Goal: Task Accomplishment & Management: Manage account settings

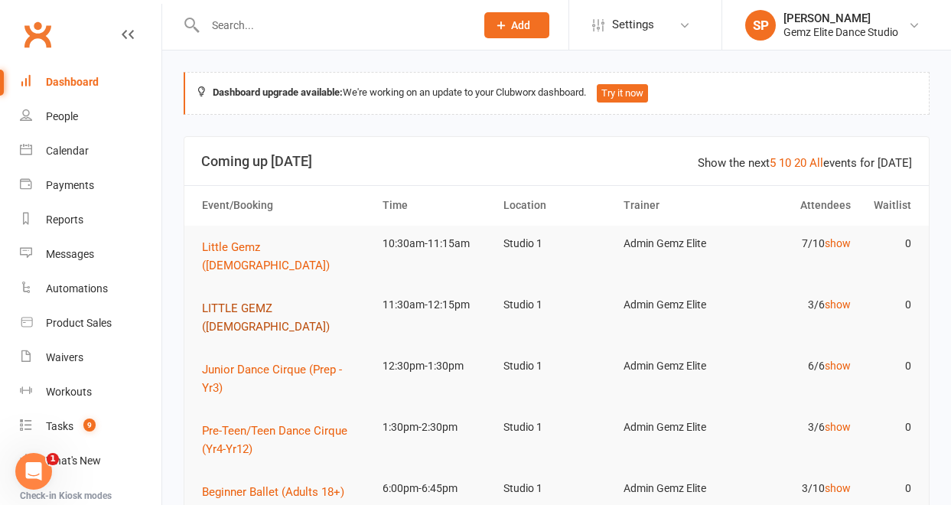
click at [298, 302] on span "LITTLE GEMZ ([DEMOGRAPHIC_DATA])" at bounding box center [266, 318] width 128 height 32
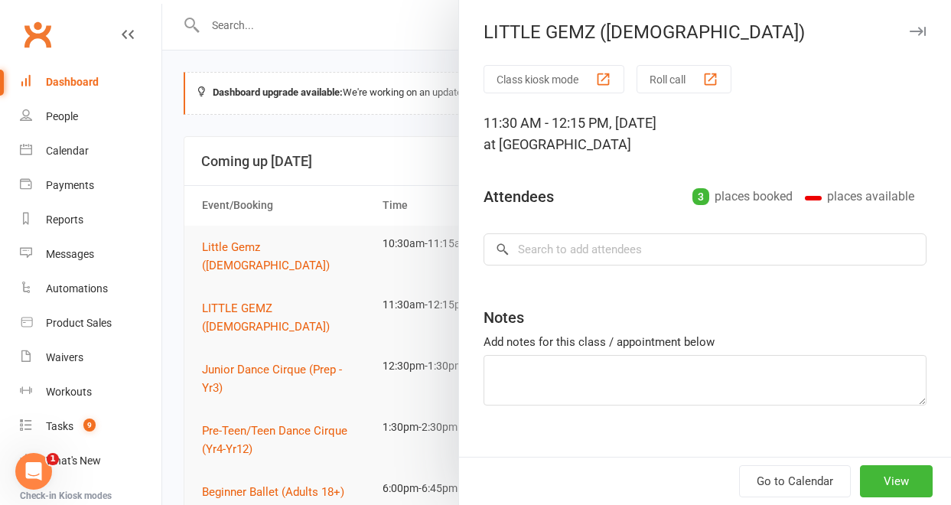
type textarea "Trial [PERSON_NAME]"
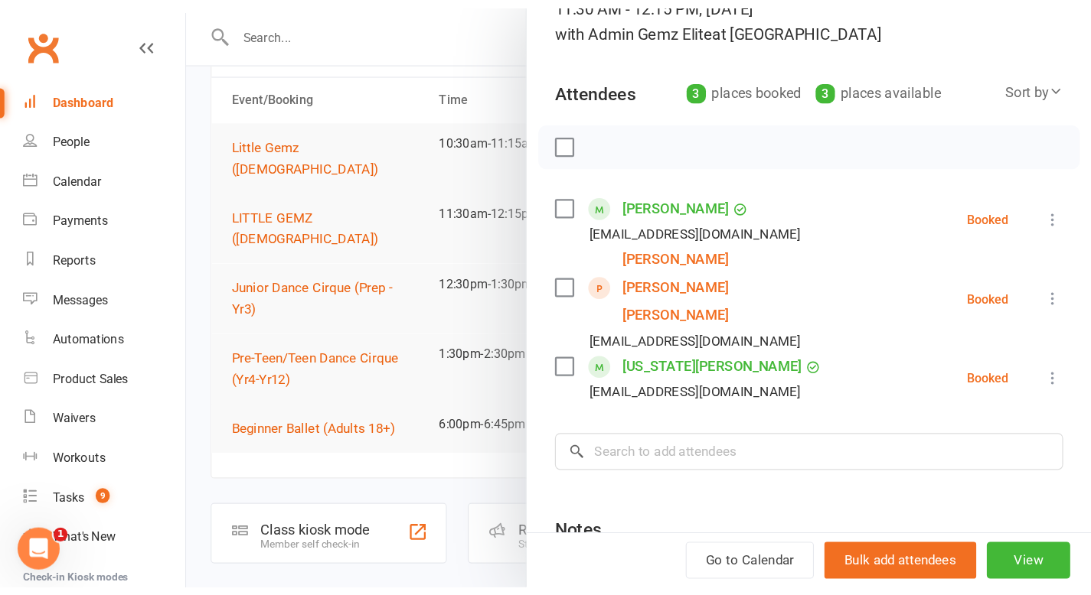
scroll to position [83, 0]
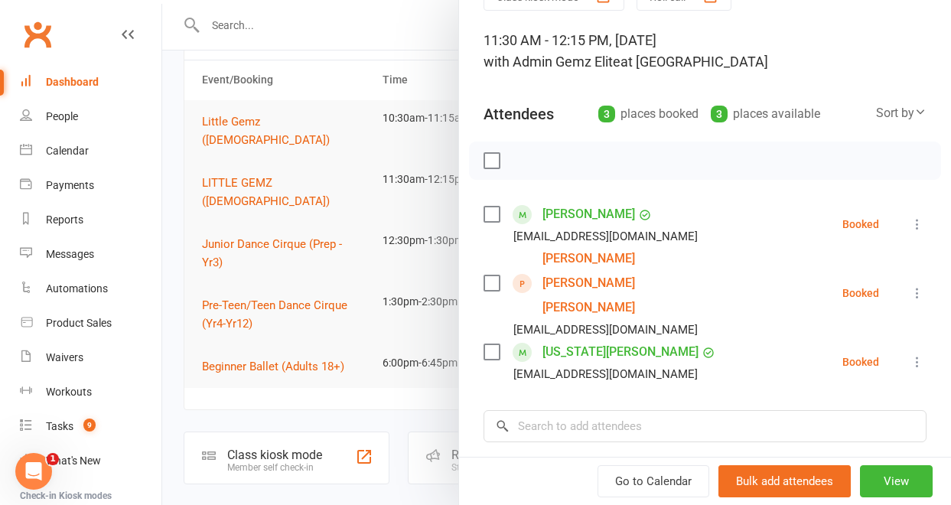
click at [425, 383] on div at bounding box center [556, 252] width 789 height 505
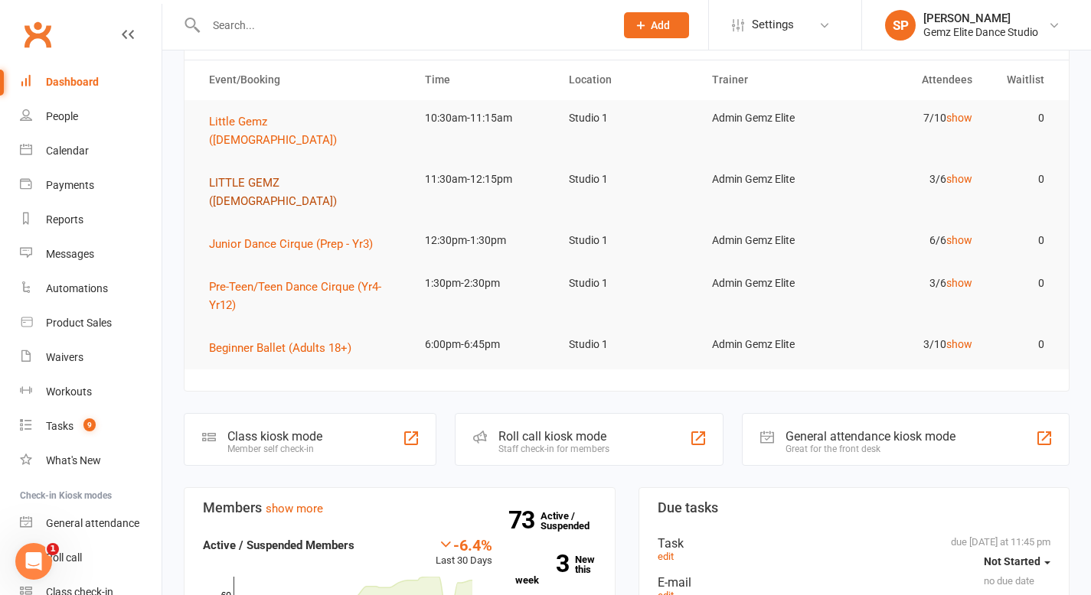
click at [295, 176] on span "LITTLE GEMZ ([DEMOGRAPHIC_DATA])" at bounding box center [273, 192] width 128 height 32
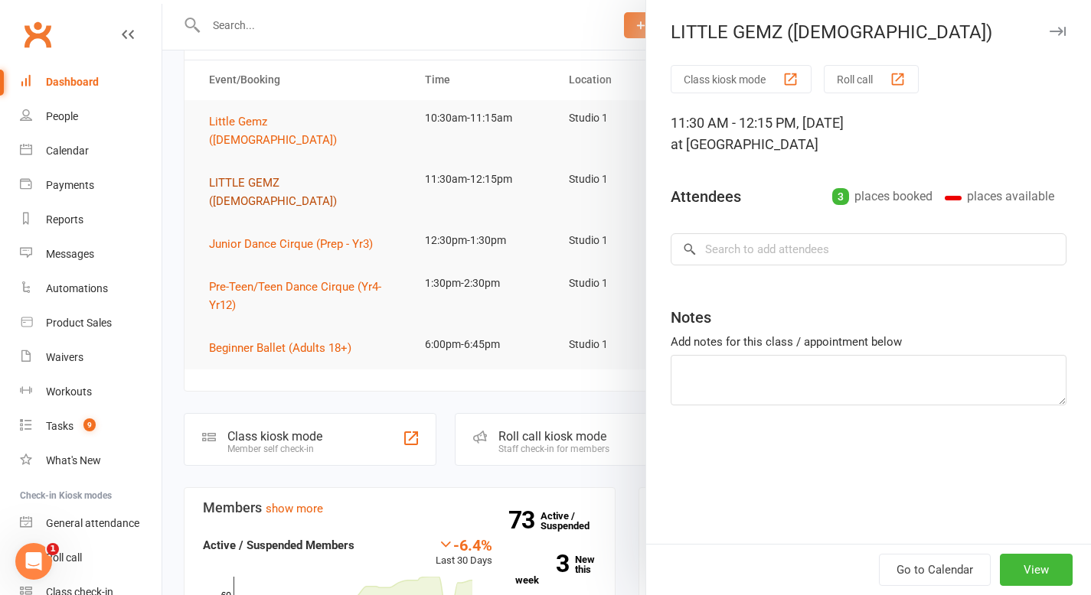
type textarea "Trial [PERSON_NAME]"
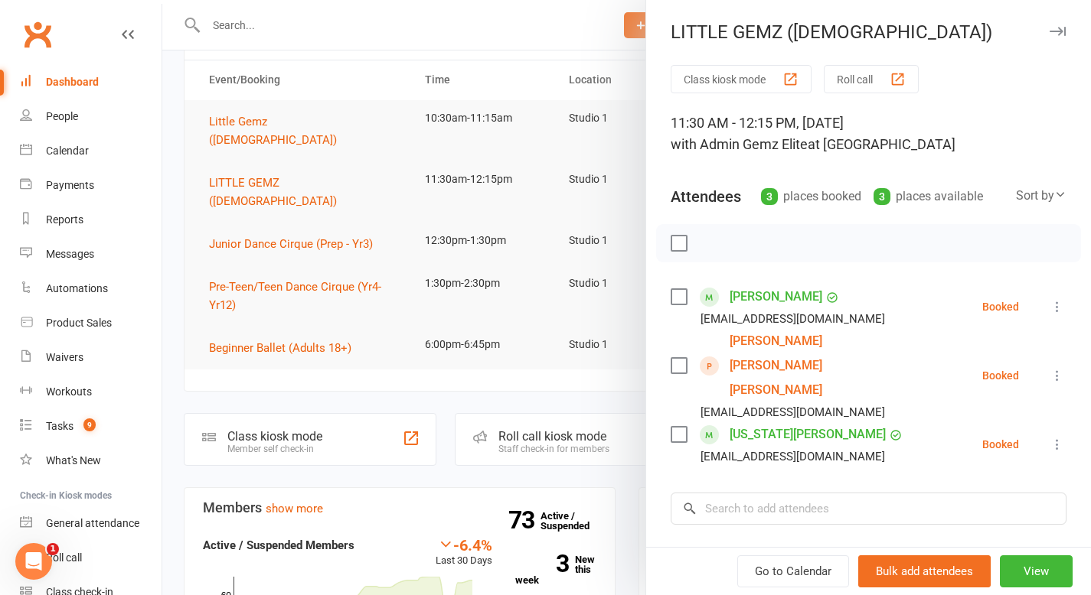
click at [951, 437] on icon at bounding box center [1056, 444] width 15 height 15
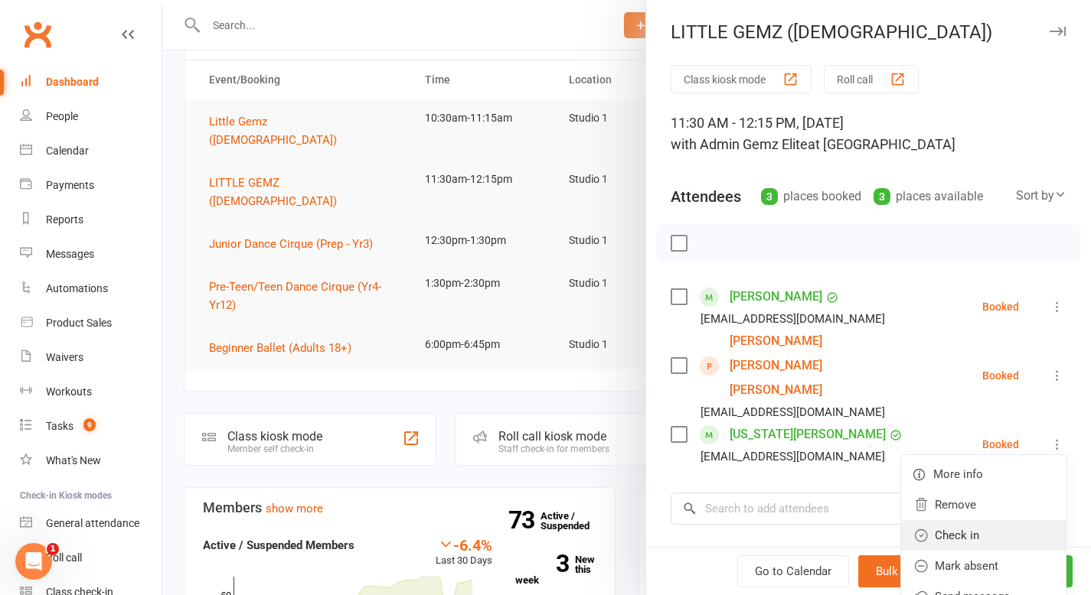
click at [951, 504] on link "Check in" at bounding box center [983, 535] width 165 height 31
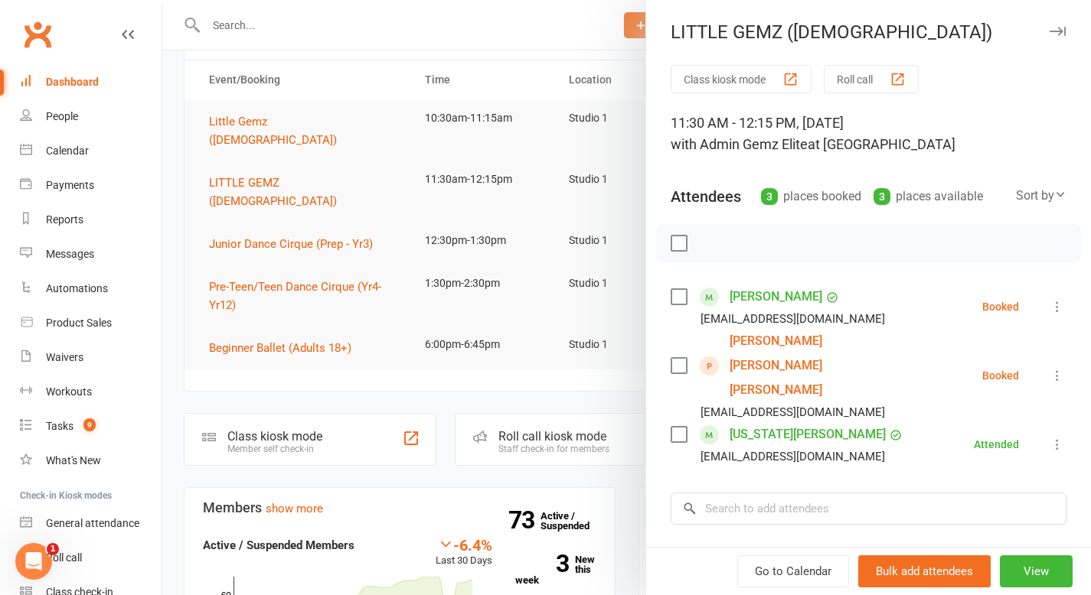
click at [773, 423] on link "[US_STATE][PERSON_NAME]" at bounding box center [807, 435] width 156 height 24
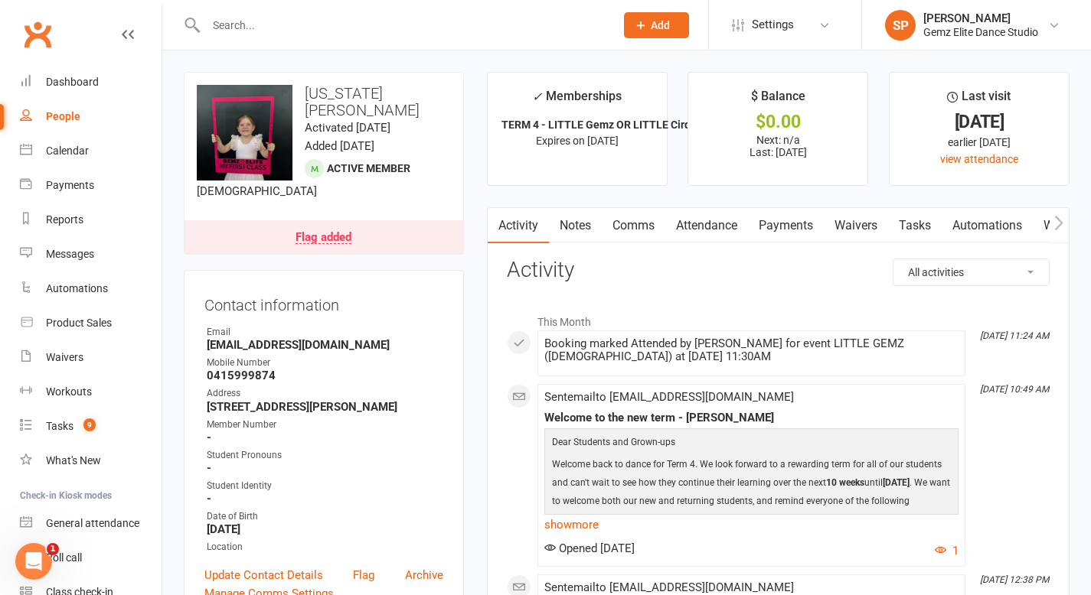
click at [588, 227] on link "Notes" at bounding box center [575, 225] width 53 height 35
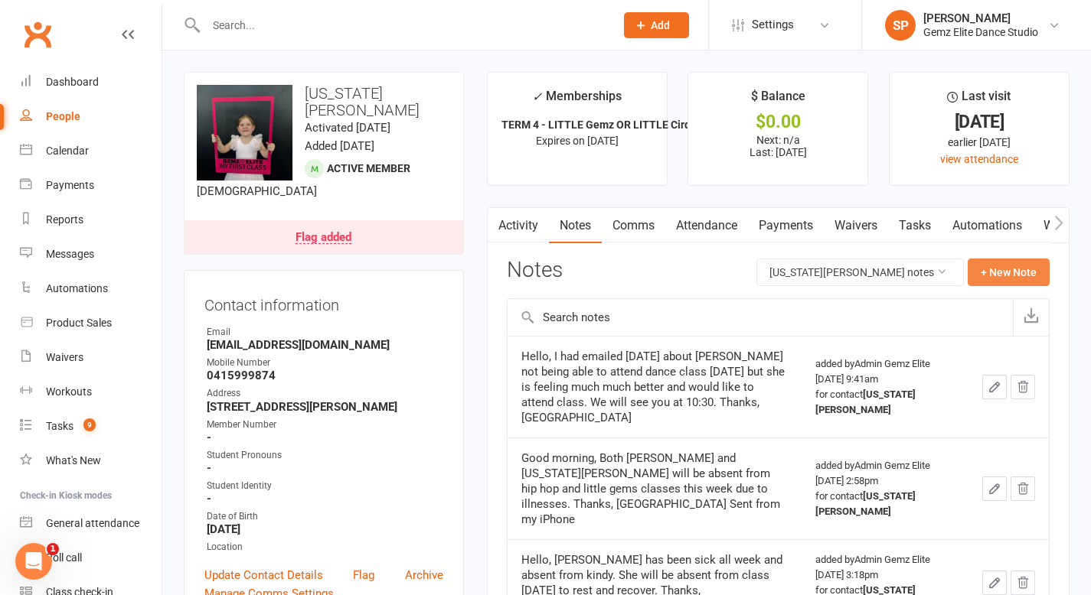
click at [951, 273] on button "+ New Note" at bounding box center [1008, 273] width 82 height 28
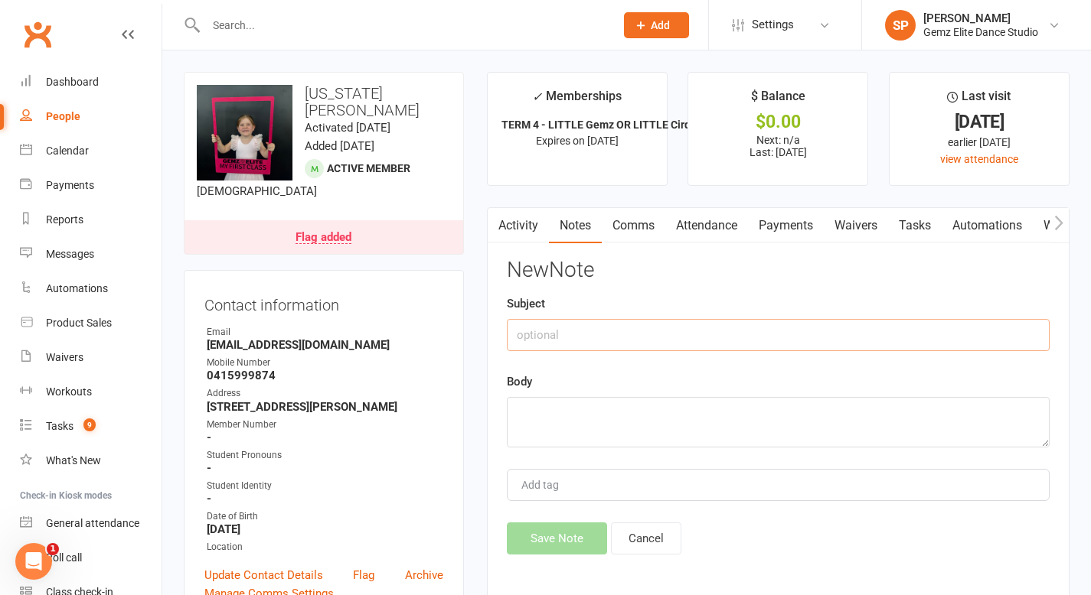
click at [583, 336] on input "text" at bounding box center [778, 335] width 543 height 32
drag, startPoint x: 707, startPoint y: 334, endPoint x: 501, endPoint y: 333, distance: 205.9
click at [501, 333] on div "Activity Notes Comms Attendance Payments Waivers Tasks Automations Workouts Mob…" at bounding box center [778, 403] width 582 height 393
type input "Confirmed NOT starting prep in [DATE]"
click at [550, 413] on textarea at bounding box center [778, 422] width 543 height 51
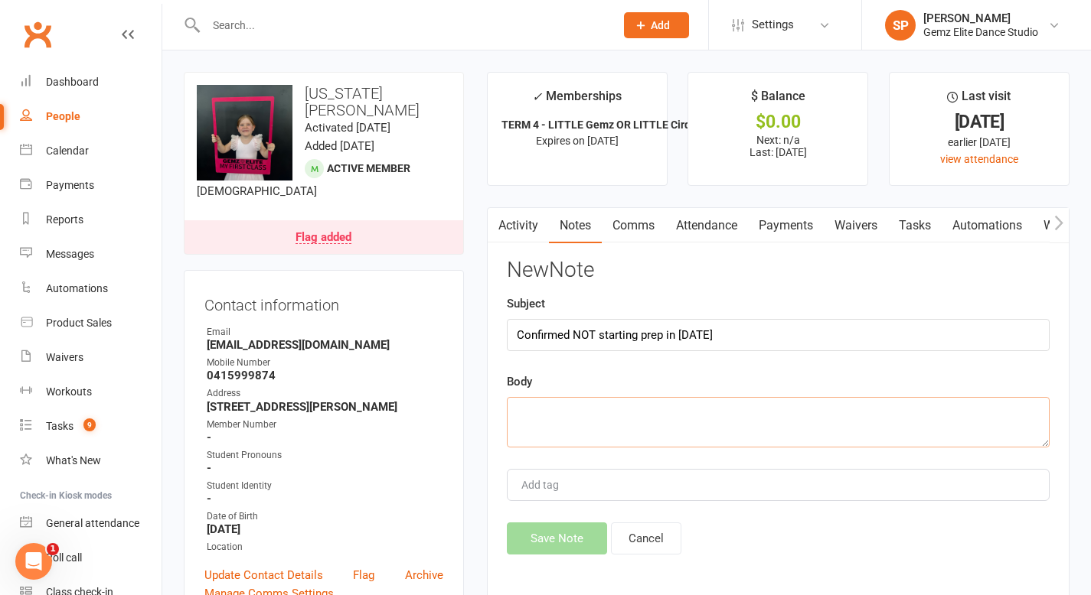
paste textarea "Confirmed NOT starting prep in [DATE]"
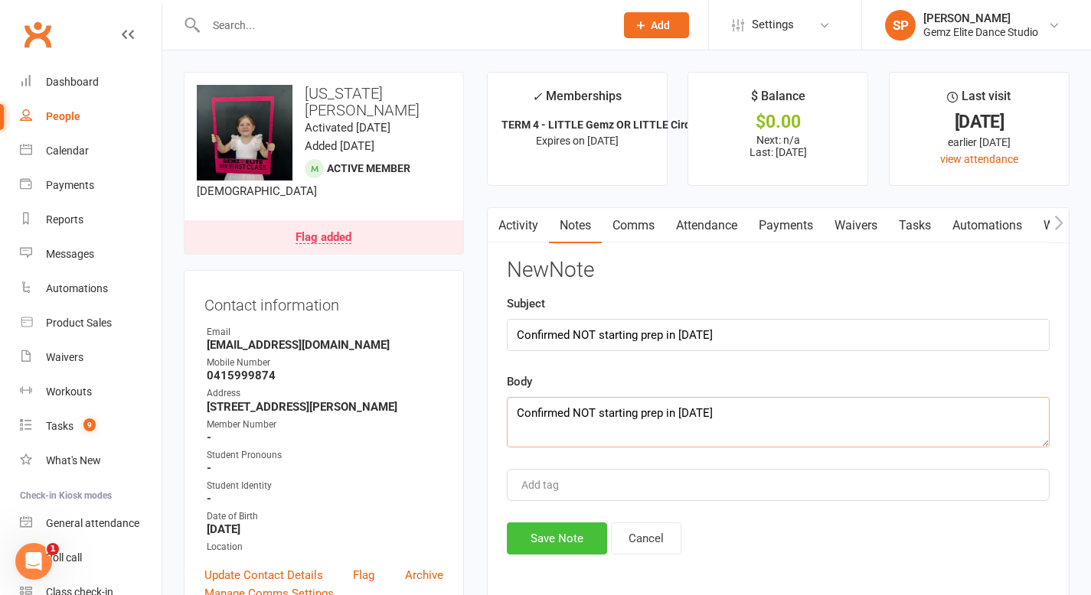
type textarea "Confirmed NOT starting prep in [DATE]"
click at [550, 504] on button "Save Note" at bounding box center [557, 539] width 100 height 32
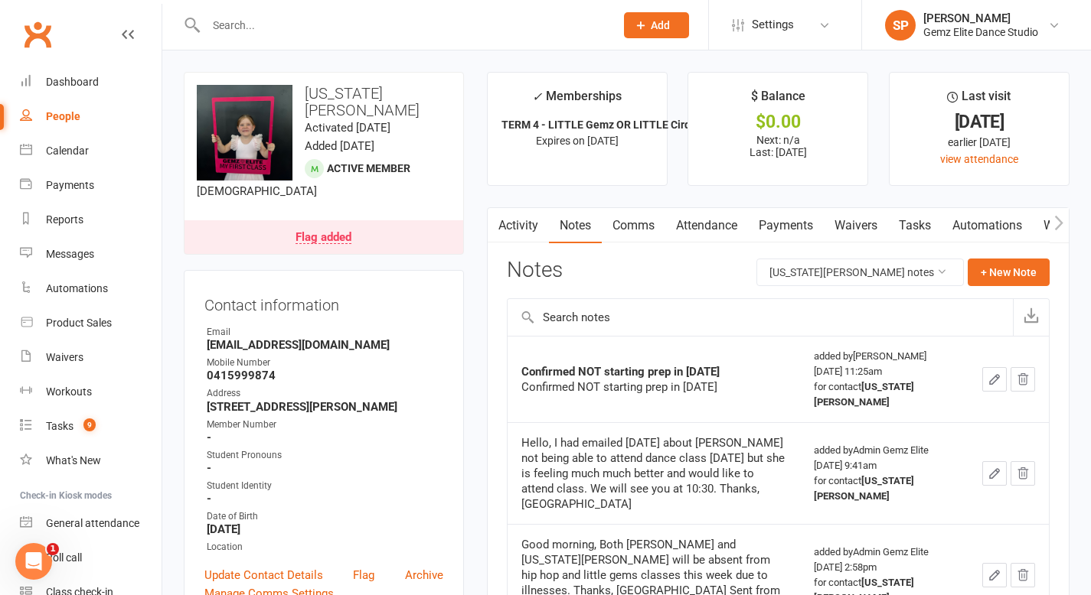
click at [295, 24] on input "text" at bounding box center [402, 25] width 403 height 21
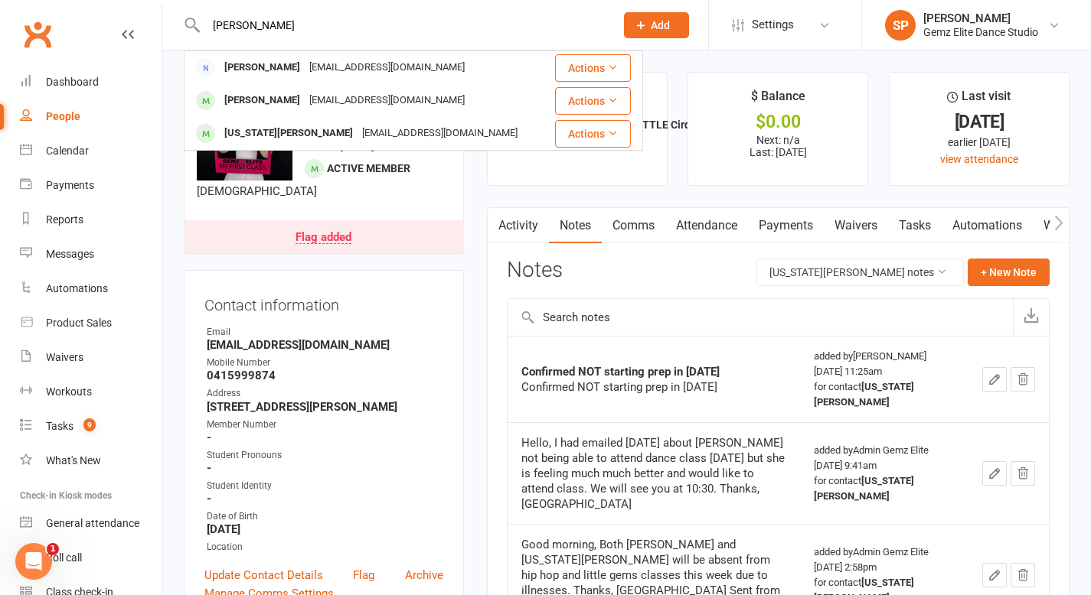
type input "[PERSON_NAME]"
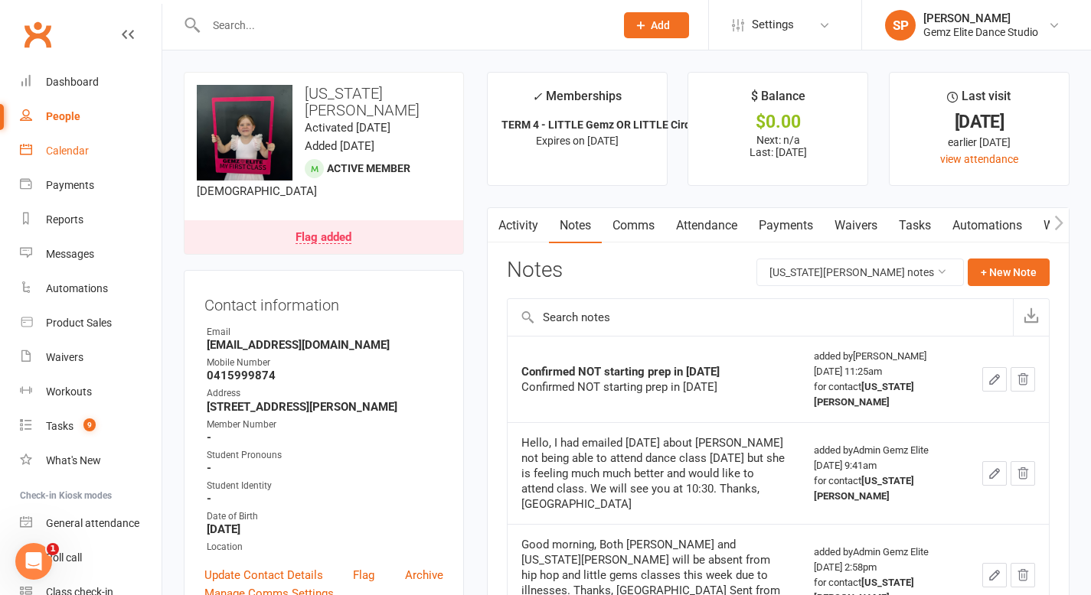
click at [76, 152] on div "Calendar" at bounding box center [67, 151] width 43 height 12
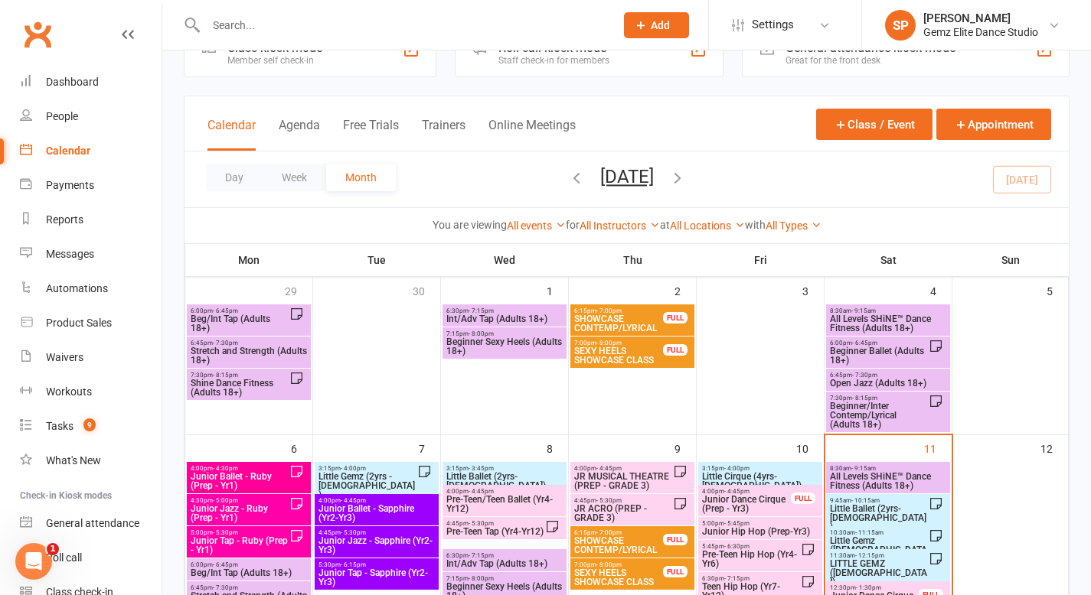
scroll to position [73, 0]
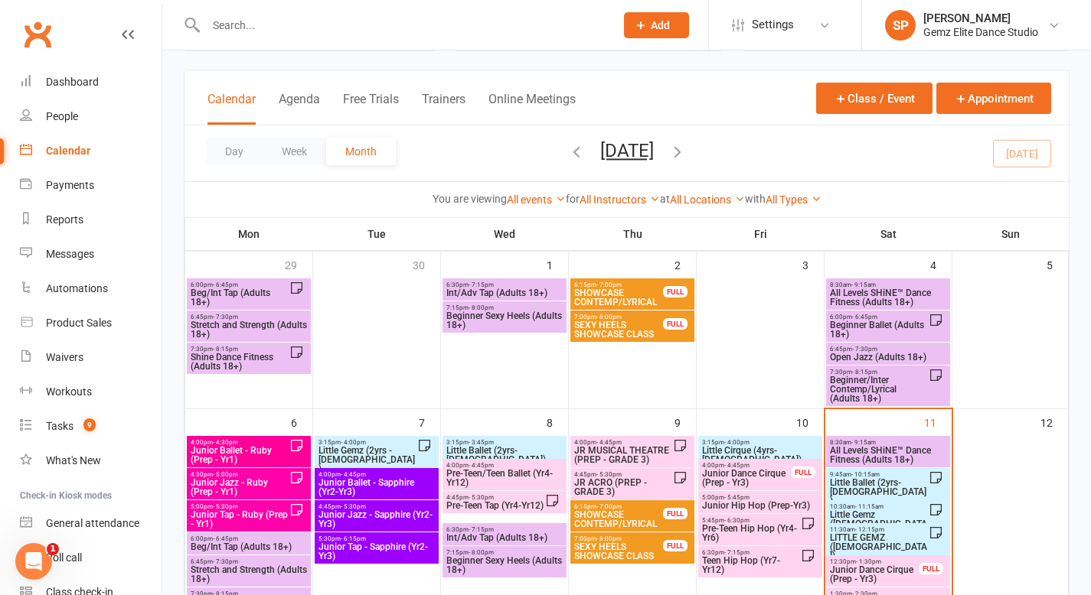
click at [866, 504] on span "- 12:15pm" at bounding box center [869, 530] width 29 height 7
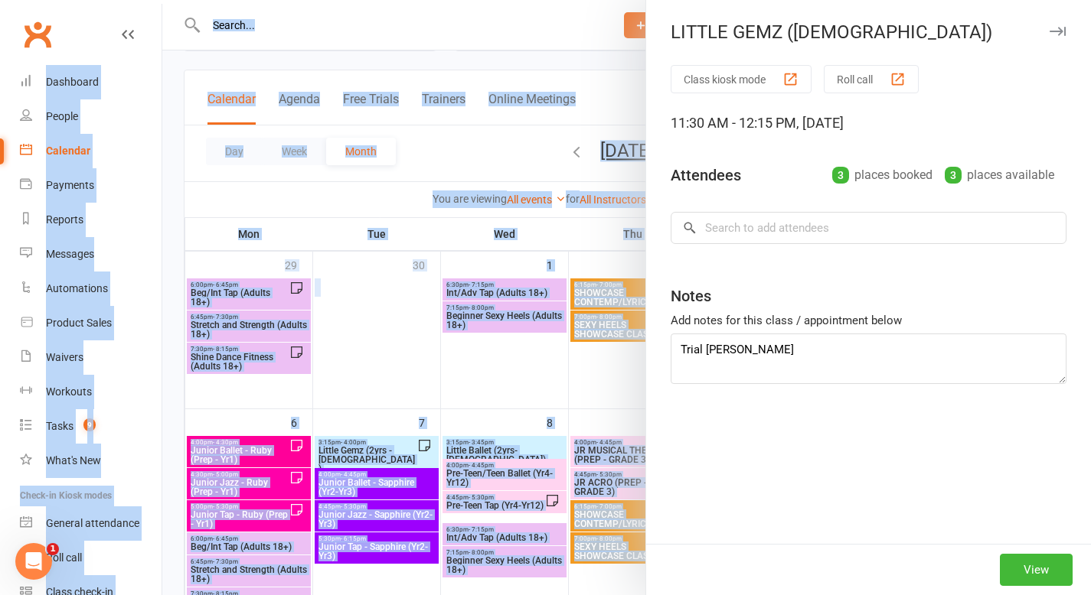
click at [866, 504] on div "Class kiosk mode Roll call 11:30 AM - 12:15 PM, [DATE] Attendees 3 places booke…" at bounding box center [868, 304] width 445 height 479
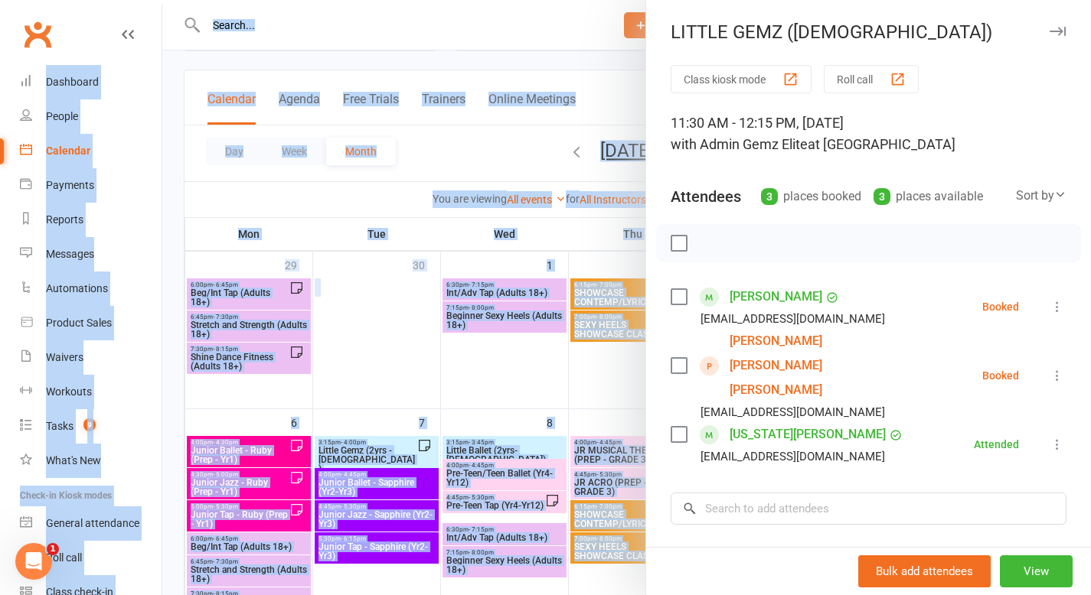
click at [951, 368] on icon at bounding box center [1056, 375] width 15 height 15
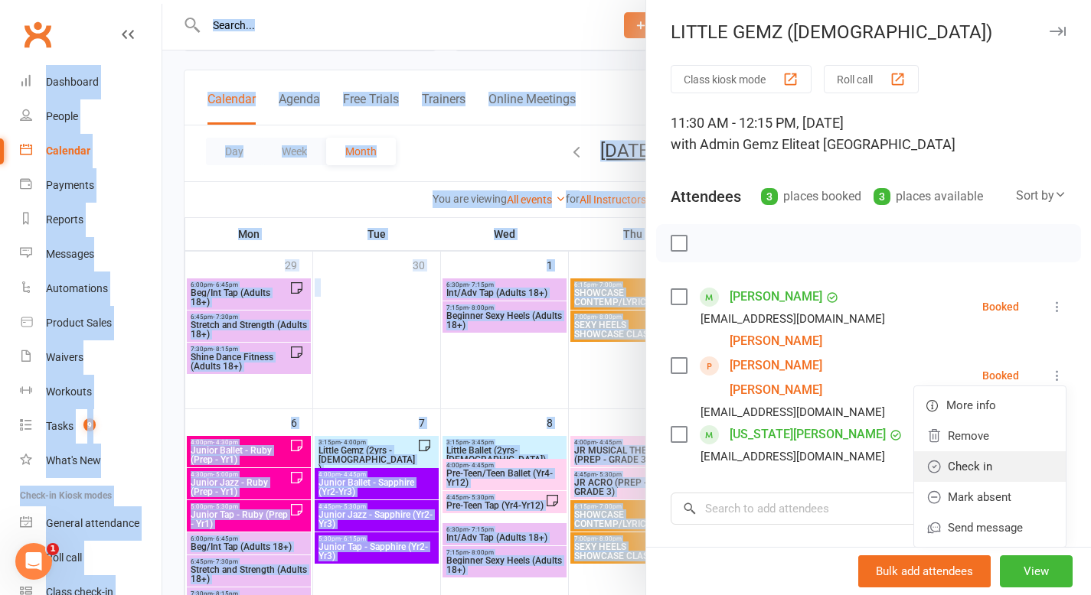
click at [951, 452] on link "Check in" at bounding box center [990, 467] width 152 height 31
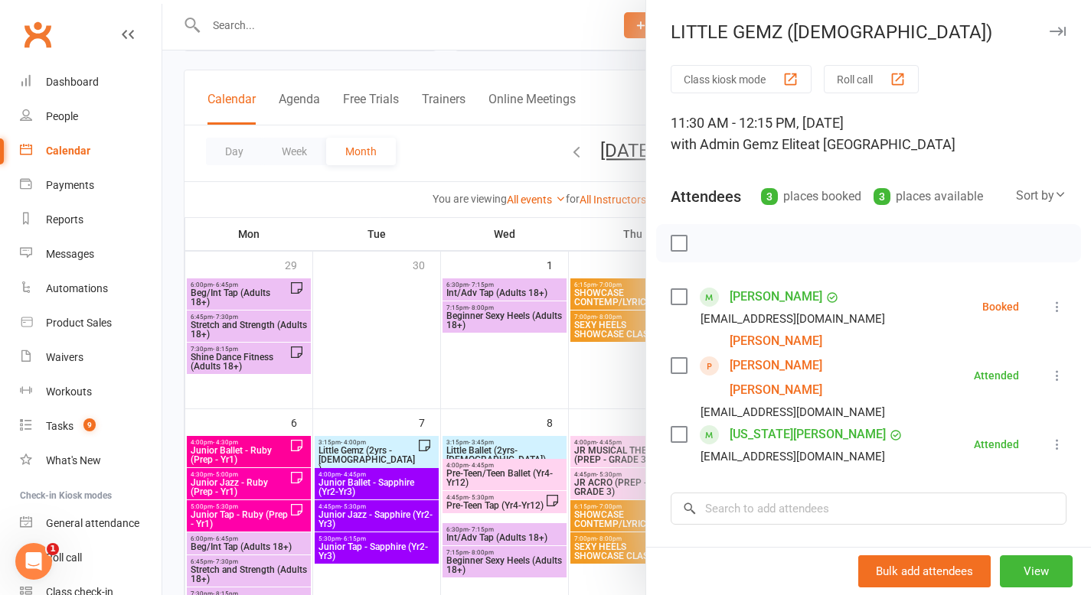
click at [354, 329] on div at bounding box center [626, 297] width 928 height 595
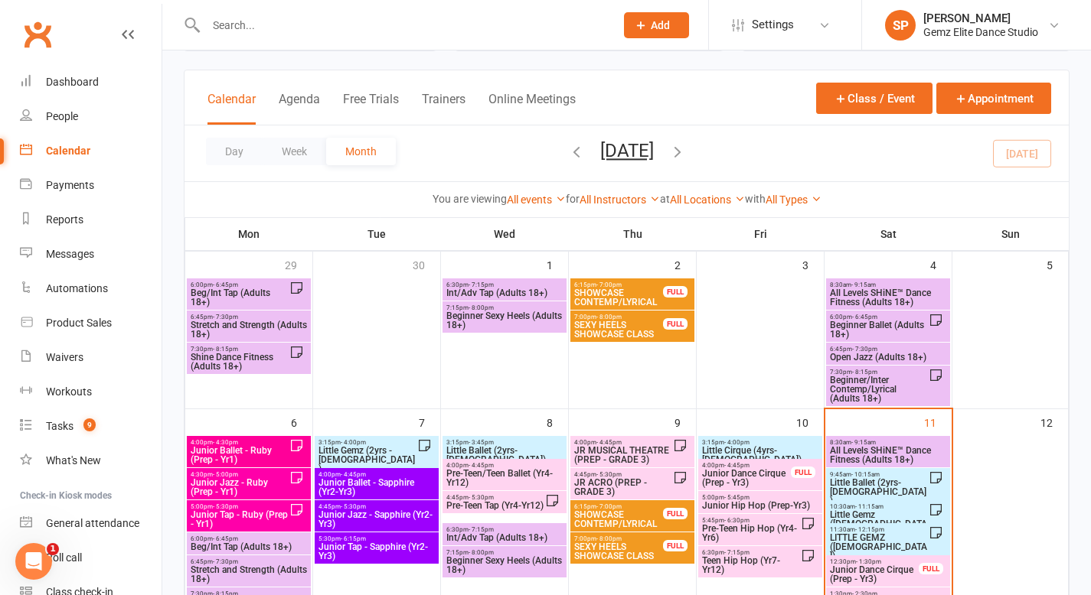
click at [855, 482] on span "Little Ballet (2yrs-[DEMOGRAPHIC_DATA])" at bounding box center [879, 492] width 100 height 28
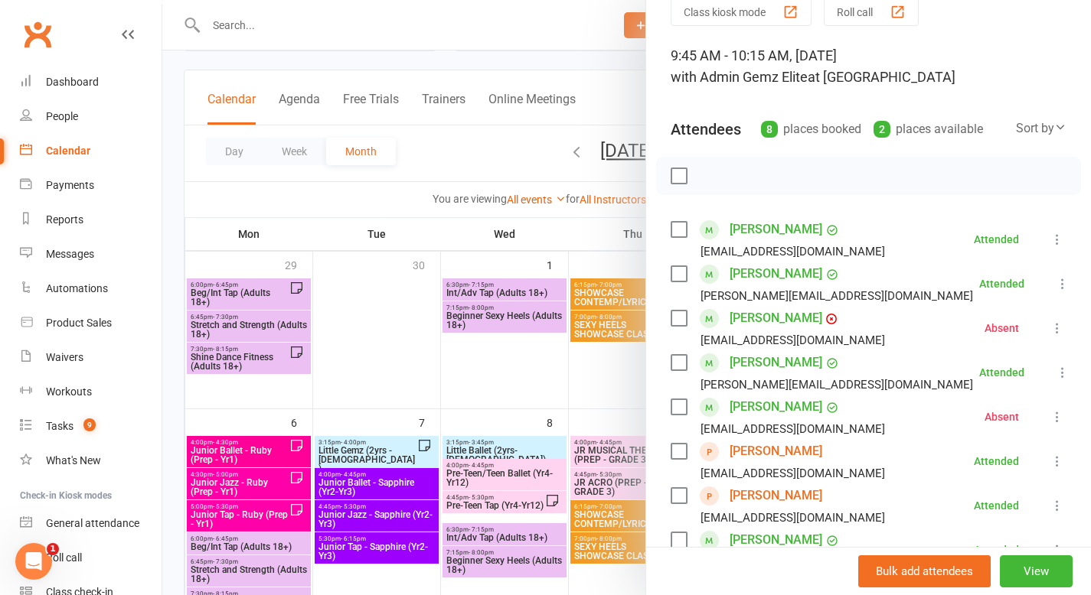
scroll to position [118, 0]
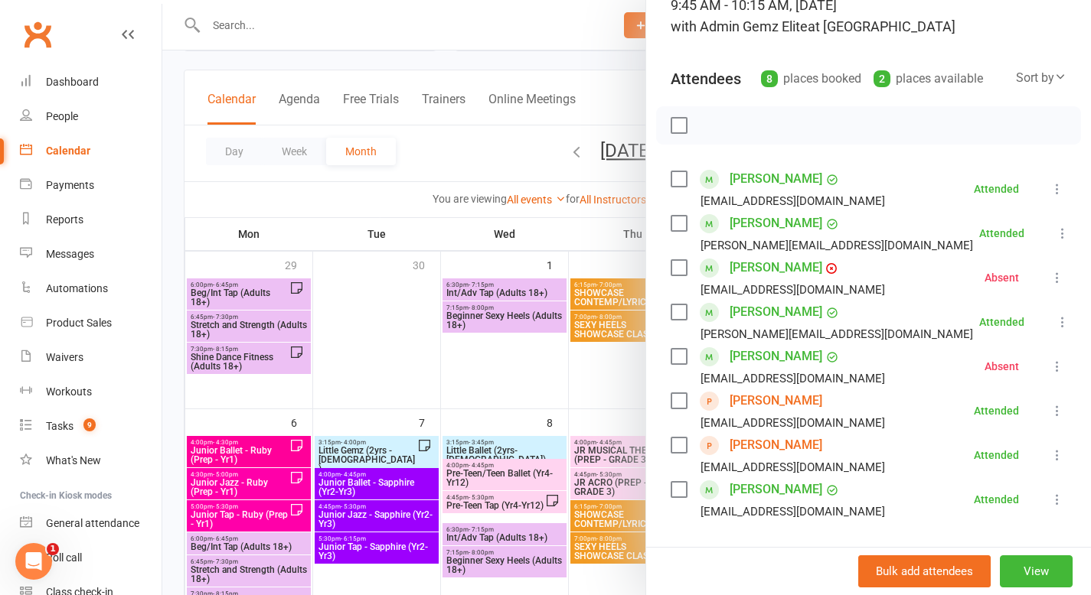
click at [773, 404] on link "[PERSON_NAME]" at bounding box center [775, 401] width 93 height 24
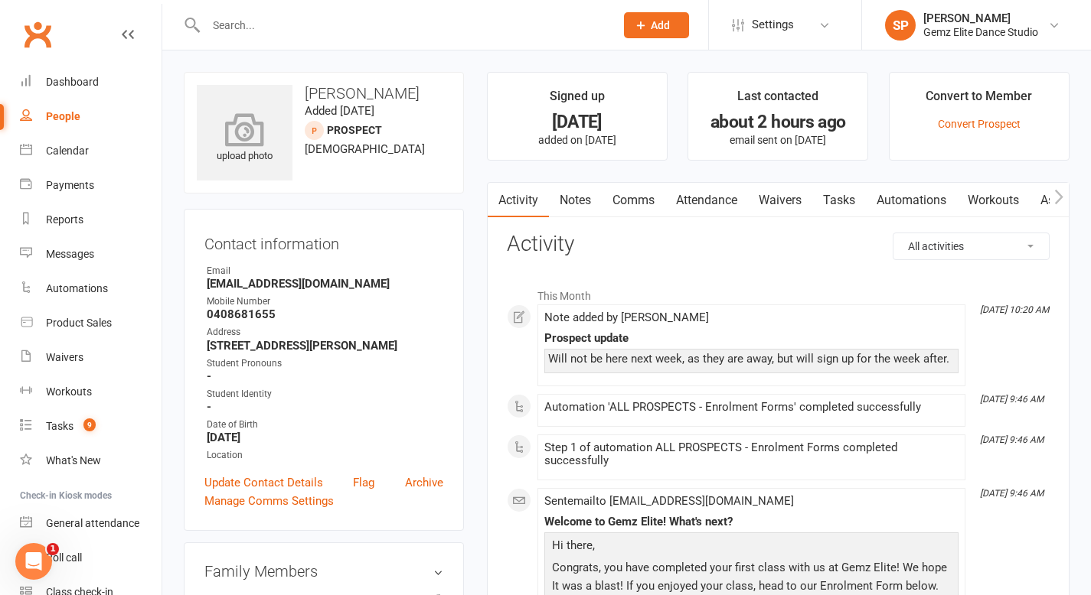
click at [261, 155] on div "upload photo" at bounding box center [245, 139] width 96 height 51
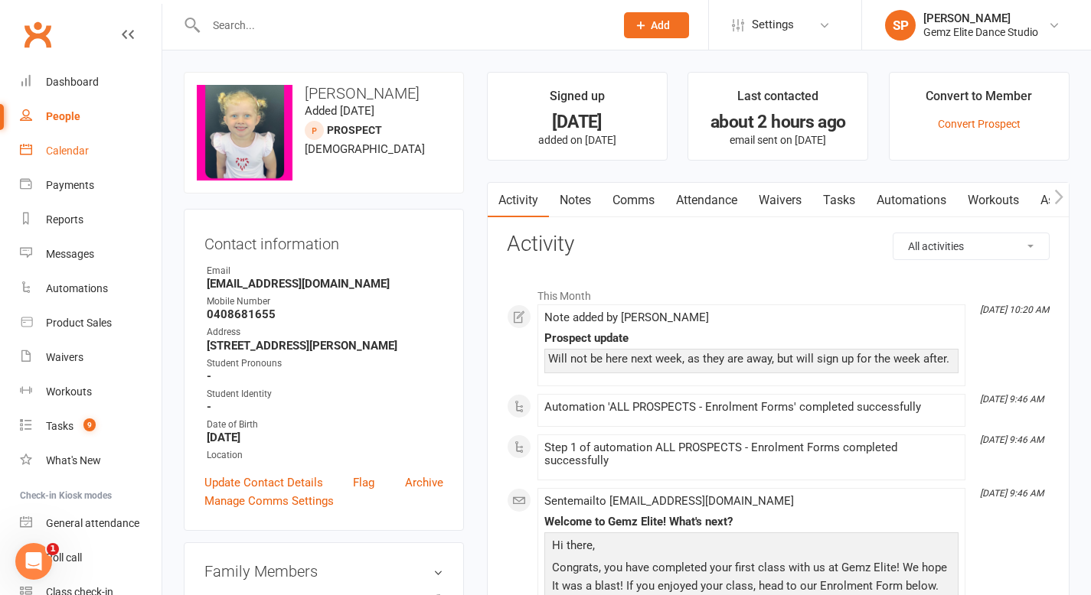
click at [74, 154] on div "Calendar" at bounding box center [67, 151] width 43 height 12
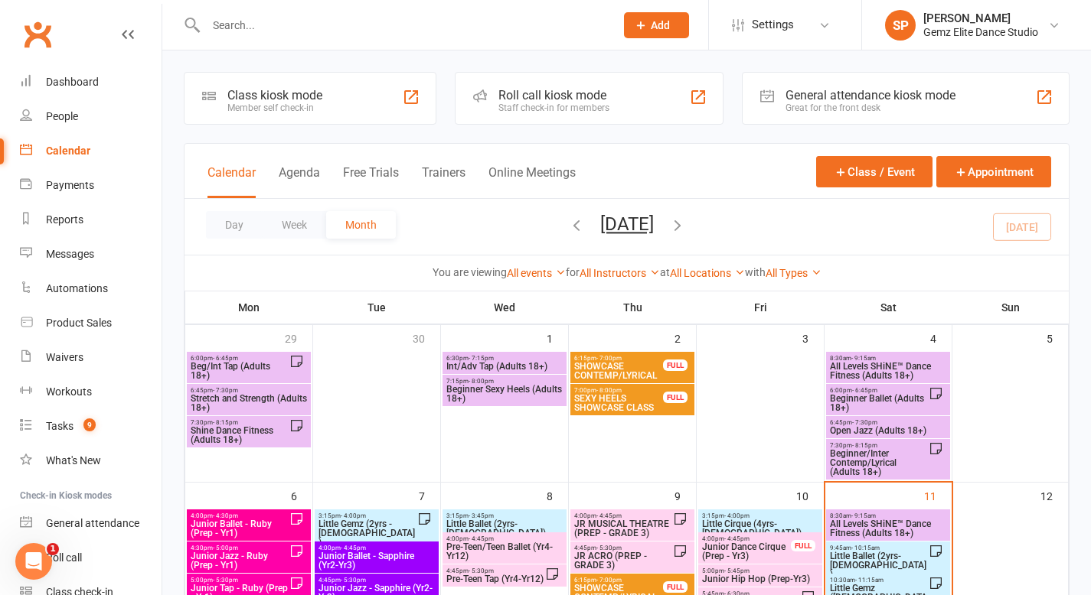
click at [859, 504] on span "Little Ballet (2yrs-[DEMOGRAPHIC_DATA])" at bounding box center [879, 566] width 100 height 28
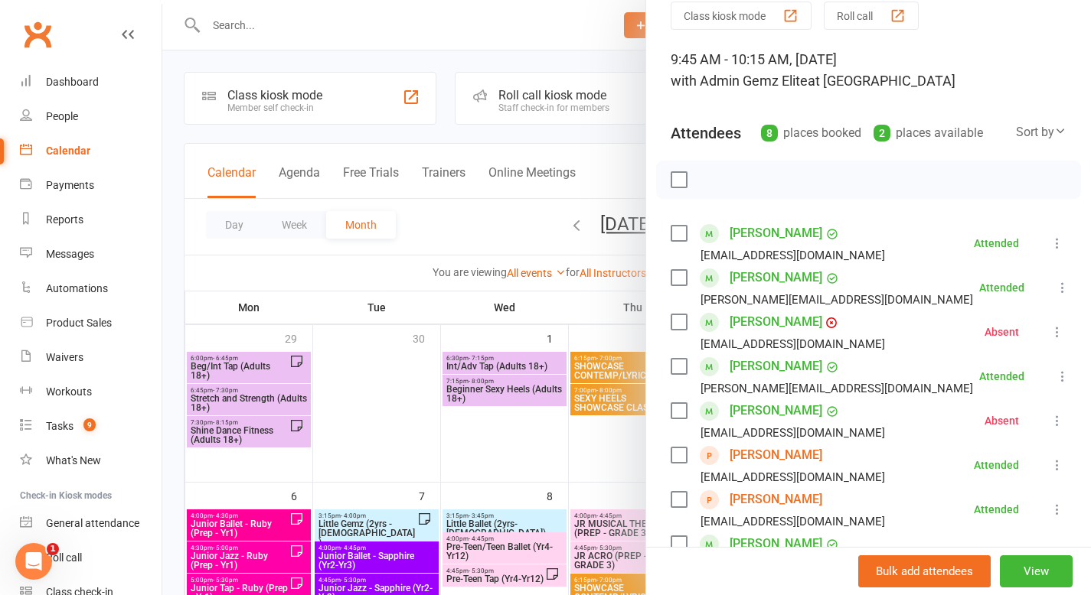
scroll to position [99, 0]
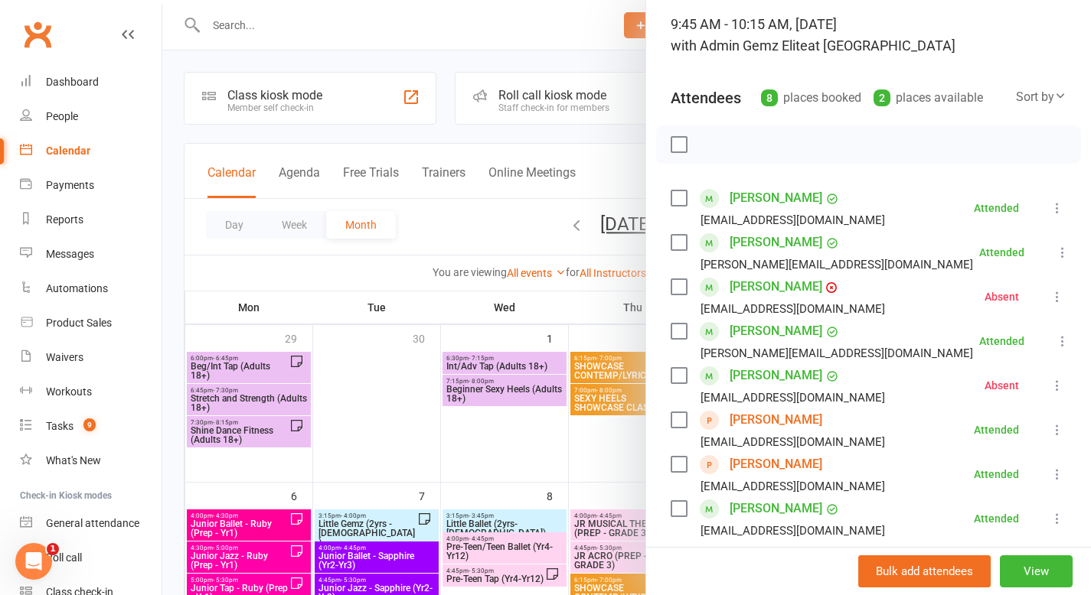
click at [765, 462] on link "[PERSON_NAME]" at bounding box center [775, 464] width 93 height 24
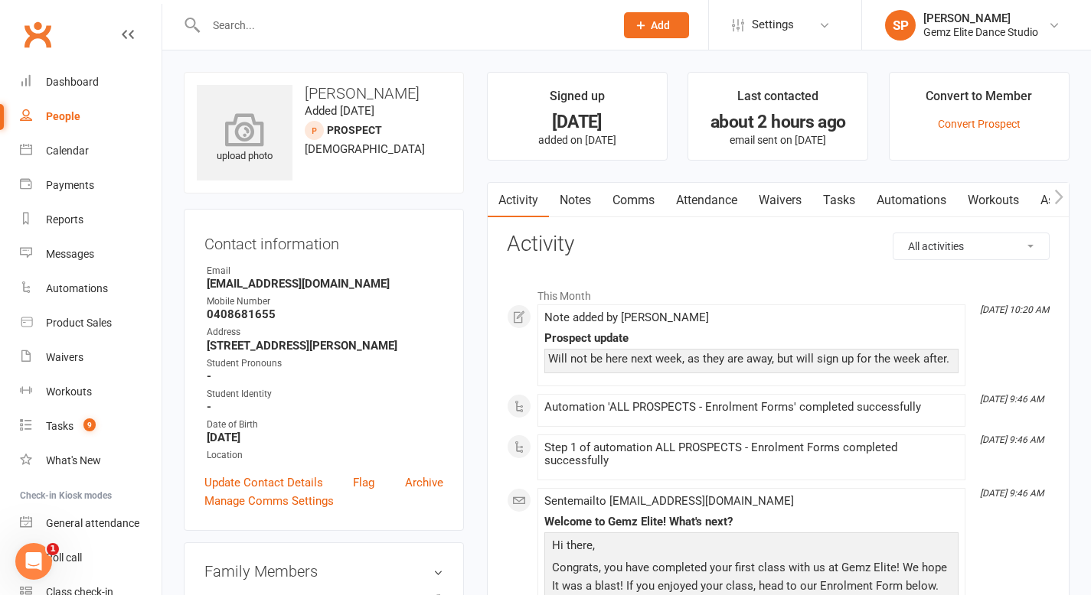
click at [257, 161] on div "upload photo" at bounding box center [245, 139] width 96 height 51
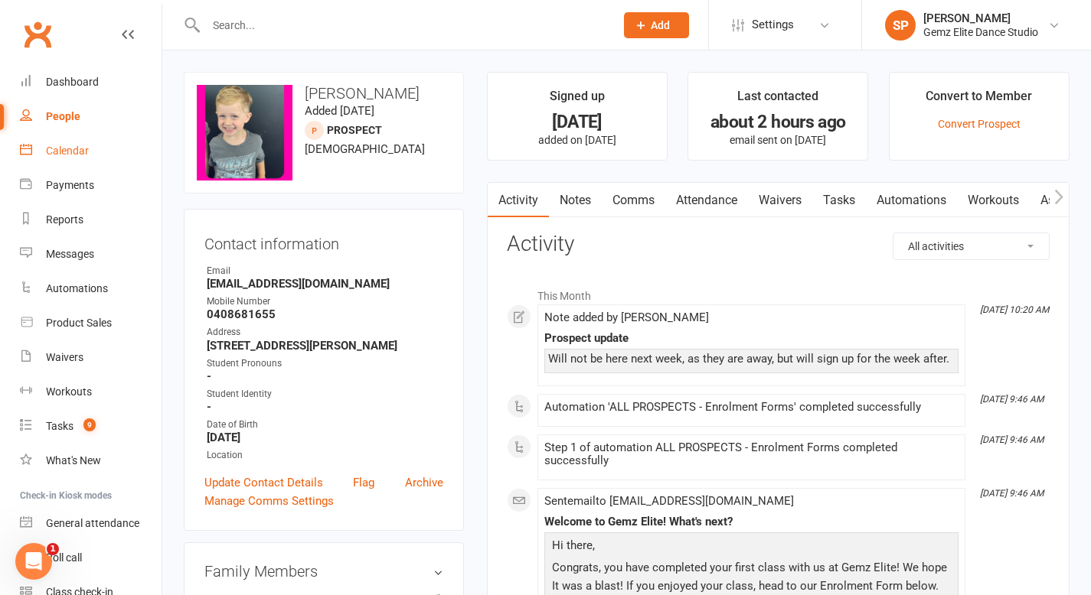
click at [69, 152] on div "Calendar" at bounding box center [67, 151] width 43 height 12
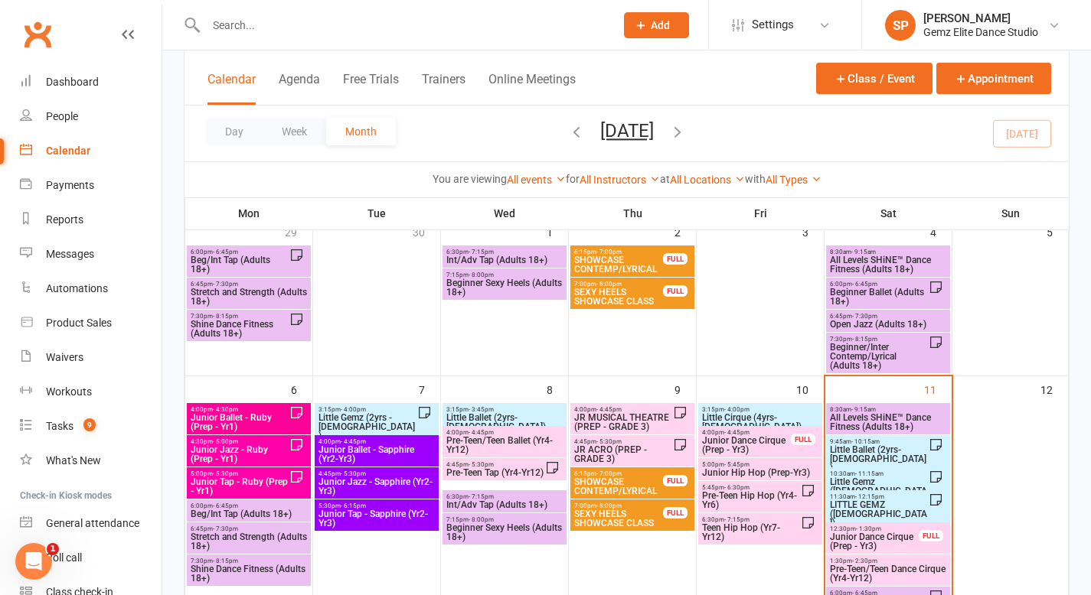
scroll to position [114, 0]
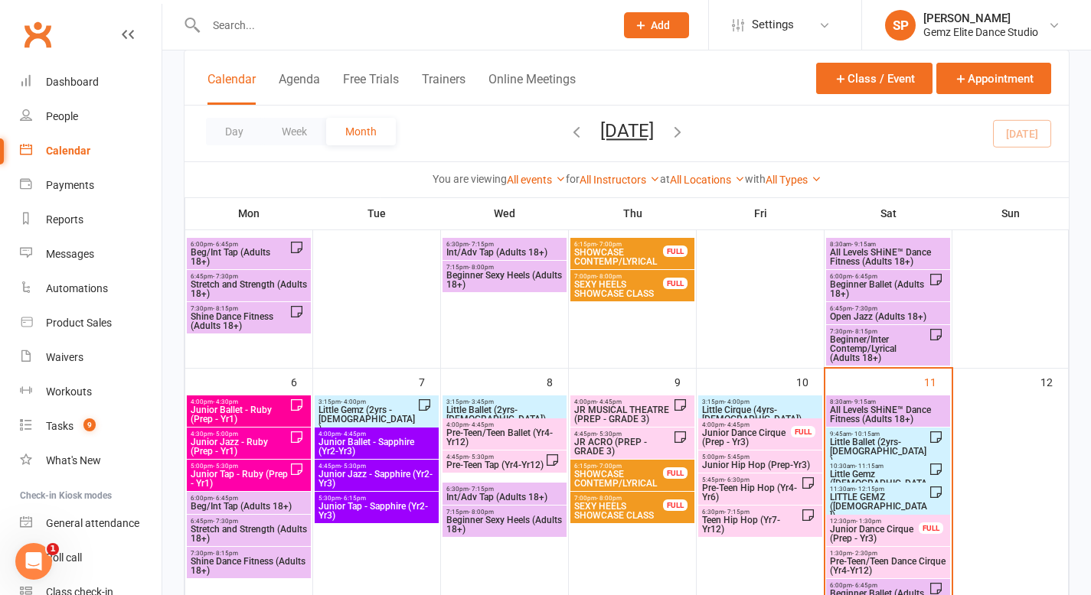
click at [872, 475] on span "Little Gemz ([DEMOGRAPHIC_DATA])" at bounding box center [879, 484] width 100 height 28
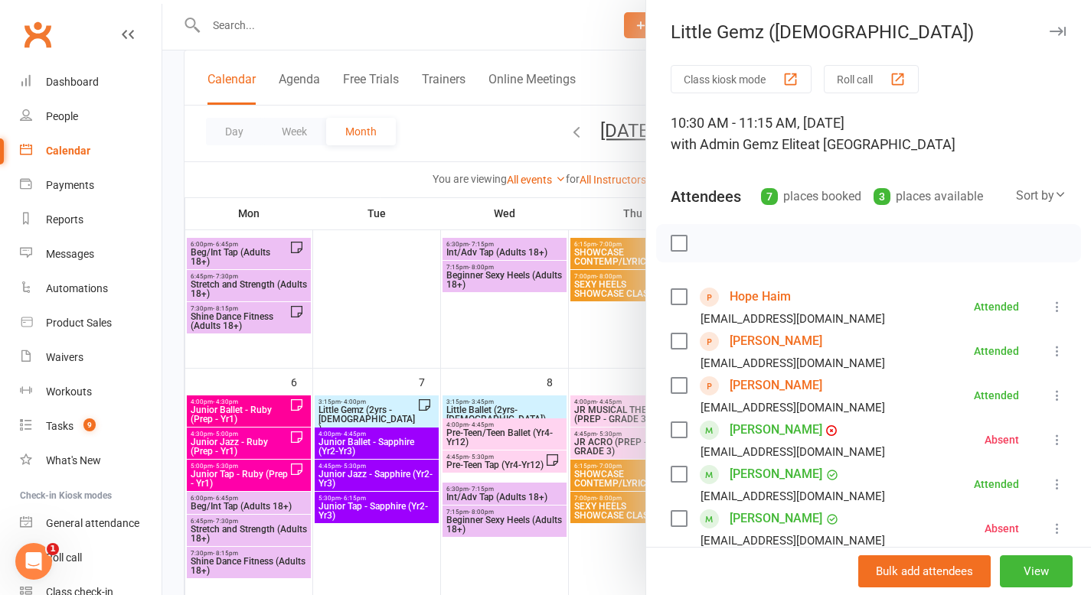
click at [822, 387] on link "[PERSON_NAME]" at bounding box center [775, 386] width 93 height 24
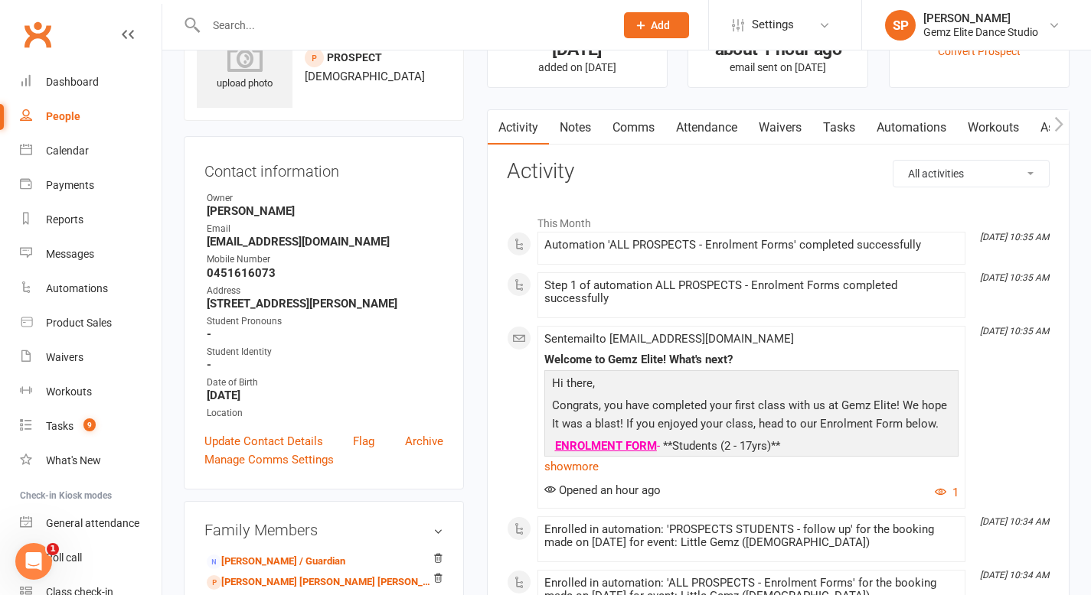
scroll to position [83, 0]
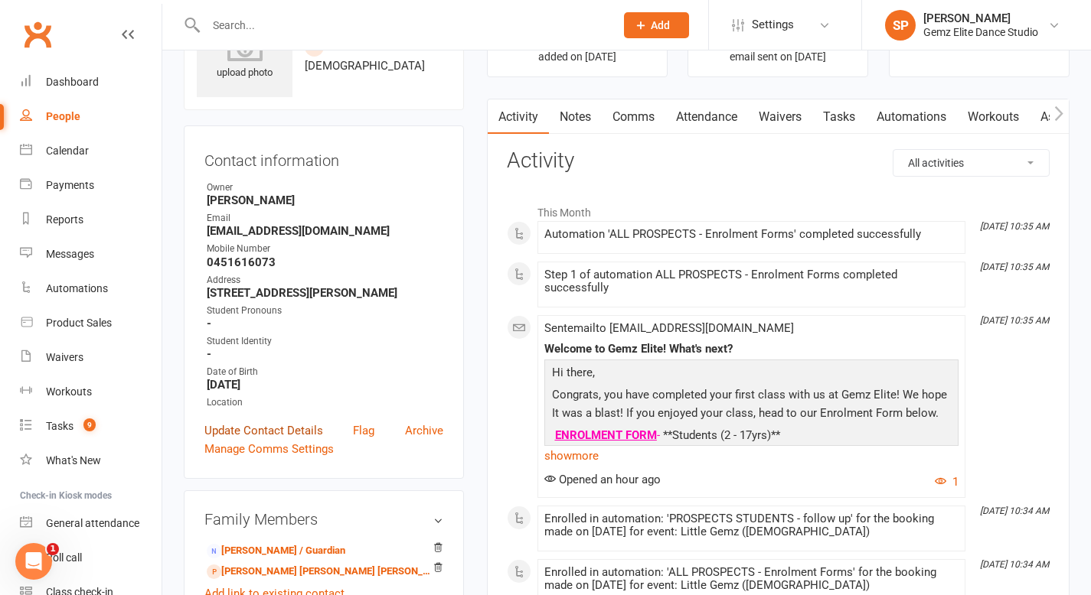
click at [305, 424] on link "Update Contact Details" at bounding box center [263, 431] width 119 height 18
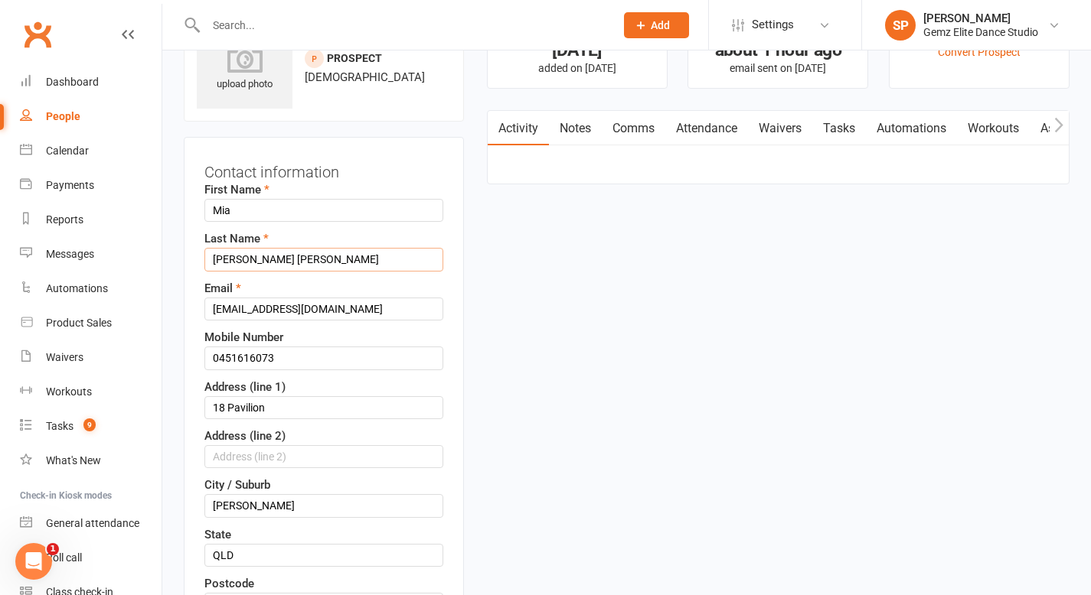
click at [272, 263] on input "[PERSON_NAME] [PERSON_NAME]" at bounding box center [323, 259] width 239 height 23
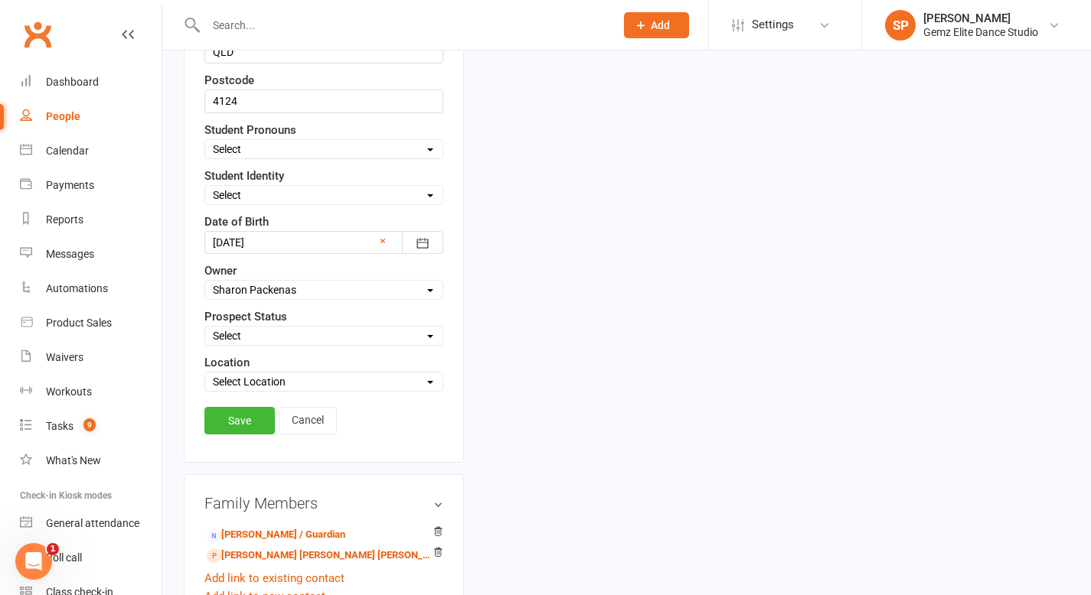
scroll to position [579, 0]
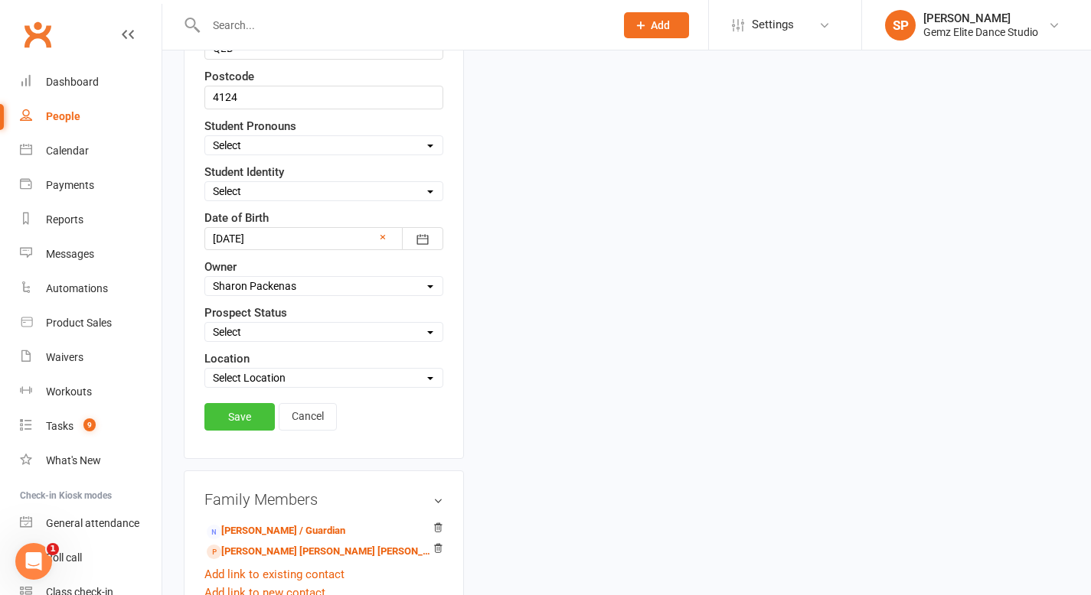
type input "[PERSON_NAME] [PERSON_NAME]"
click at [246, 419] on link "Save" at bounding box center [239, 417] width 70 height 28
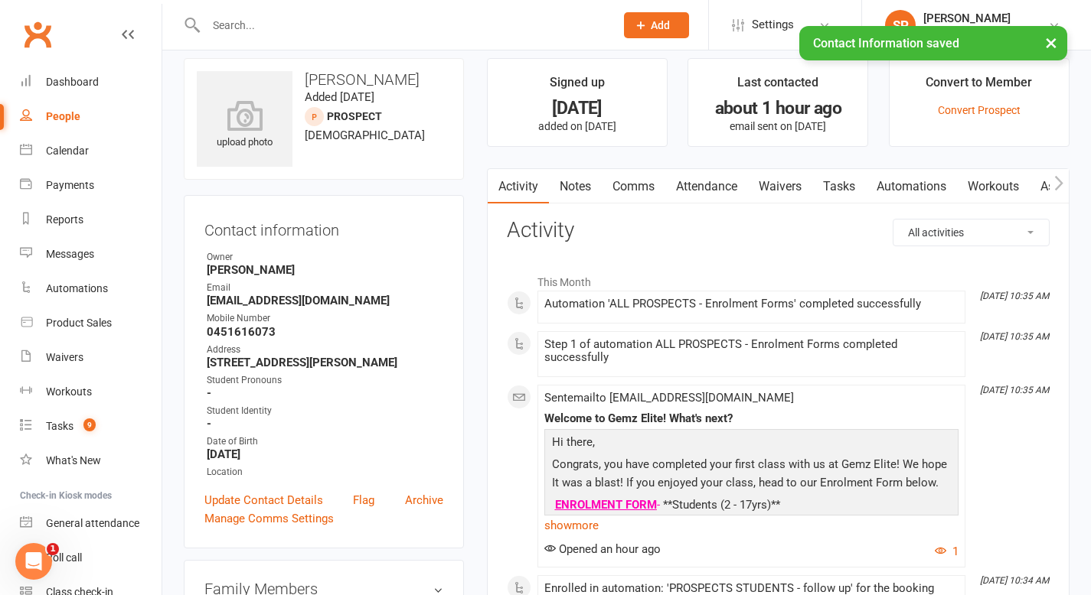
scroll to position [0, 0]
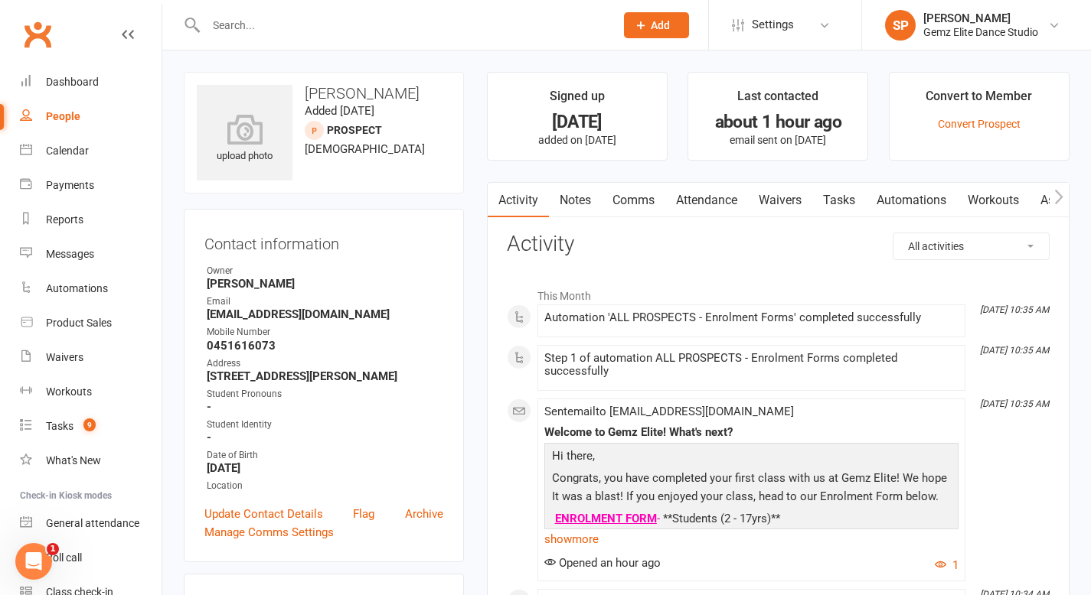
drag, startPoint x: 354, startPoint y: 108, endPoint x: 305, endPoint y: 93, distance: 52.1
click at [305, 93] on h3 "[PERSON_NAME]" at bounding box center [324, 93] width 254 height 17
copy h3 "[PERSON_NAME]"
click at [235, 119] on icon at bounding box center [245, 130] width 106 height 34
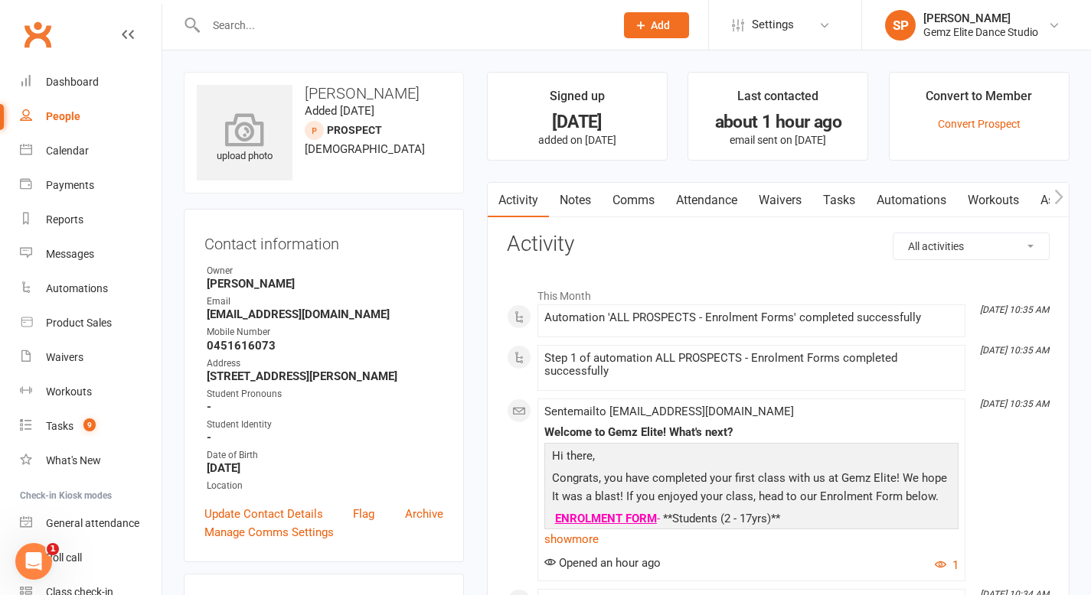
click at [243, 140] on icon at bounding box center [245, 130] width 106 height 34
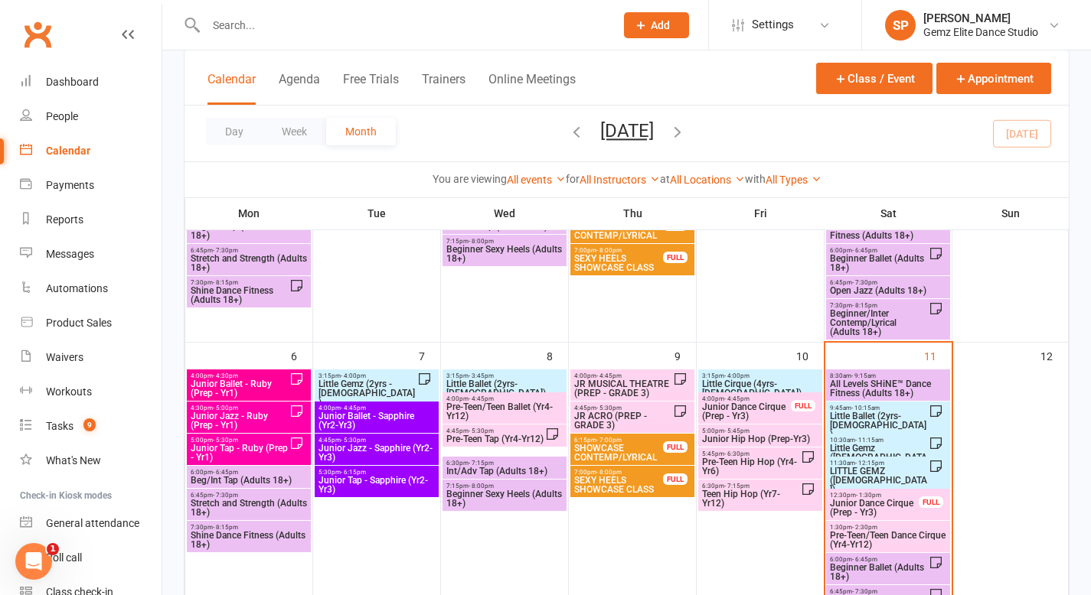
scroll to position [169, 0]
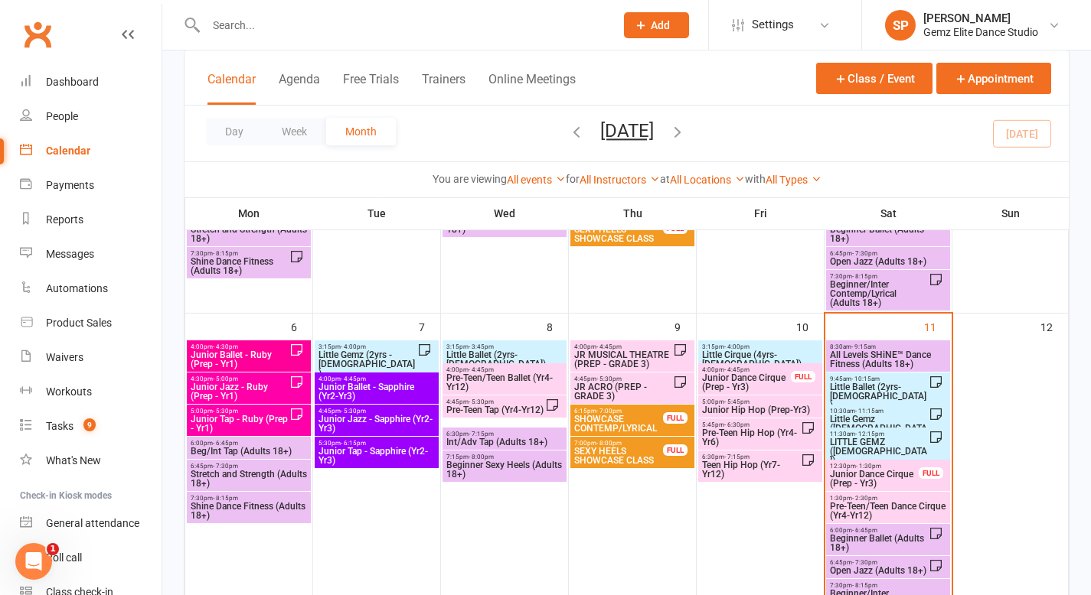
click at [851, 442] on span "LITTLE GEMZ ([DEMOGRAPHIC_DATA])" at bounding box center [879, 452] width 100 height 28
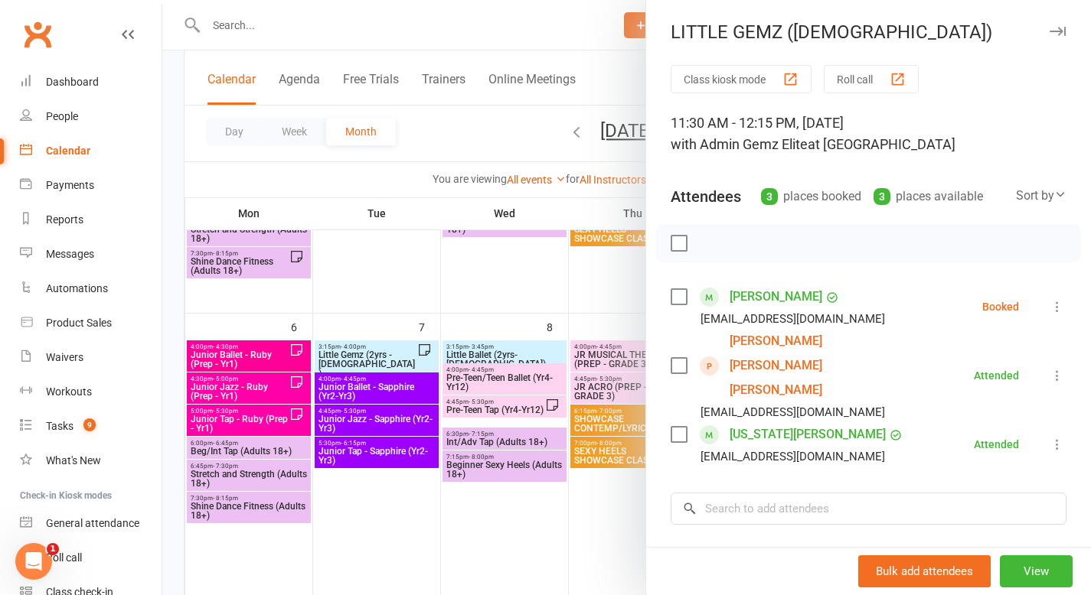
click at [793, 341] on link "[PERSON_NAME] [PERSON_NAME] [PERSON_NAME]" at bounding box center [817, 365] width 176 height 73
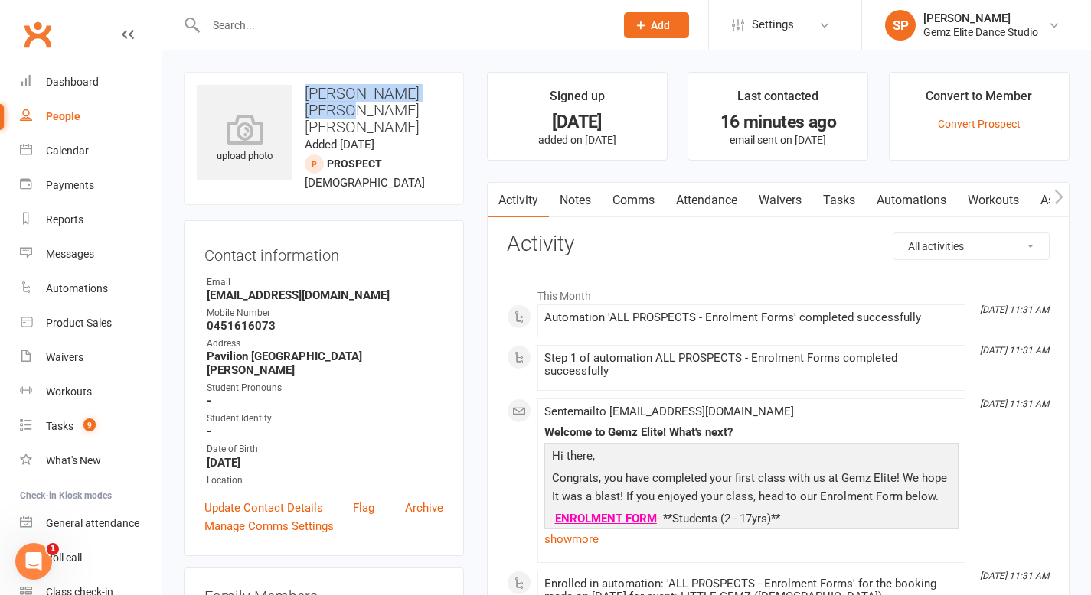
drag, startPoint x: 354, startPoint y: 116, endPoint x: 299, endPoint y: 96, distance: 59.1
click at [299, 96] on h3 "[PERSON_NAME] [PERSON_NAME] [PERSON_NAME]" at bounding box center [324, 110] width 254 height 51
copy h3 "[PERSON_NAME] [PERSON_NAME] [PERSON_NAME]"
click at [352, 106] on h3 "[PERSON_NAME] [PERSON_NAME] [PERSON_NAME]" at bounding box center [324, 110] width 254 height 51
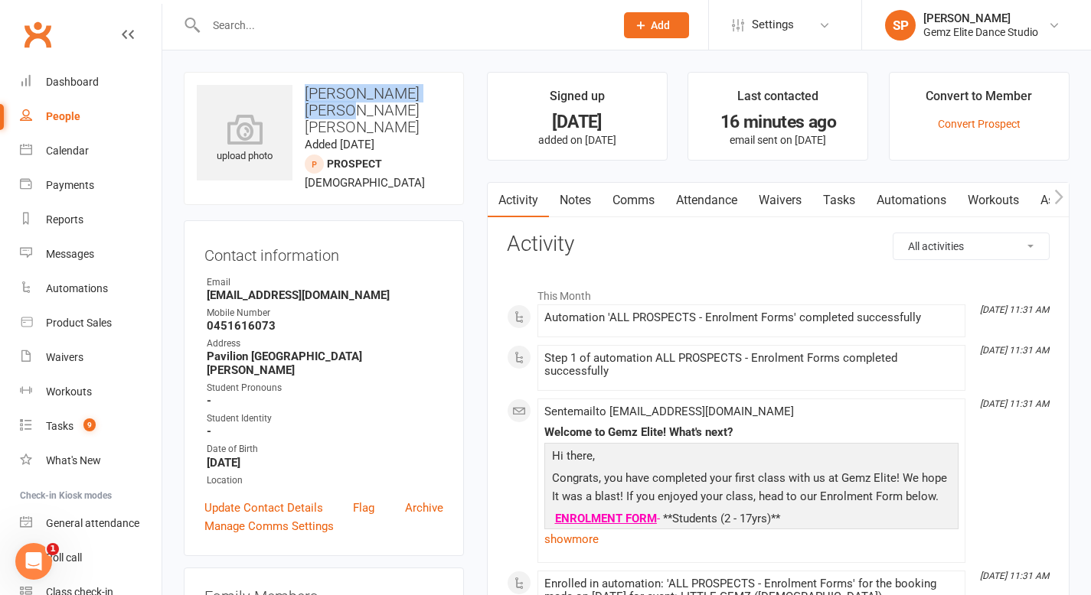
drag, startPoint x: 351, startPoint y: 107, endPoint x: 304, endPoint y: 94, distance: 48.5
click at [304, 94] on h3 "[PERSON_NAME] [PERSON_NAME] [PERSON_NAME]" at bounding box center [324, 110] width 254 height 51
copy h3 "[PERSON_NAME] [PERSON_NAME] [PERSON_NAME]"
click at [254, 137] on icon at bounding box center [245, 130] width 106 height 34
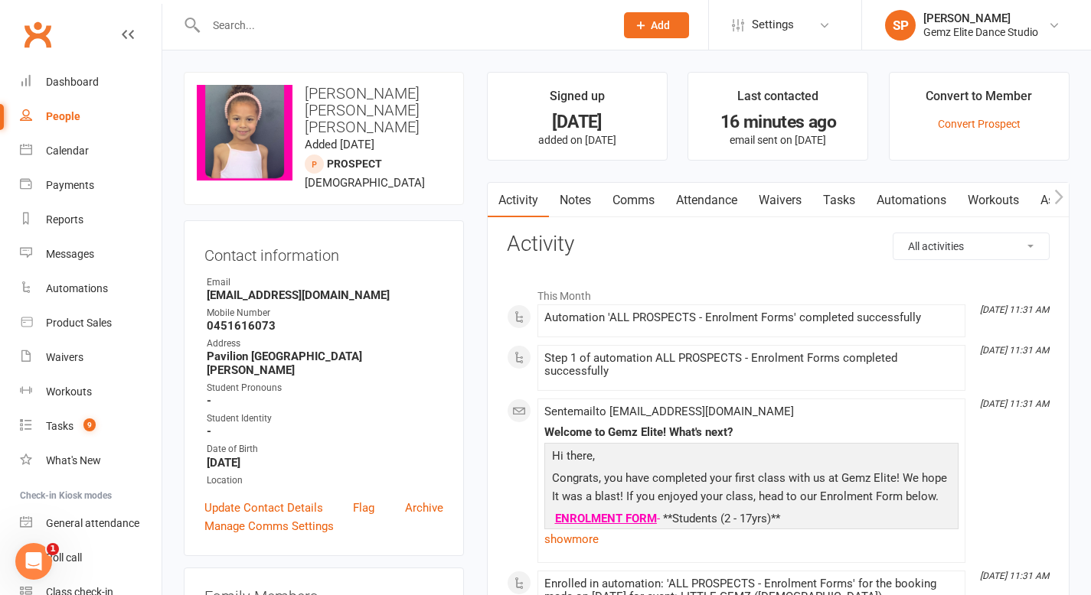
click at [403, 412] on div "Student Identity" at bounding box center [325, 419] width 237 height 15
click at [70, 148] on div "Calendar" at bounding box center [67, 151] width 43 height 12
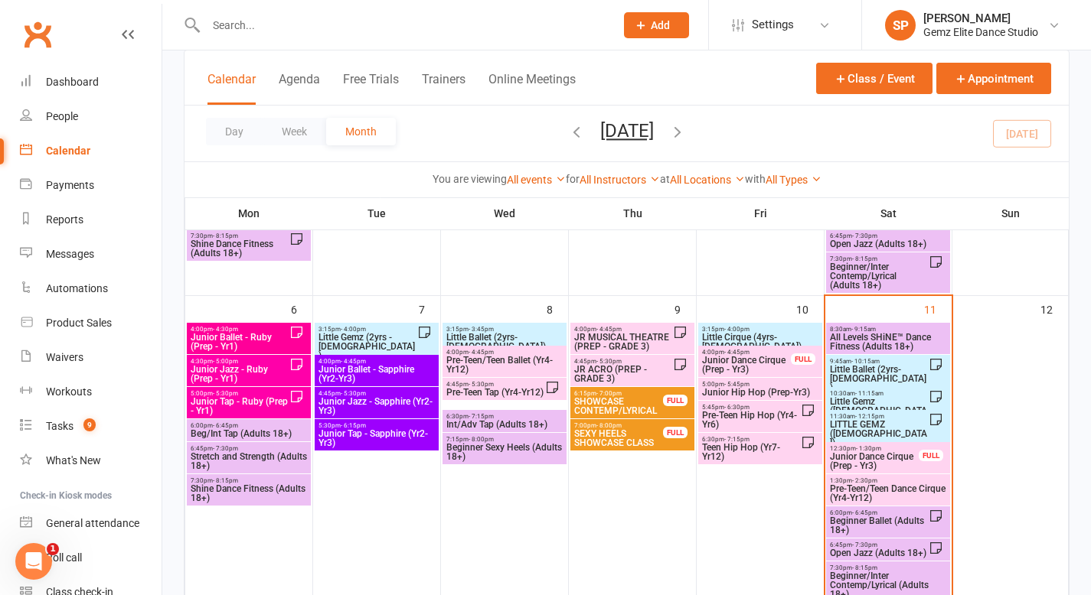
scroll to position [220, 0]
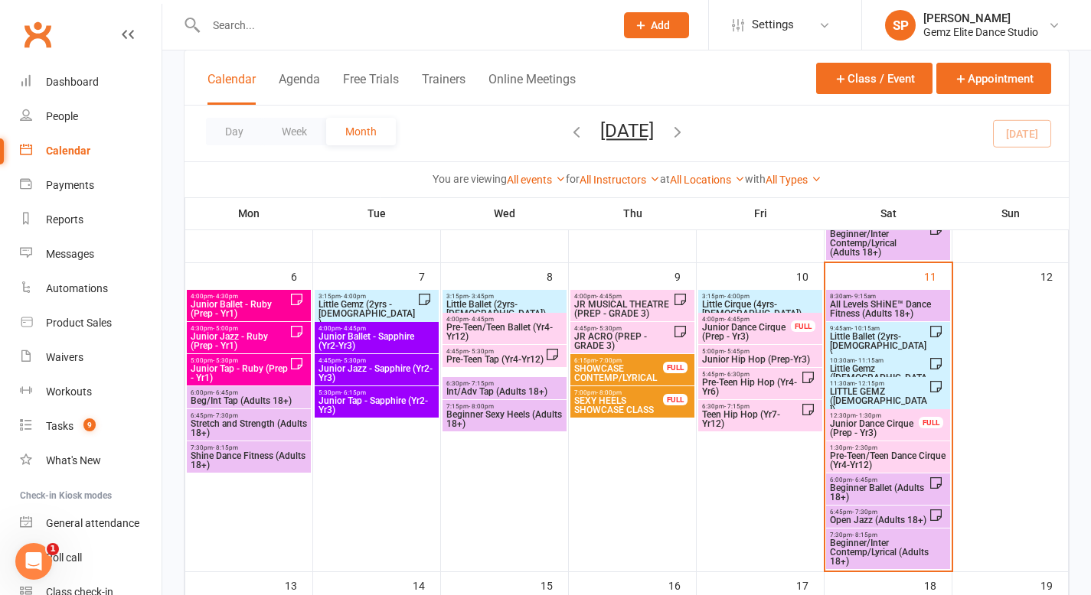
click at [866, 364] on span "Little Gemz ([DEMOGRAPHIC_DATA])" at bounding box center [879, 378] width 100 height 28
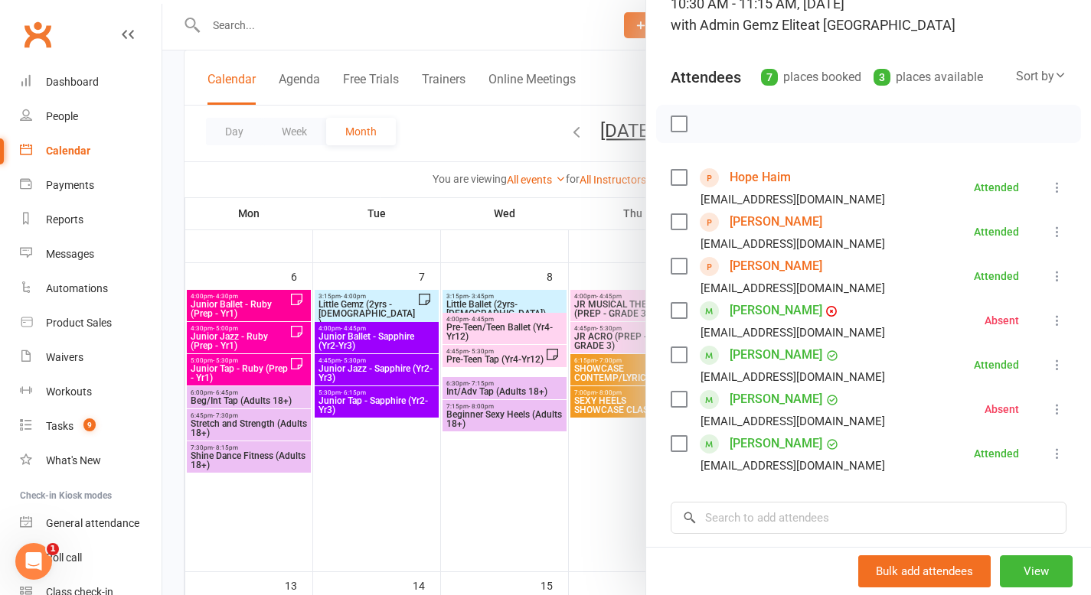
scroll to position [124, 0]
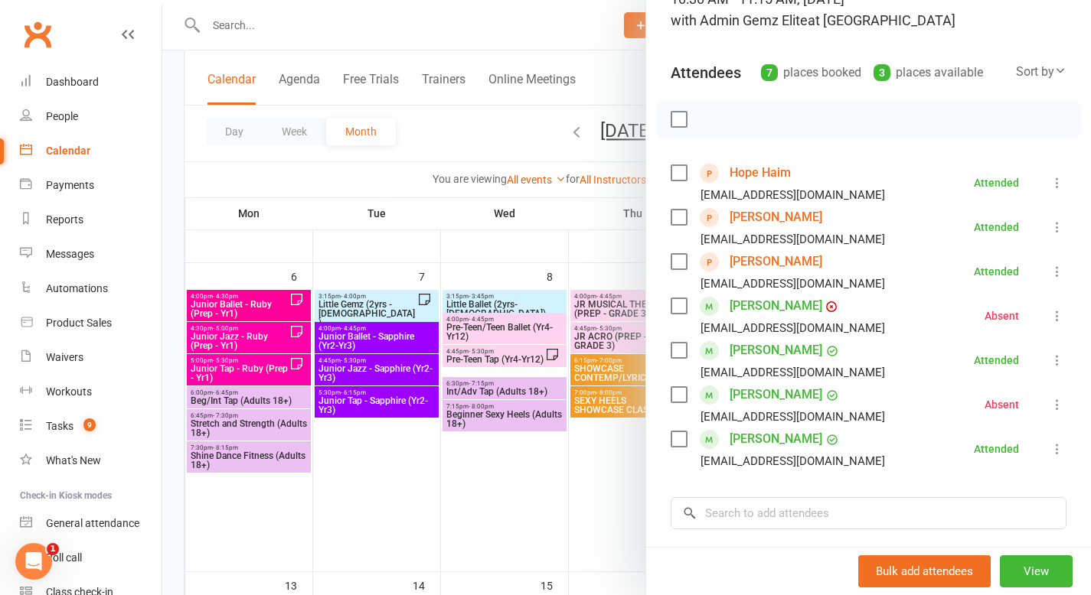
click at [749, 173] on link "Hope Haim" at bounding box center [759, 173] width 61 height 24
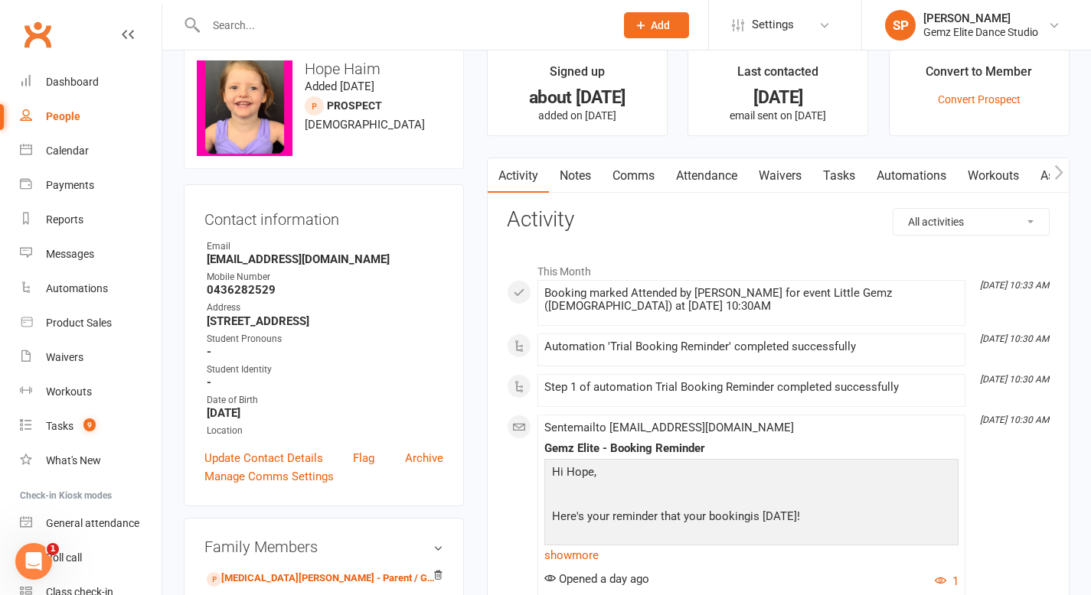
scroll to position [23, 0]
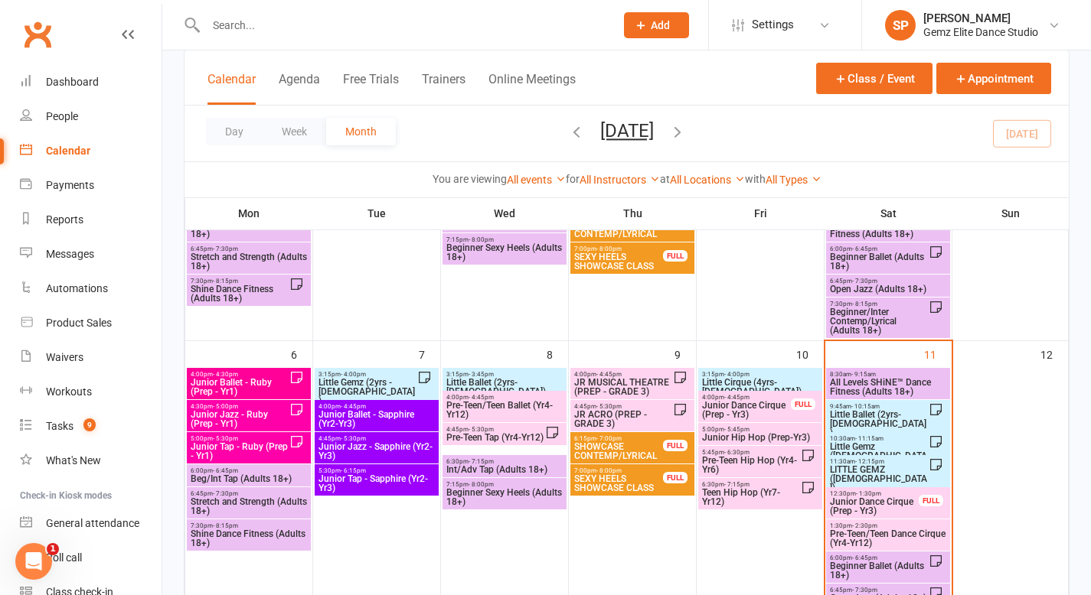
scroll to position [162, 0]
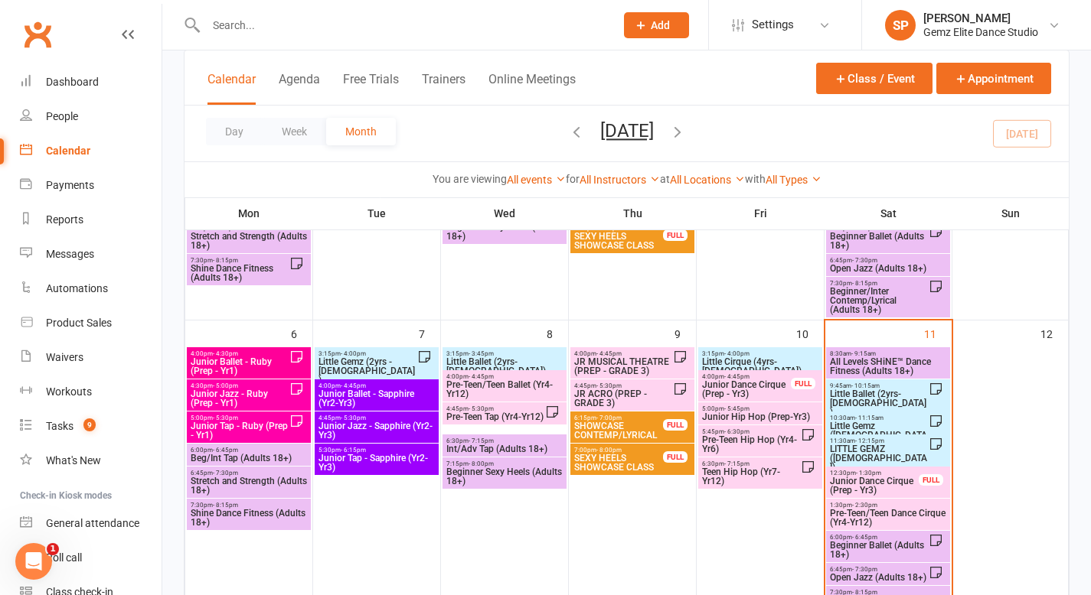
click at [847, 400] on span "Little Ballet (2yrs-[DEMOGRAPHIC_DATA])" at bounding box center [879, 404] width 100 height 28
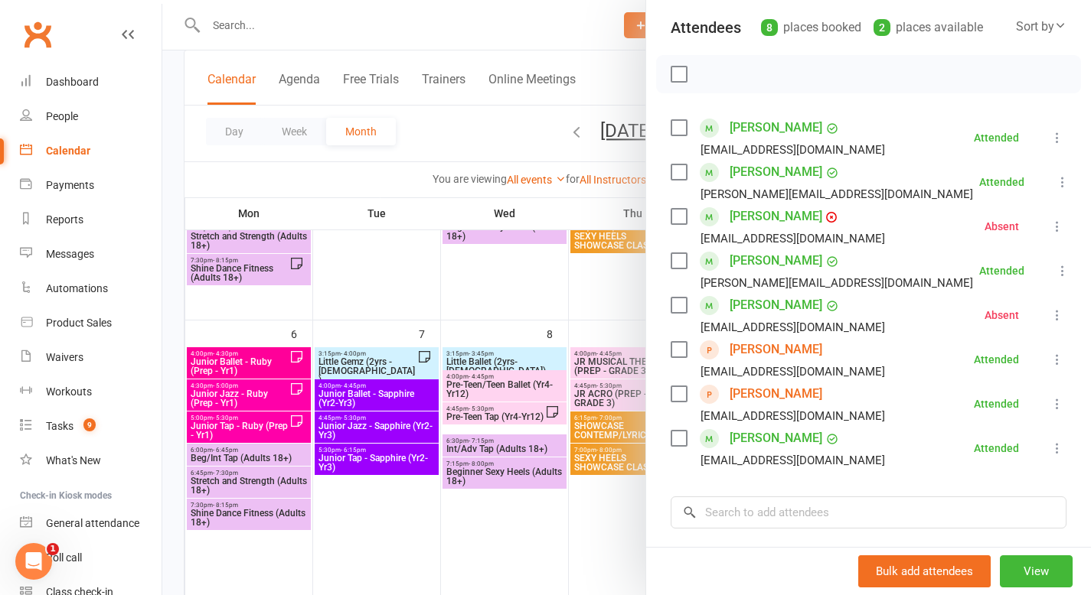
scroll to position [170, 0]
click at [602, 305] on div at bounding box center [626, 297] width 928 height 595
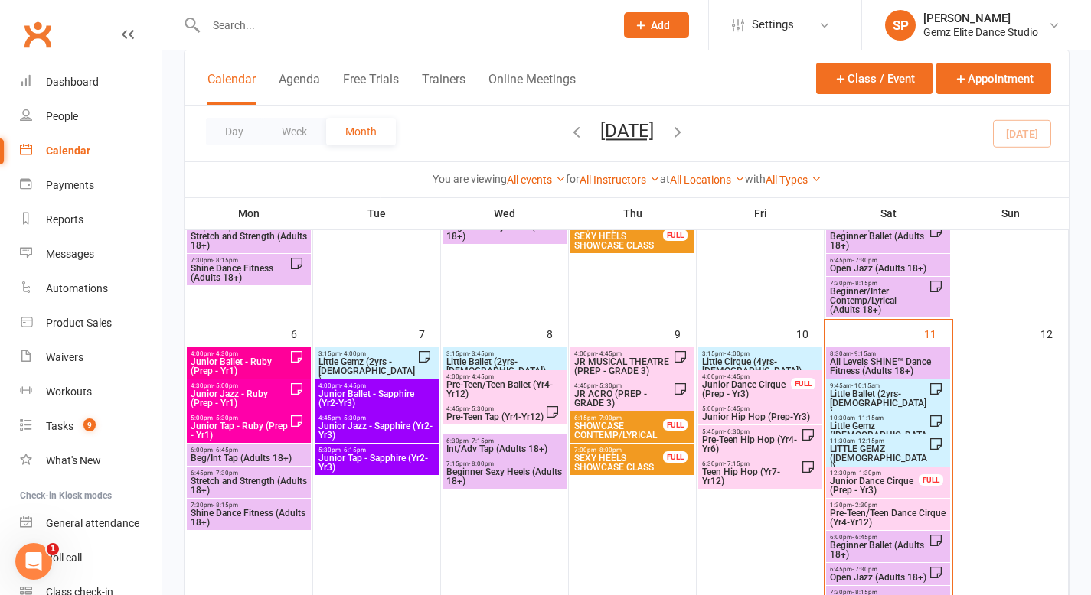
click at [872, 427] on span "Little Gemz ([DEMOGRAPHIC_DATA])" at bounding box center [879, 436] width 100 height 28
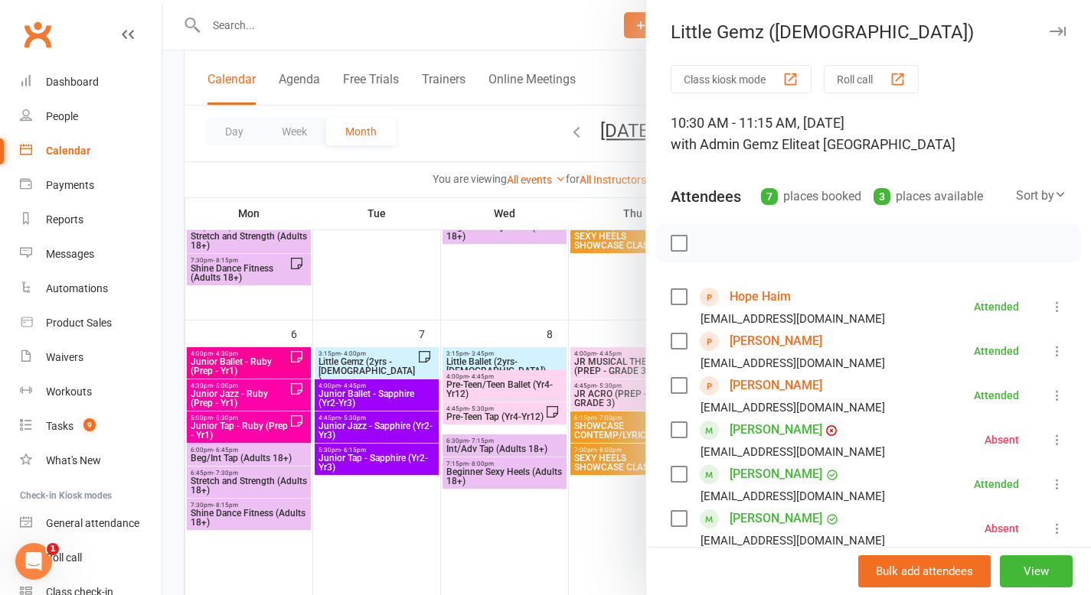
click at [951, 308] on icon at bounding box center [1056, 306] width 15 height 15
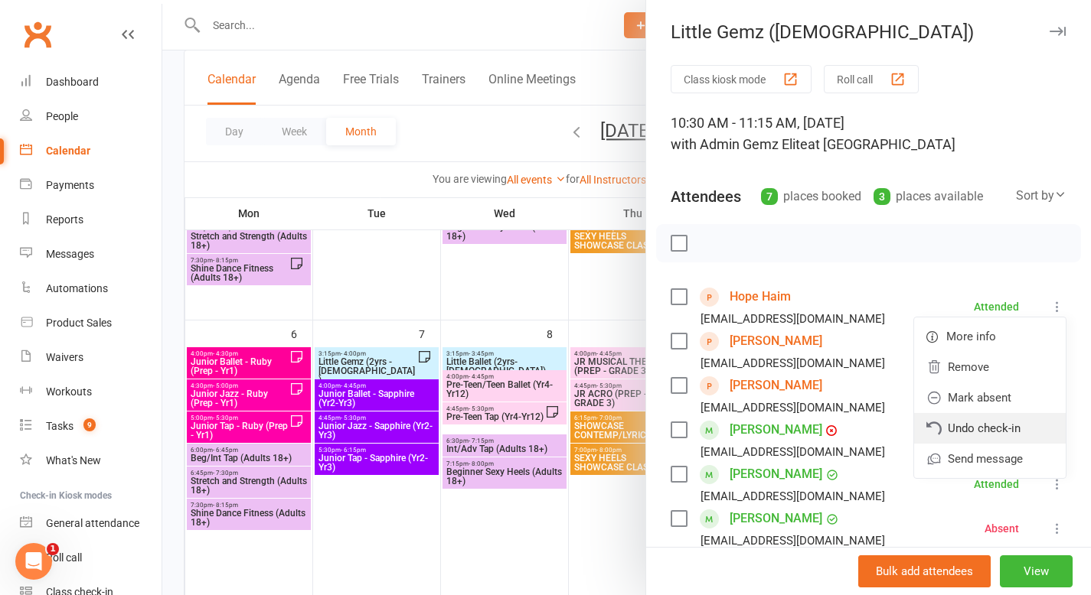
click at [951, 429] on link "Undo check-in" at bounding box center [990, 428] width 152 height 31
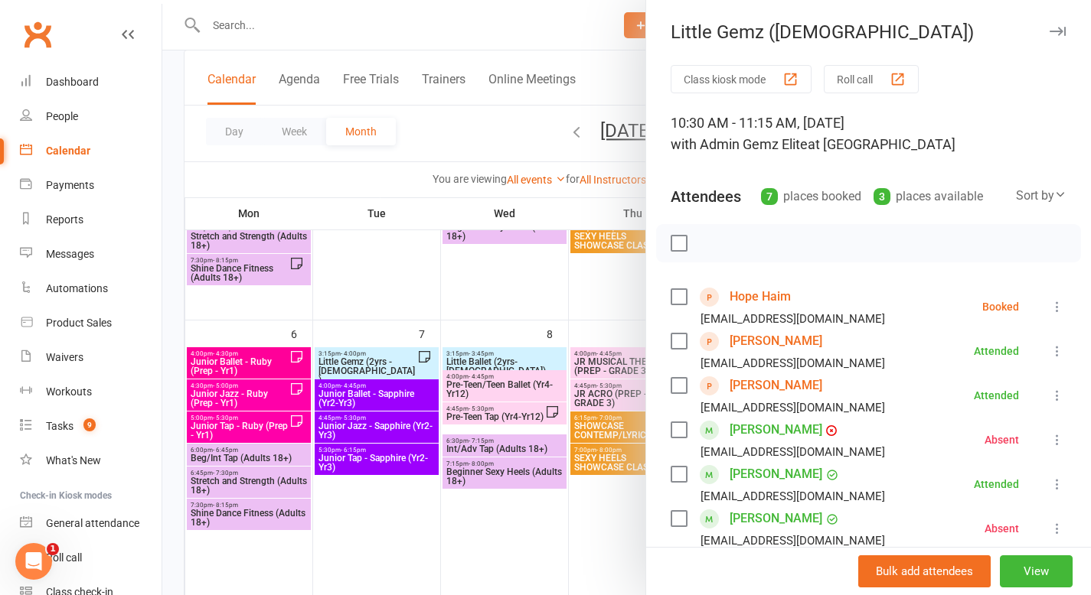
click at [626, 315] on div at bounding box center [626, 297] width 928 height 595
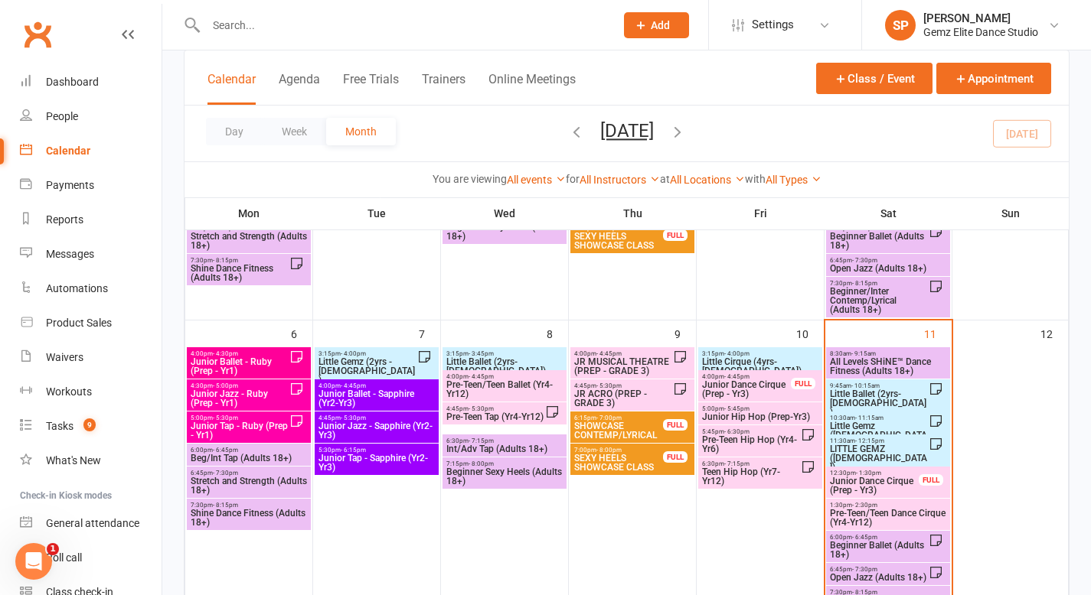
click at [851, 425] on span "Little Gemz ([DEMOGRAPHIC_DATA])" at bounding box center [879, 436] width 100 height 28
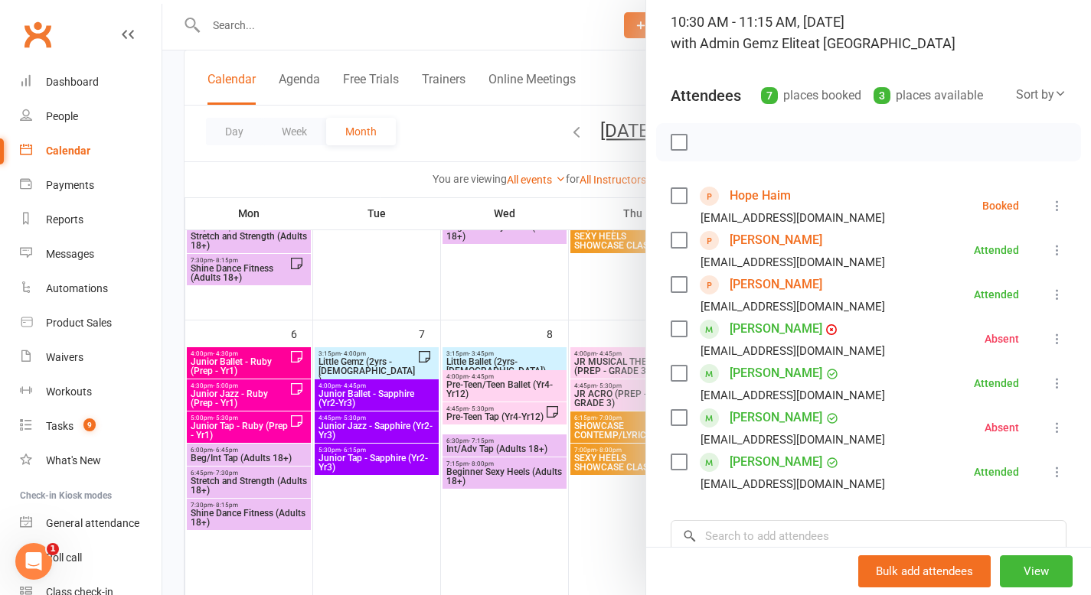
scroll to position [98, 0]
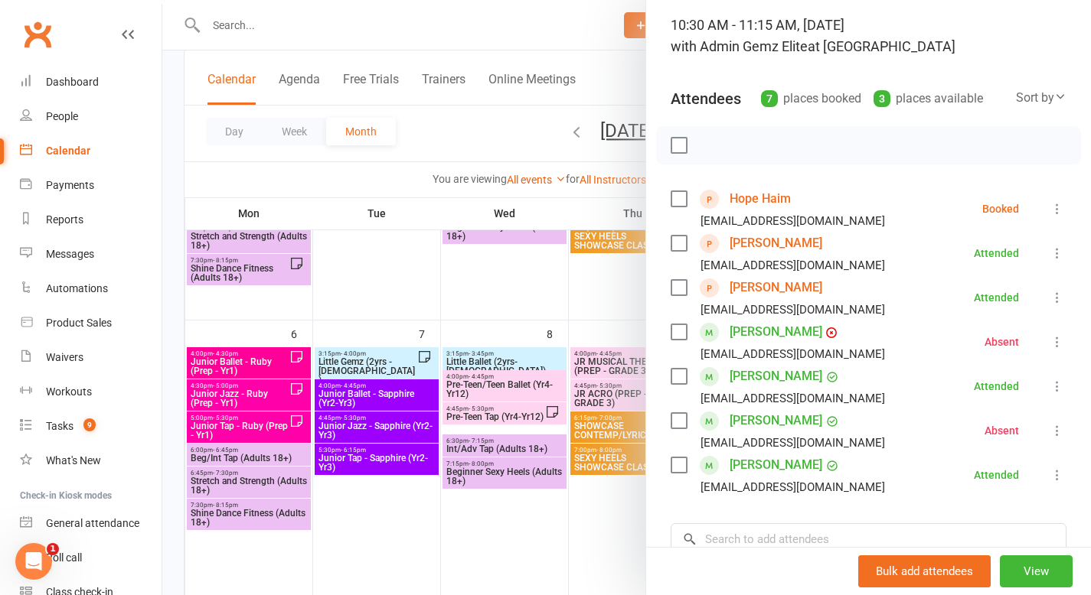
click at [736, 199] on link "Hope Haim" at bounding box center [759, 199] width 61 height 24
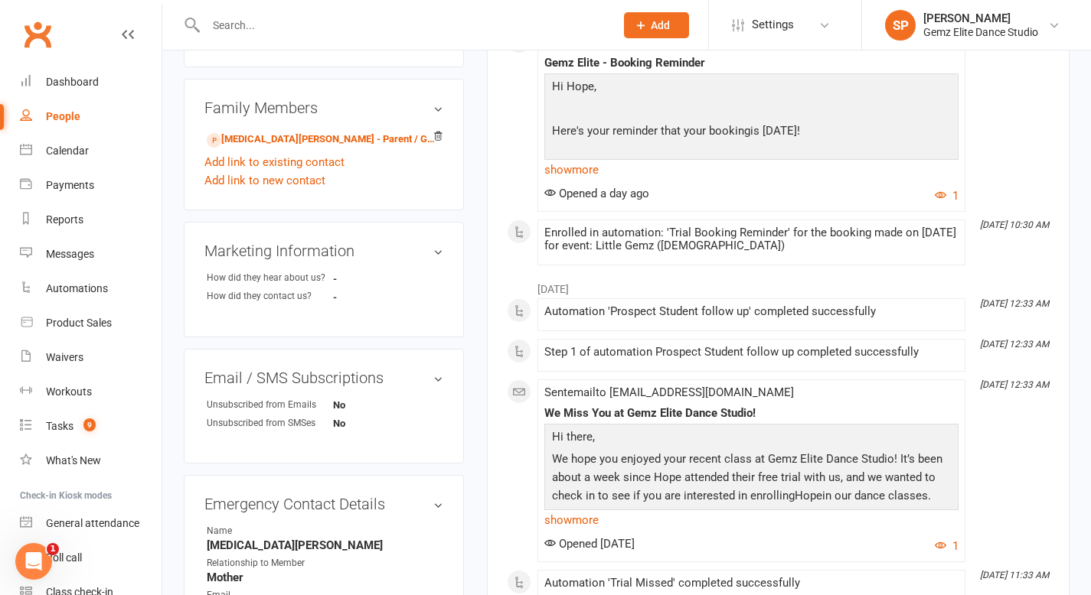
scroll to position [488, 0]
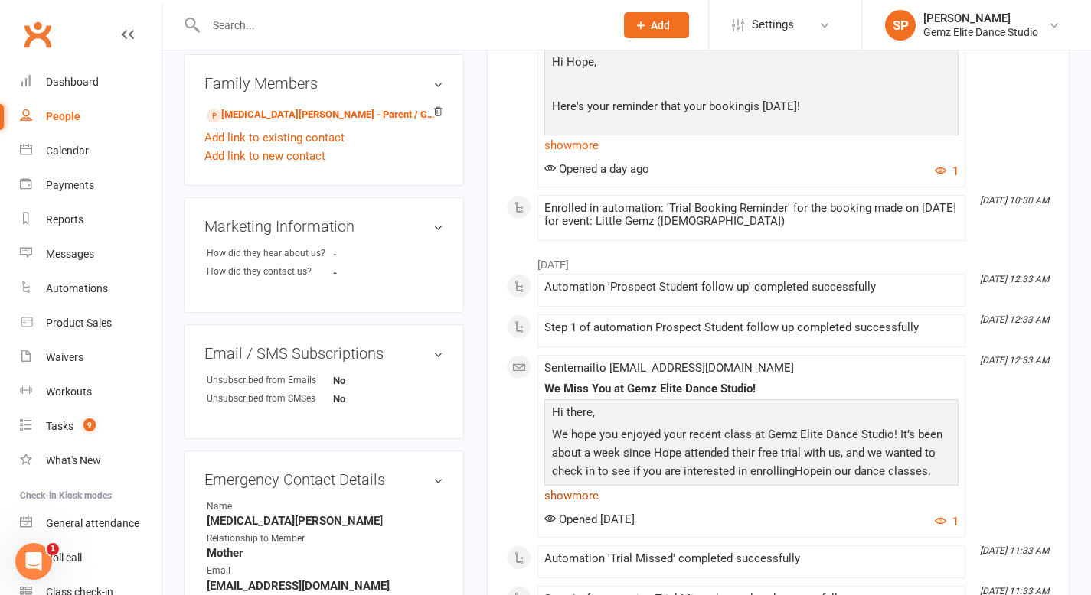
click at [584, 494] on link "show more" at bounding box center [751, 495] width 414 height 21
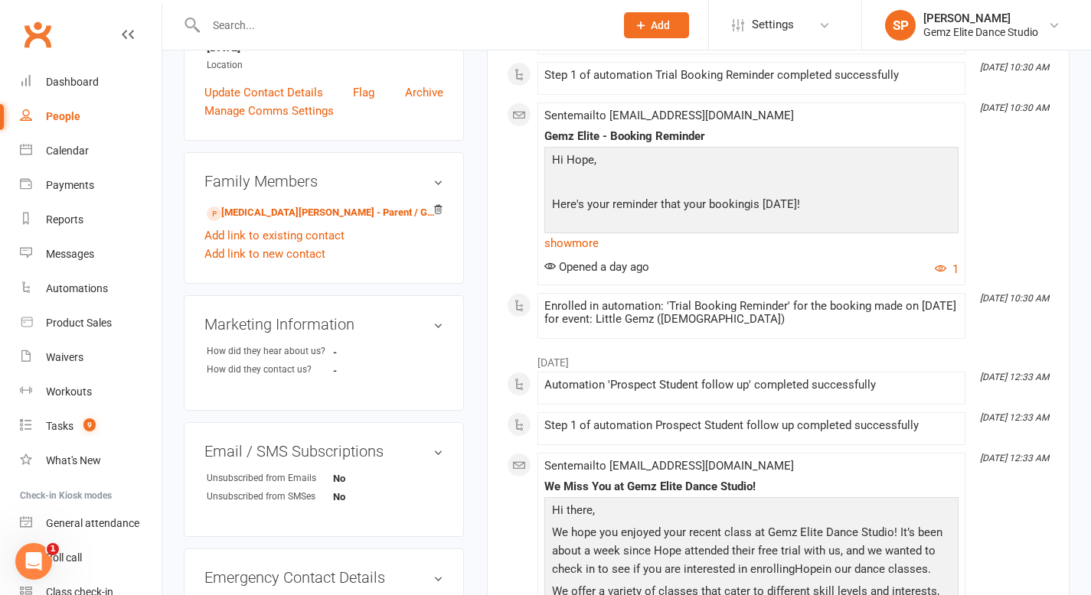
scroll to position [392, 0]
drag, startPoint x: 772, startPoint y: 114, endPoint x: 614, endPoint y: 117, distance: 158.5
click at [614, 117] on div "Sent email to [EMAIL_ADDRESS][DOMAIN_NAME] Gemz Elite - Booking Reminder Hi Hop…" at bounding box center [751, 192] width 414 height 169
copy span "[EMAIL_ADDRESS][DOMAIN_NAME]"
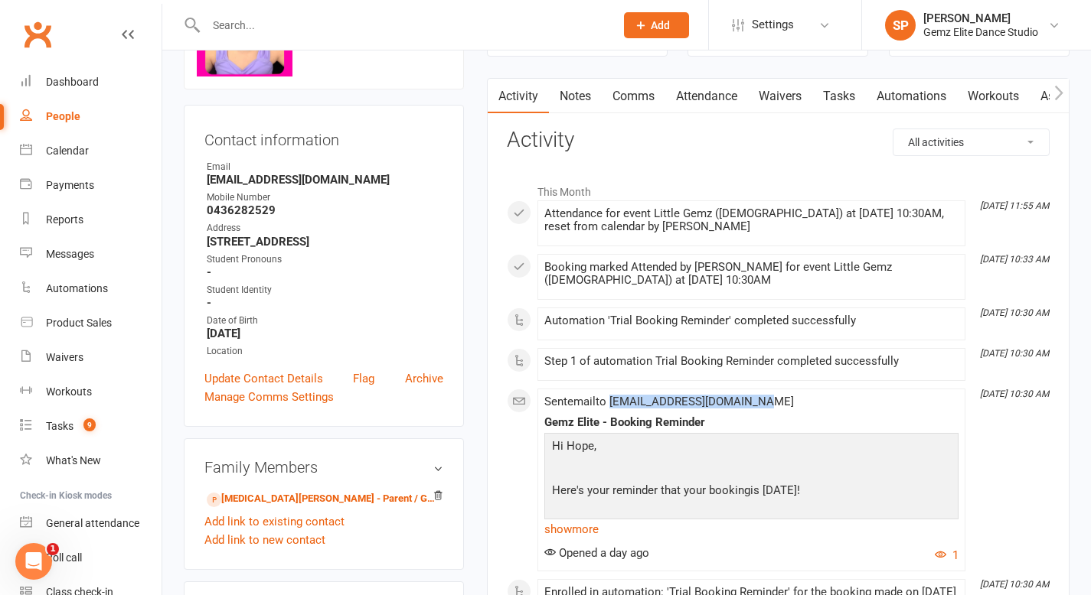
scroll to position [38, 0]
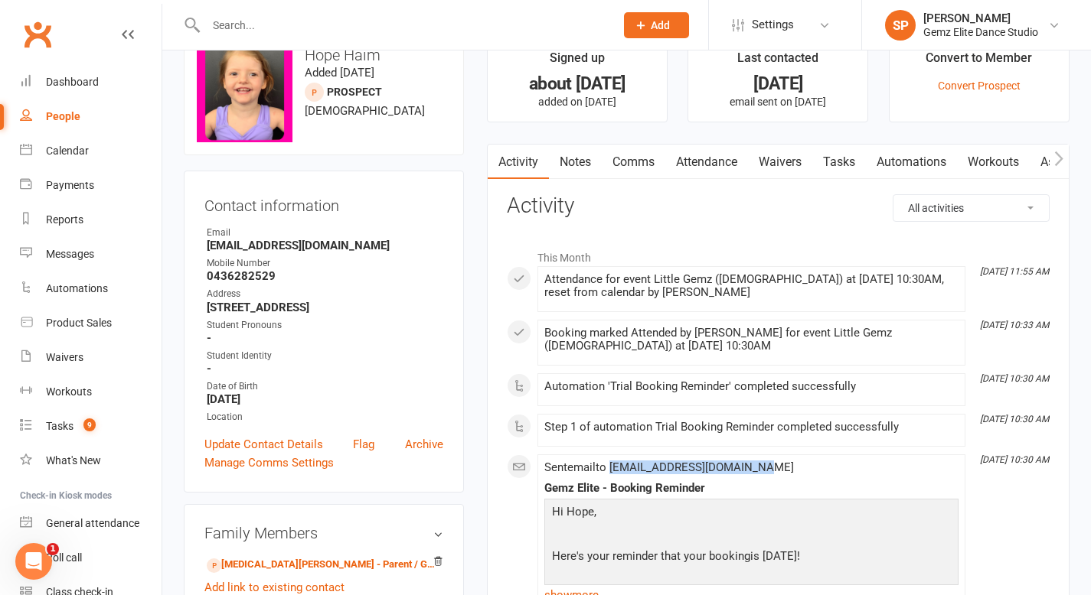
click at [583, 162] on link "Notes" at bounding box center [575, 162] width 53 height 35
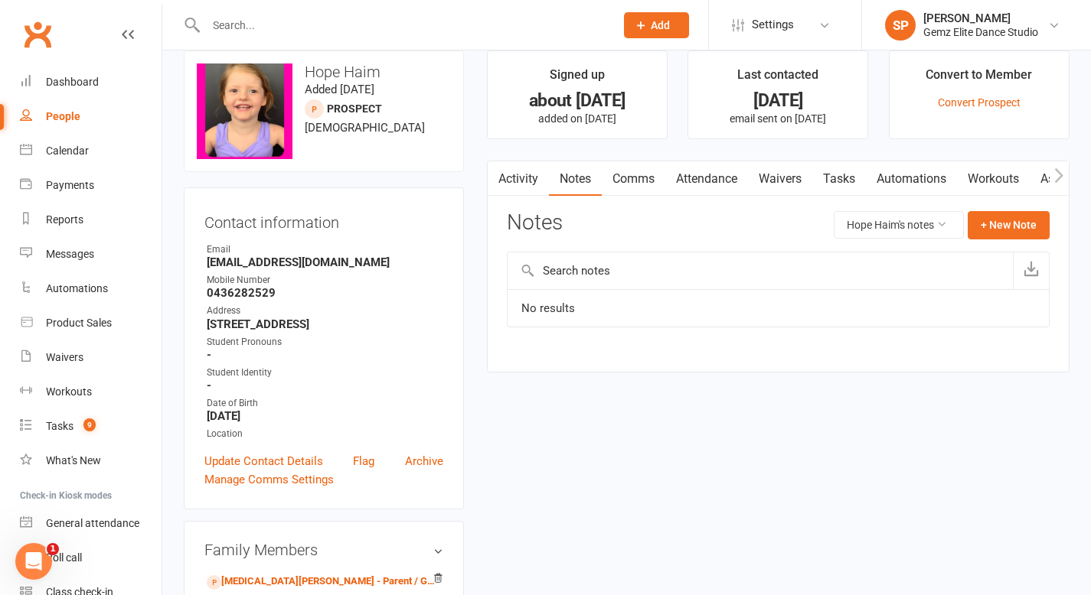
scroll to position [24, 0]
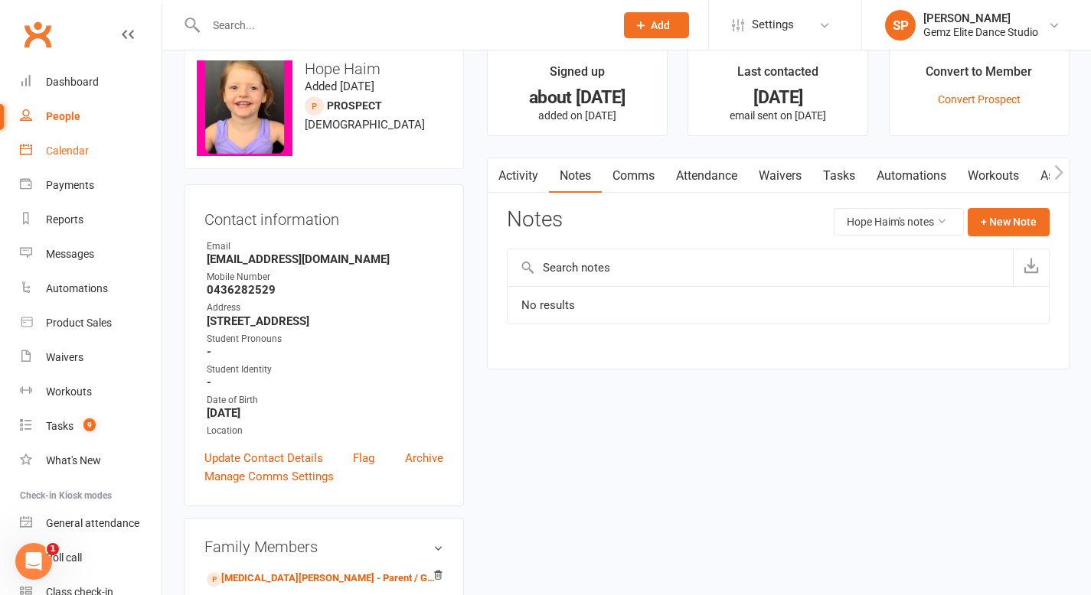
click at [57, 151] on div "Calendar" at bounding box center [67, 151] width 43 height 12
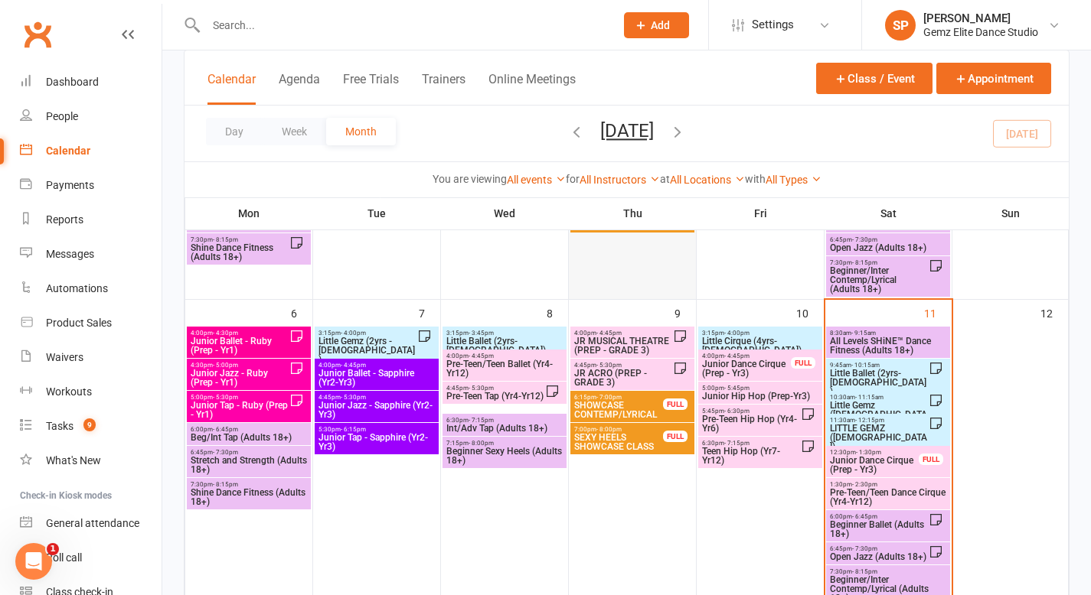
scroll to position [204, 0]
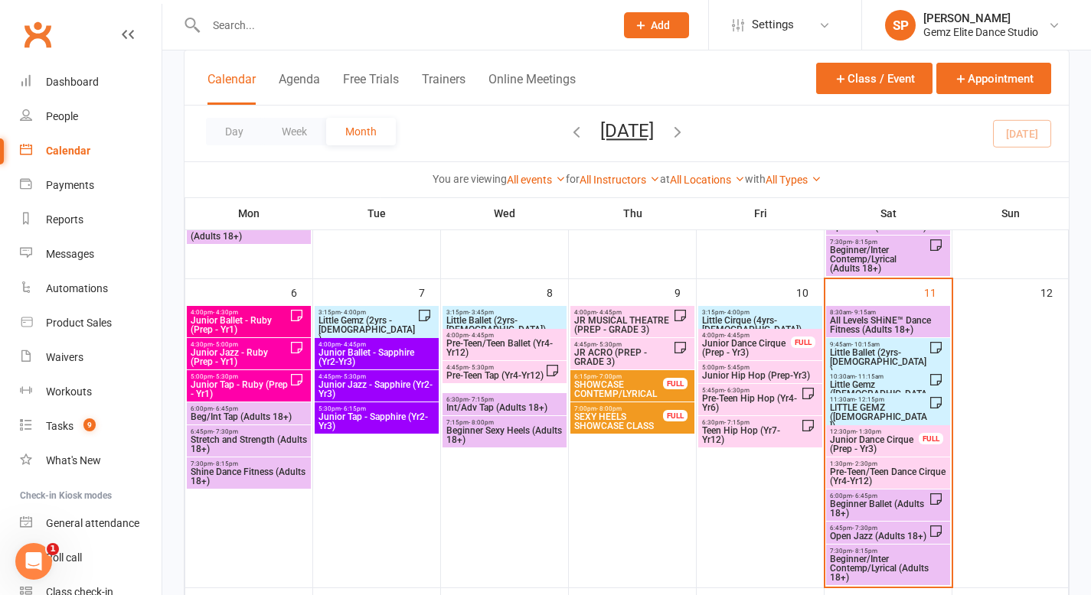
click at [866, 386] on span "Little Gemz ([DEMOGRAPHIC_DATA])" at bounding box center [879, 394] width 100 height 28
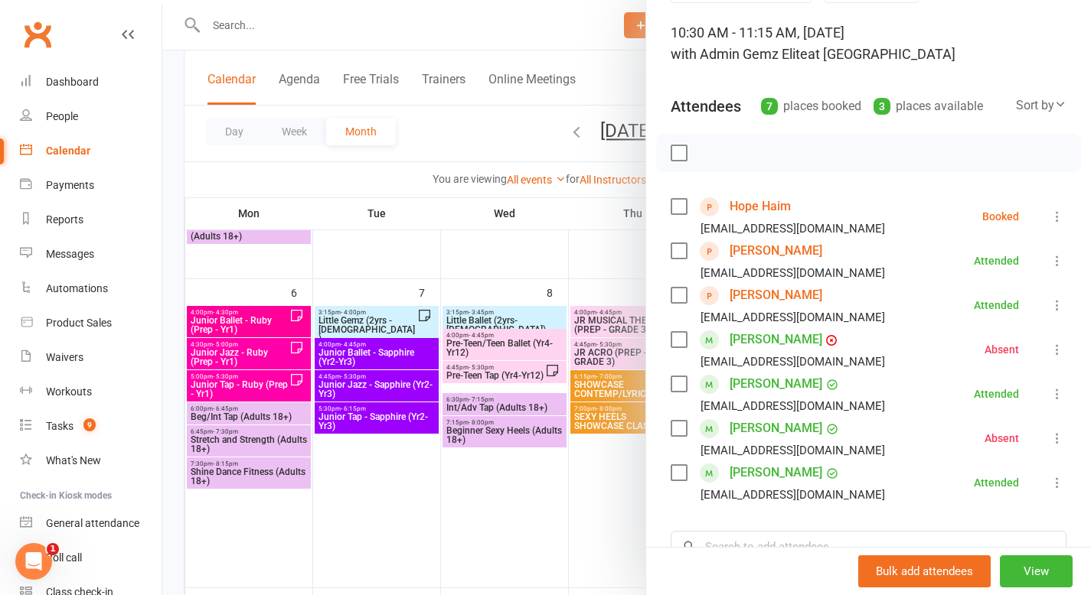
scroll to position [91, 0]
click at [789, 252] on link "[PERSON_NAME]" at bounding box center [775, 250] width 93 height 24
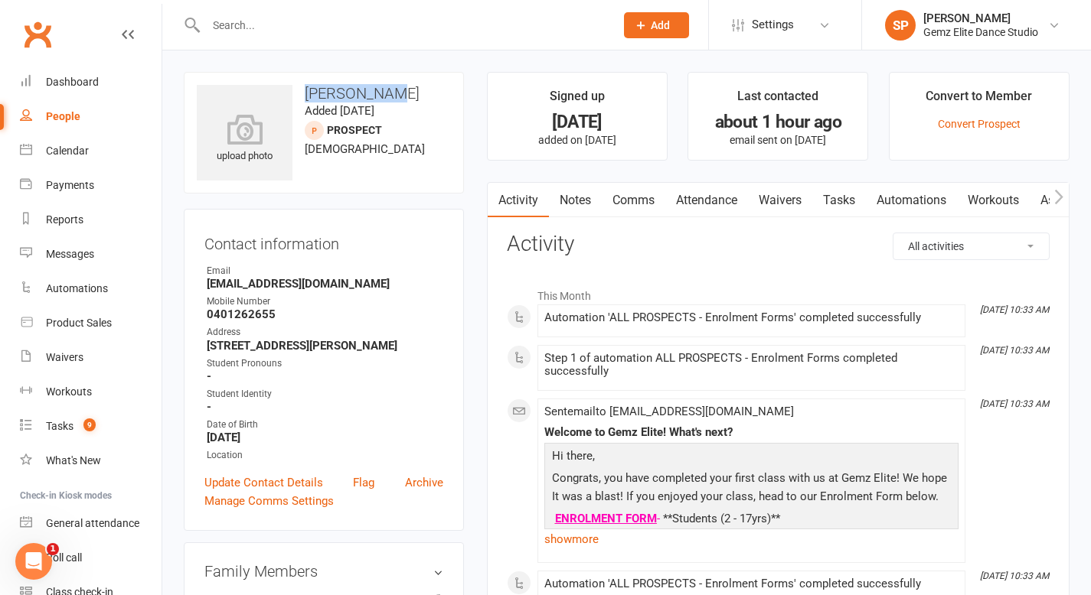
drag, startPoint x: 407, startPoint y: 93, endPoint x: 305, endPoint y: 99, distance: 102.7
click at [305, 99] on h3 "[PERSON_NAME]" at bounding box center [324, 93] width 254 height 17
copy h3 "[PERSON_NAME]"
click at [394, 91] on h3 "[PERSON_NAME]" at bounding box center [324, 93] width 254 height 17
drag, startPoint x: 394, startPoint y: 91, endPoint x: 303, endPoint y: 89, distance: 91.1
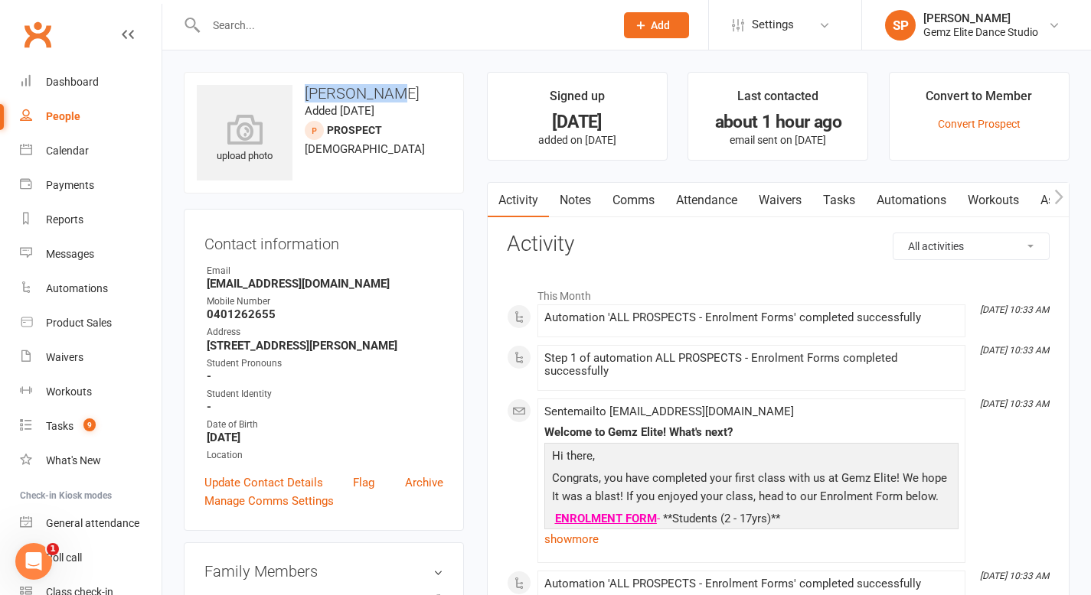
click at [303, 89] on h3 "[PERSON_NAME]" at bounding box center [324, 93] width 254 height 17
copy h3 "[PERSON_NAME]"
click at [252, 140] on icon at bounding box center [245, 130] width 106 height 34
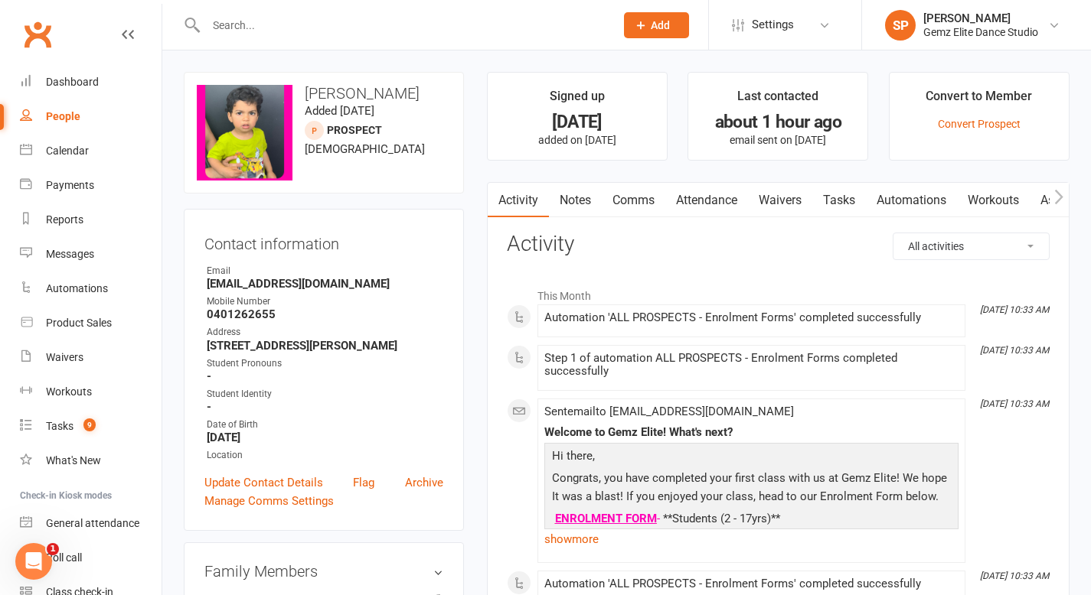
click at [73, 146] on div "Calendar" at bounding box center [67, 151] width 43 height 12
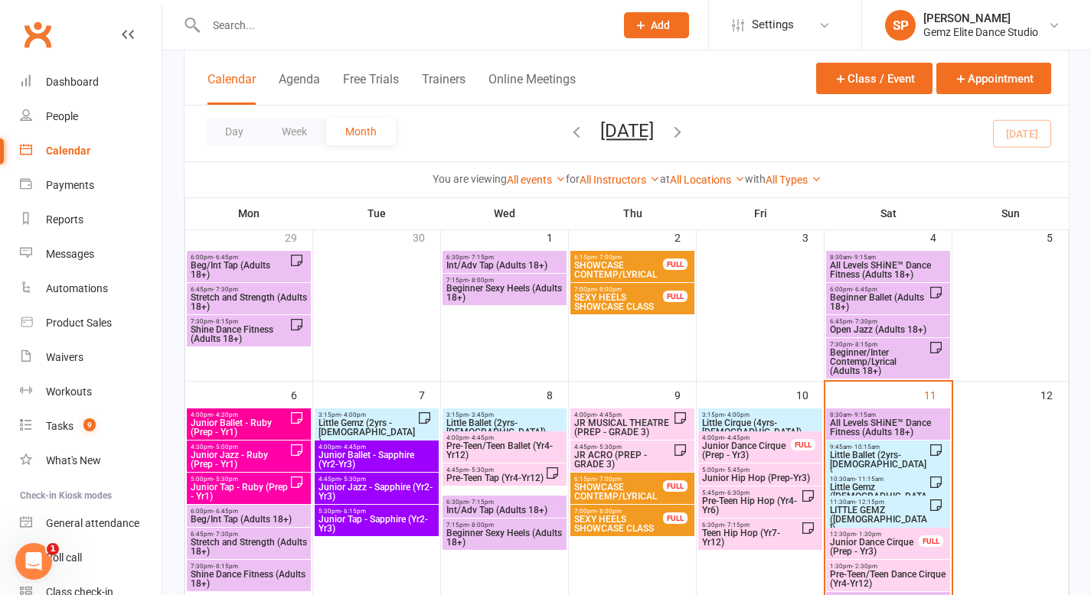
scroll to position [109, 0]
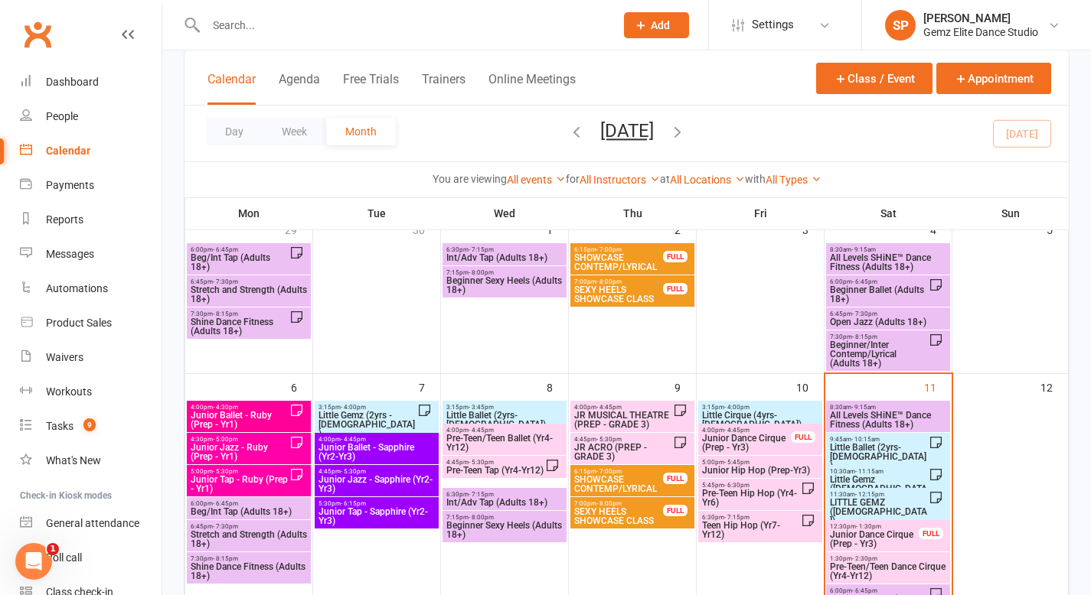
click at [871, 479] on span "Little Gemz ([DEMOGRAPHIC_DATA])" at bounding box center [879, 489] width 100 height 28
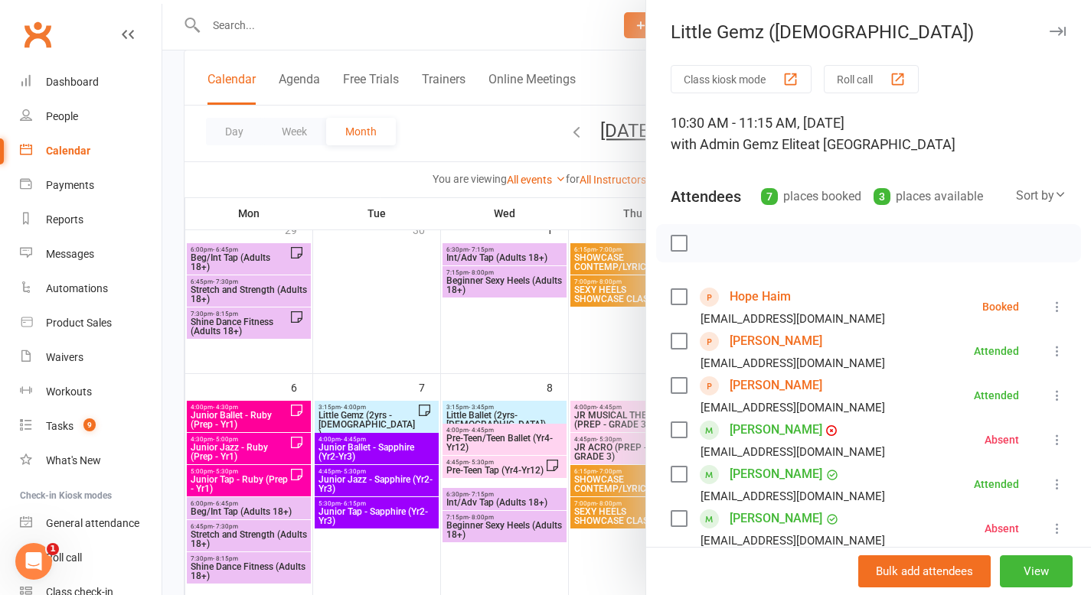
click at [752, 293] on link "Hope Haim" at bounding box center [759, 297] width 61 height 24
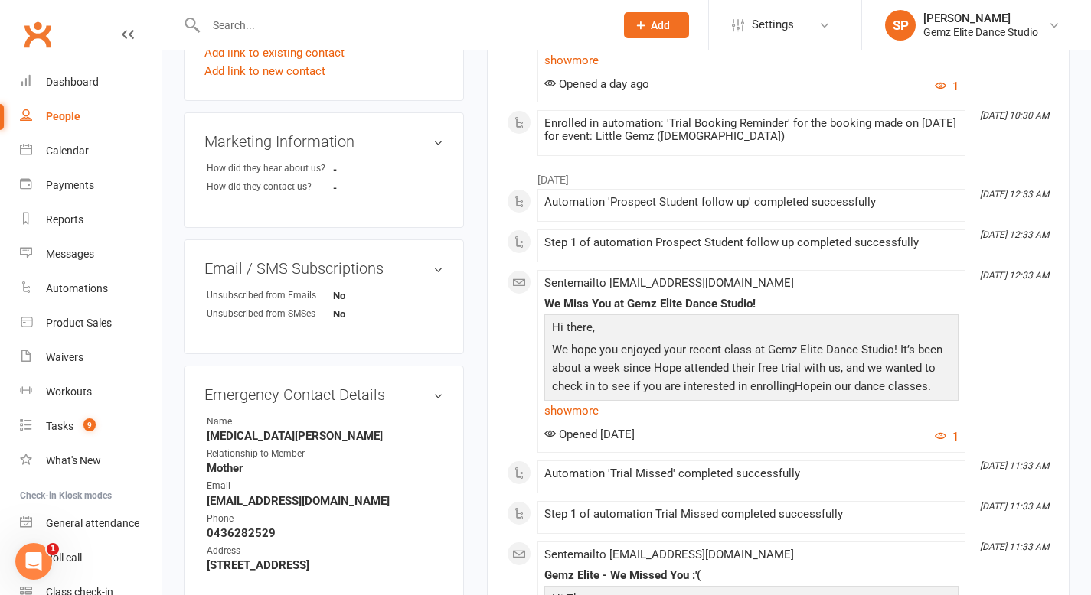
scroll to position [579, 0]
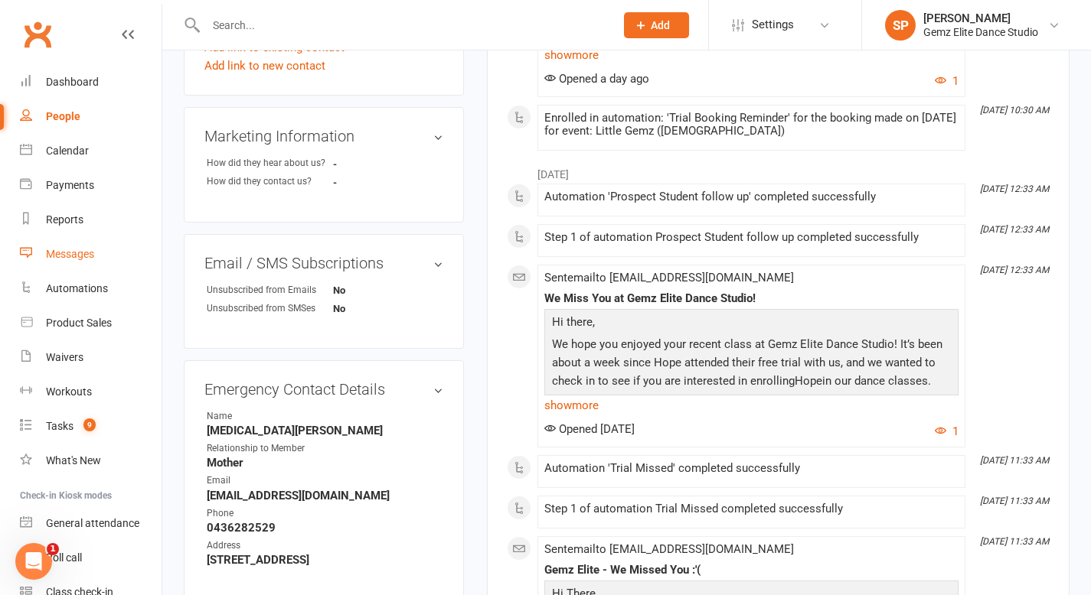
click at [94, 254] on div "Messages" at bounding box center [70, 254] width 48 height 12
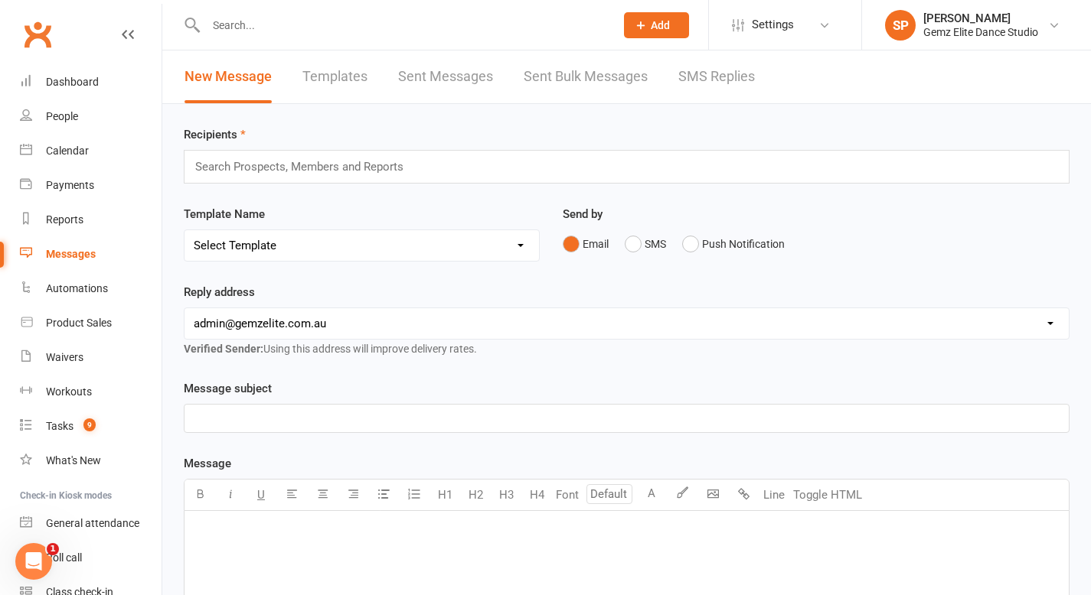
click at [344, 80] on link "Templates" at bounding box center [334, 77] width 65 height 53
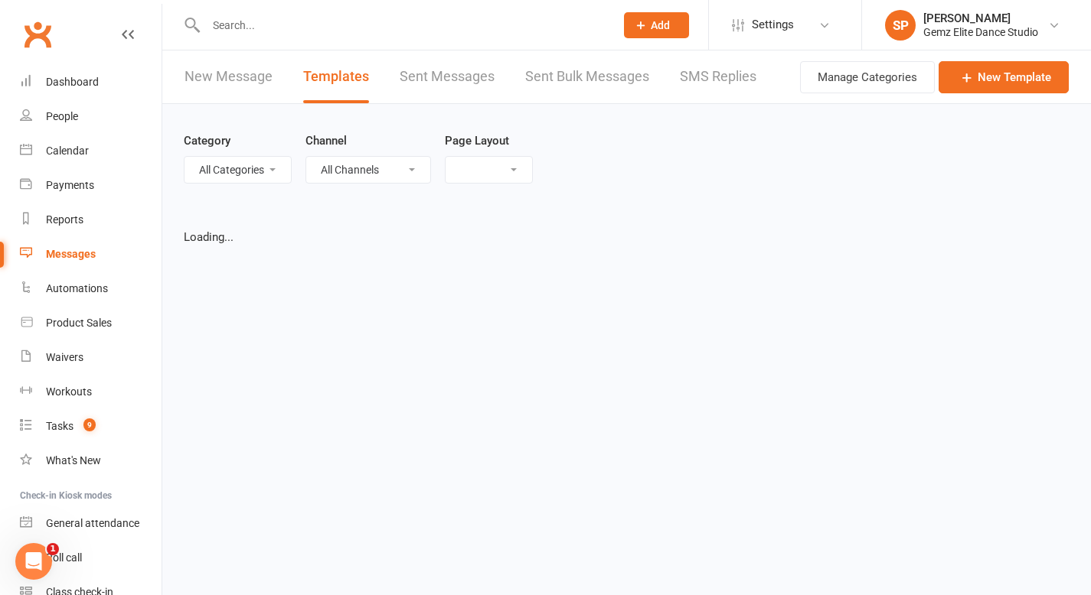
select select "list"
select select "100"
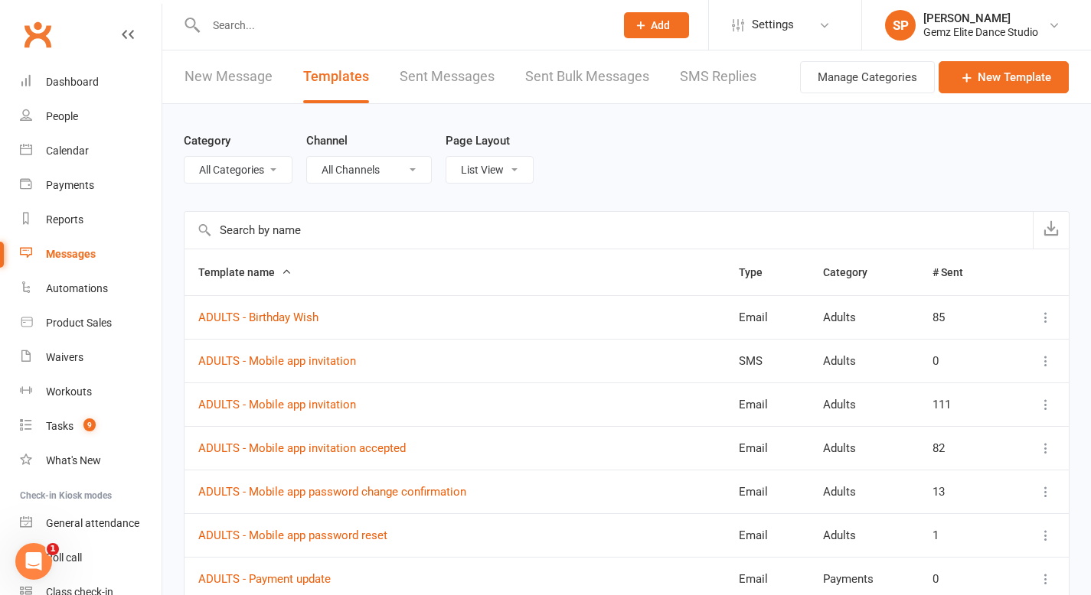
click at [299, 235] on input "text" at bounding box center [608, 230] width 848 height 37
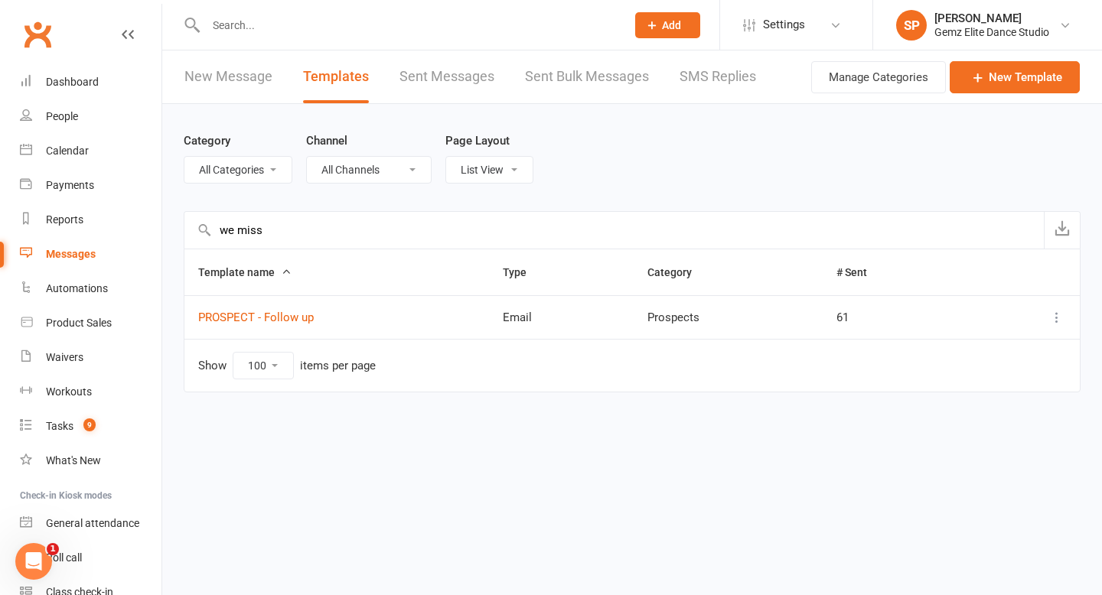
type input "we miss"
click at [951, 318] on icon at bounding box center [1056, 317] width 15 height 15
click at [951, 370] on link "Edit" at bounding box center [990, 378] width 152 height 31
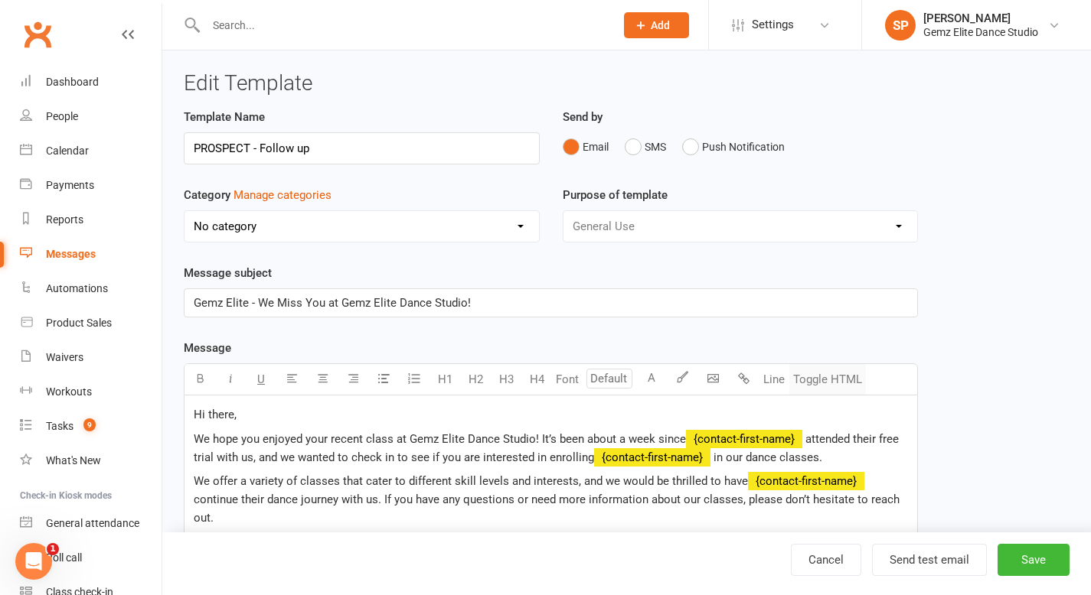
select select "11045"
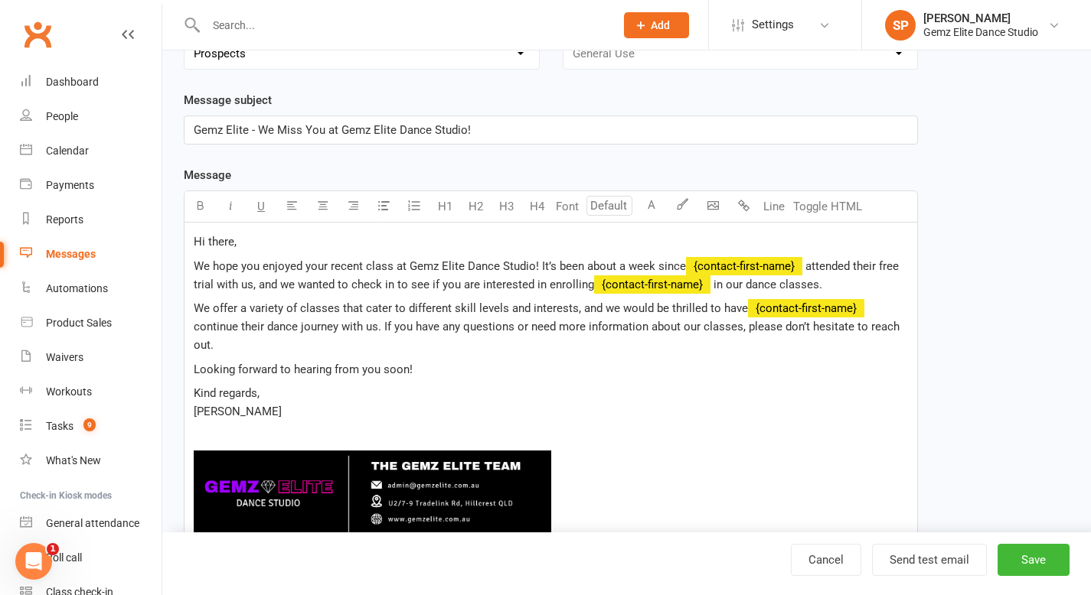
scroll to position [172, 0]
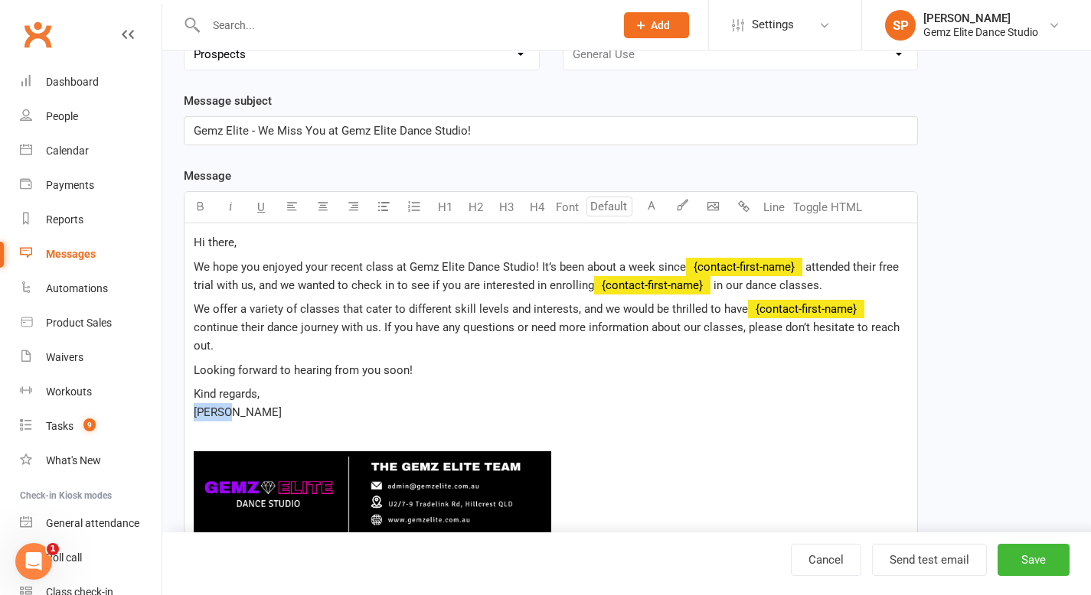
drag, startPoint x: 235, startPoint y: 412, endPoint x: 184, endPoint y: 415, distance: 50.6
click at [184, 415] on div "Hi there, We hope you enjoyed your recent class at Gemz Elite Dance Studio! It’…" at bounding box center [550, 445] width 732 height 442
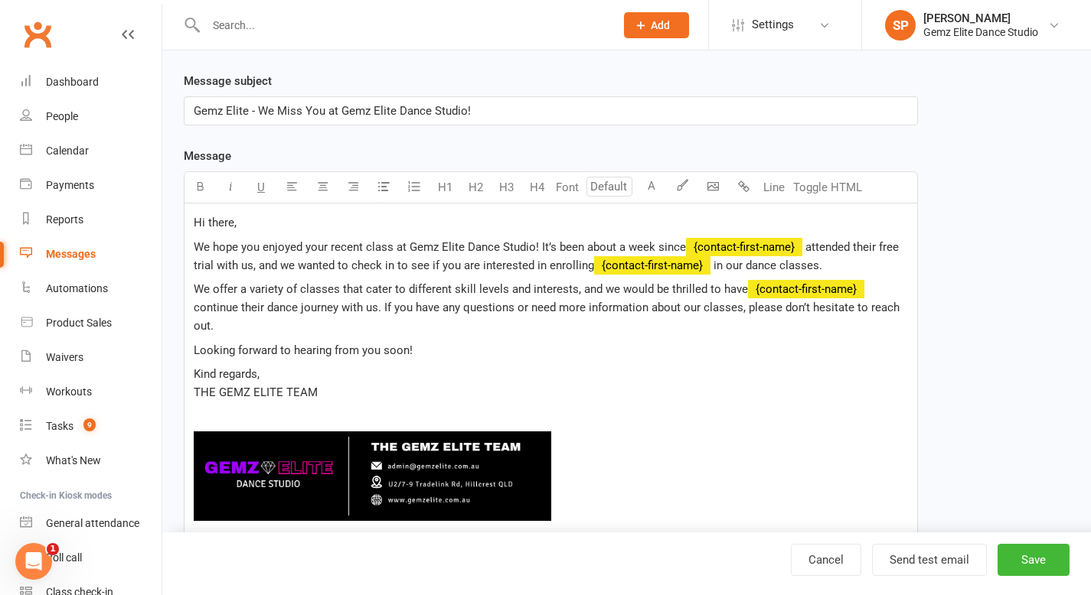
scroll to position [199, 0]
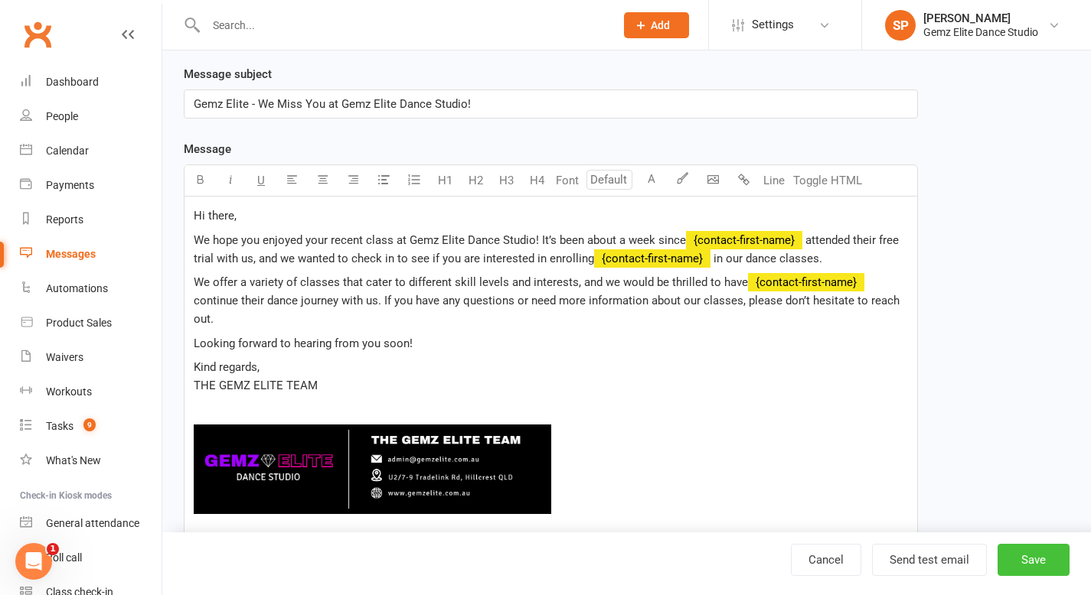
click at [951, 504] on button "Save" at bounding box center [1033, 560] width 72 height 32
select select "100"
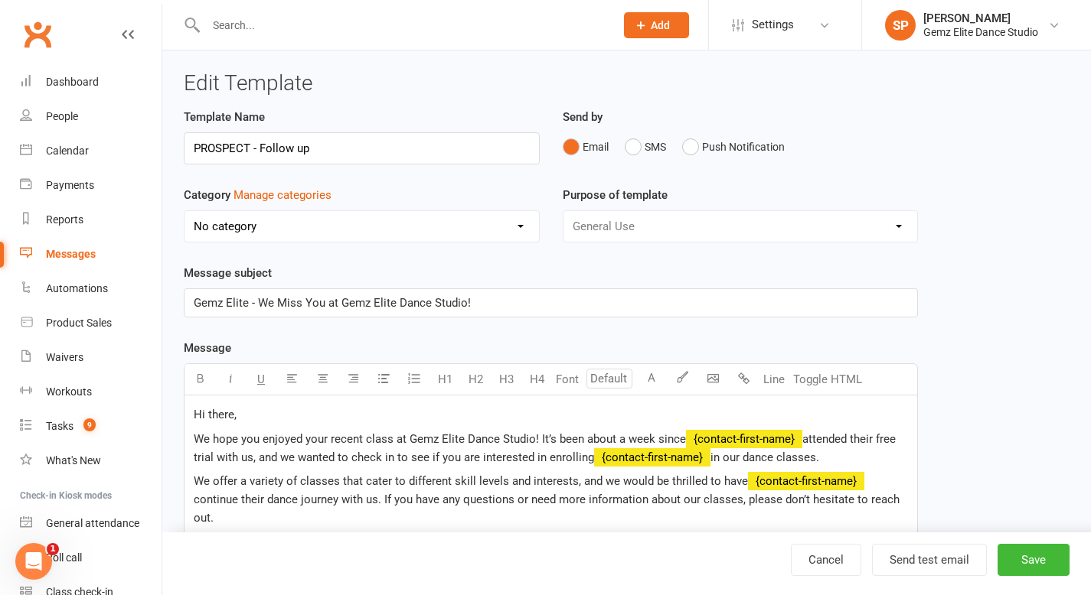
select select "11045"
select select "100"
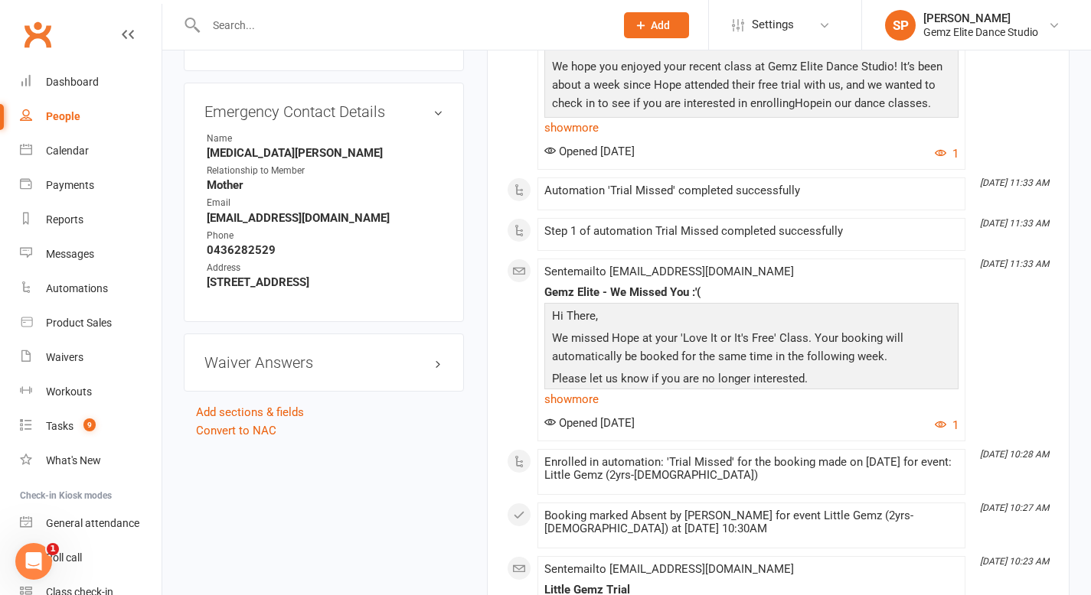
scroll to position [860, 0]
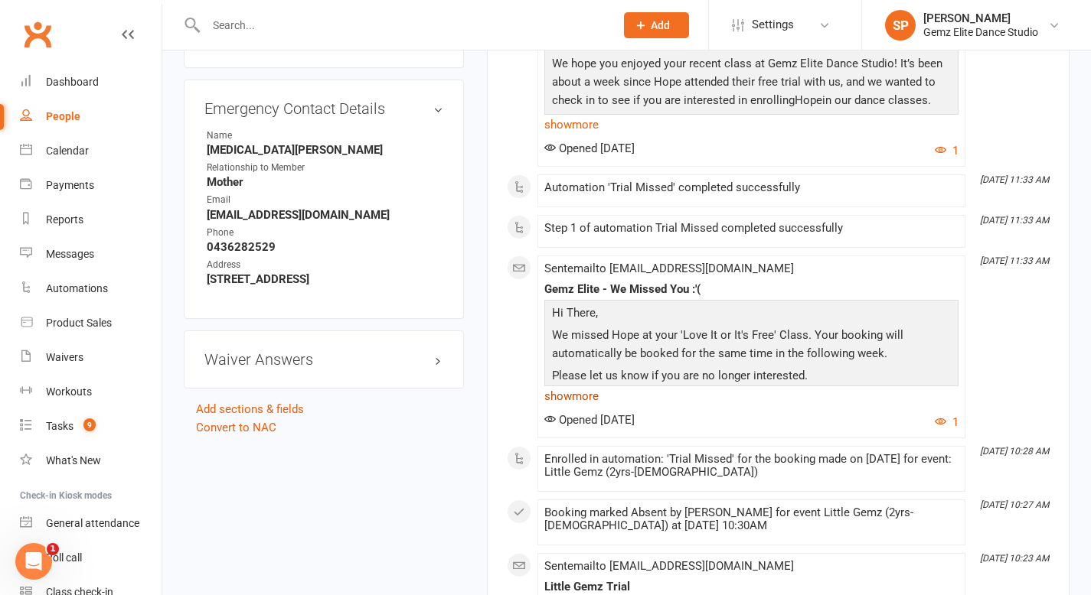
click at [584, 398] on link "show more" at bounding box center [751, 396] width 414 height 21
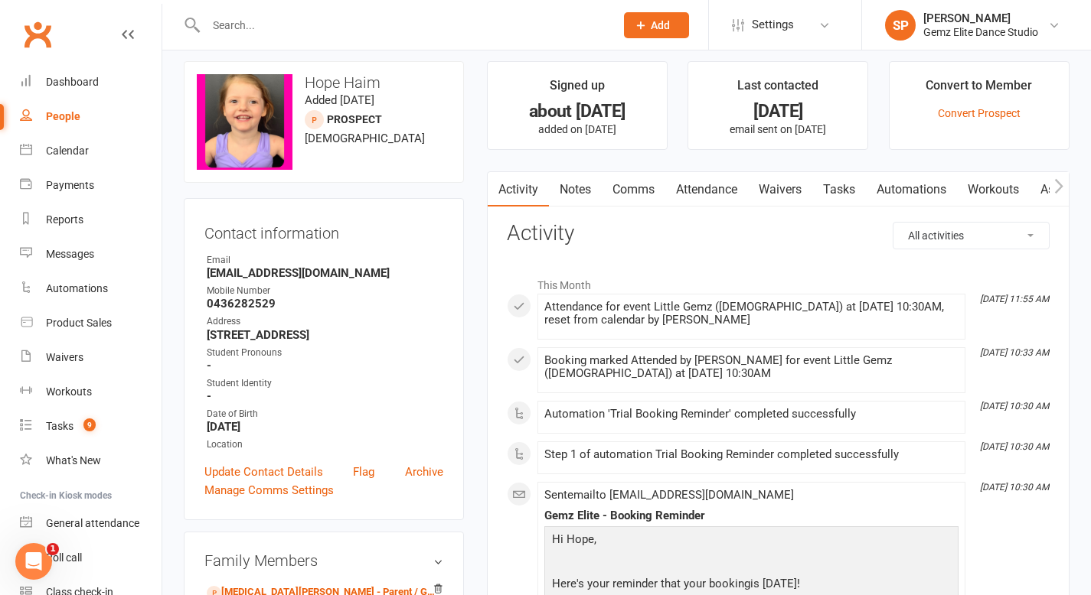
scroll to position [0, 0]
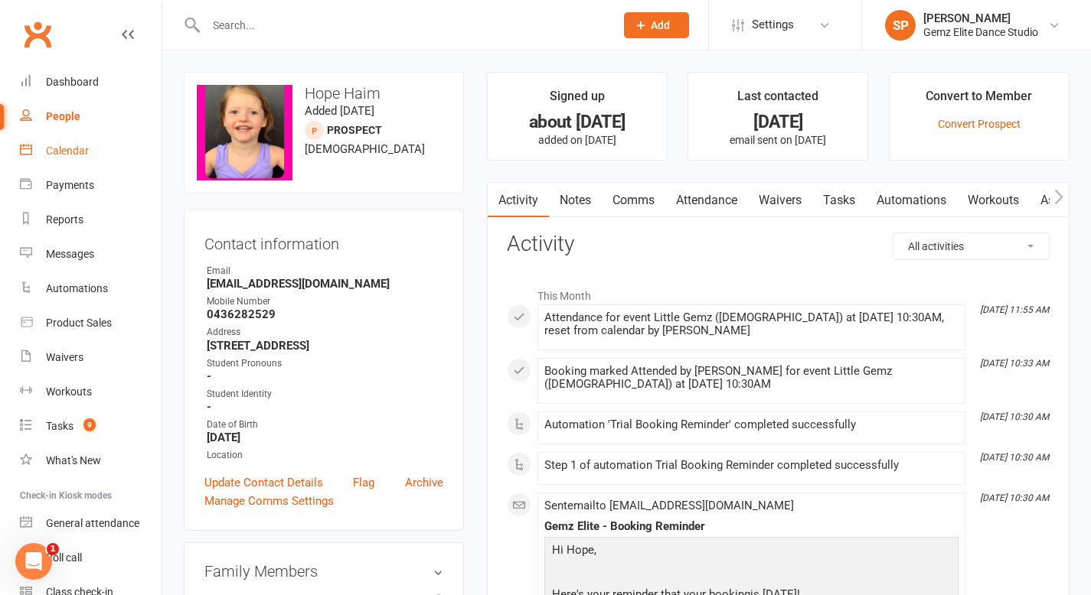
click at [57, 151] on div "Calendar" at bounding box center [67, 151] width 43 height 12
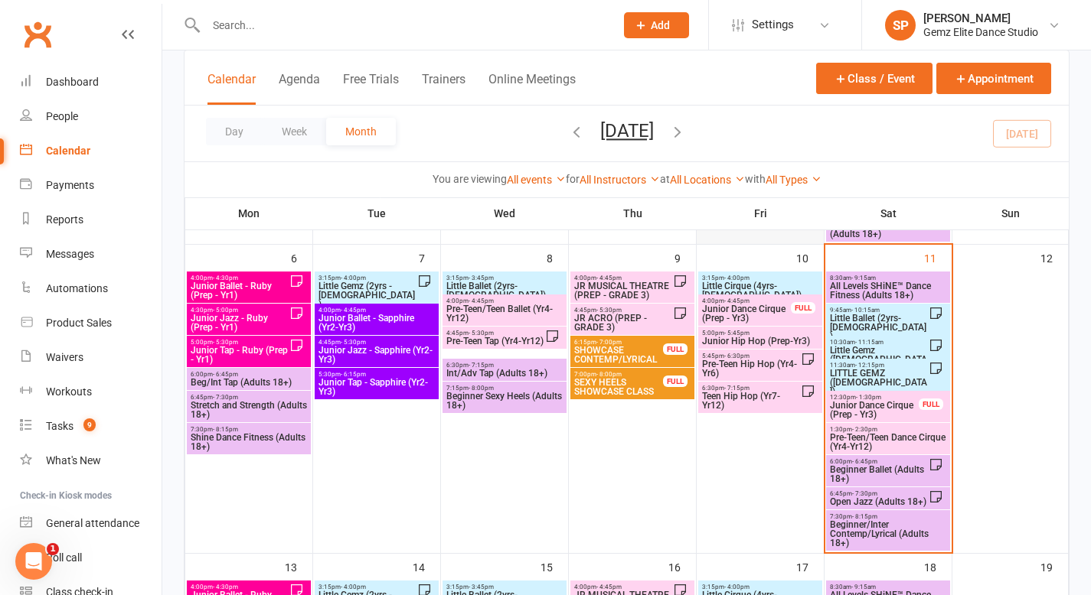
scroll to position [233, 0]
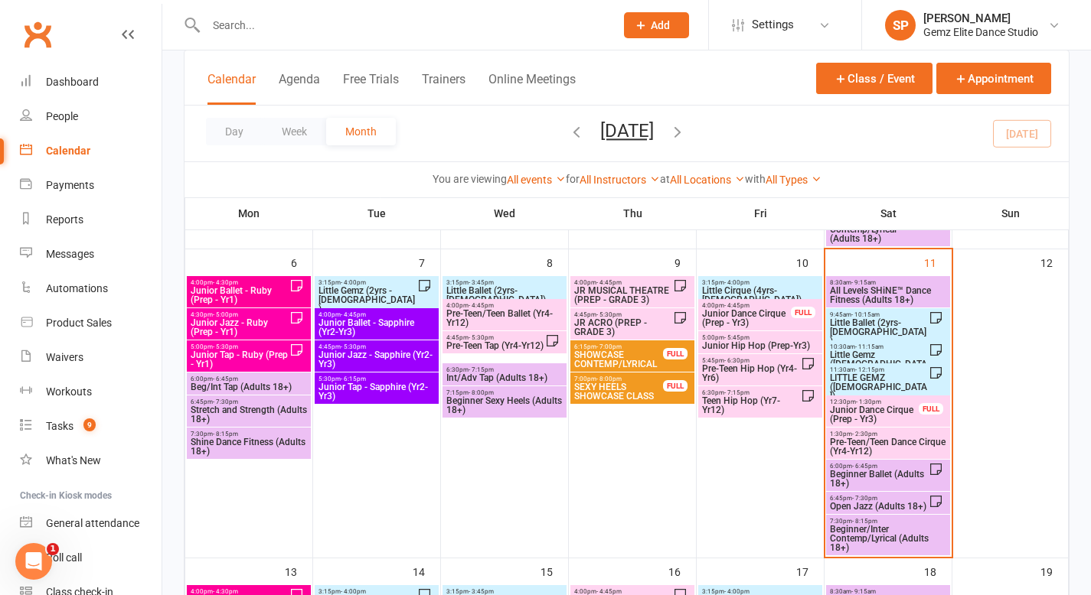
click at [884, 325] on span "Little Ballet (2yrs-[DEMOGRAPHIC_DATA])" at bounding box center [879, 332] width 100 height 28
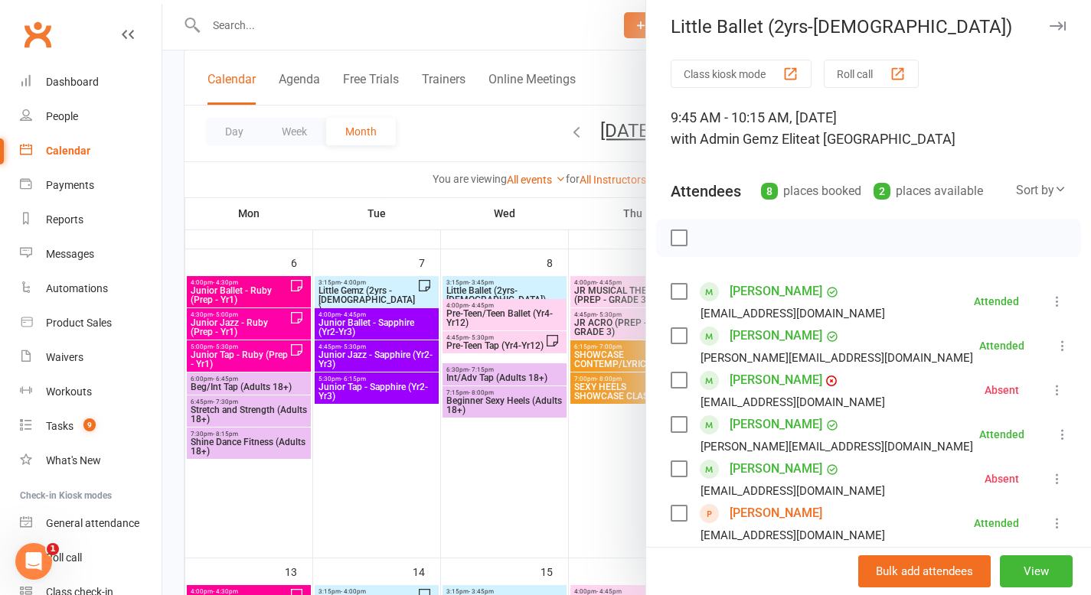
scroll to position [6, 0]
click at [589, 496] on div at bounding box center [626, 297] width 928 height 595
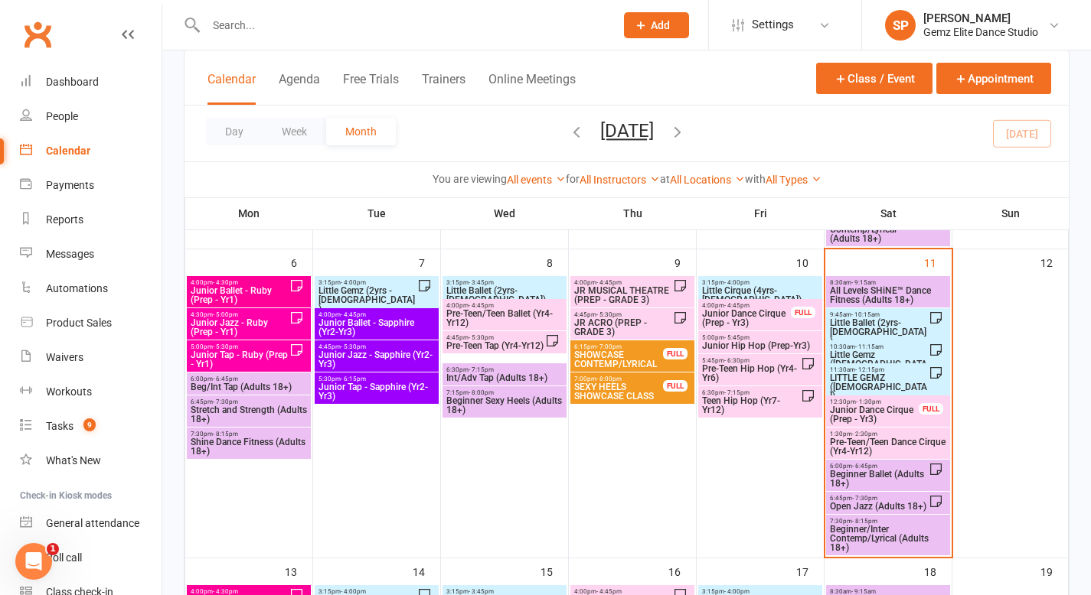
click at [865, 351] on span "Little Gemz ([DEMOGRAPHIC_DATA])" at bounding box center [879, 365] width 100 height 28
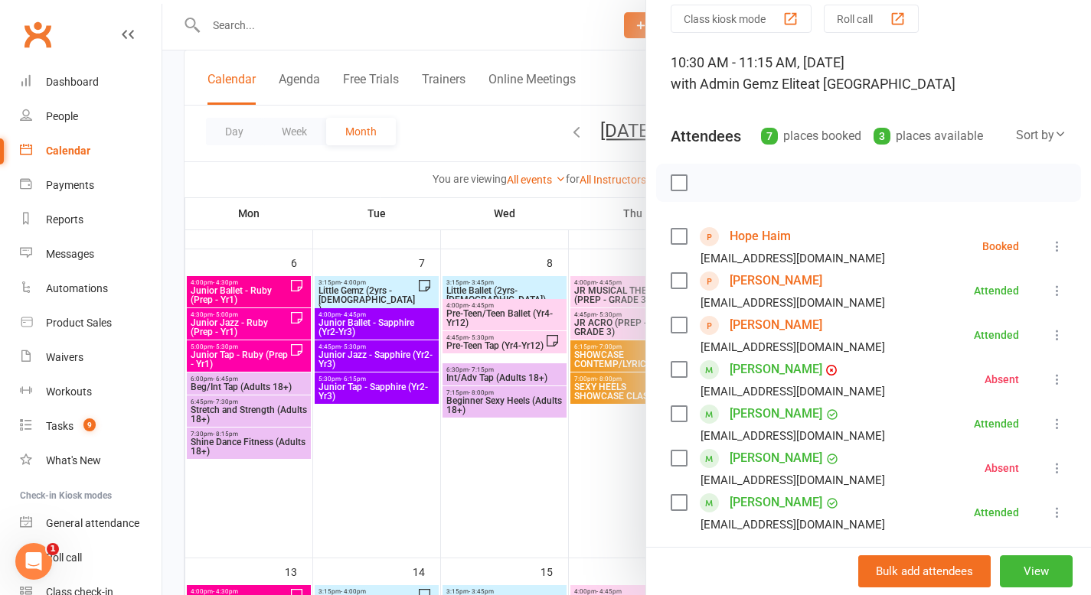
scroll to position [59, 0]
click at [951, 249] on icon at bounding box center [1056, 247] width 15 height 15
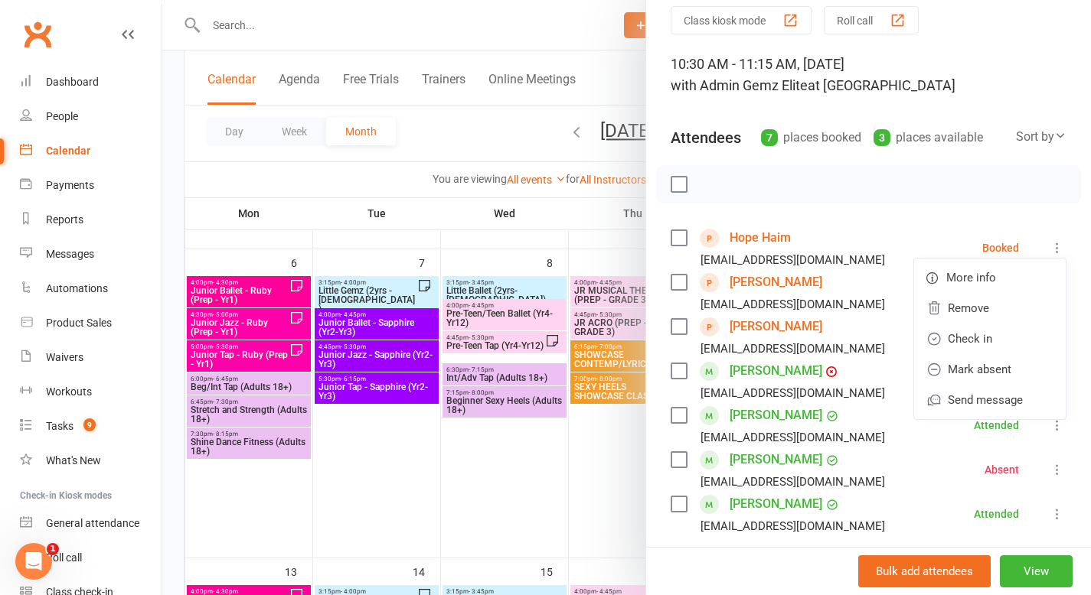
click at [559, 463] on div at bounding box center [626, 297] width 928 height 595
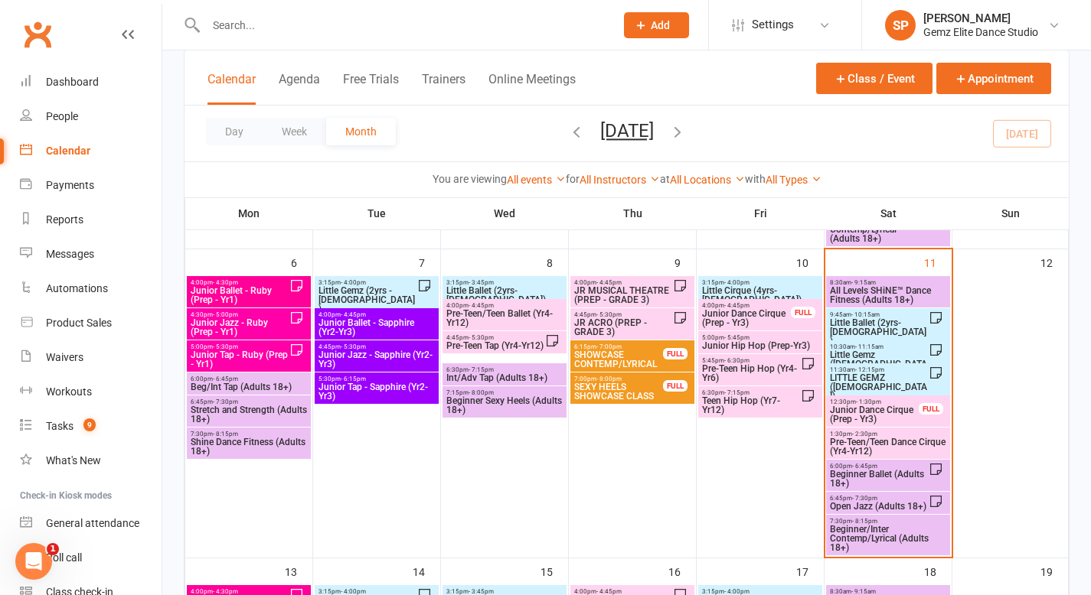
click at [858, 357] on span "Little Gemz ([DEMOGRAPHIC_DATA])" at bounding box center [879, 365] width 100 height 28
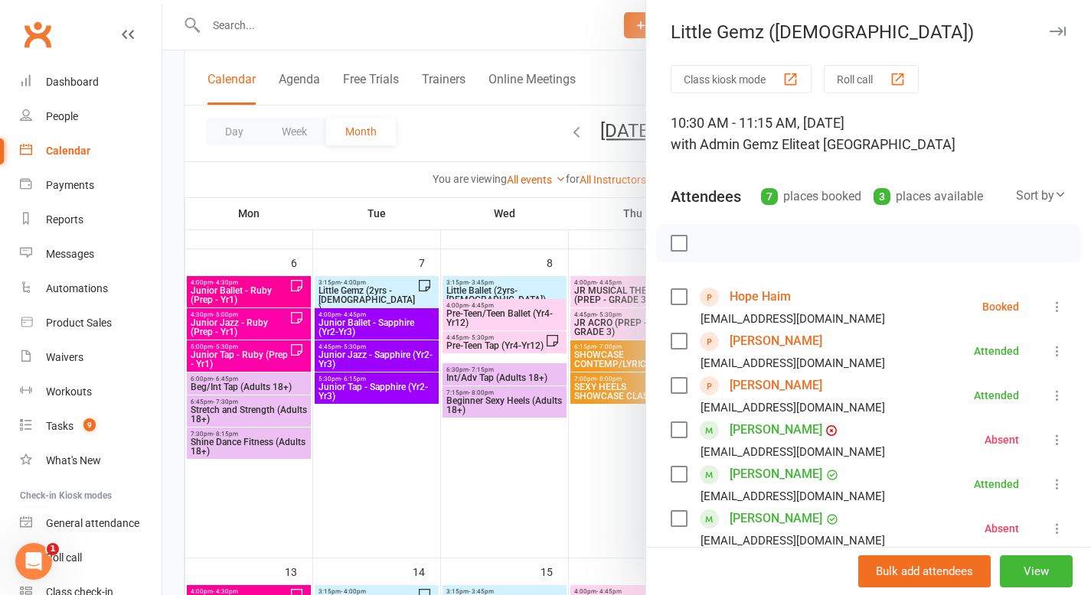
click at [769, 293] on link "Hope Haim" at bounding box center [759, 297] width 61 height 24
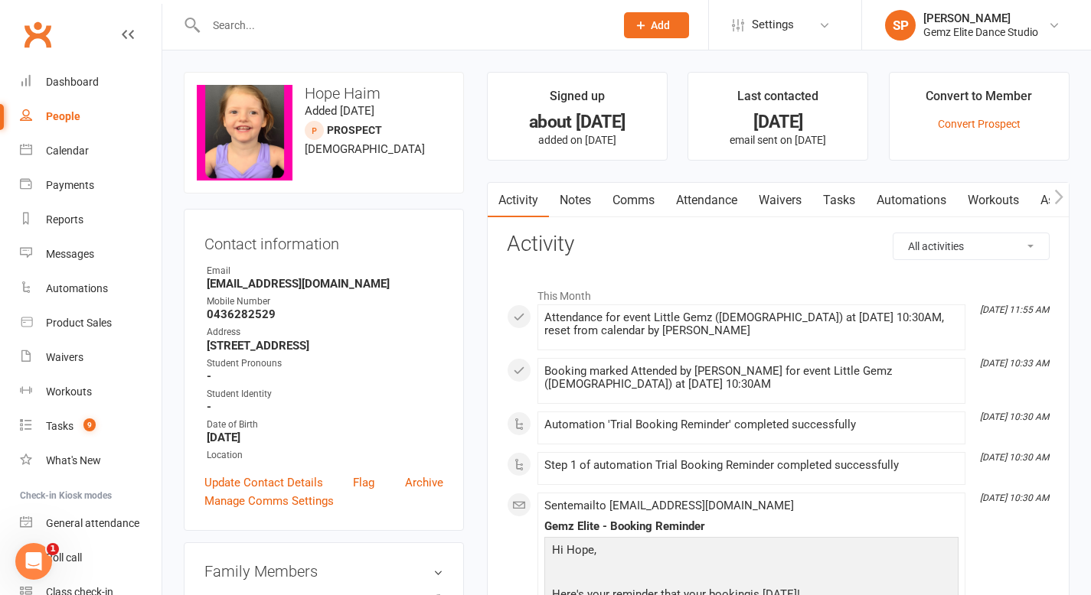
click at [568, 197] on link "Notes" at bounding box center [575, 200] width 53 height 35
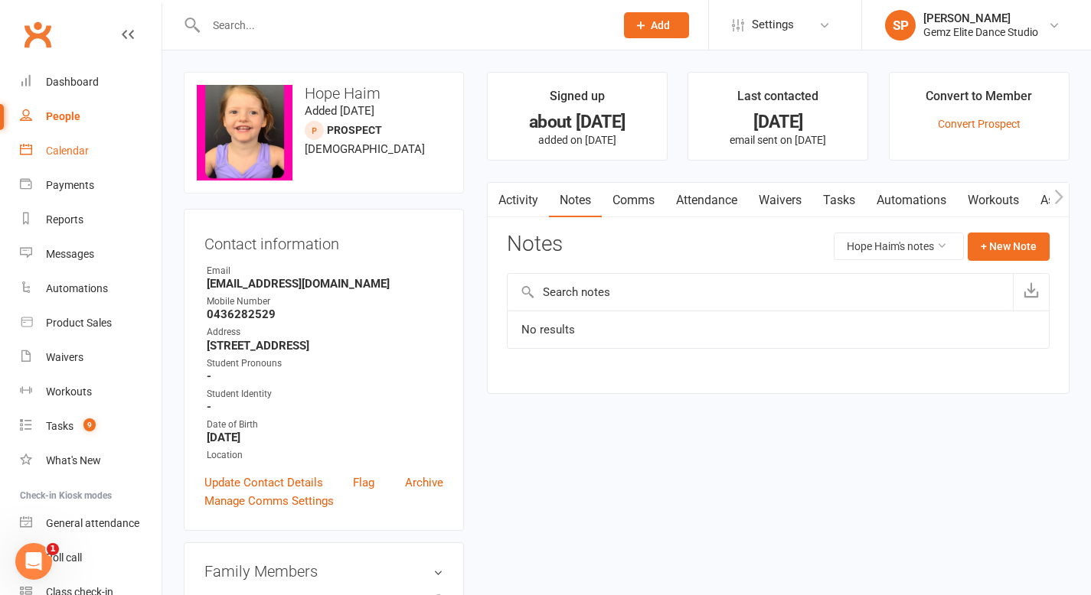
click at [85, 151] on div "Calendar" at bounding box center [67, 151] width 43 height 12
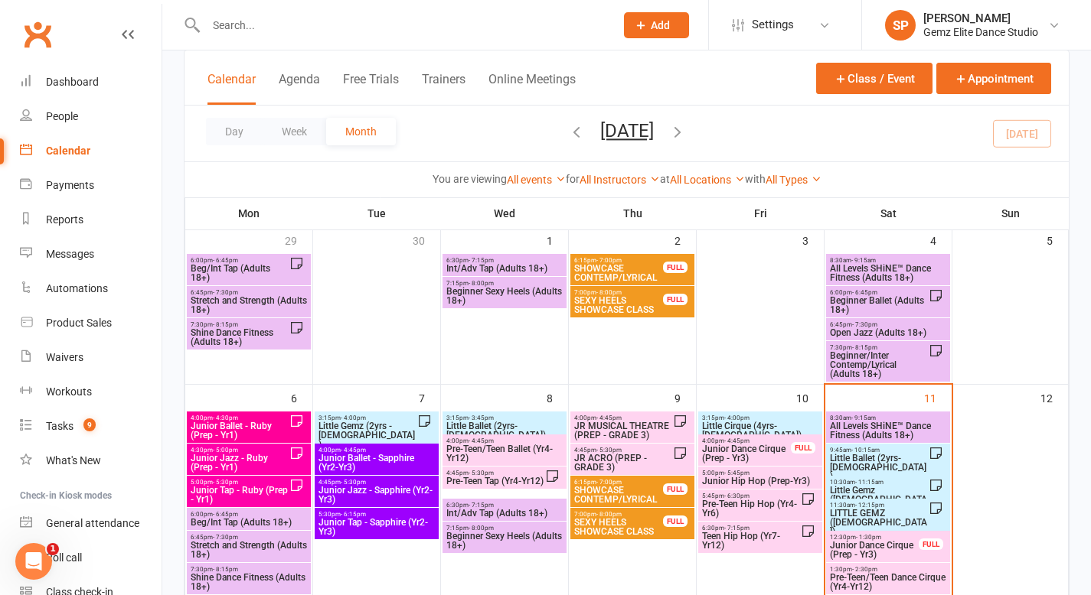
scroll to position [147, 0]
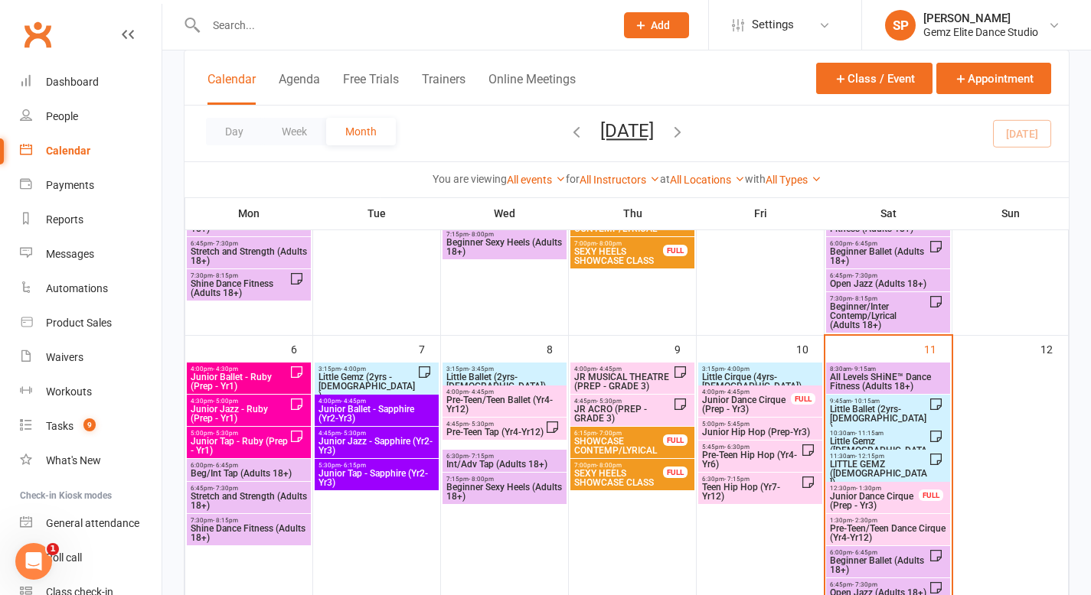
click at [876, 444] on span "Little Gemz ([DEMOGRAPHIC_DATA])" at bounding box center [879, 451] width 100 height 28
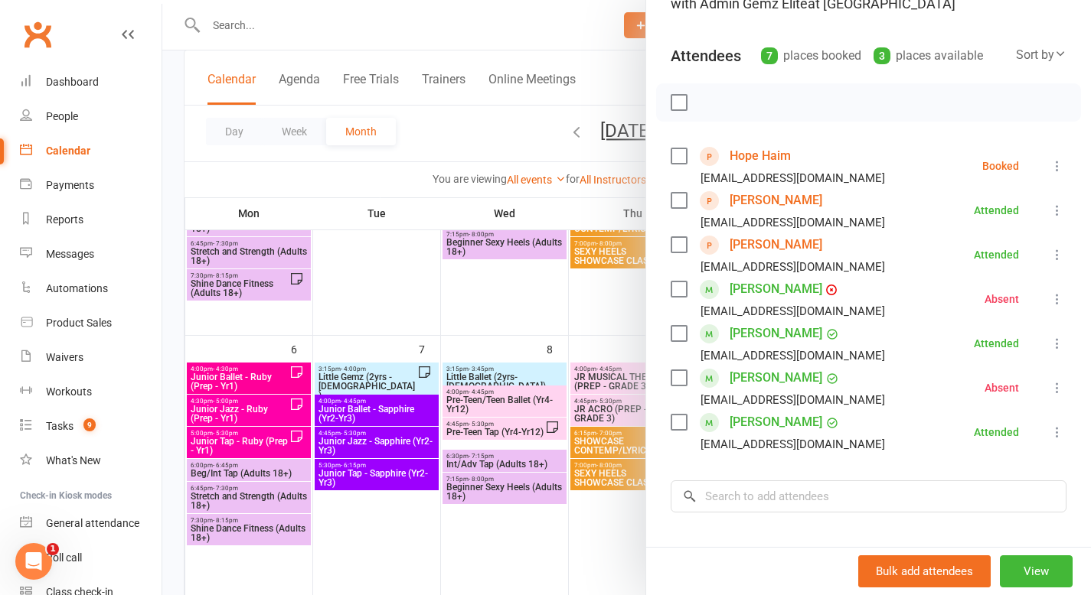
scroll to position [51, 0]
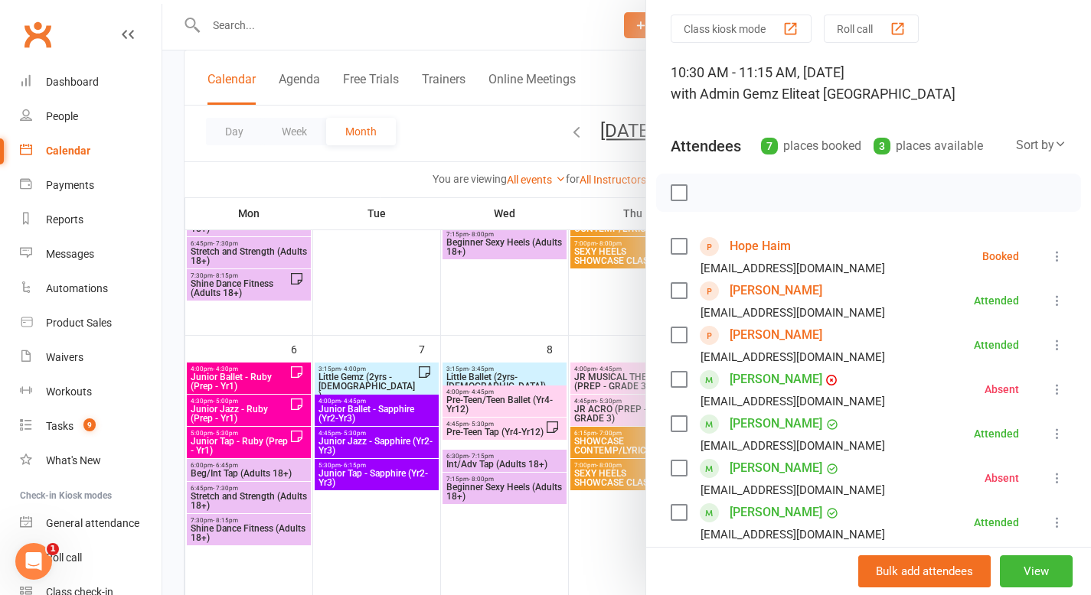
click at [778, 248] on link "Hope Haim" at bounding box center [759, 246] width 61 height 24
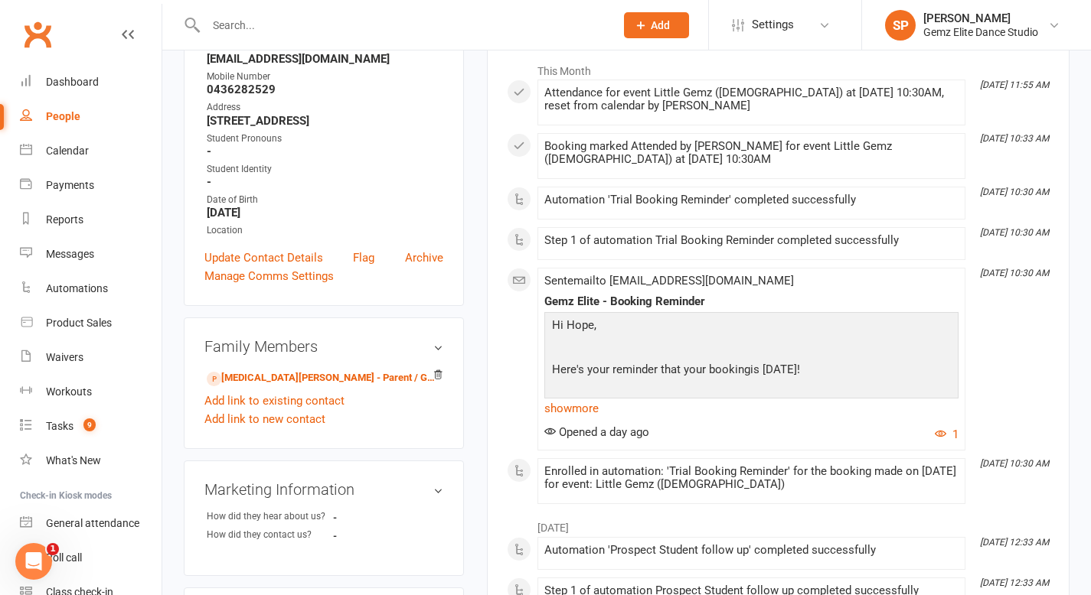
scroll to position [222, 0]
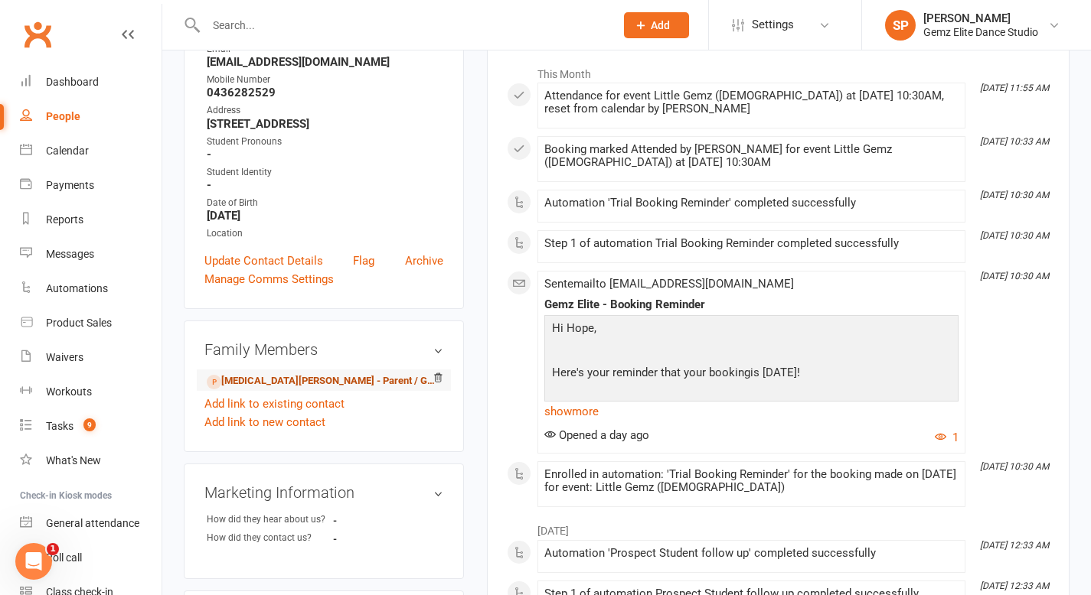
click at [274, 378] on link "[MEDICAL_DATA][PERSON_NAME] - Parent / Guardian" at bounding box center [321, 382] width 229 height 16
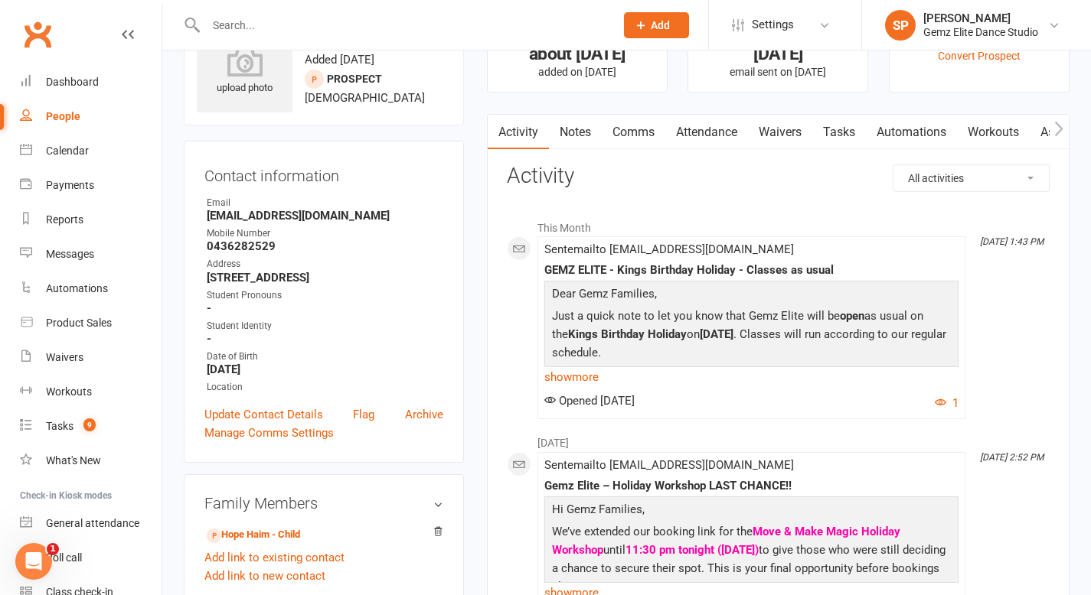
scroll to position [65, 0]
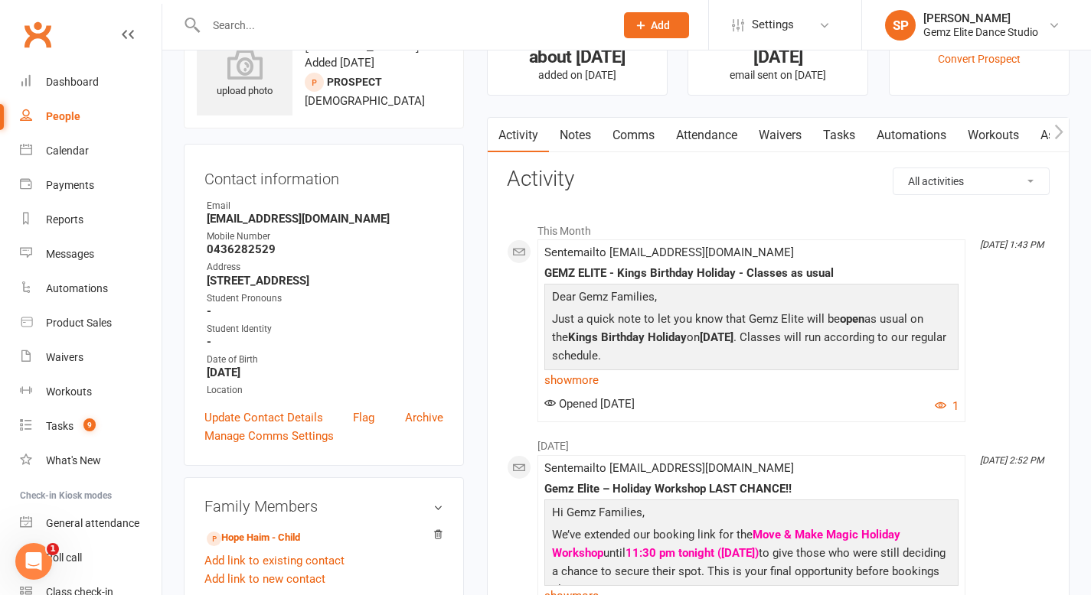
click at [582, 140] on link "Notes" at bounding box center [575, 135] width 53 height 35
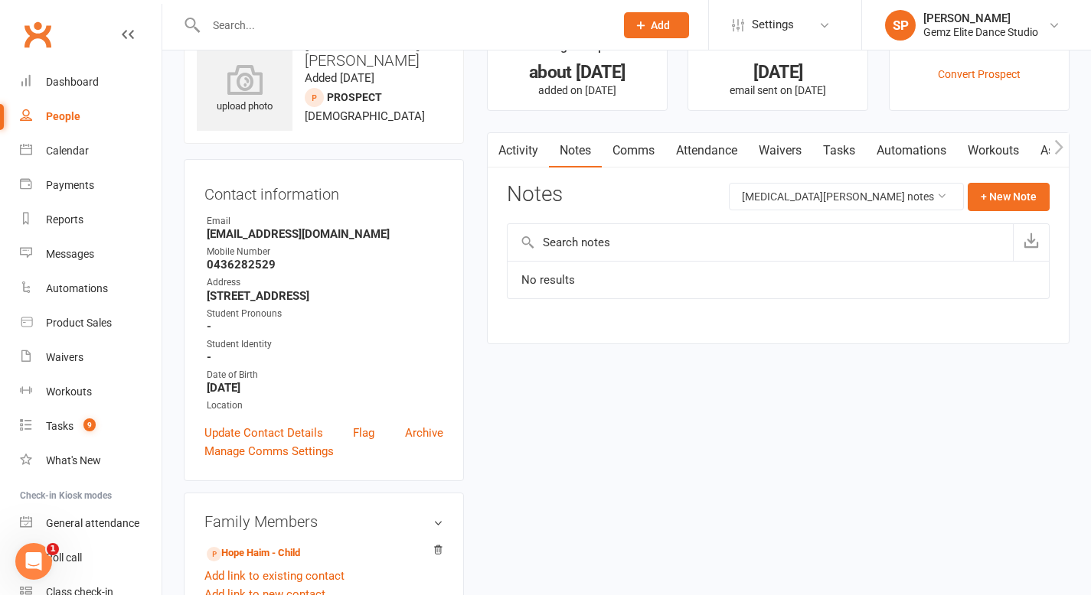
scroll to position [47, 0]
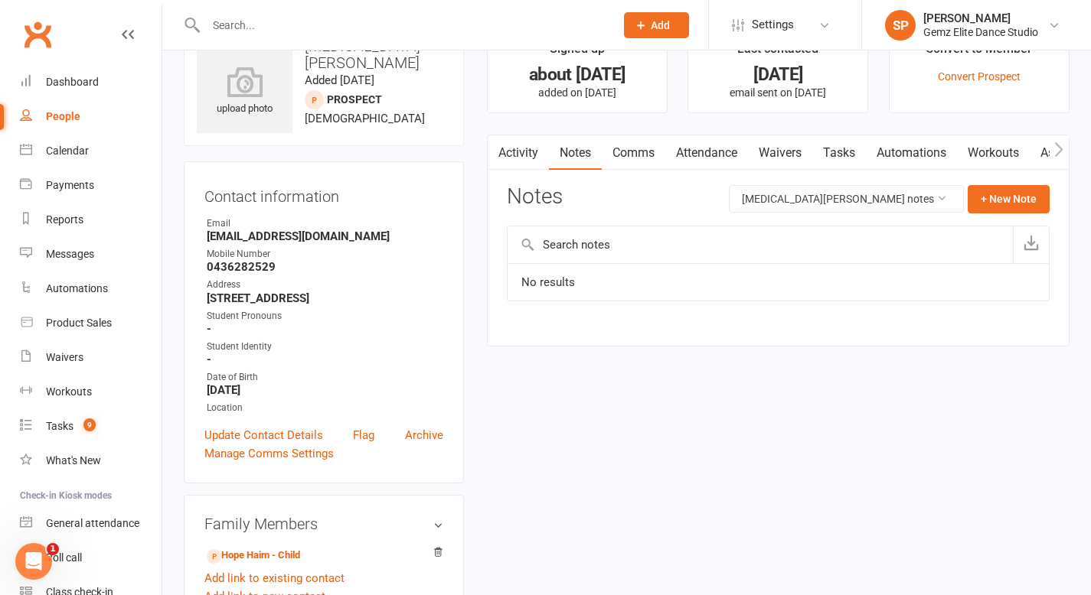
click at [638, 154] on link "Comms" at bounding box center [634, 152] width 64 height 35
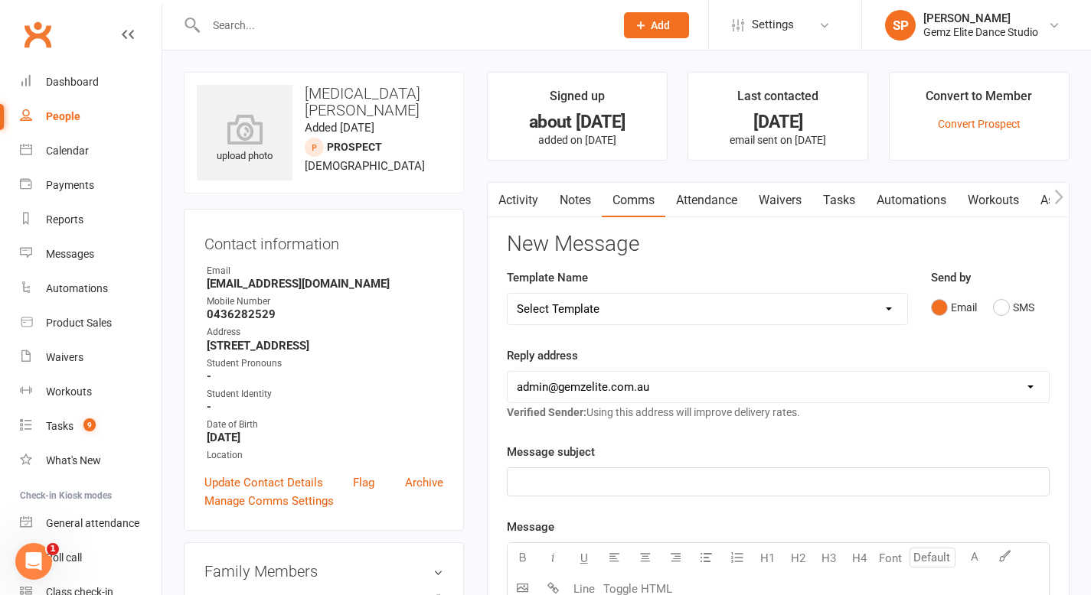
click at [516, 199] on link "Activity" at bounding box center [518, 200] width 61 height 35
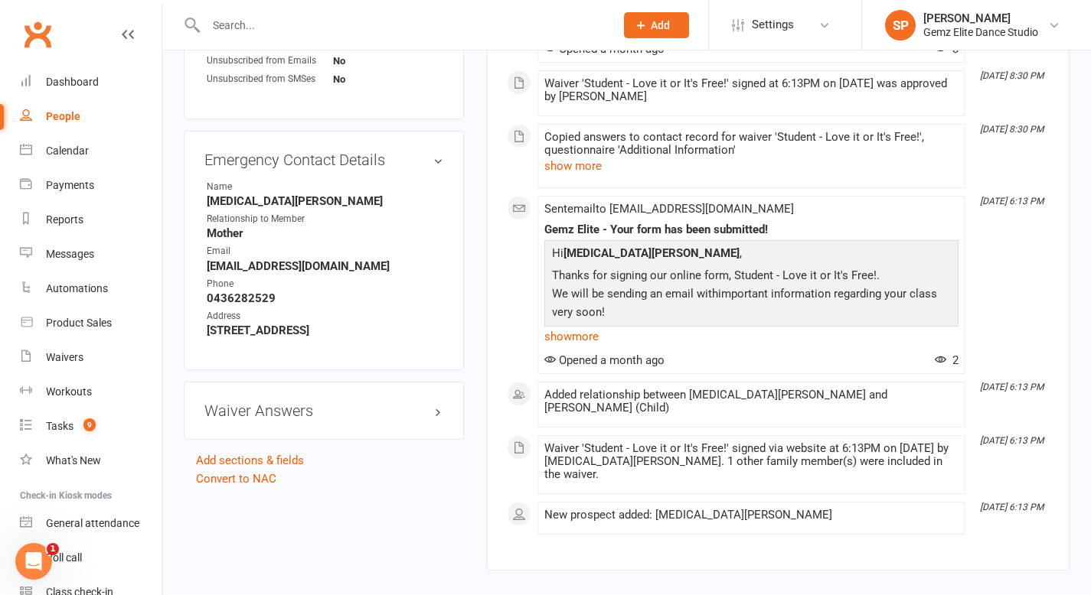
scroll to position [809, 0]
click at [263, 472] on link "Convert to NAC" at bounding box center [236, 478] width 80 height 14
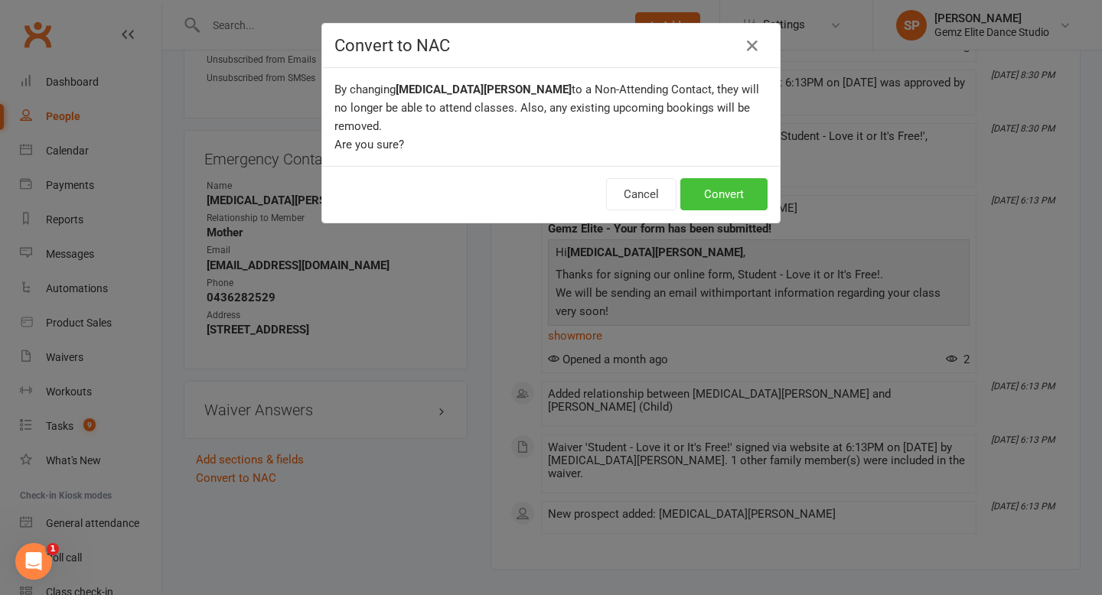
click at [716, 184] on button "Convert" at bounding box center [723, 194] width 87 height 32
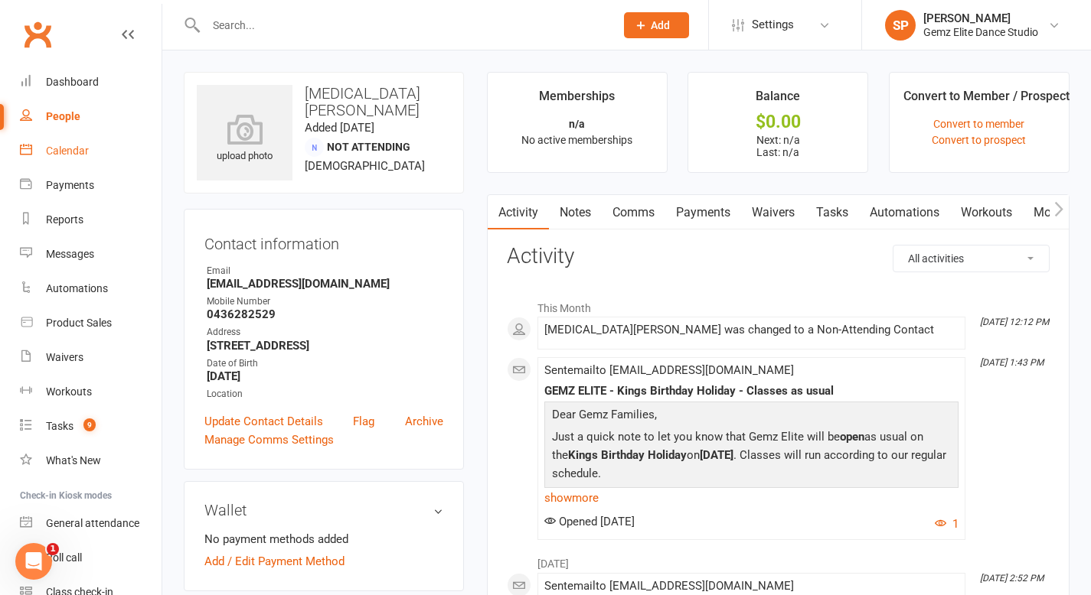
click at [52, 149] on div "Calendar" at bounding box center [67, 151] width 43 height 12
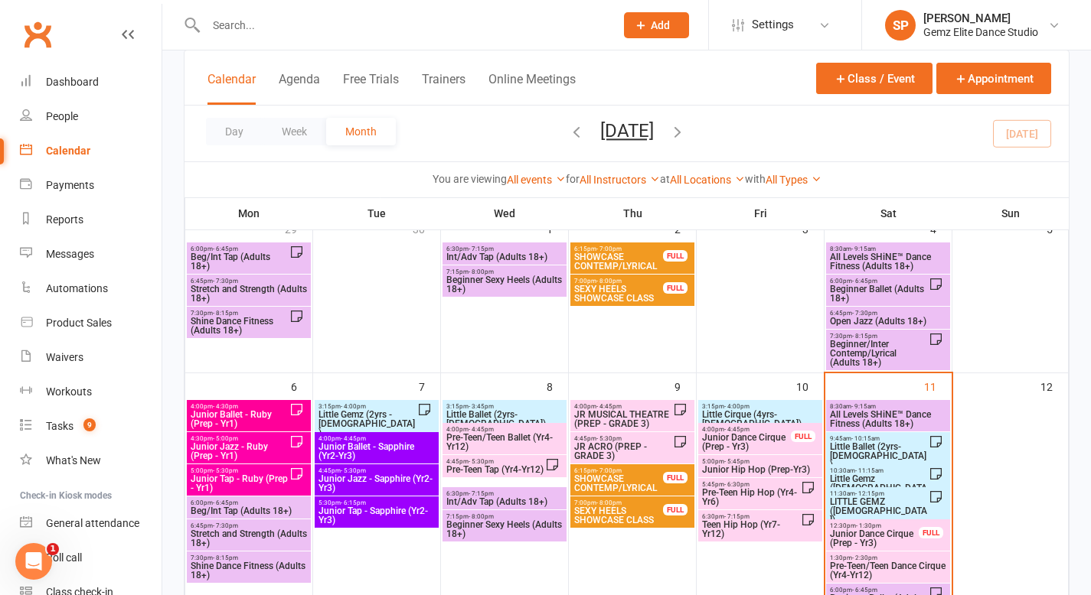
scroll to position [164, 0]
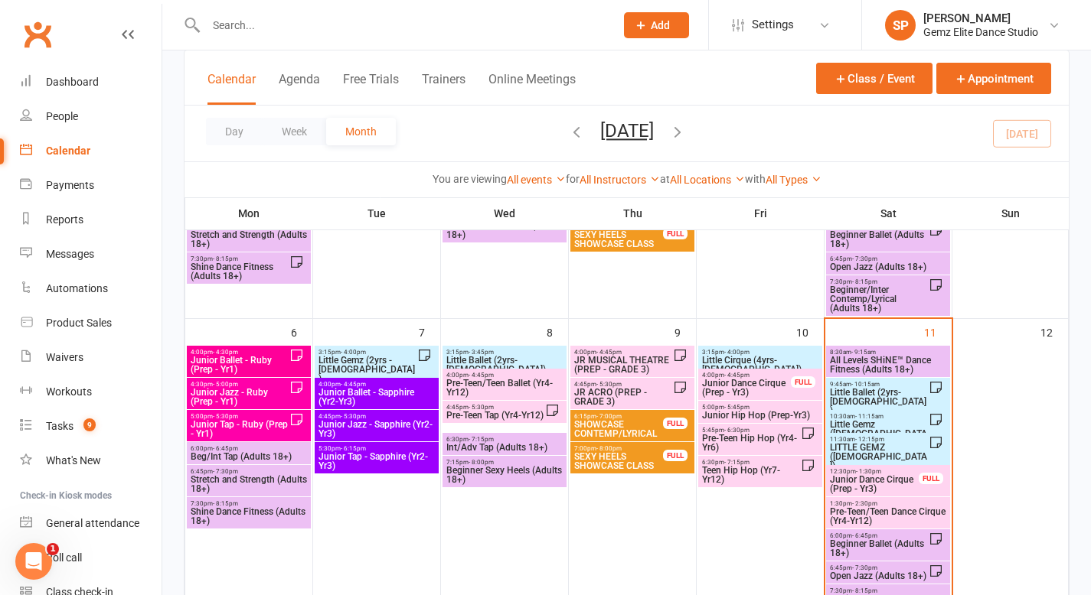
click at [875, 451] on span "LITTLE GEMZ ([DEMOGRAPHIC_DATA])" at bounding box center [879, 457] width 100 height 28
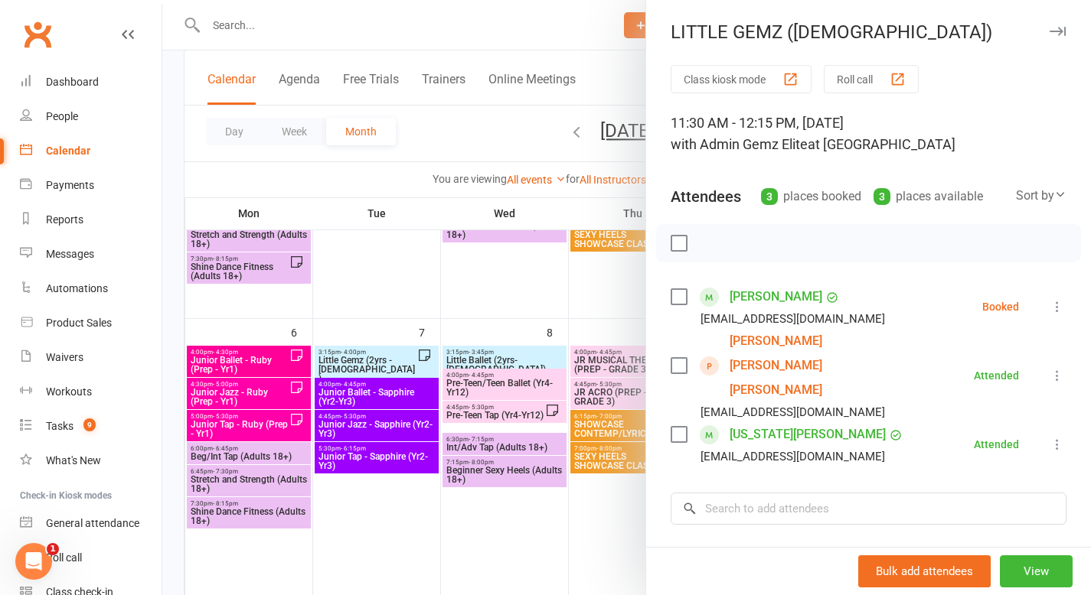
click at [762, 298] on link "[PERSON_NAME]" at bounding box center [775, 297] width 93 height 24
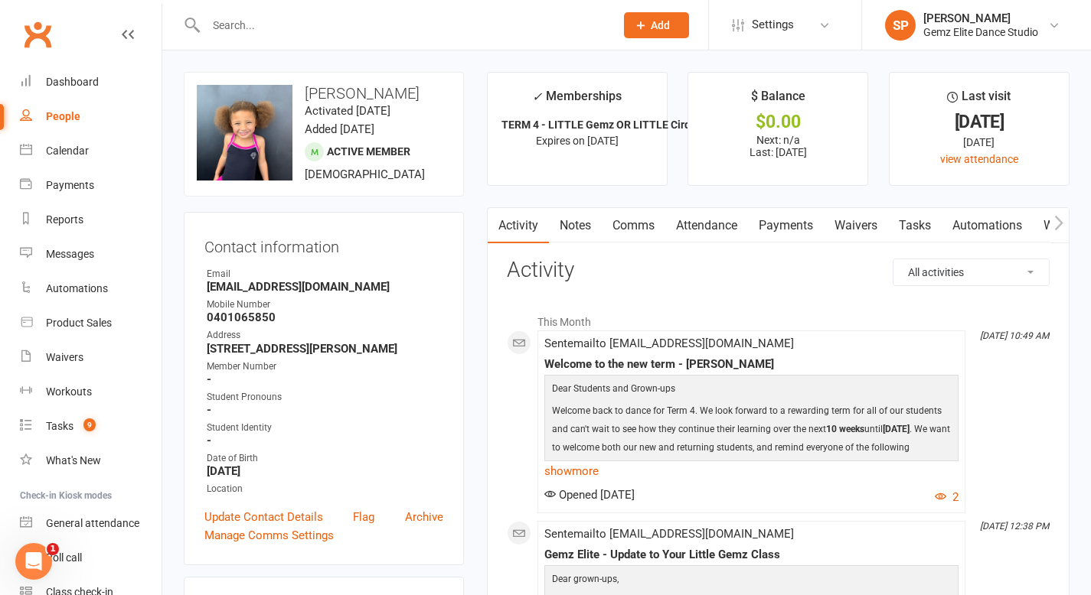
click at [576, 220] on link "Notes" at bounding box center [575, 225] width 53 height 35
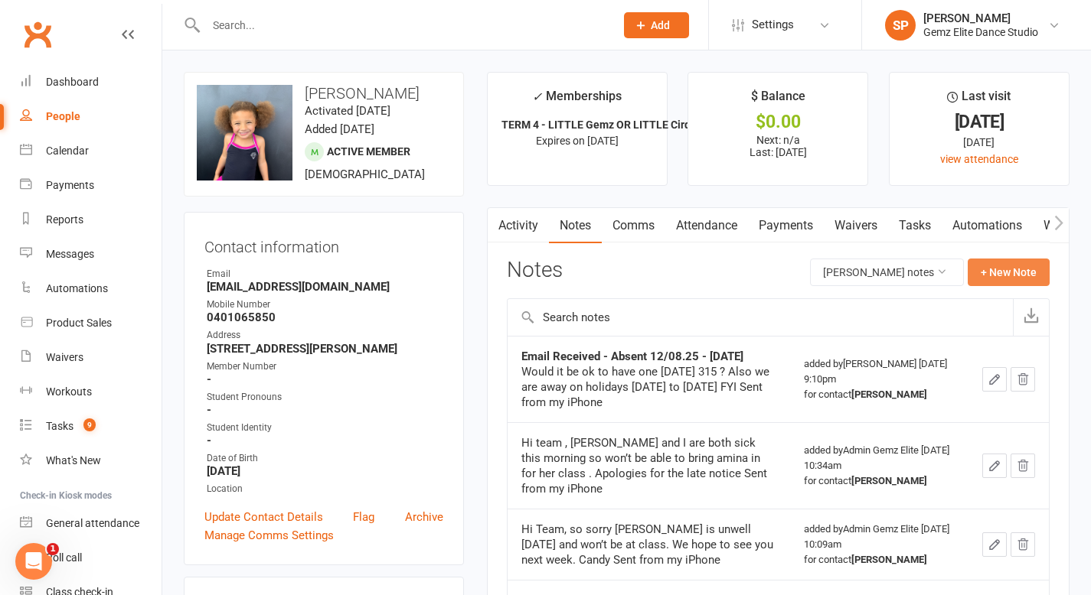
click at [951, 267] on button "+ New Note" at bounding box center [1008, 273] width 82 height 28
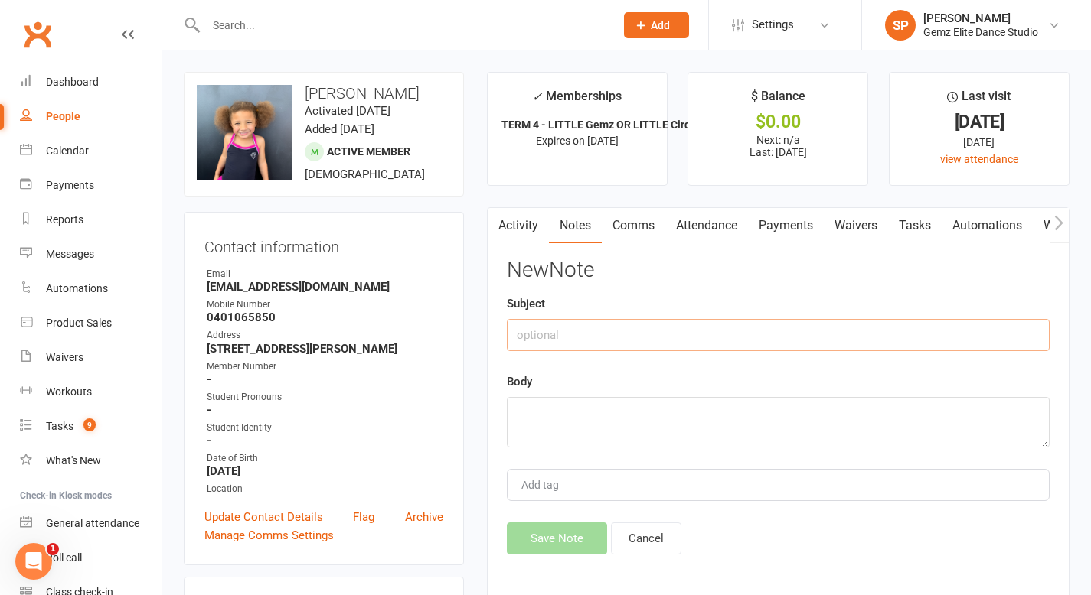
click at [615, 328] on input "text" at bounding box center [778, 335] width 543 height 32
click at [615, 328] on input "C" at bounding box center [778, 335] width 543 height 32
drag, startPoint x: 717, startPoint y: 334, endPoint x: 512, endPoint y: 338, distance: 205.2
click at [512, 338] on input "Confirmed NOT starting Prep in [DATE]" at bounding box center [778, 335] width 543 height 32
type input "Confirmed NOT starting Prep in [DATE]"
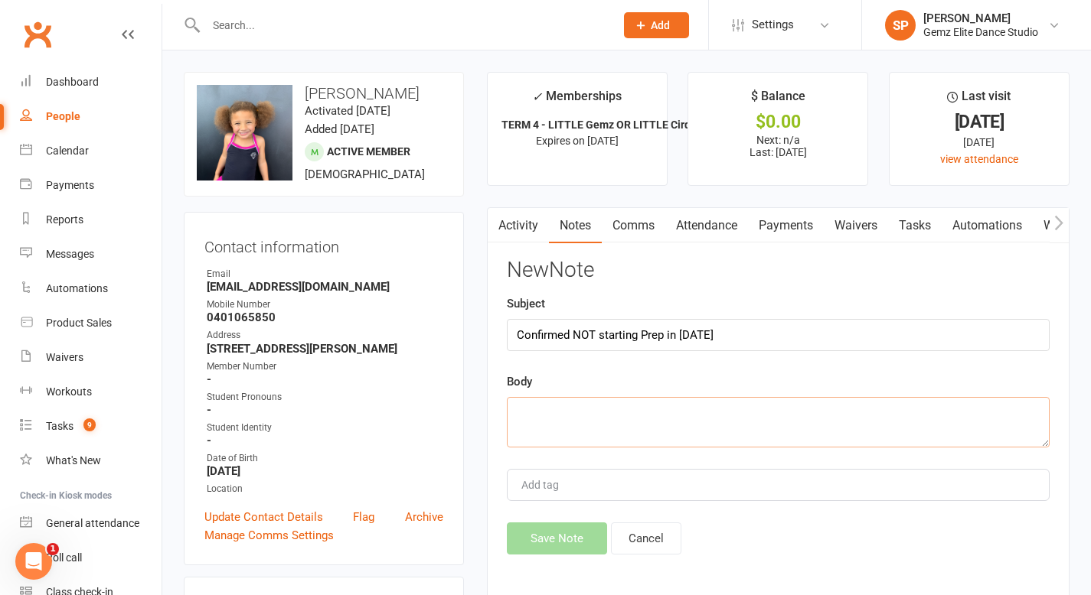
click at [527, 411] on textarea at bounding box center [778, 422] width 543 height 51
paste textarea "Confirmed NOT starting Prep in [DATE]"
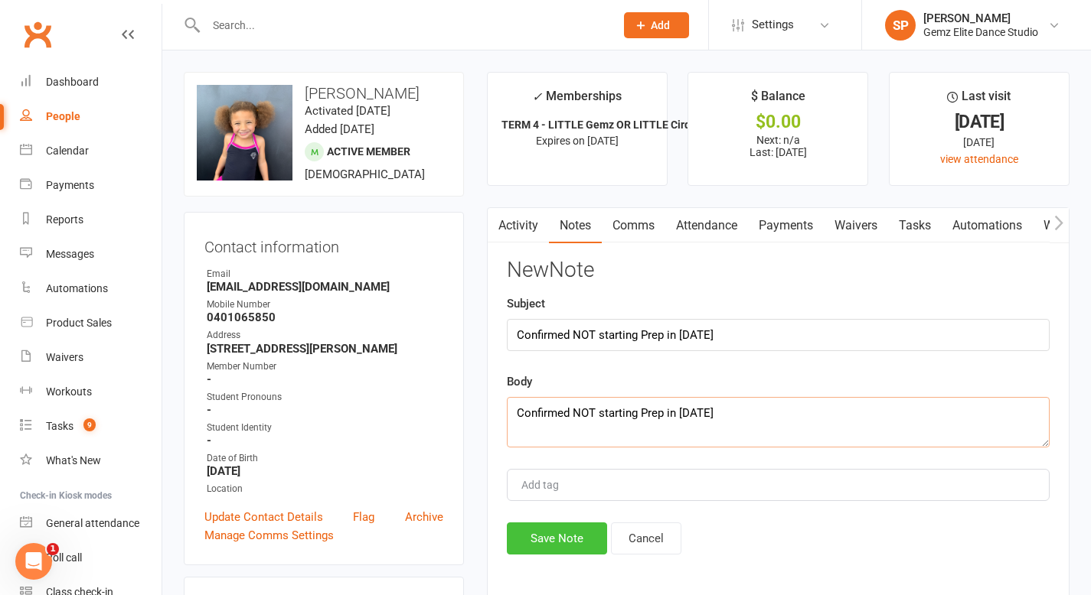
type textarea "Confirmed NOT starting Prep in [DATE]"
click at [578, 504] on button "Save Note" at bounding box center [557, 539] width 100 height 32
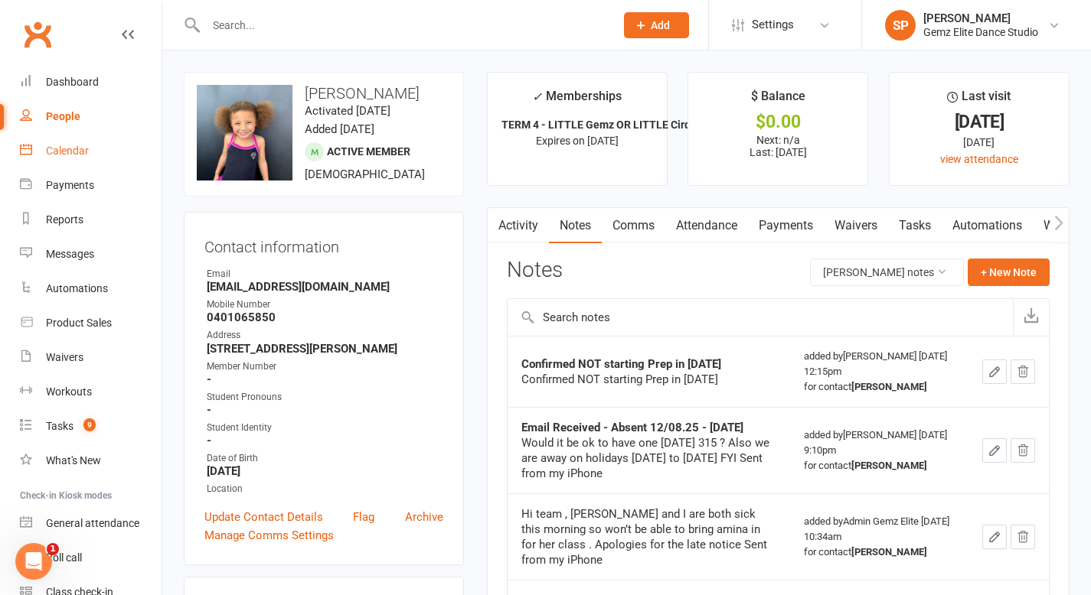
click at [83, 152] on div "Calendar" at bounding box center [67, 151] width 43 height 12
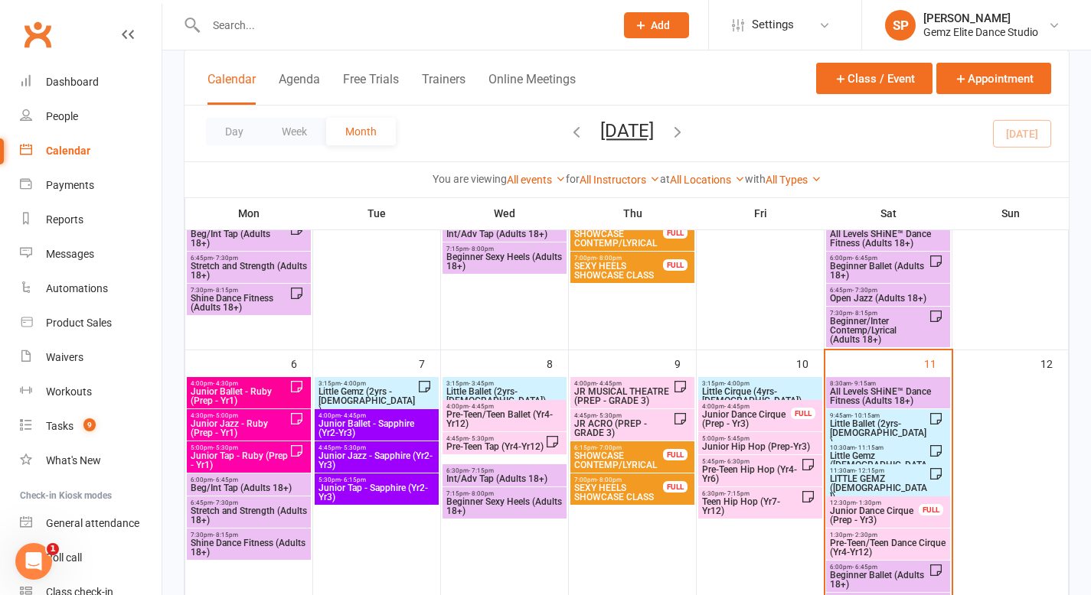
scroll to position [139, 0]
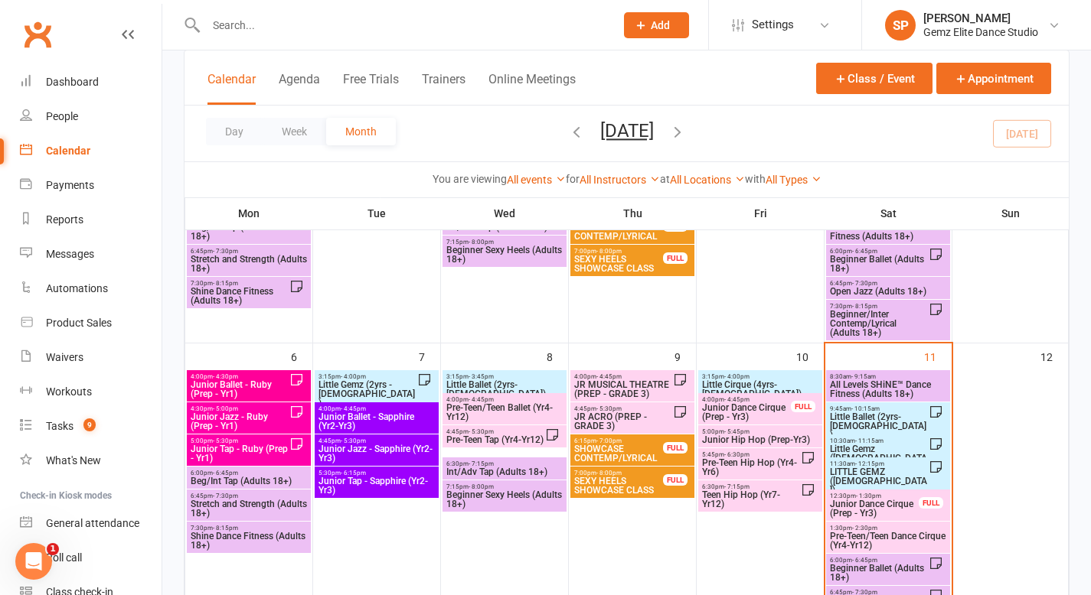
click at [880, 504] on span "Pre-Teen/Teen Dance Cirque (Yr4-Yr12)" at bounding box center [888, 541] width 118 height 18
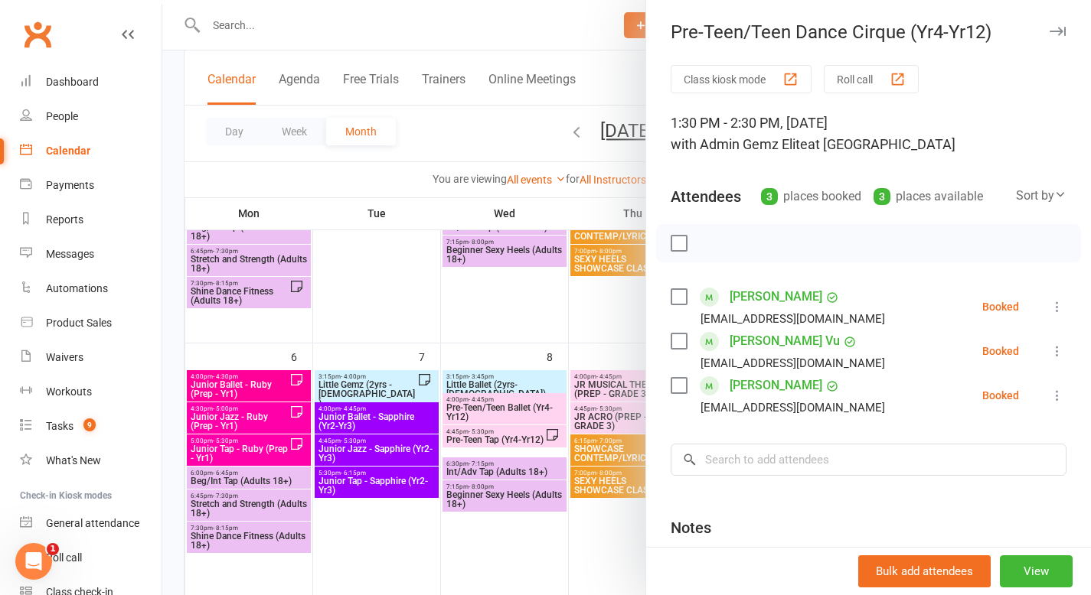
click at [596, 422] on div at bounding box center [626, 297] width 928 height 595
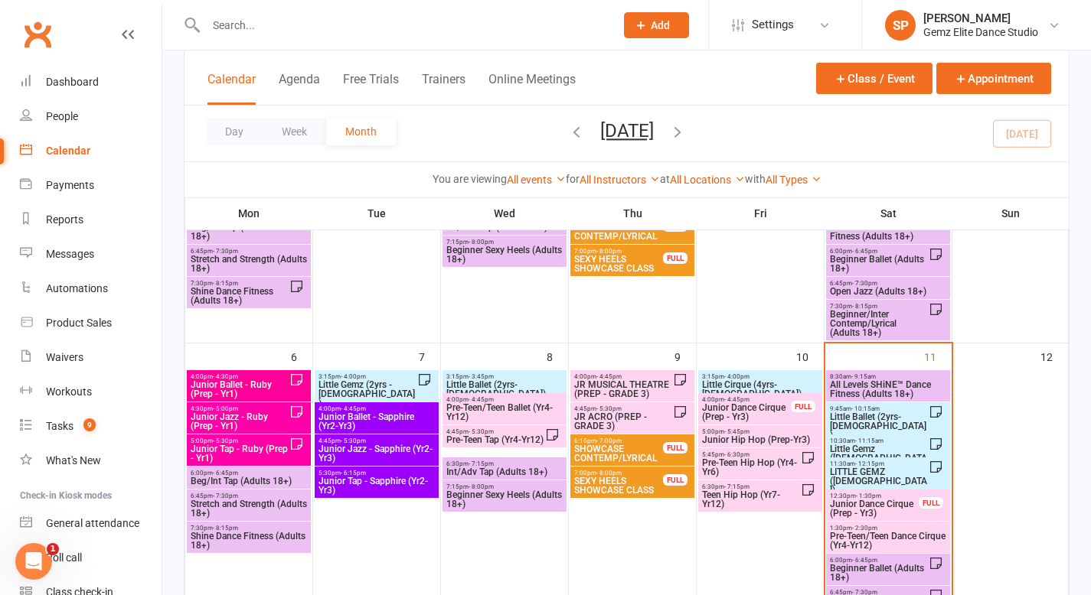
click at [904, 500] on span "Junior Dance Cirque (Prep - Yr3)" at bounding box center [874, 509] width 90 height 18
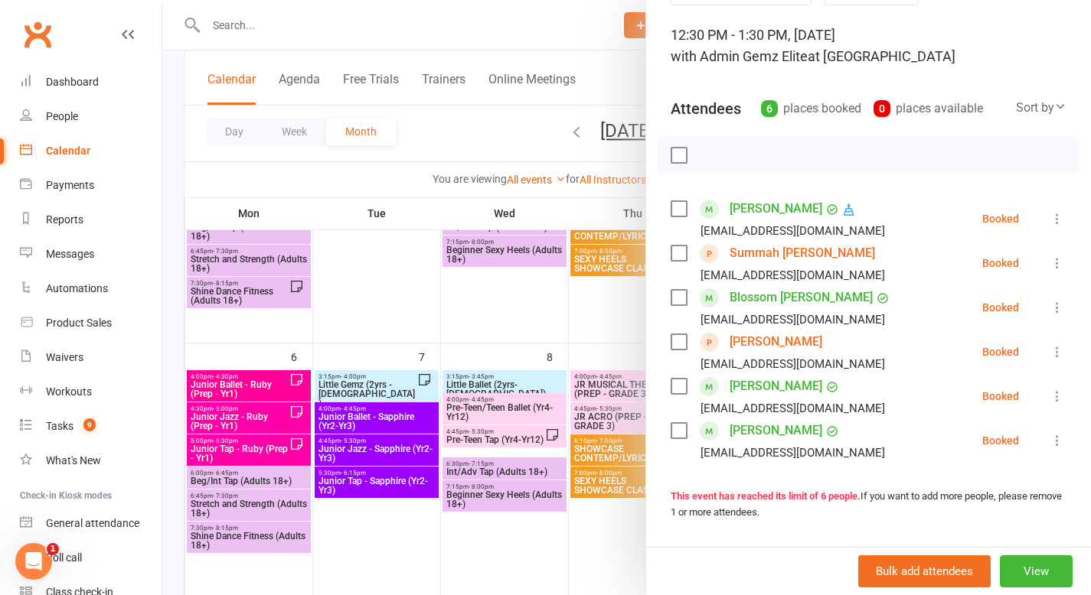
scroll to position [89, 0]
click at [951, 349] on icon at bounding box center [1056, 351] width 15 height 15
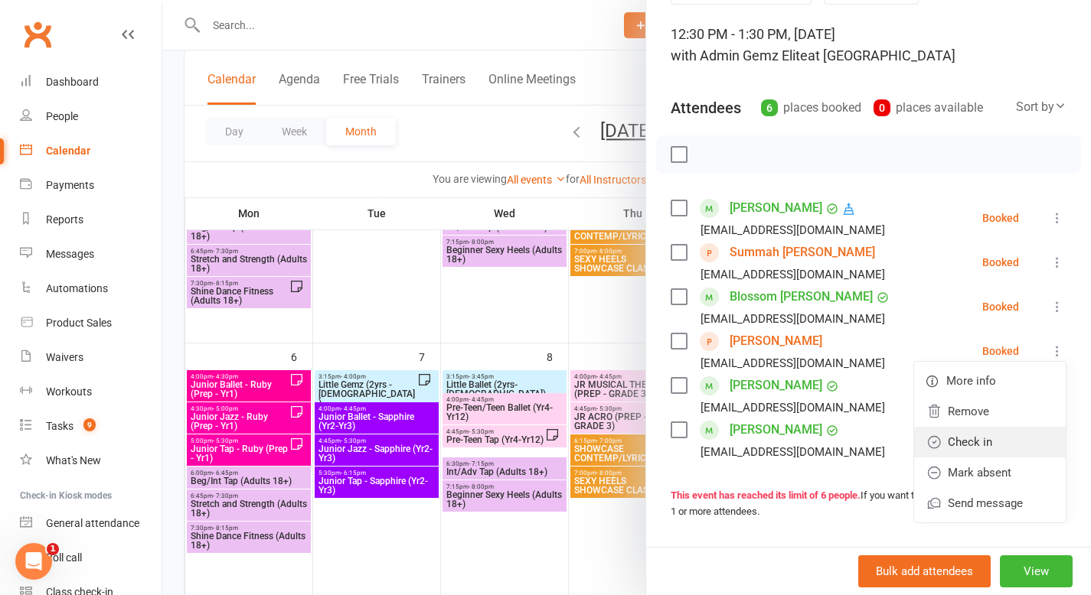
click at [951, 435] on link "Check in" at bounding box center [990, 442] width 152 height 31
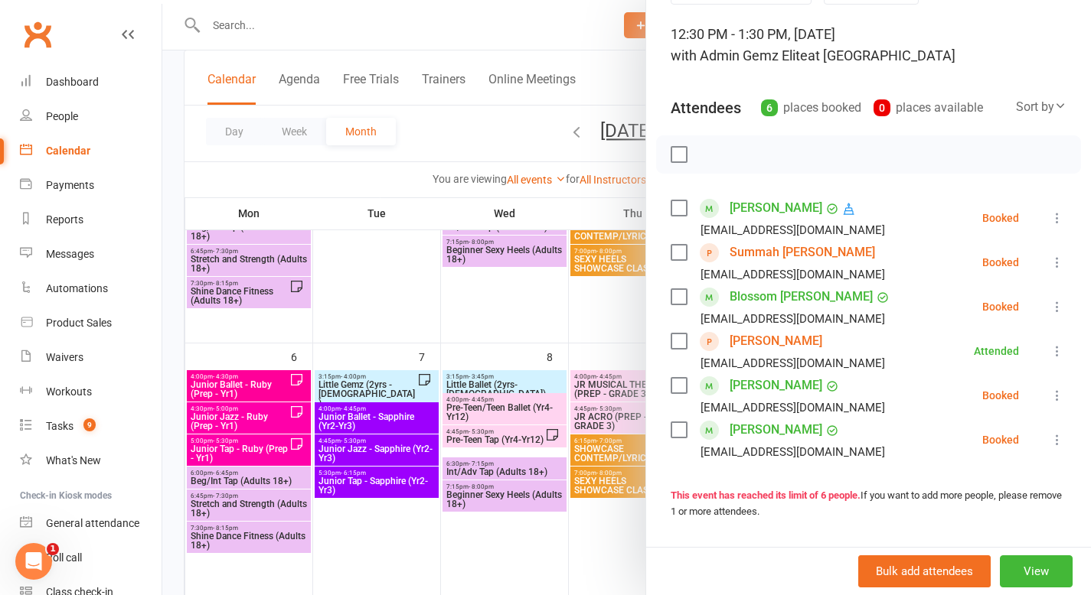
click at [951, 259] on icon at bounding box center [1056, 262] width 15 height 15
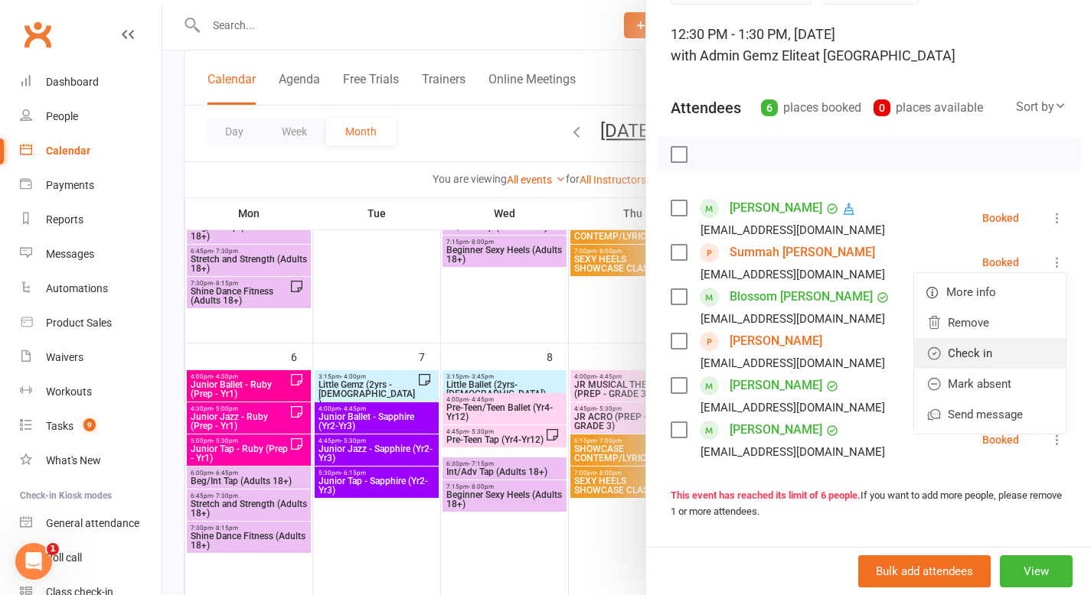
click at [951, 360] on link "Check in" at bounding box center [990, 353] width 152 height 31
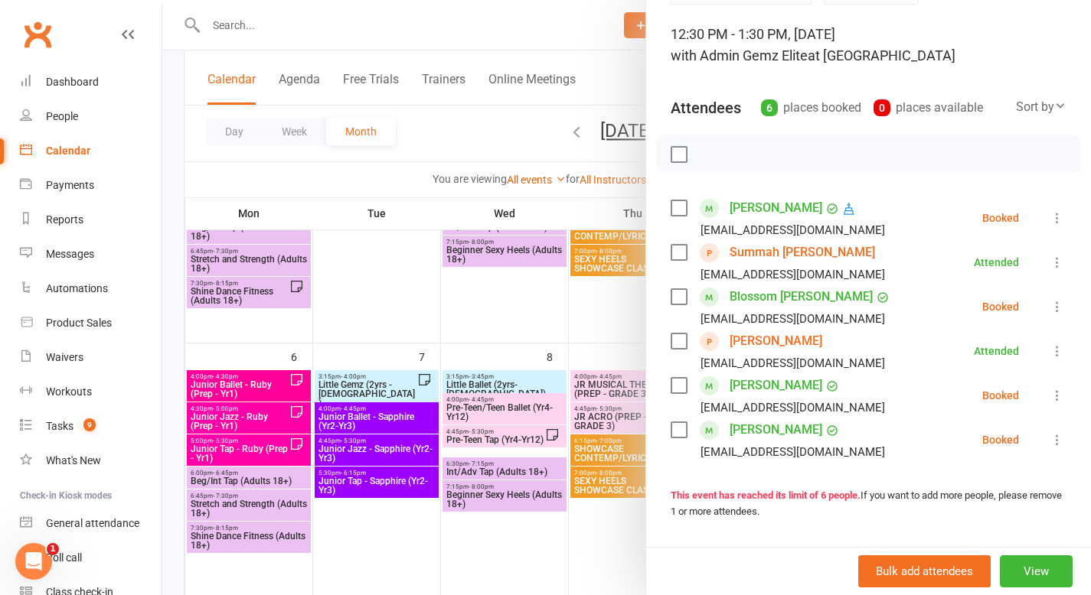
click at [951, 306] on icon at bounding box center [1056, 306] width 15 height 15
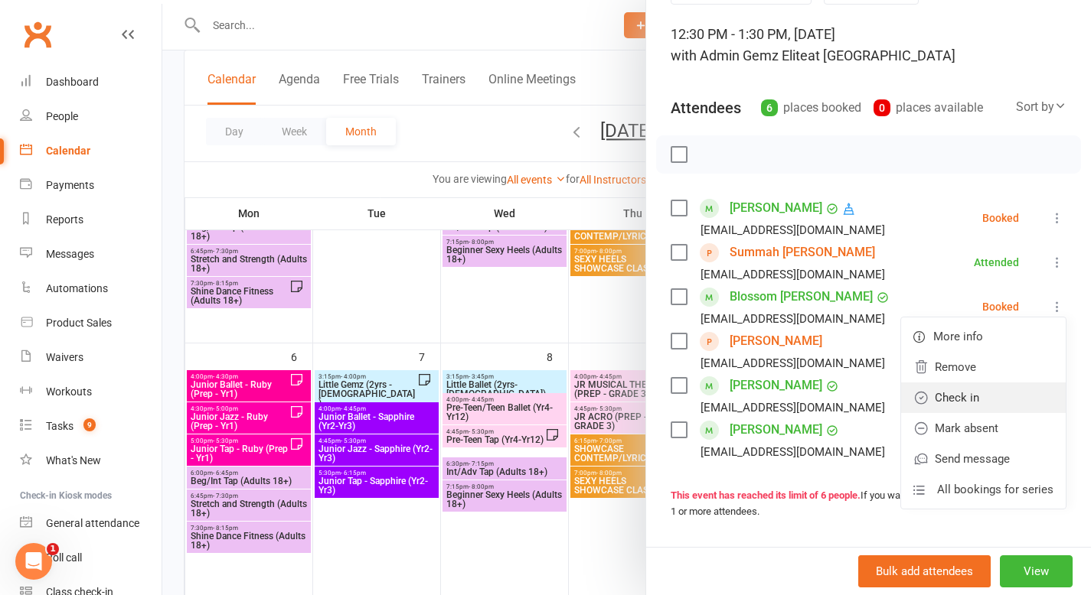
click at [951, 395] on link "Check in" at bounding box center [983, 398] width 165 height 31
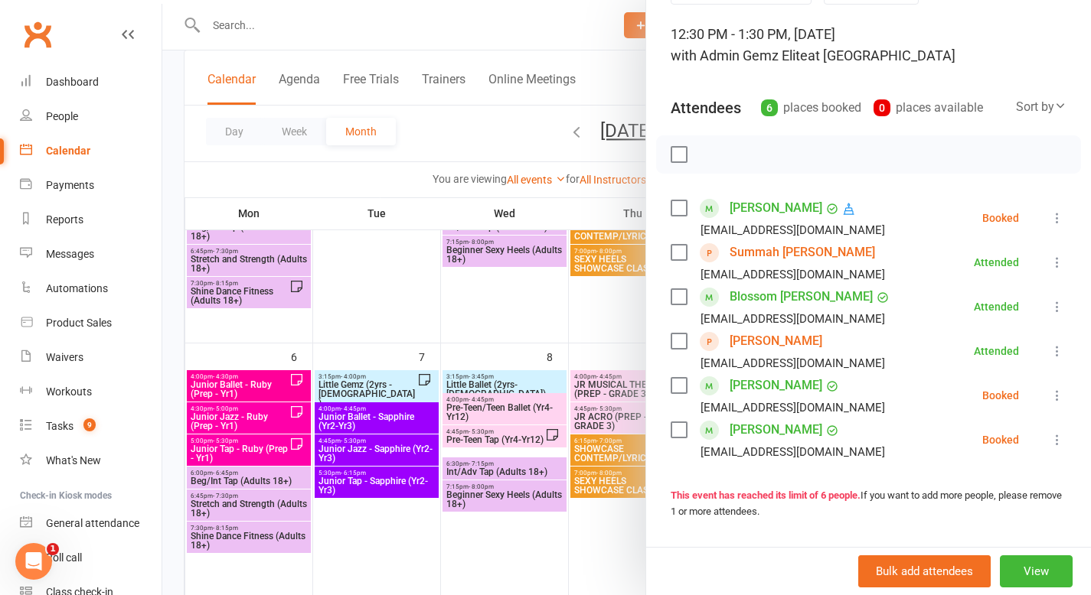
click at [951, 214] on icon at bounding box center [1056, 217] width 15 height 15
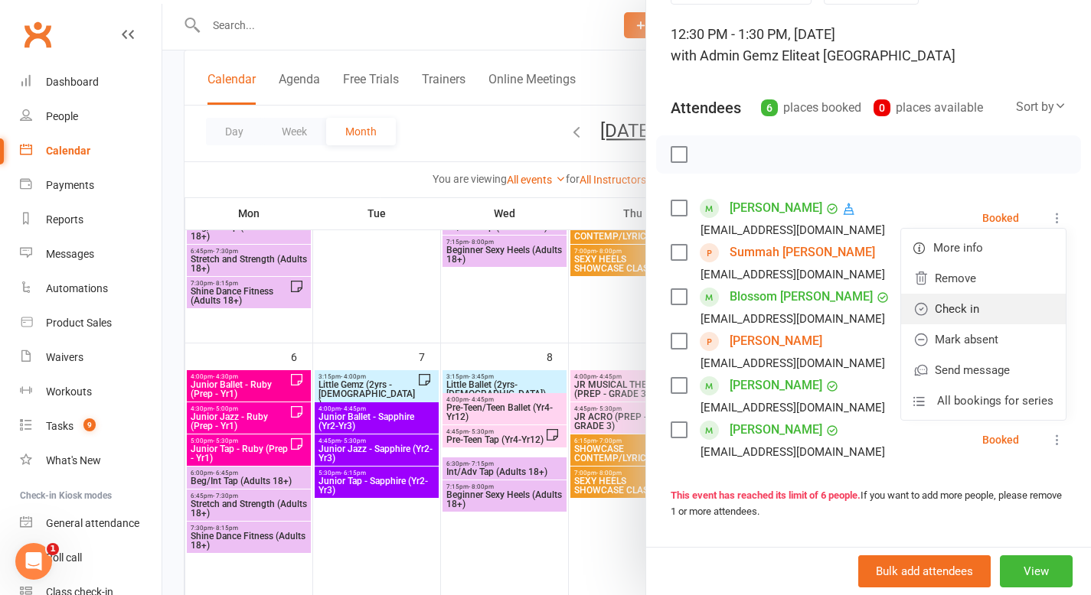
click at [951, 300] on link "Check in" at bounding box center [983, 309] width 165 height 31
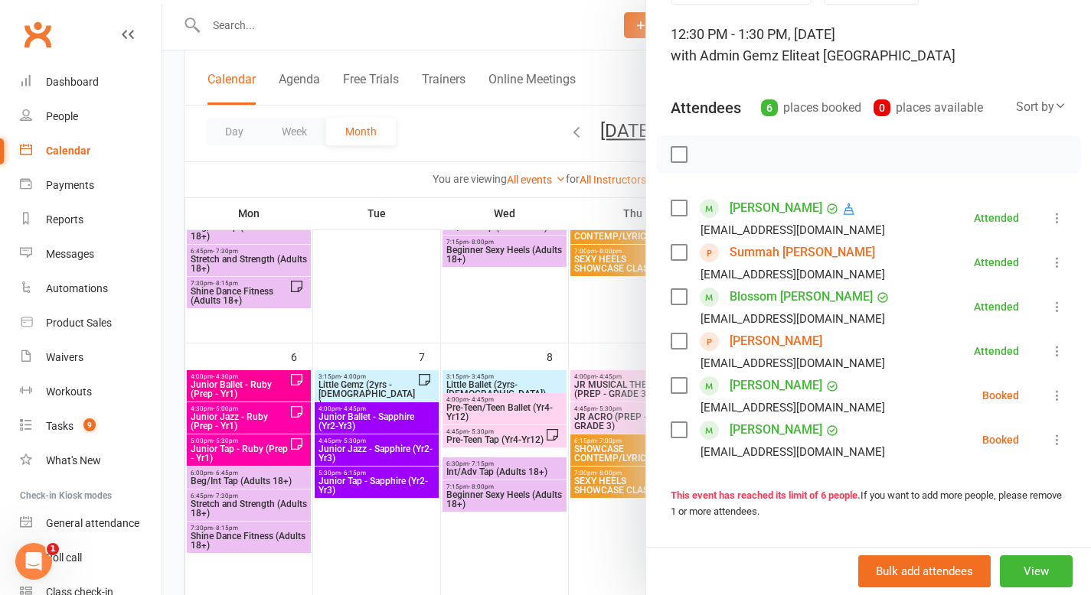
click at [781, 256] on link "Summah [PERSON_NAME]" at bounding box center [801, 252] width 145 height 24
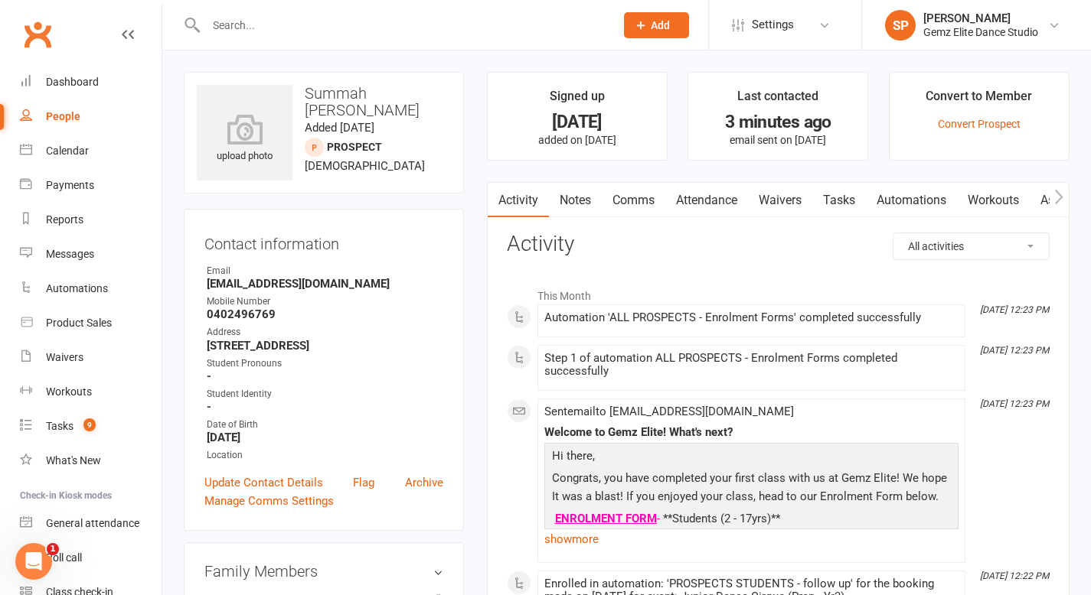
click at [586, 201] on link "Notes" at bounding box center [575, 200] width 53 height 35
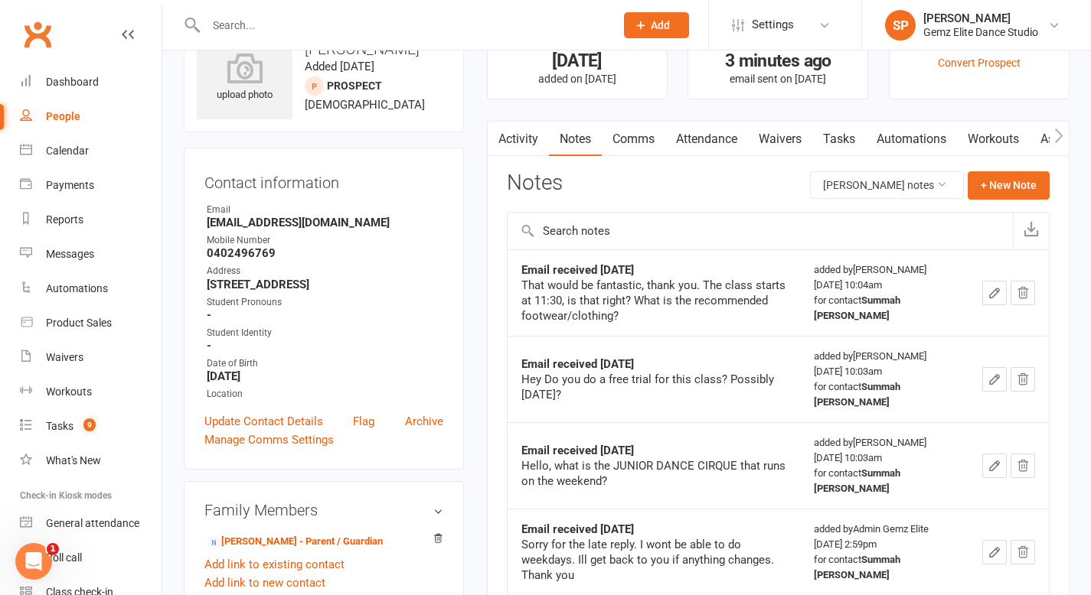
scroll to position [62, 0]
click at [951, 191] on button "+ New Note" at bounding box center [1008, 185] width 82 height 28
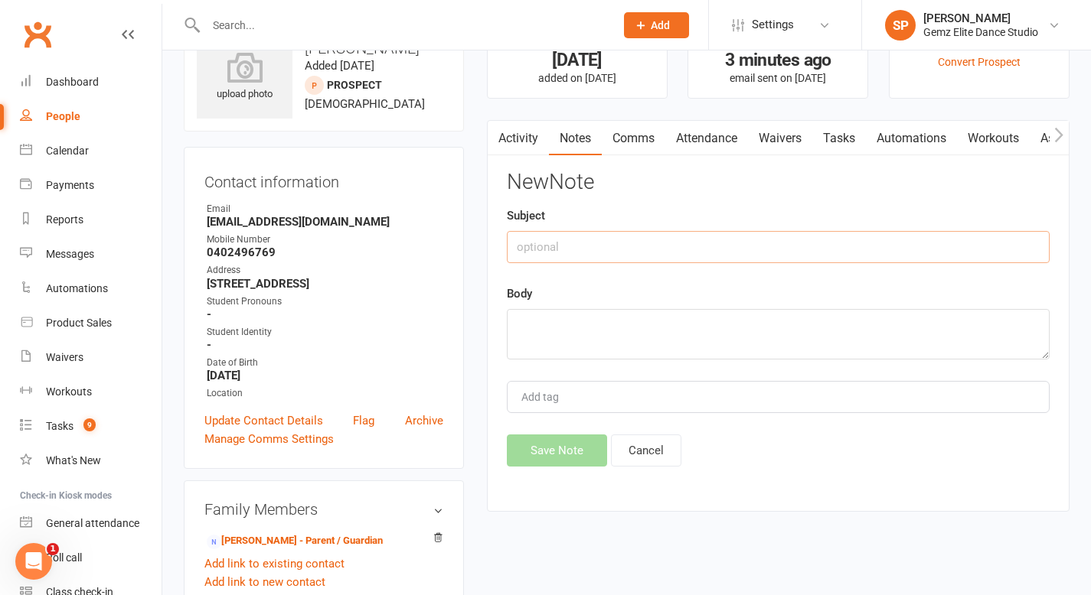
click at [684, 256] on input "text" at bounding box center [778, 247] width 543 height 32
type input "Prospect Update"
click at [629, 330] on textarea at bounding box center [778, 334] width 543 height 51
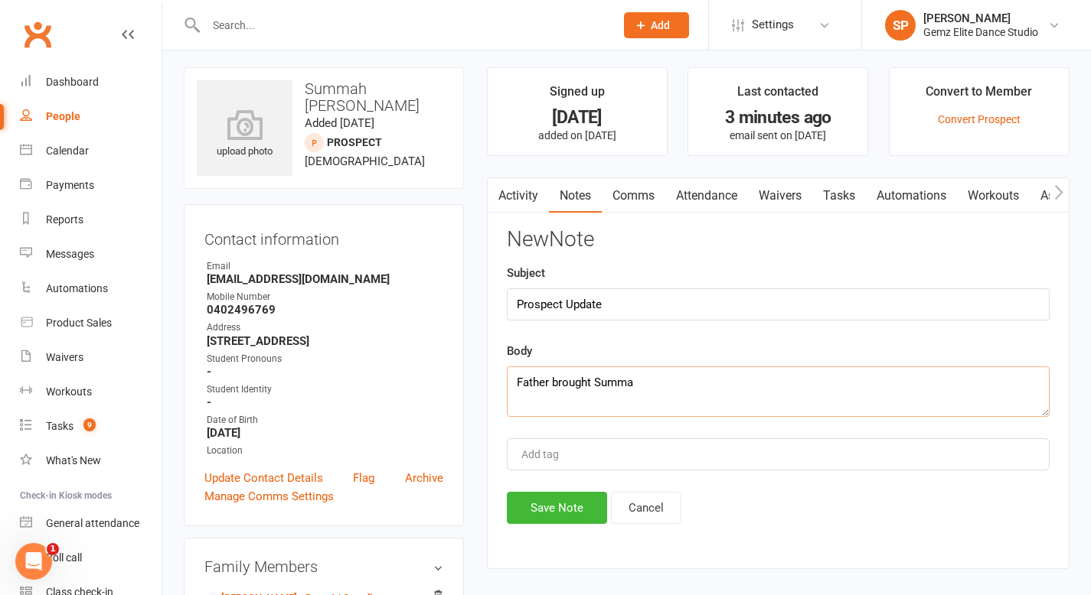
scroll to position [0, 0]
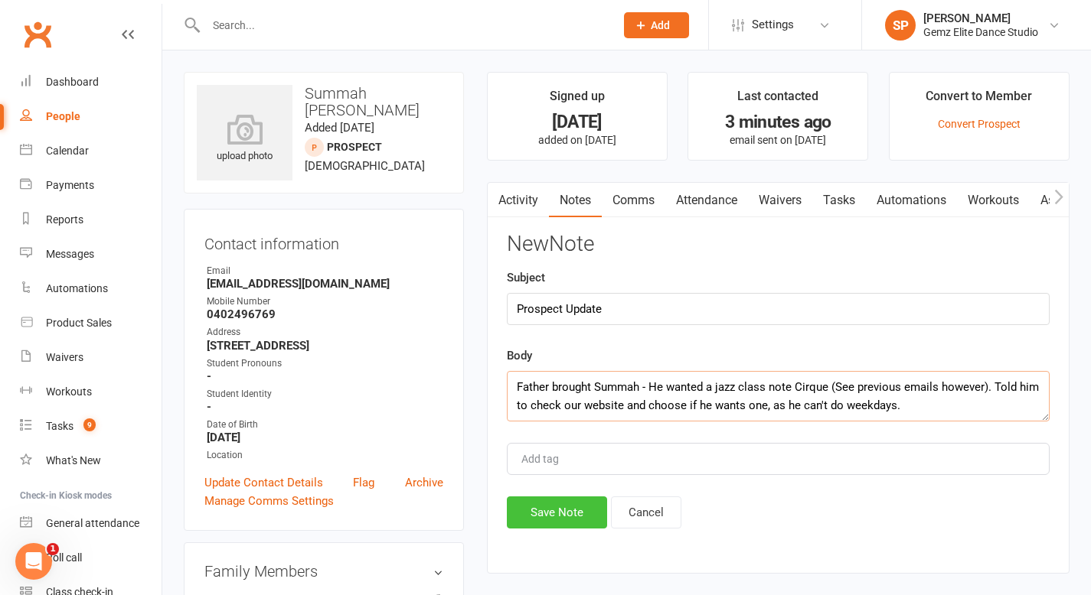
type textarea "Father brought Summah - He wanted a jazz class note Cirque (See previous emails…"
click at [579, 504] on button "Save Note" at bounding box center [557, 513] width 100 height 32
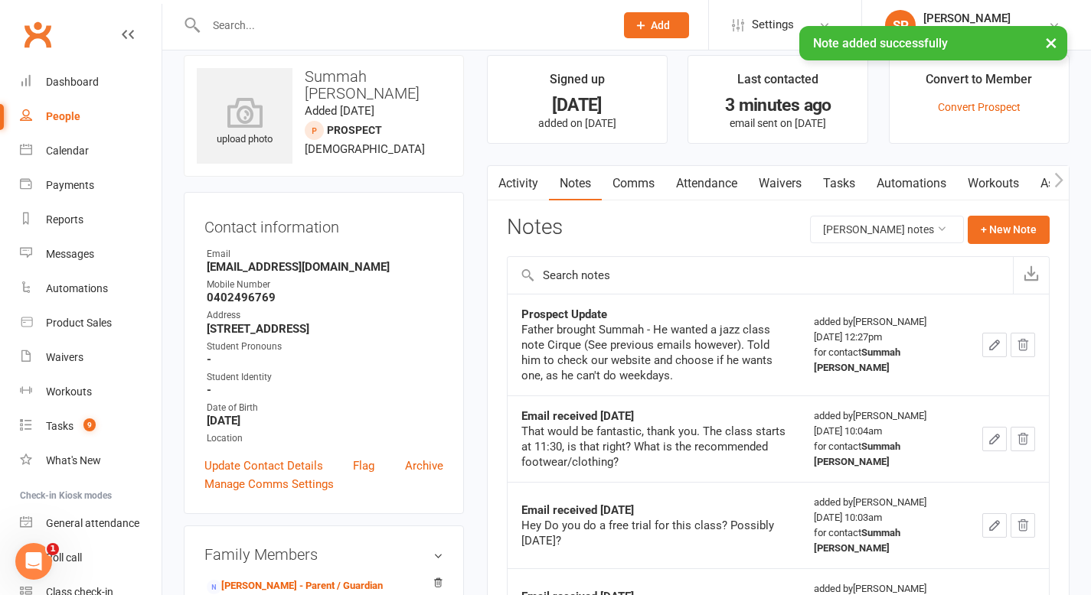
scroll to position [18, 0]
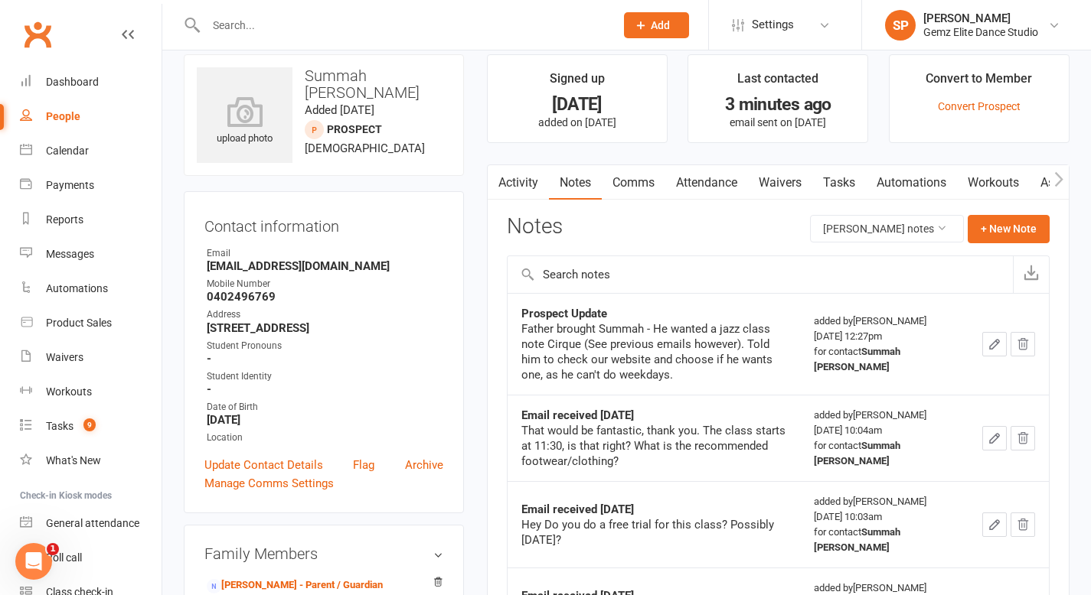
click at [951, 338] on icon "button" at bounding box center [994, 345] width 14 height 14
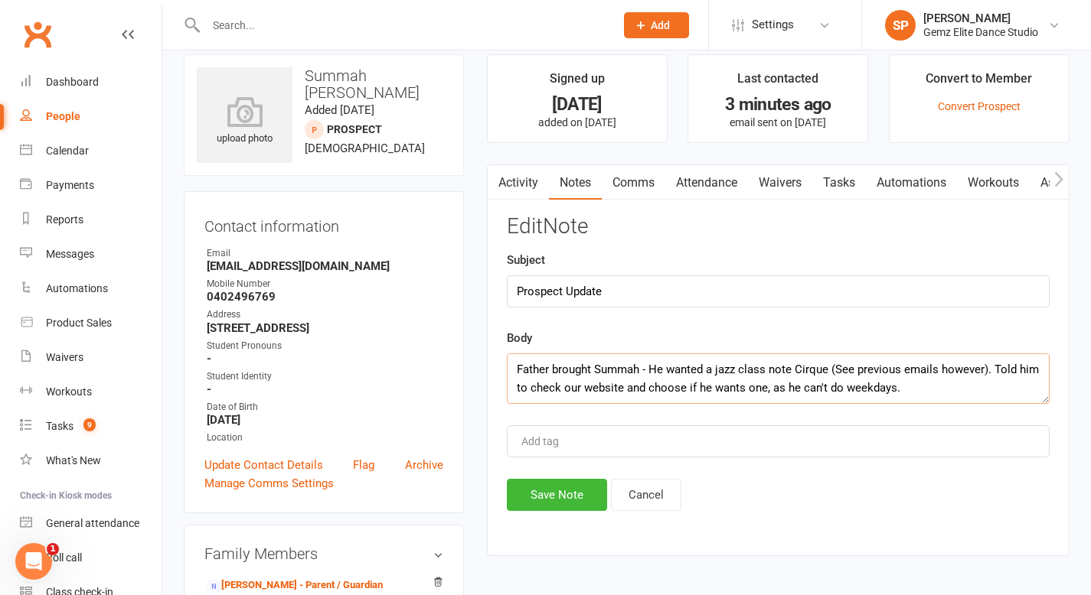
click at [792, 370] on textarea "Father brought Summah - He wanted a jazz class note Cirque (See previous emails…" at bounding box center [778, 379] width 543 height 51
type textarea "Father brought Summah - He wanted a jazz class not Cirque (See previous emails …"
click at [576, 494] on button "Save Note" at bounding box center [557, 495] width 100 height 32
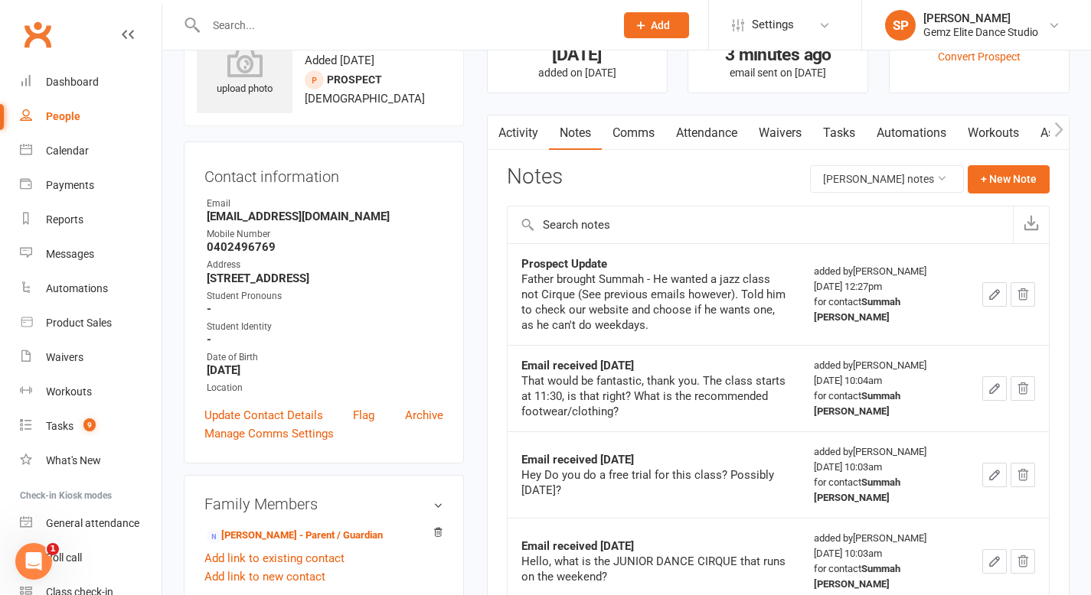
scroll to position [80, 0]
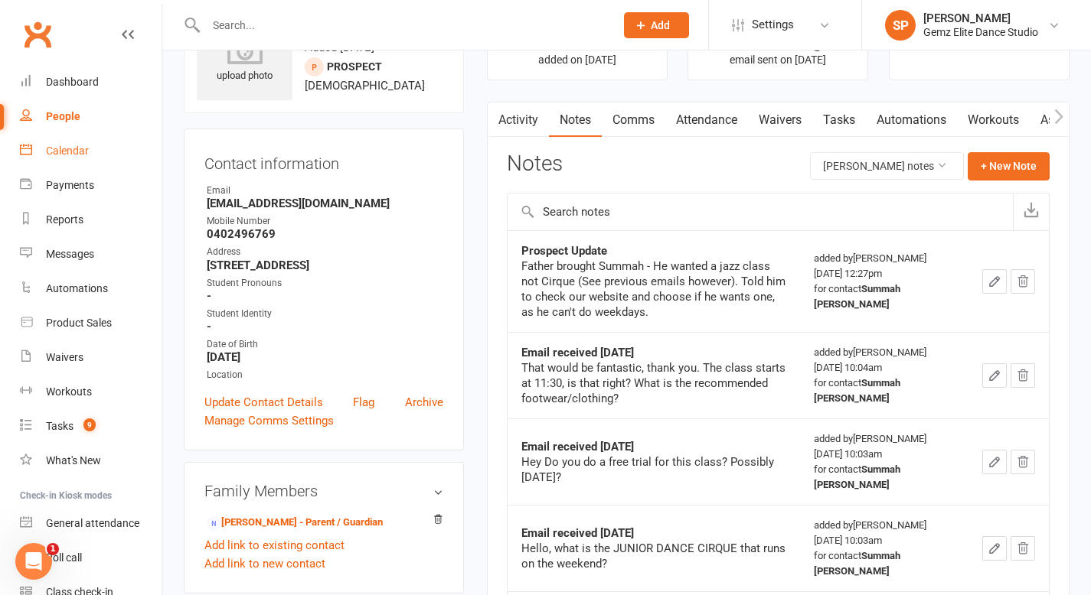
click at [77, 151] on div "Calendar" at bounding box center [67, 151] width 43 height 12
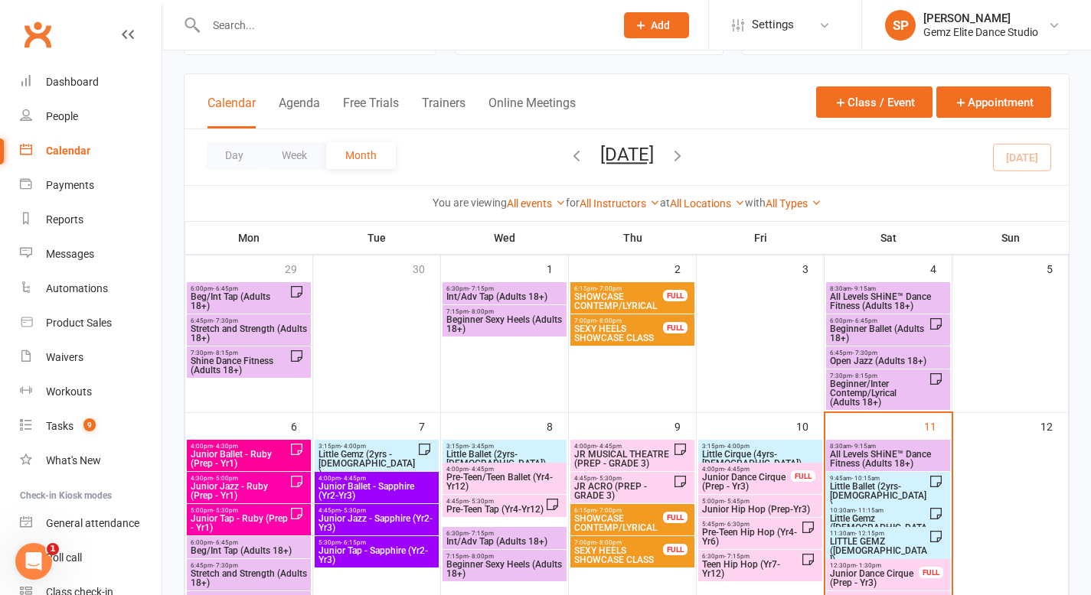
scroll to position [129, 0]
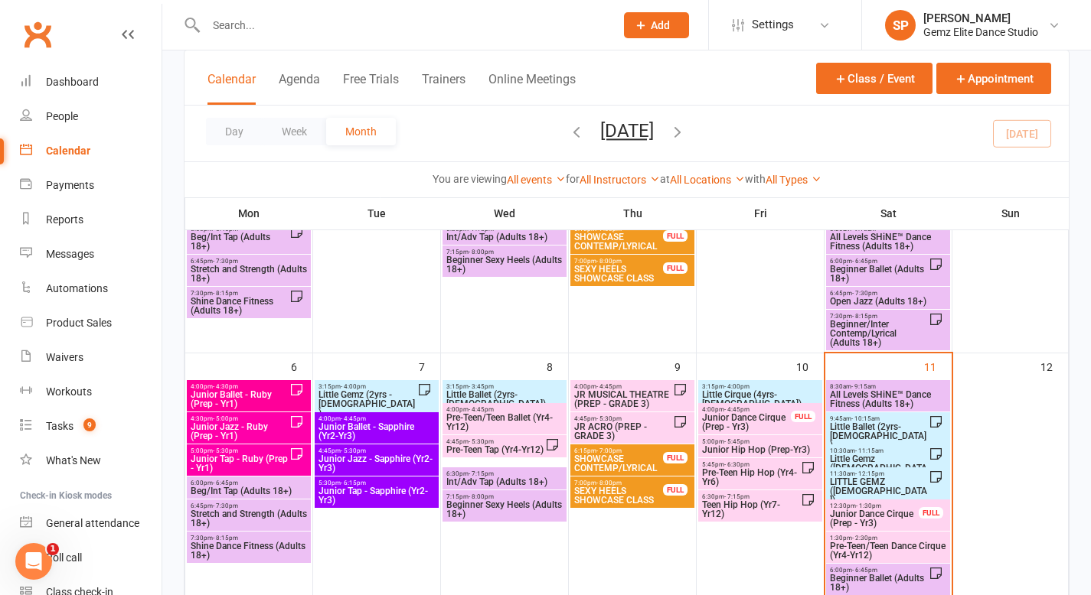
click at [865, 504] on span "Junior Dance Cirque (Prep - Yr3)" at bounding box center [874, 519] width 90 height 18
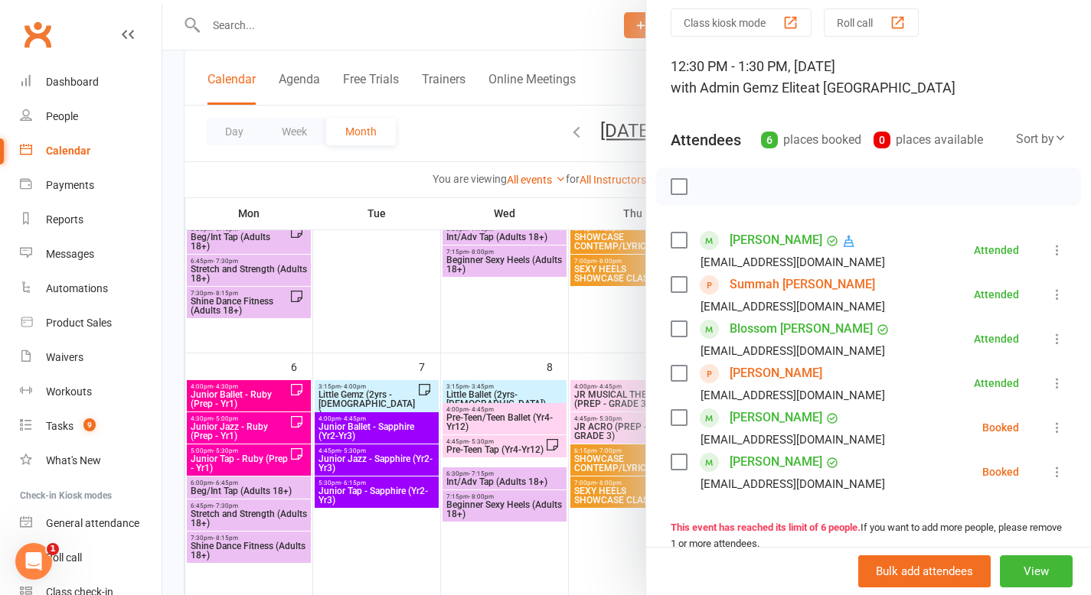
scroll to position [65, 0]
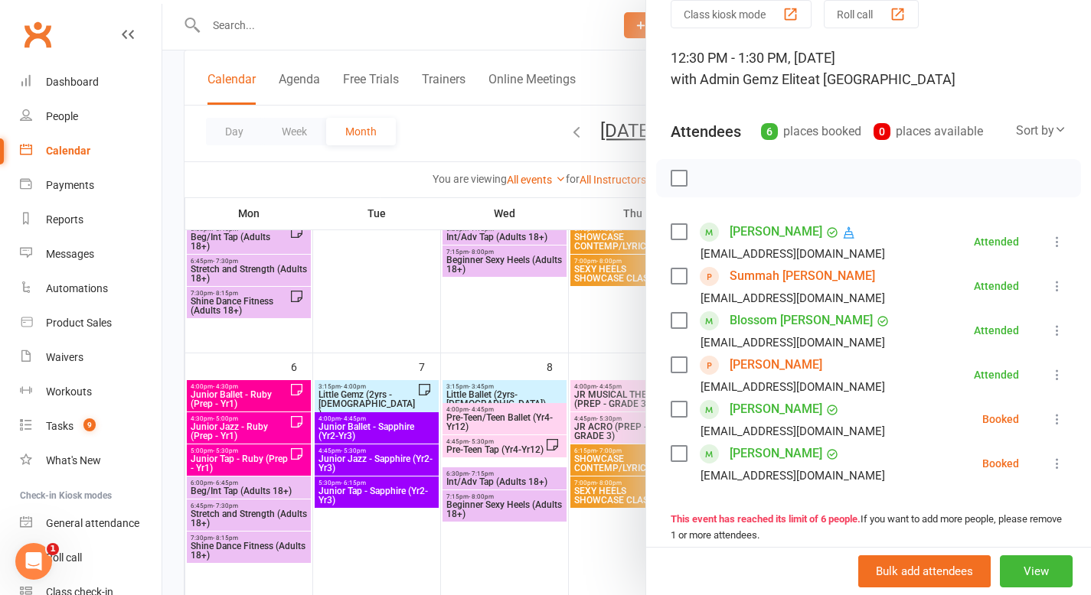
click at [951, 414] on icon at bounding box center [1056, 419] width 15 height 15
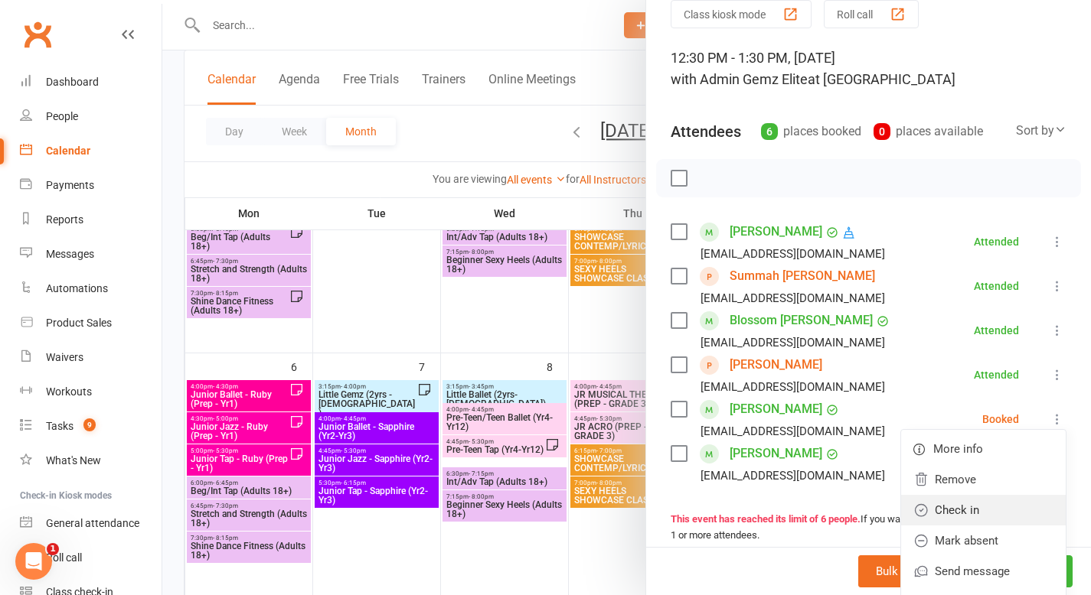
click at [951, 504] on link "Check in" at bounding box center [983, 510] width 165 height 31
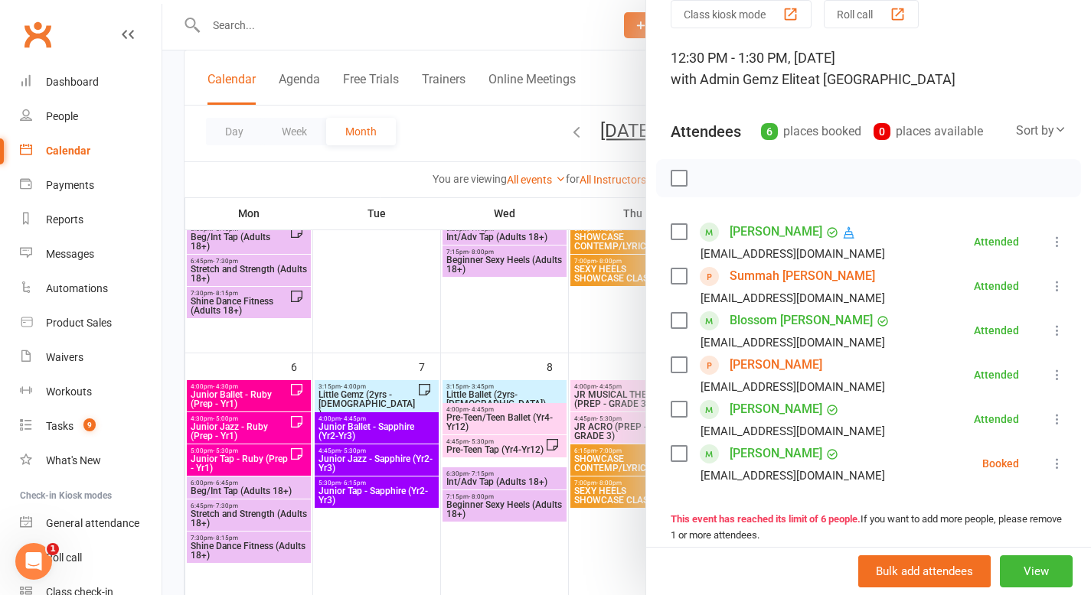
click at [596, 504] on div at bounding box center [626, 297] width 928 height 595
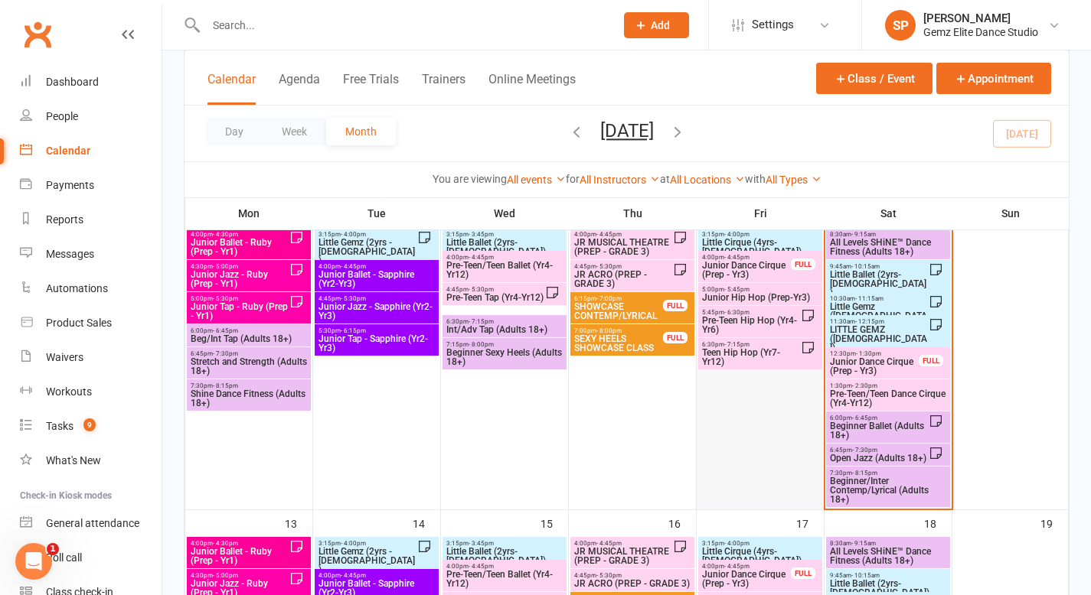
scroll to position [281, 0]
click at [925, 367] on div "12:30pm - 1:30pm Junior Dance Cirque (Prep - Yr3) FULL" at bounding box center [888, 363] width 124 height 31
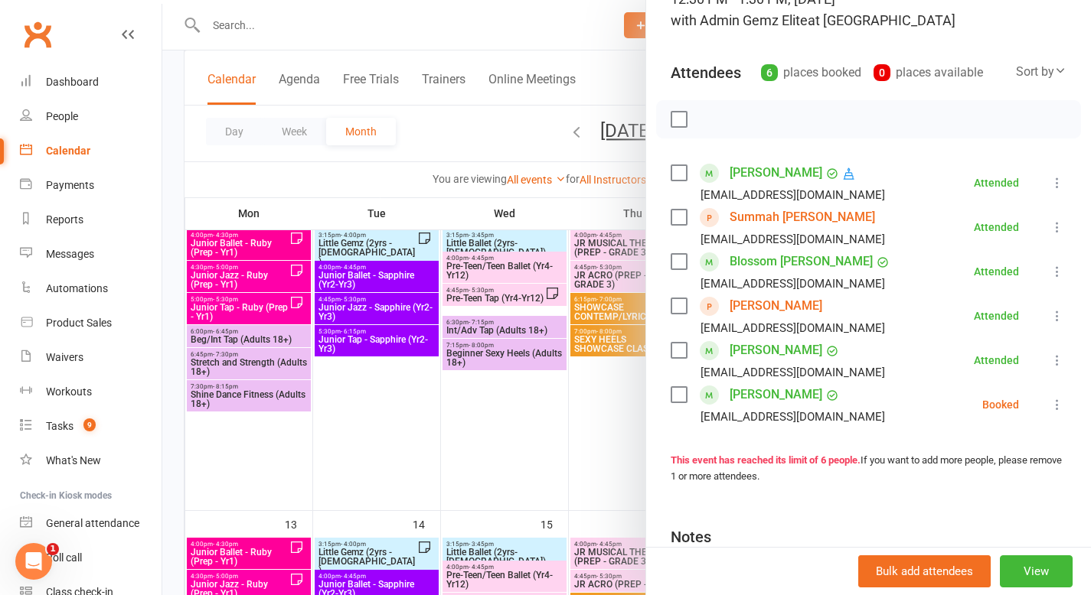
scroll to position [125, 0]
click at [474, 191] on div at bounding box center [626, 297] width 928 height 595
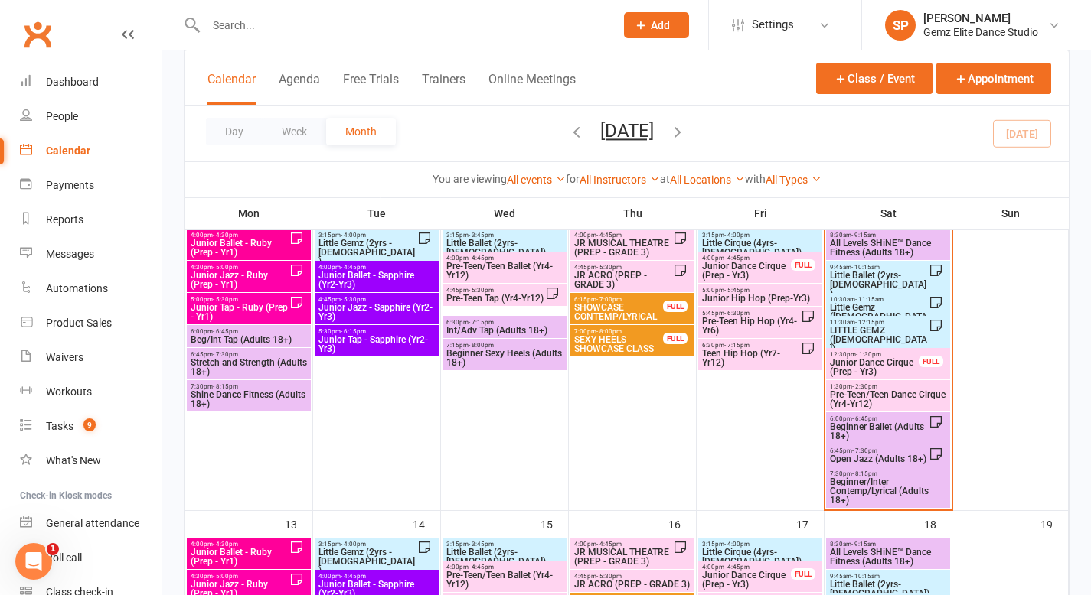
click at [891, 364] on span "Junior Dance Cirque (Prep - Yr3)" at bounding box center [874, 367] width 90 height 18
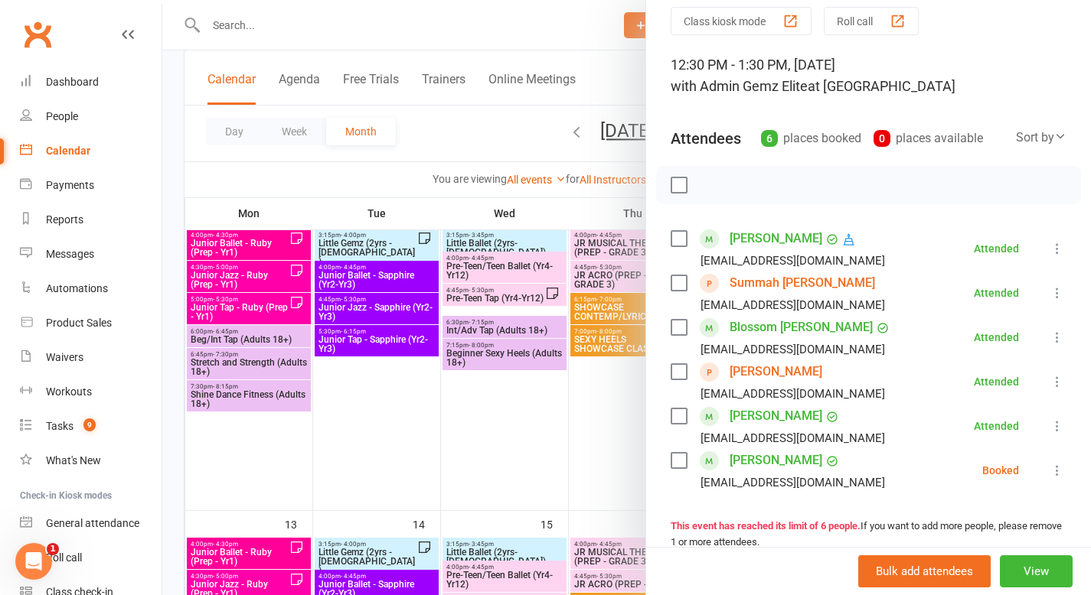
scroll to position [101, 0]
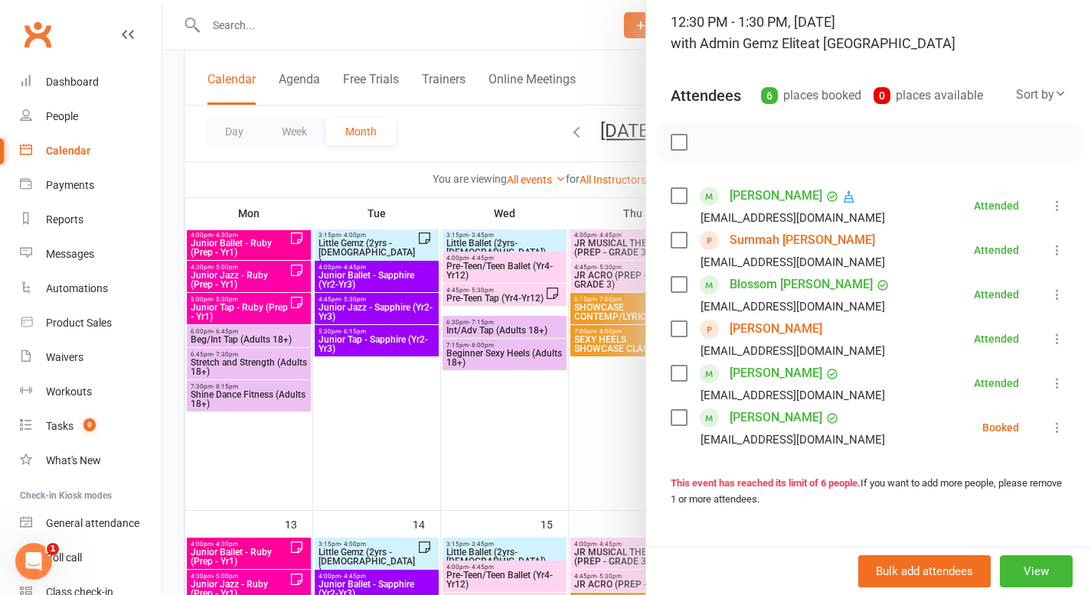
click at [586, 445] on div at bounding box center [626, 297] width 928 height 595
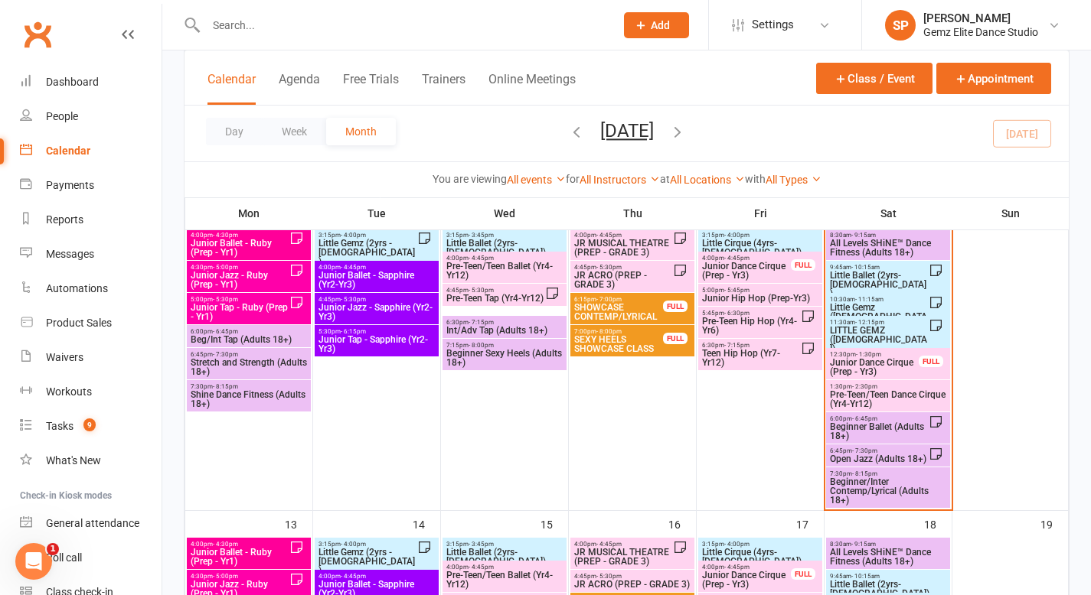
click at [889, 366] on span "Junior Dance Cirque (Prep - Yr3)" at bounding box center [874, 367] width 90 height 18
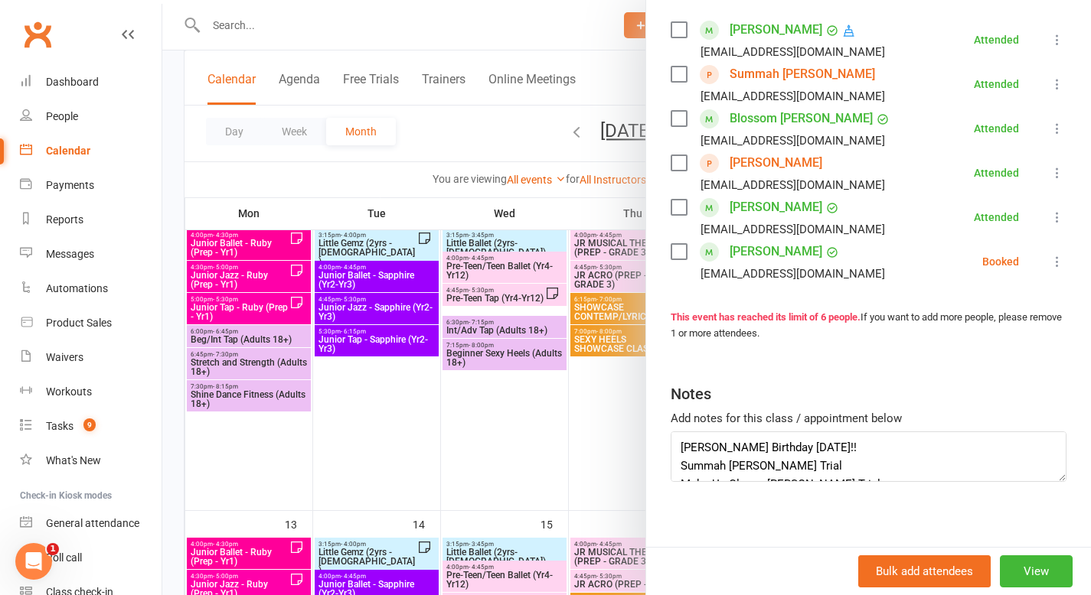
scroll to position [266, 0]
click at [951, 259] on icon at bounding box center [1056, 262] width 15 height 15
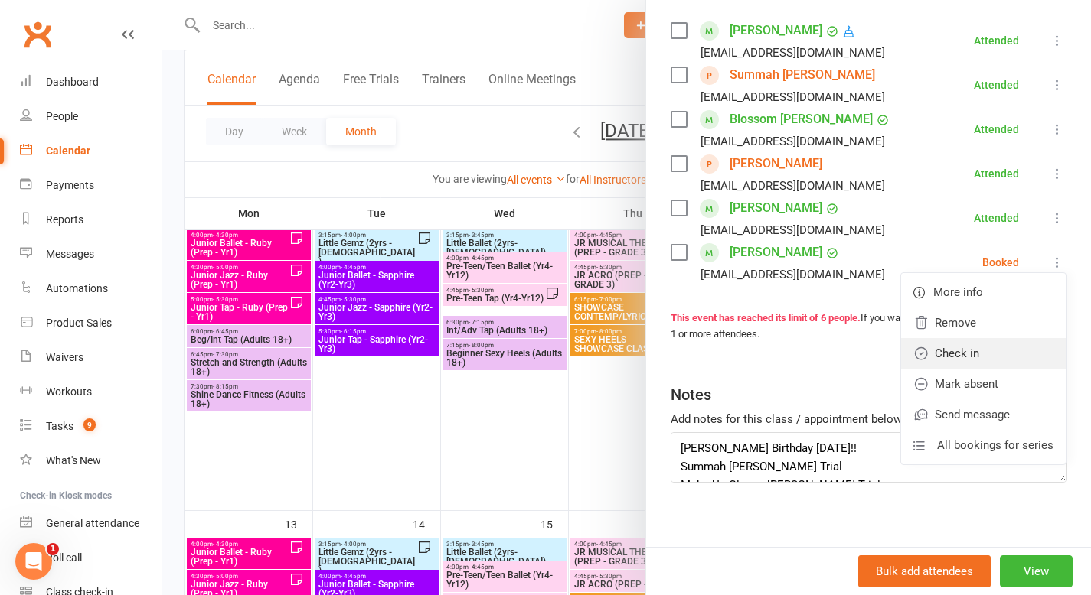
click at [951, 351] on link "Check in" at bounding box center [983, 353] width 165 height 31
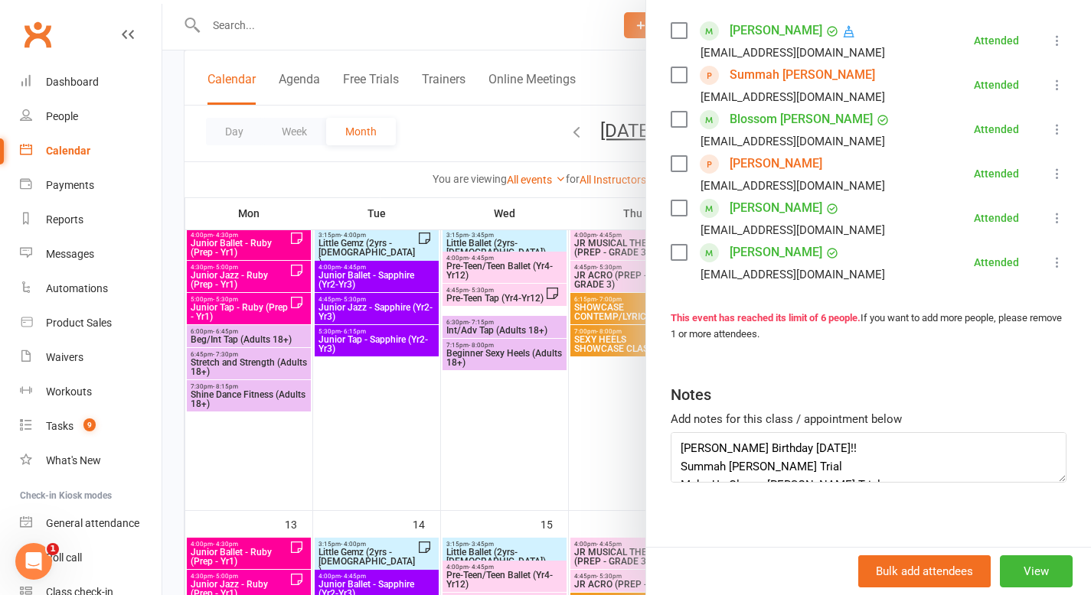
click at [625, 421] on div at bounding box center [626, 297] width 928 height 595
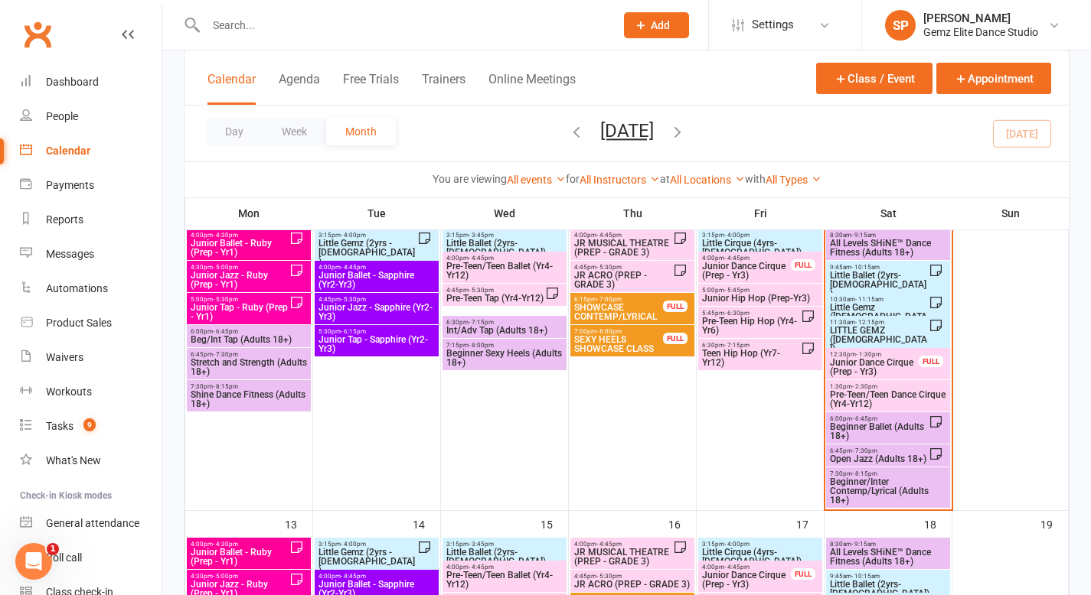
click at [344, 30] on input "text" at bounding box center [402, 25] width 403 height 21
paste input "[EMAIL_ADDRESS][DOMAIN_NAME]"
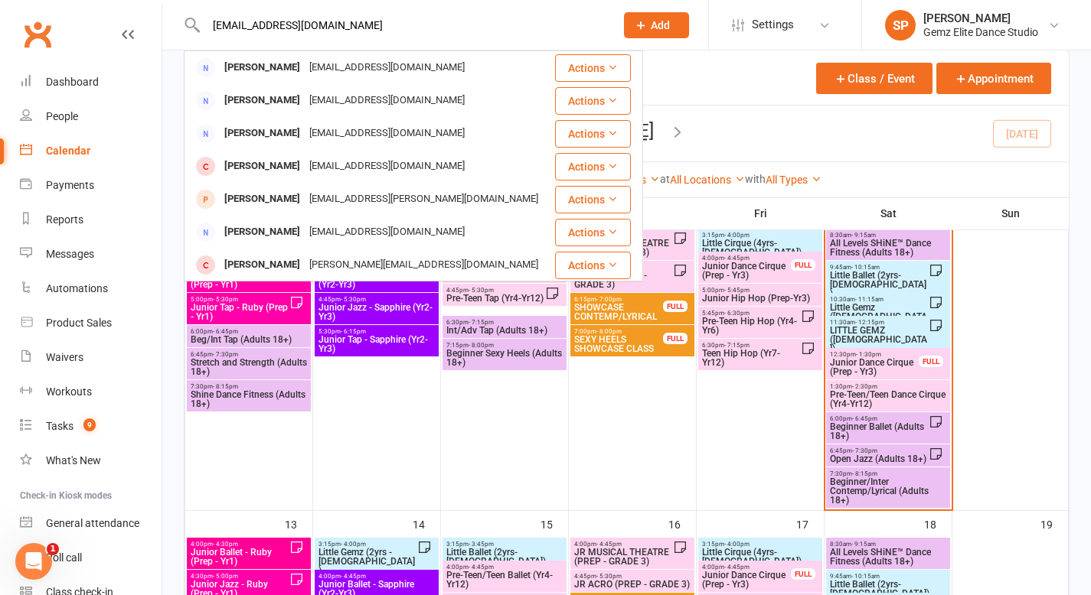
type input "[EMAIL_ADDRESS][DOMAIN_NAME]"
click at [653, 26] on span "Add" at bounding box center [660, 25] width 19 height 12
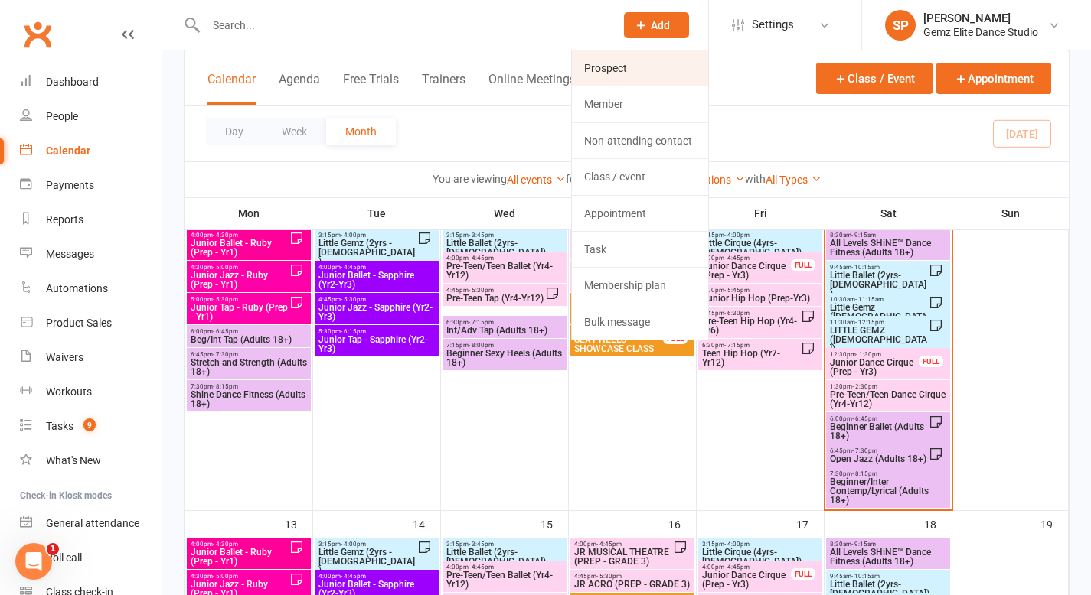
click at [637, 70] on link "Prospect" at bounding box center [640, 68] width 136 height 35
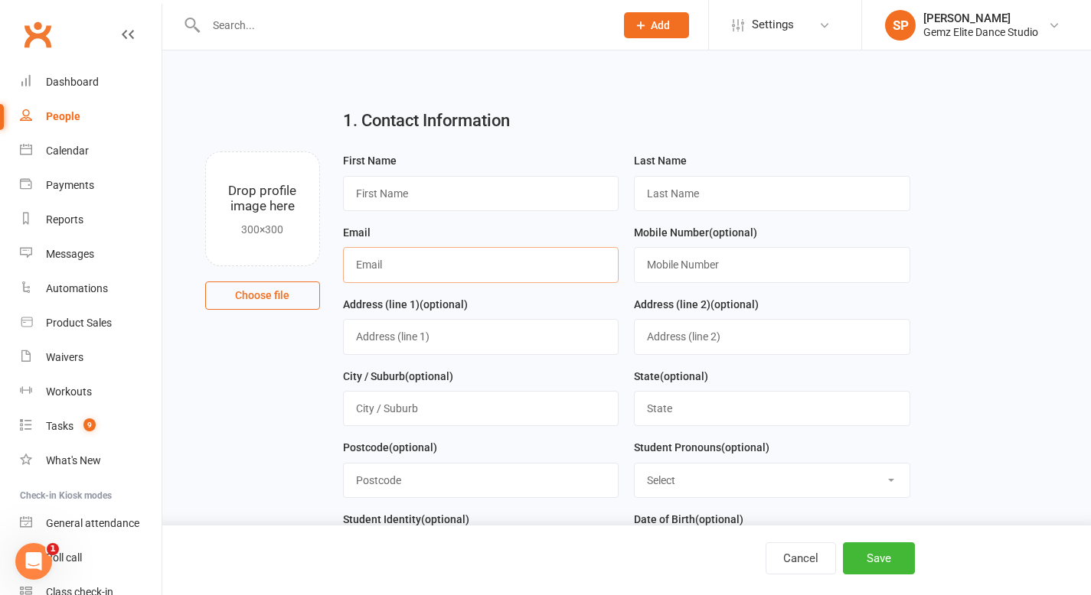
click at [364, 267] on input "text" at bounding box center [481, 264] width 276 height 35
paste input "[EMAIL_ADDRESS][DOMAIN_NAME]"
type input "[EMAIL_ADDRESS][DOMAIN_NAME]"
click at [478, 201] on input "text" at bounding box center [481, 193] width 276 height 35
paste input "[PERSON_NAME]"
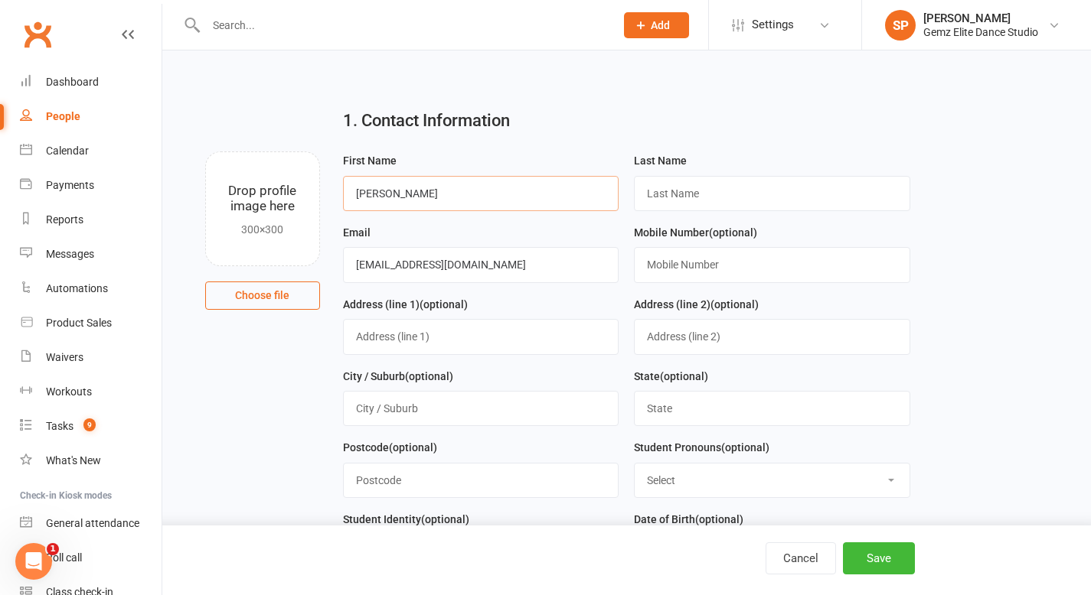
type input "[PERSON_NAME]"
click at [684, 194] on input "text" at bounding box center [772, 193] width 276 height 35
type input "NA"
click at [893, 504] on button "Save" at bounding box center [879, 559] width 72 height 32
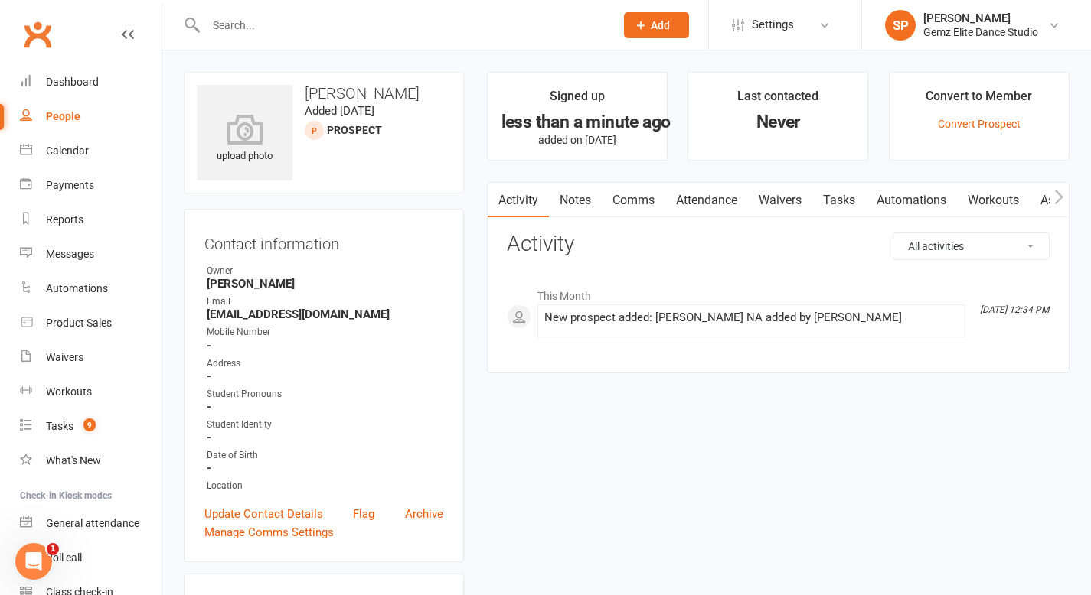
click at [584, 200] on link "Notes" at bounding box center [575, 200] width 53 height 35
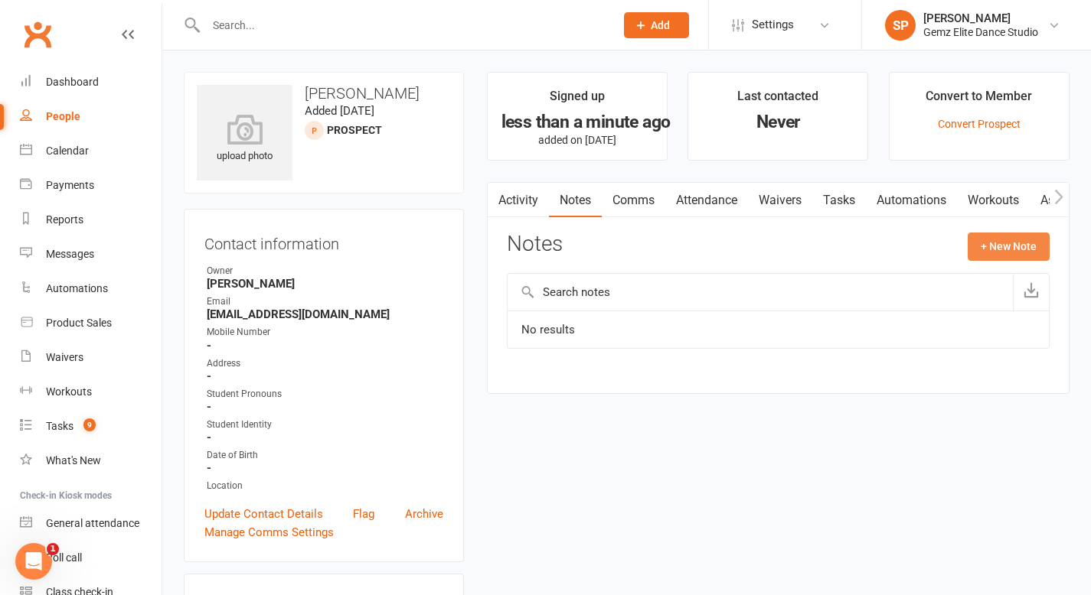
click at [951, 243] on button "+ New Note" at bounding box center [1008, 247] width 82 height 28
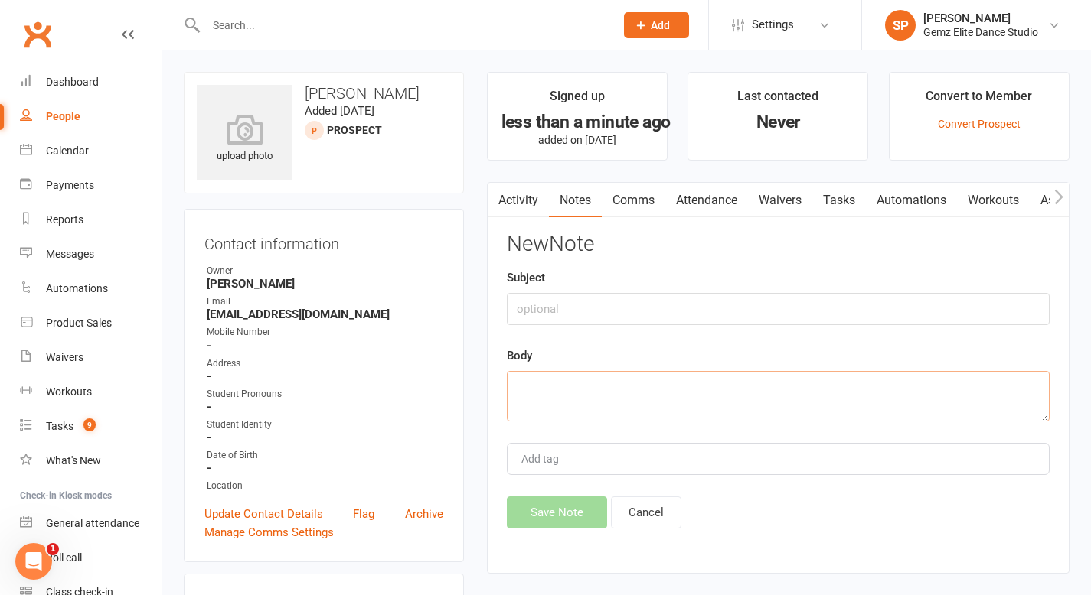
click at [697, 387] on textarea at bounding box center [778, 396] width 543 height 51
paste textarea "Your Name: [PERSON_NAME] Your Email: [EMAIL_ADDRESS][DOMAIN_NAME] Select Servic…"
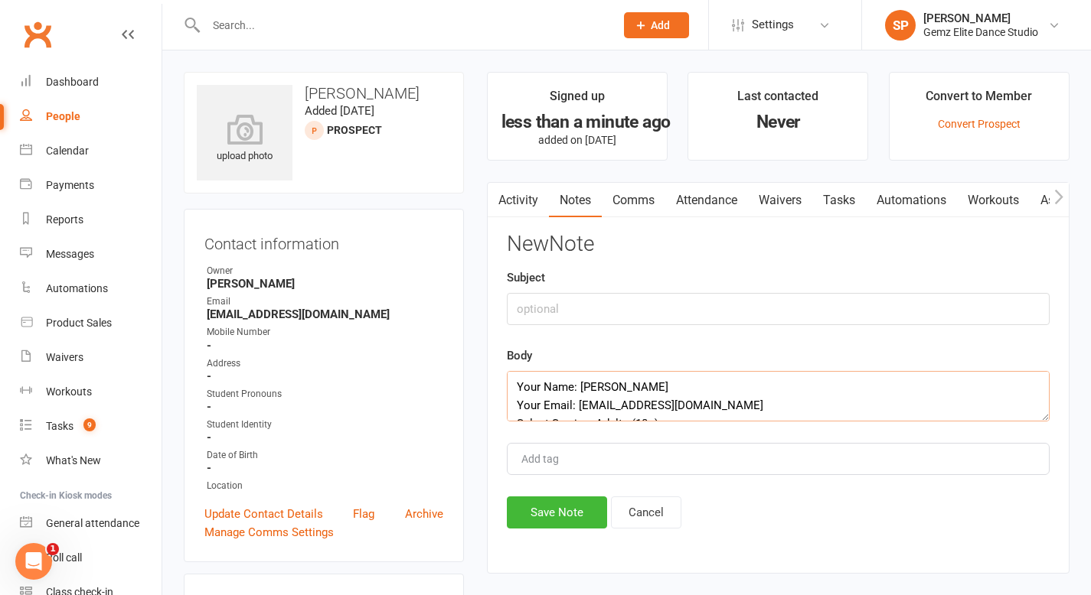
scroll to position [138, 0]
type textarea "Your Name: [PERSON_NAME] Your Email: [EMAIL_ADDRESS][DOMAIN_NAME] Select Servic…"
click at [620, 306] on input "text" at bounding box center [778, 309] width 543 height 32
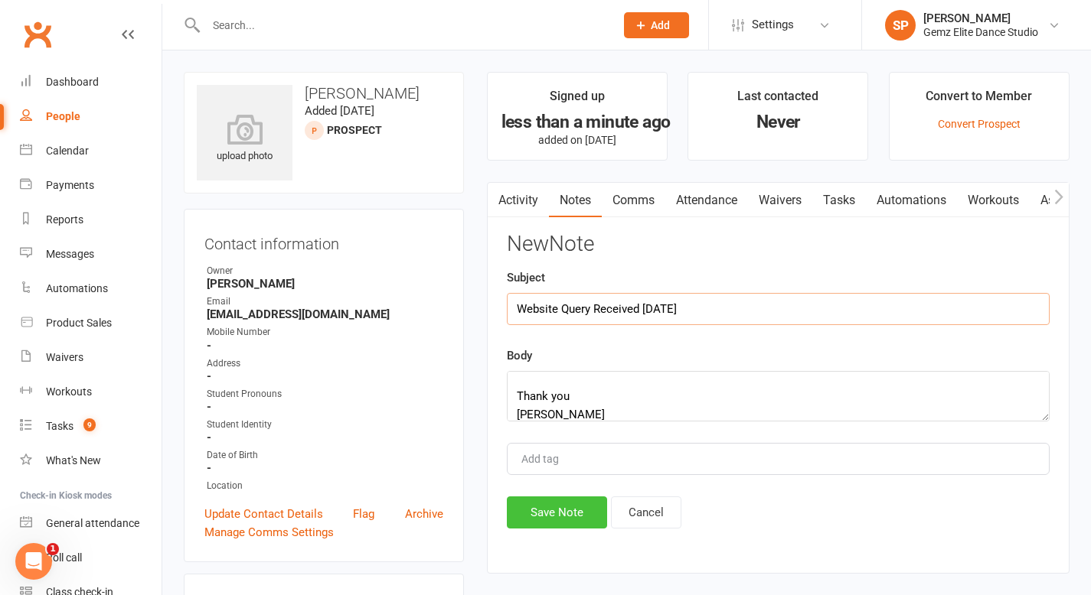
type input "Website Query Received [DATE]"
click at [569, 504] on button "Save Note" at bounding box center [557, 513] width 100 height 32
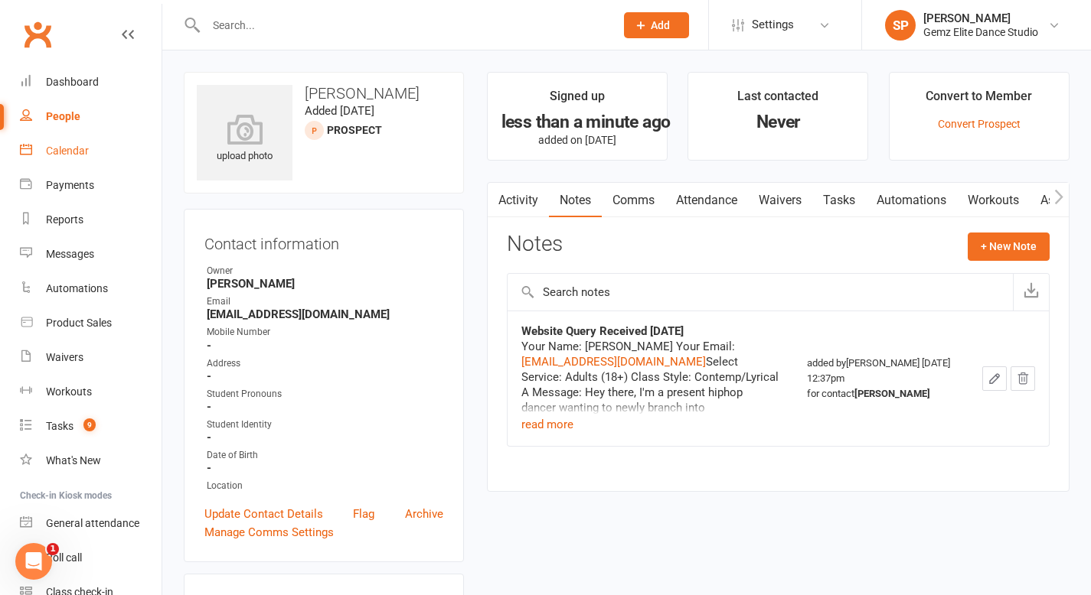
click at [61, 152] on div "Calendar" at bounding box center [67, 151] width 43 height 12
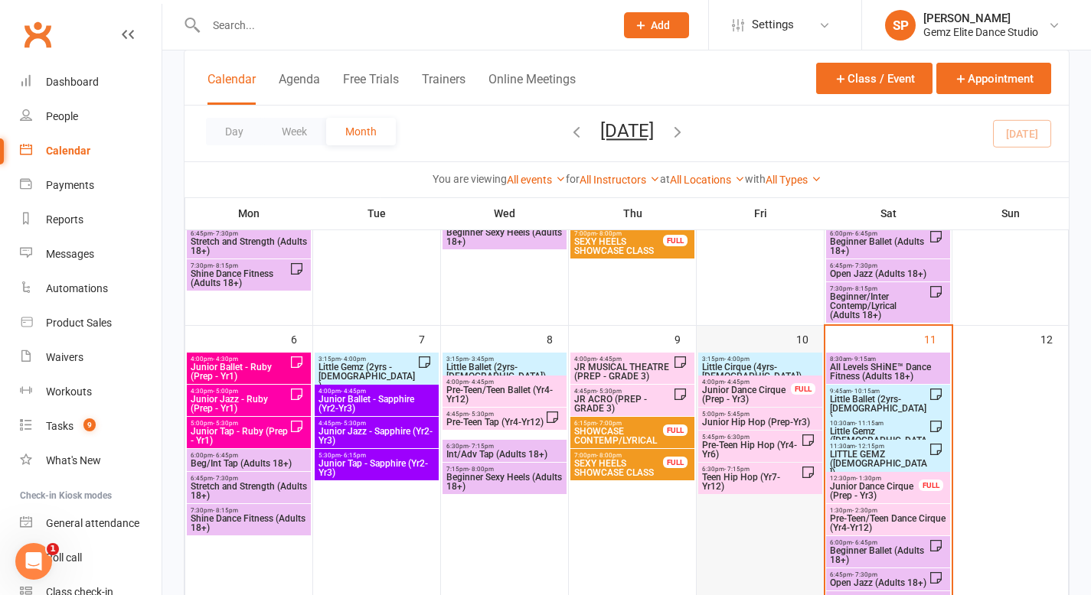
scroll to position [158, 0]
click at [847, 488] on span "Junior Dance Cirque (Prep - Yr3)" at bounding box center [874, 490] width 90 height 18
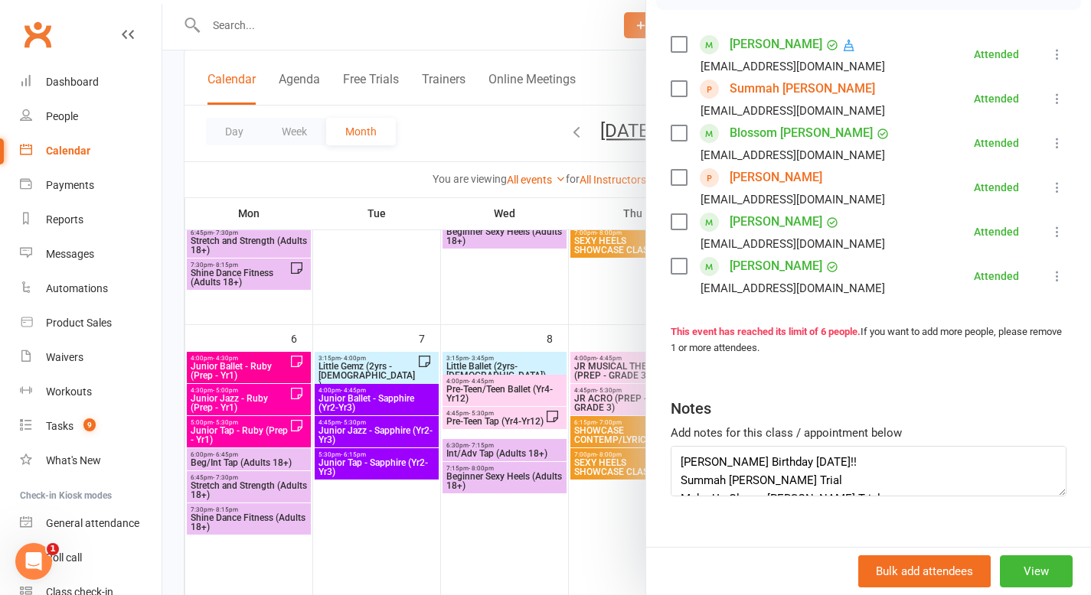
scroll to position [279, 0]
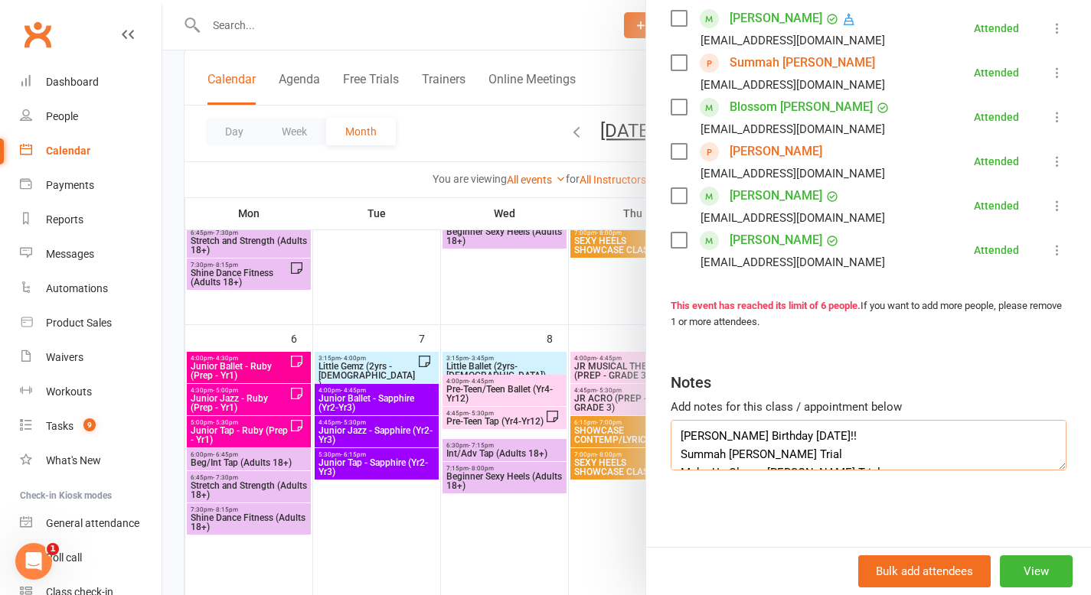
click at [847, 432] on textarea "[PERSON_NAME] Birthday [DATE]!! Summah [PERSON_NAME] Trial Make-Up Class - [PER…" at bounding box center [869, 445] width 396 height 51
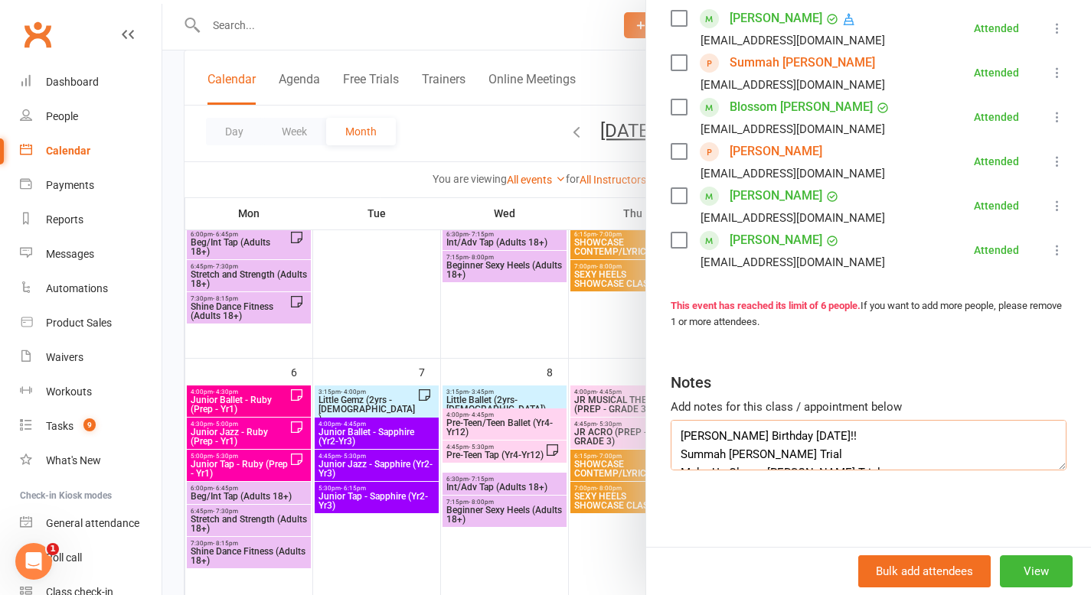
scroll to position [119, 0]
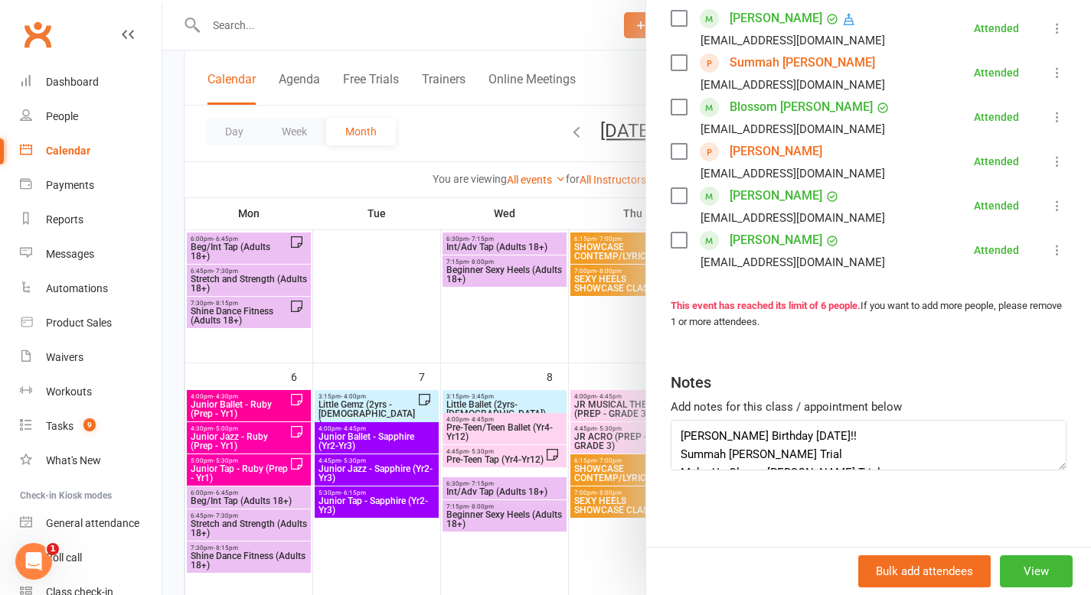
click at [614, 297] on div at bounding box center [626, 297] width 928 height 595
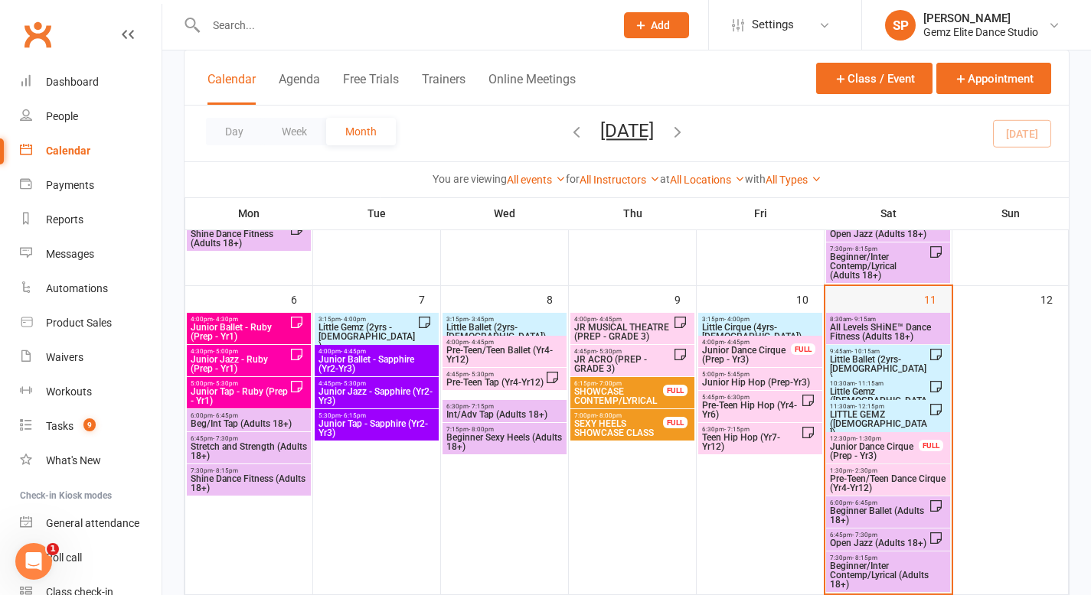
scroll to position [204, 0]
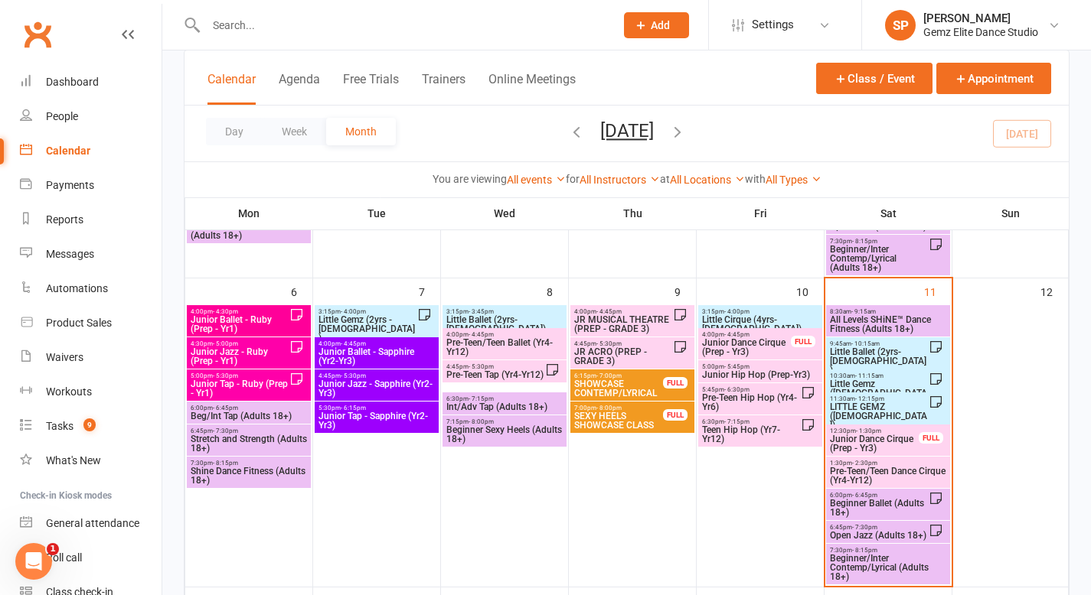
click at [883, 504] on span "Beginner/Inter Contemp/Lyrical (Adults 18+)" at bounding box center [888, 568] width 118 height 28
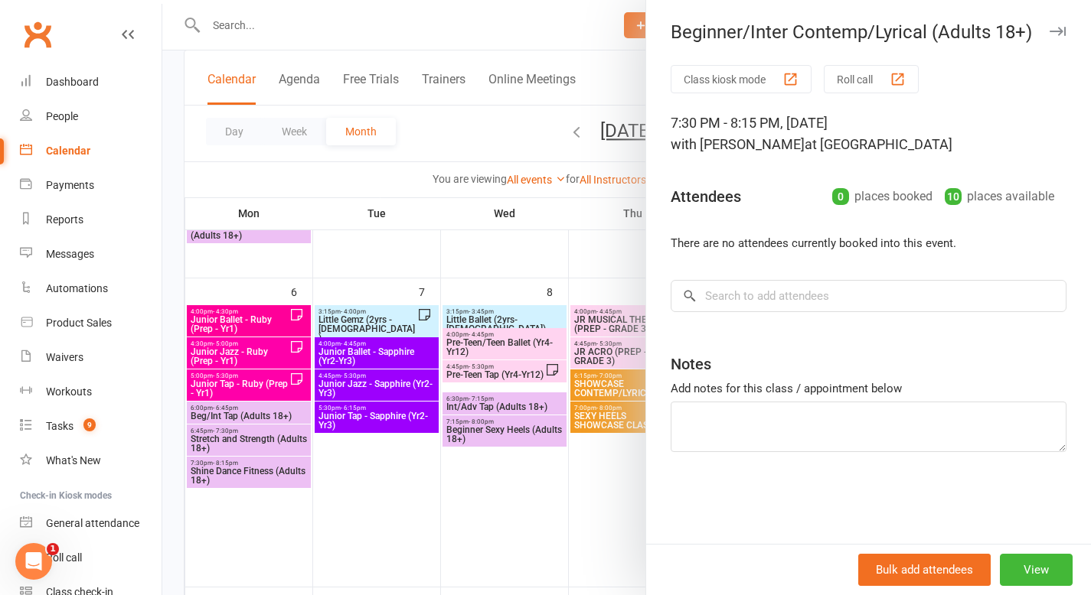
click at [609, 504] on div at bounding box center [626, 297] width 928 height 595
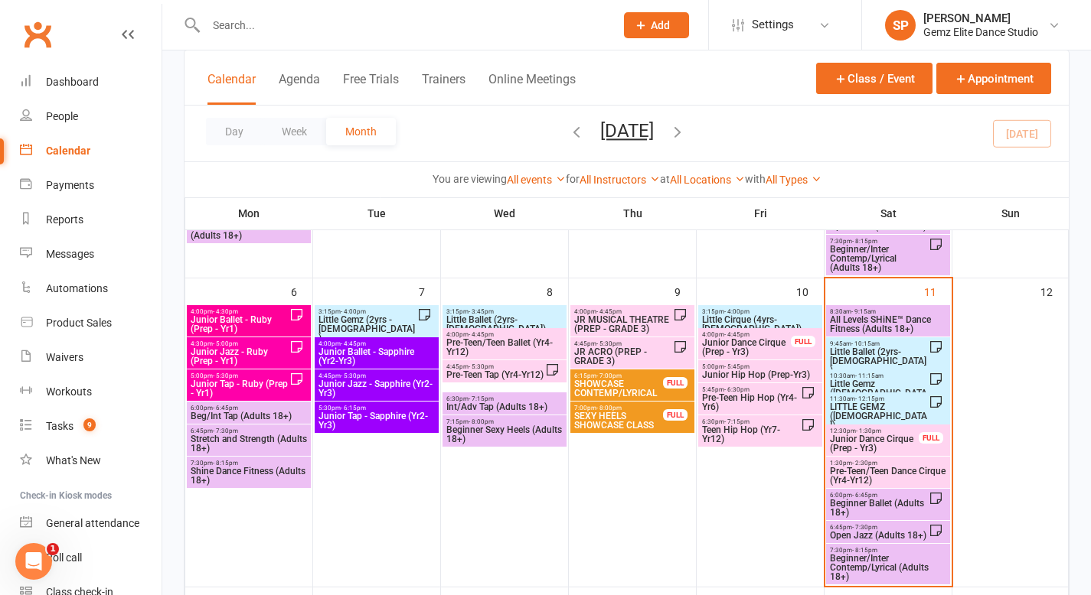
click at [837, 504] on span "Open Jazz (Adults 18+)" at bounding box center [879, 535] width 100 height 9
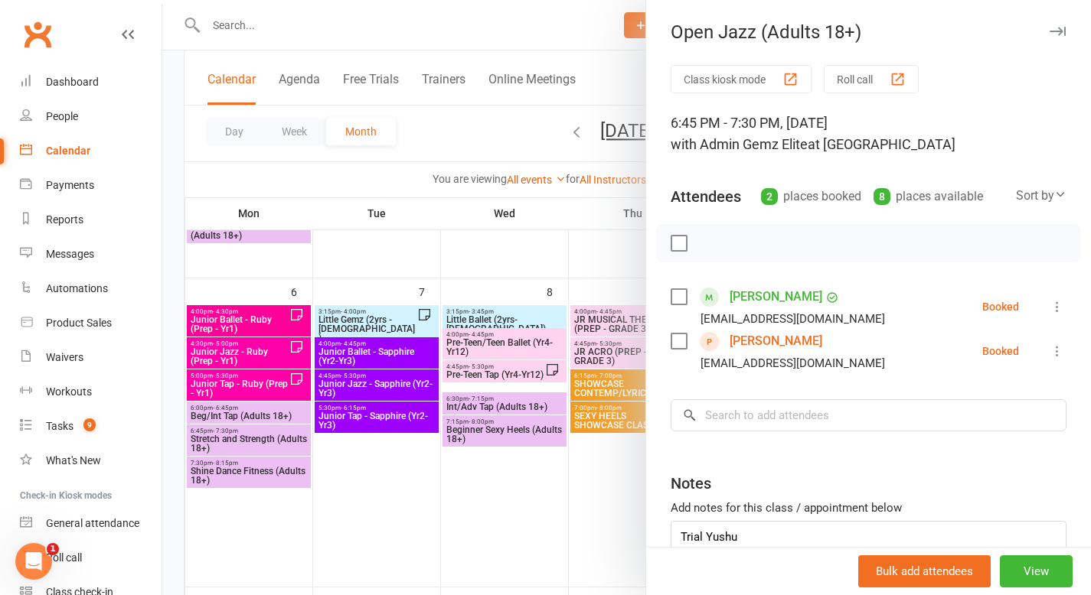
click at [605, 504] on div at bounding box center [626, 297] width 928 height 595
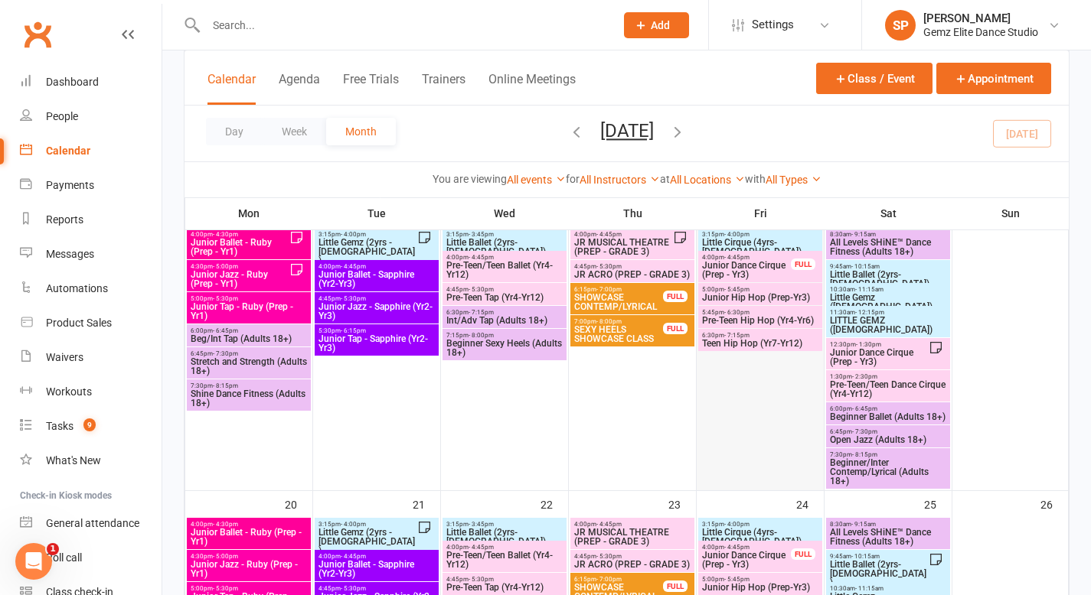
scroll to position [595, 0]
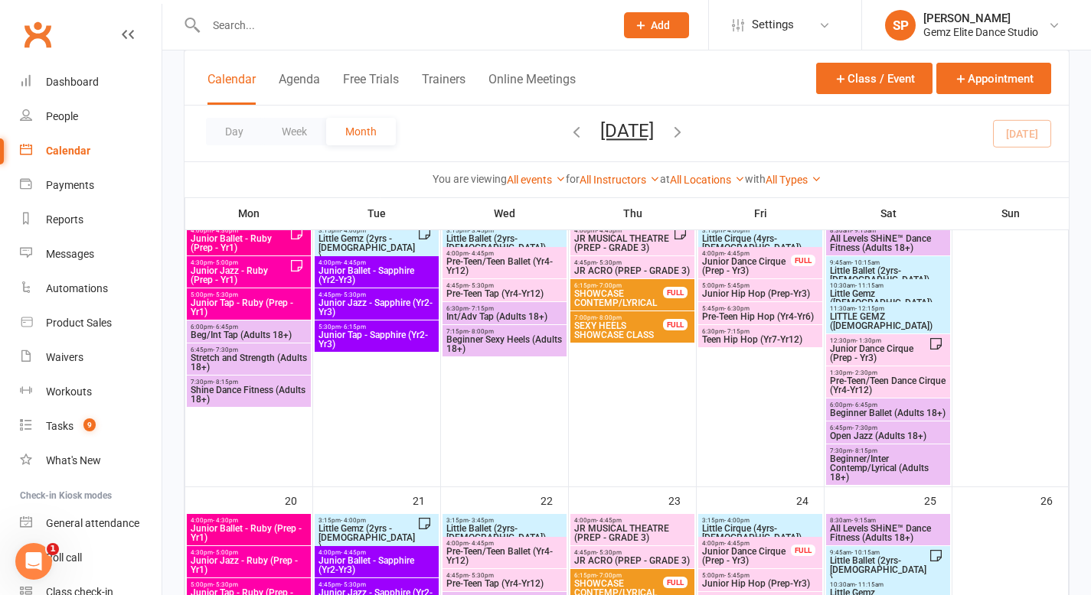
click at [871, 468] on span "Beginner/Inter Contemp/Lyrical (Adults 18+)" at bounding box center [888, 469] width 118 height 28
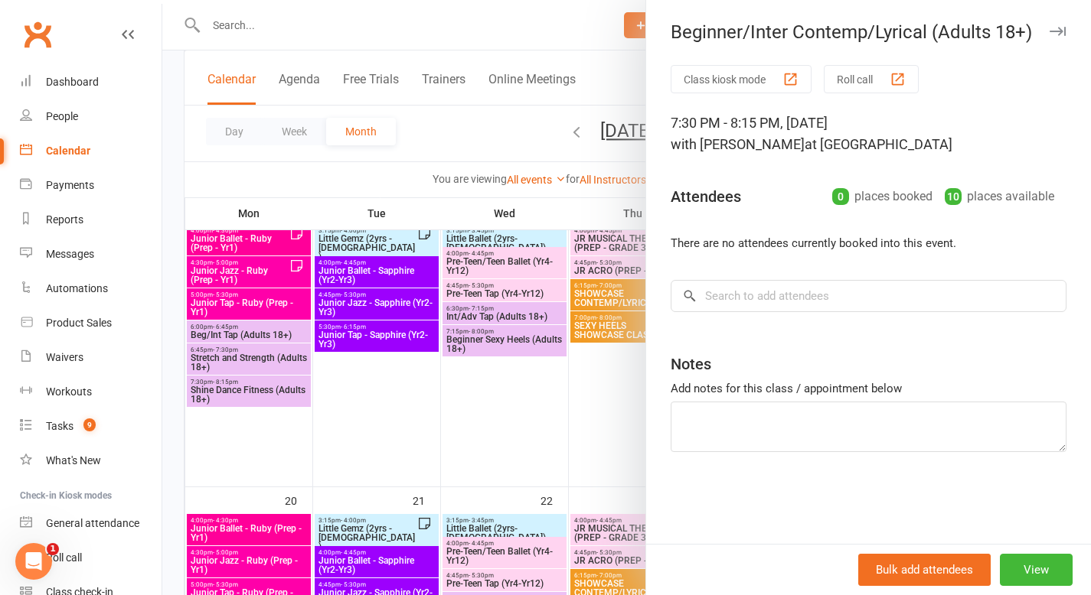
click at [624, 441] on div at bounding box center [626, 297] width 928 height 595
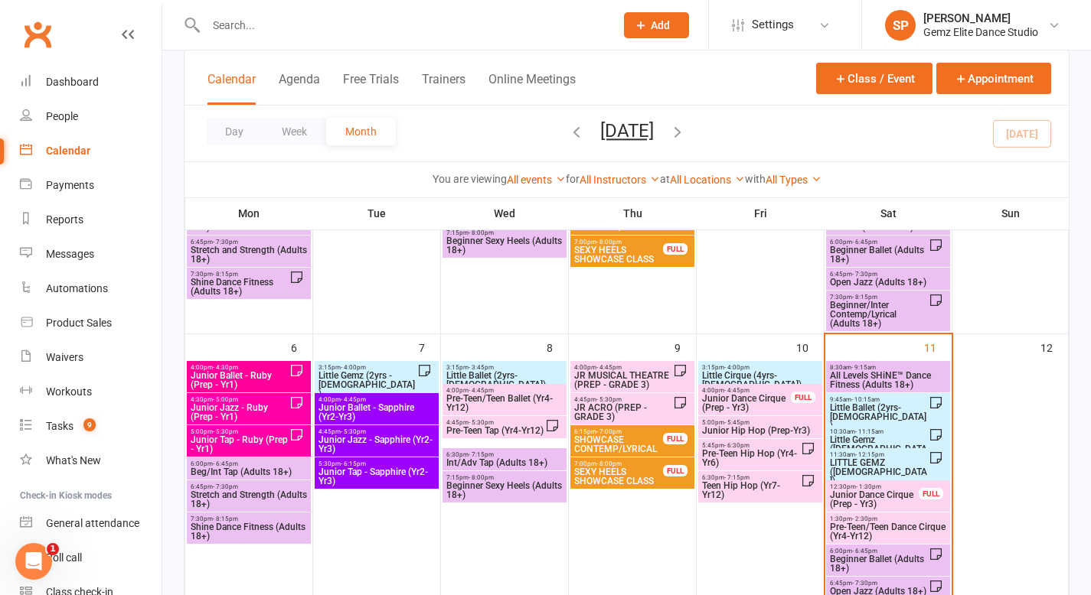
scroll to position [150, 0]
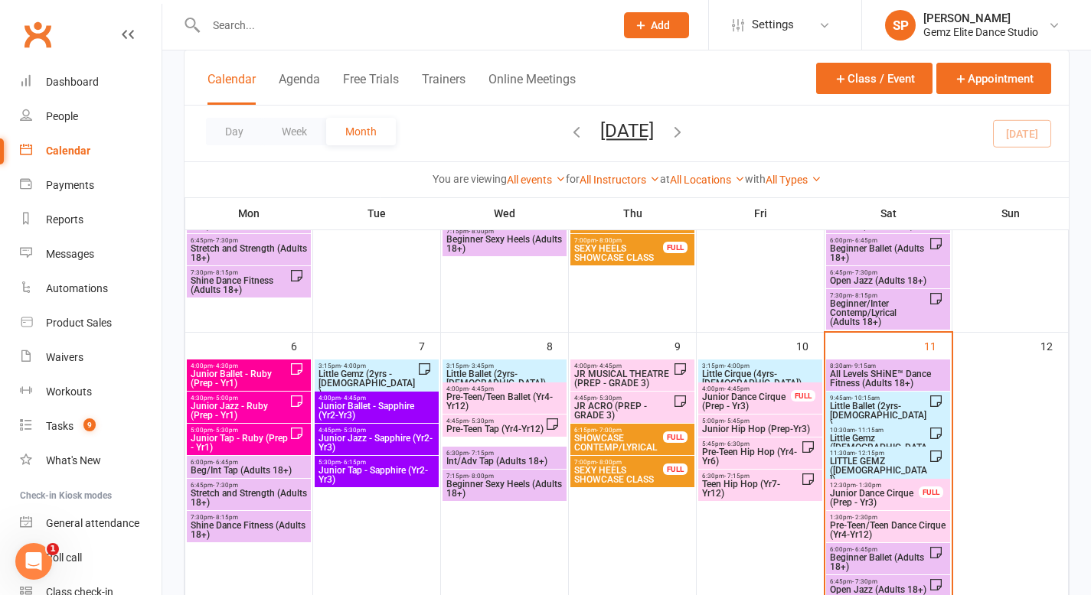
click at [863, 495] on span "Junior Dance Cirque (Prep - Yr3)" at bounding box center [874, 498] width 90 height 18
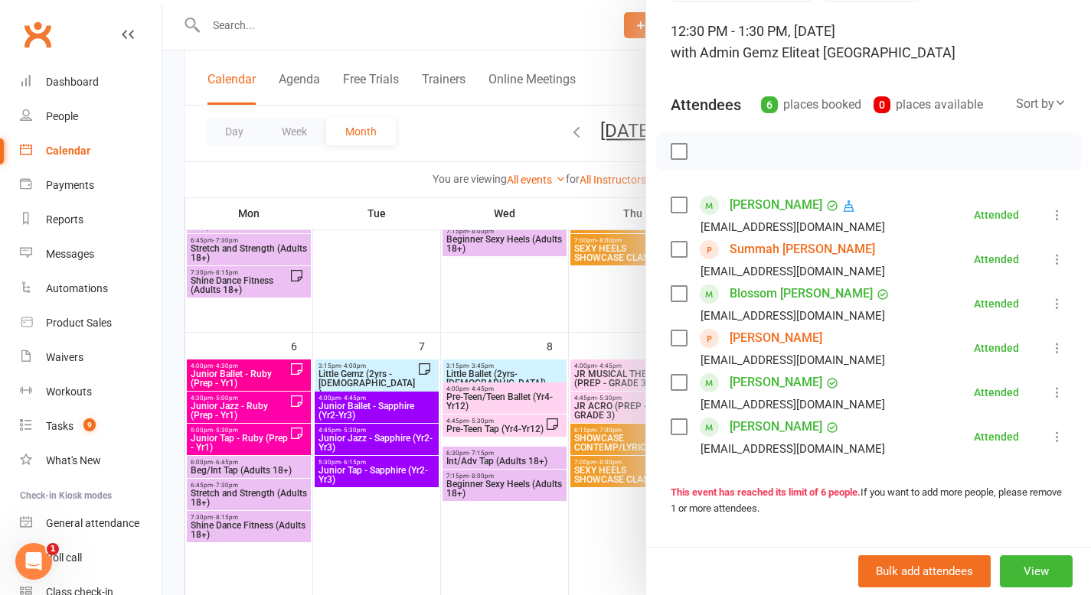
scroll to position [90, 0]
click at [596, 325] on div at bounding box center [626, 297] width 928 height 595
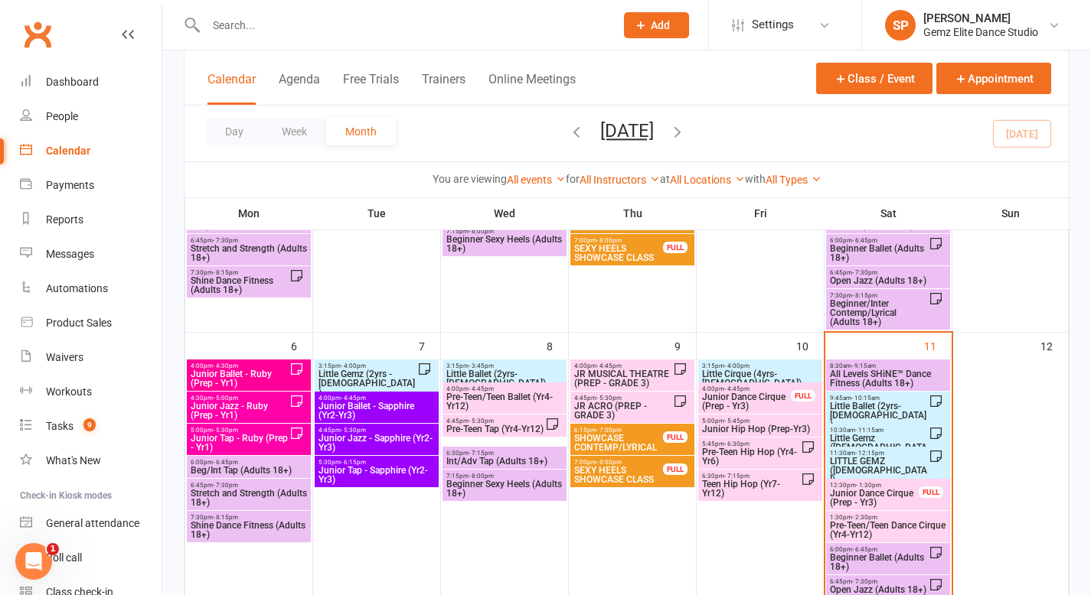
click at [211, 379] on span "Junior Ballet - Ruby (Prep - Yr1)" at bounding box center [240, 379] width 100 height 18
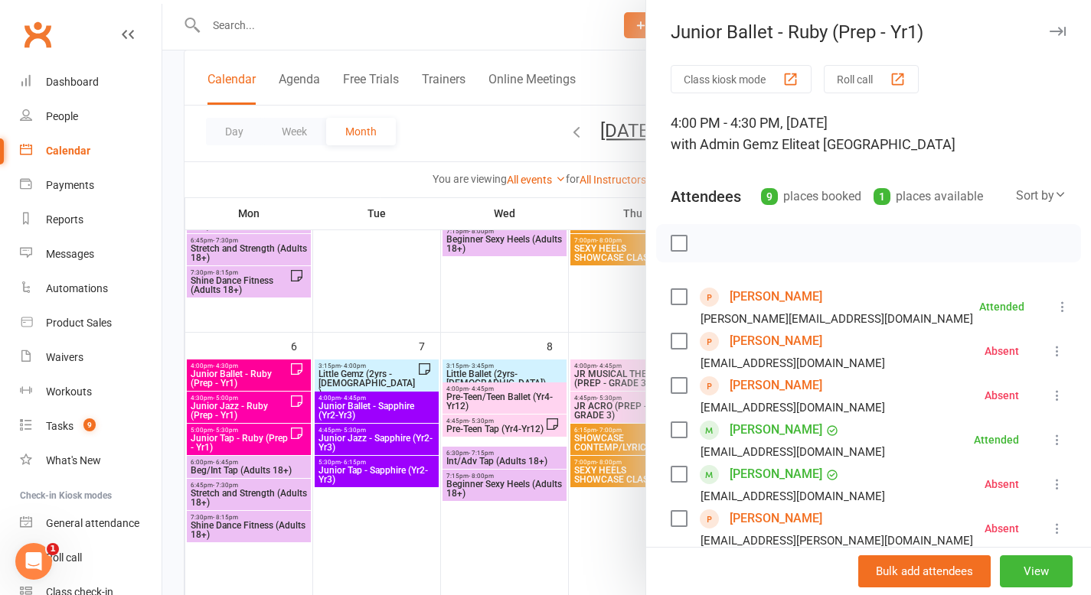
click at [224, 403] on div at bounding box center [626, 297] width 928 height 595
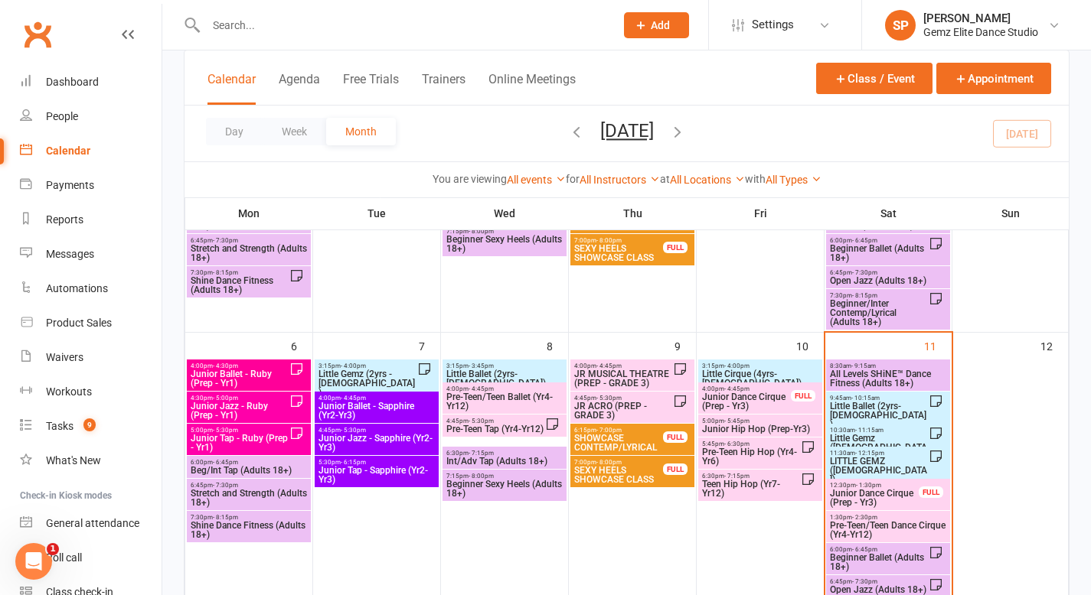
click at [224, 404] on span "Junior Jazz - Ruby (Prep - Yr1)" at bounding box center [240, 411] width 100 height 18
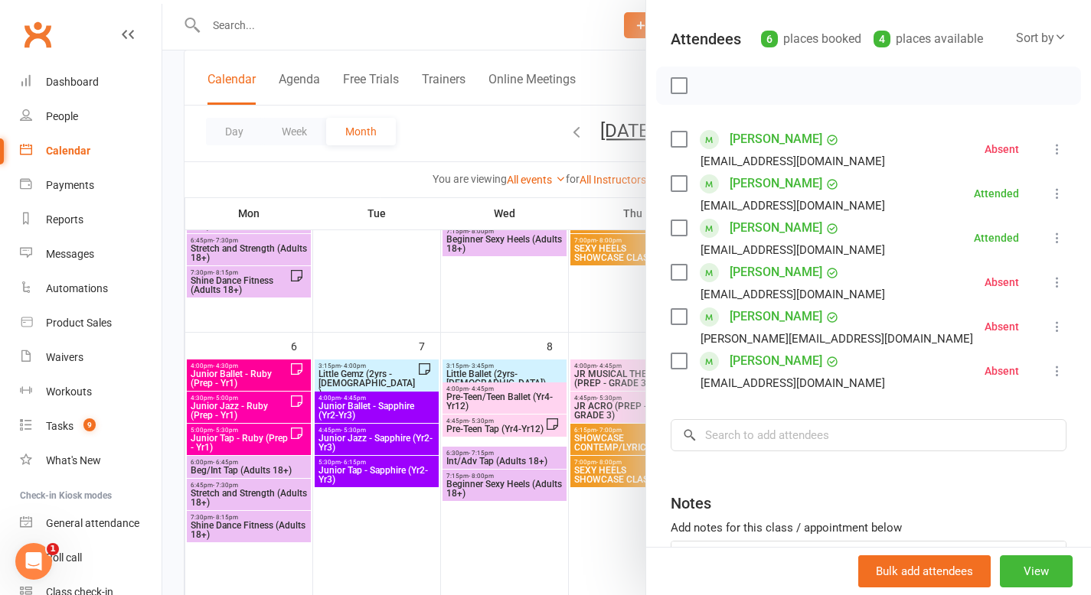
scroll to position [156, 0]
click at [218, 374] on div at bounding box center [626, 297] width 928 height 595
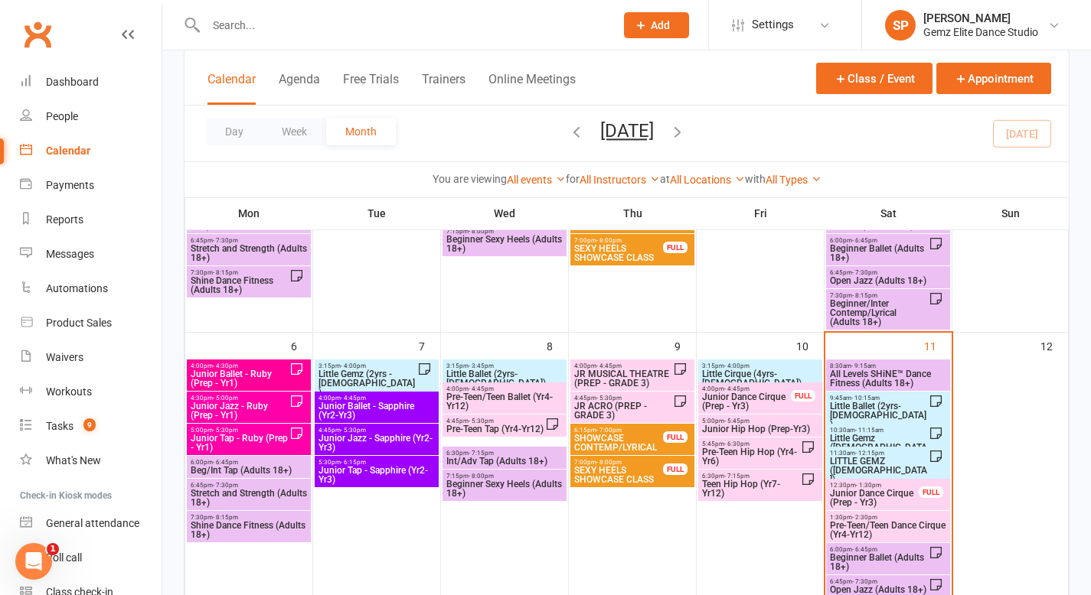
click at [225, 374] on span "Junior Ballet - Ruby (Prep - Yr1)" at bounding box center [240, 379] width 100 height 18
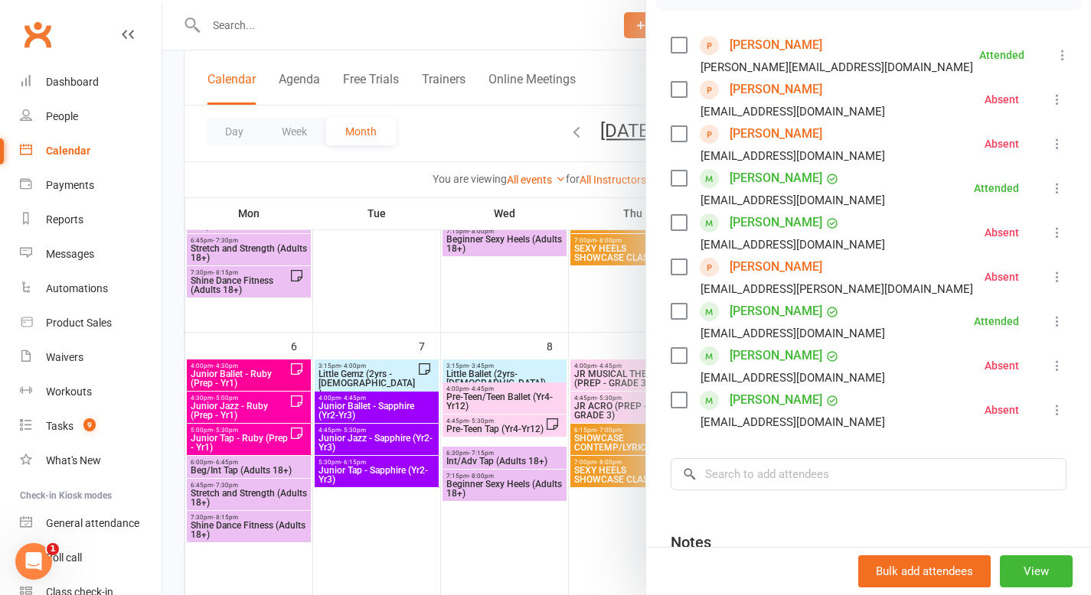
scroll to position [272, 0]
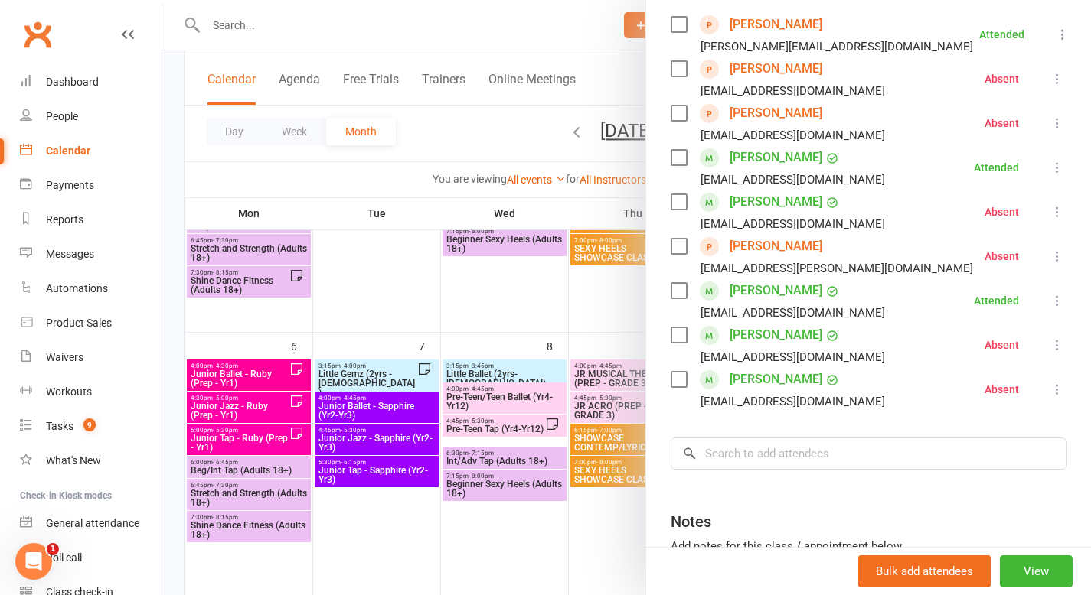
click at [273, 402] on div at bounding box center [626, 297] width 928 height 595
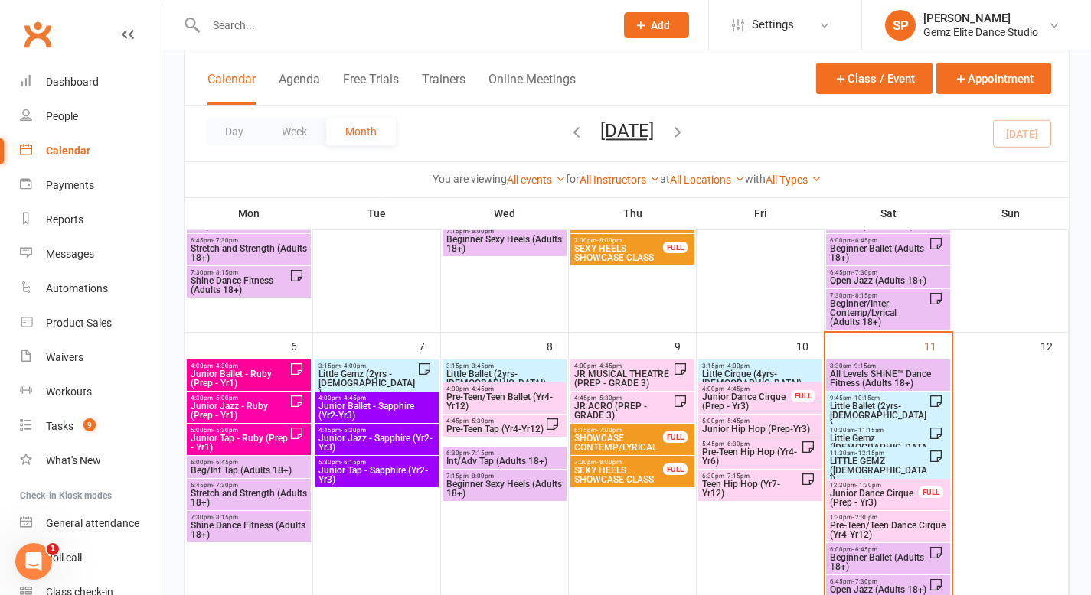
click at [273, 402] on span "Junior Jazz - Ruby (Prep - Yr1)" at bounding box center [240, 411] width 100 height 18
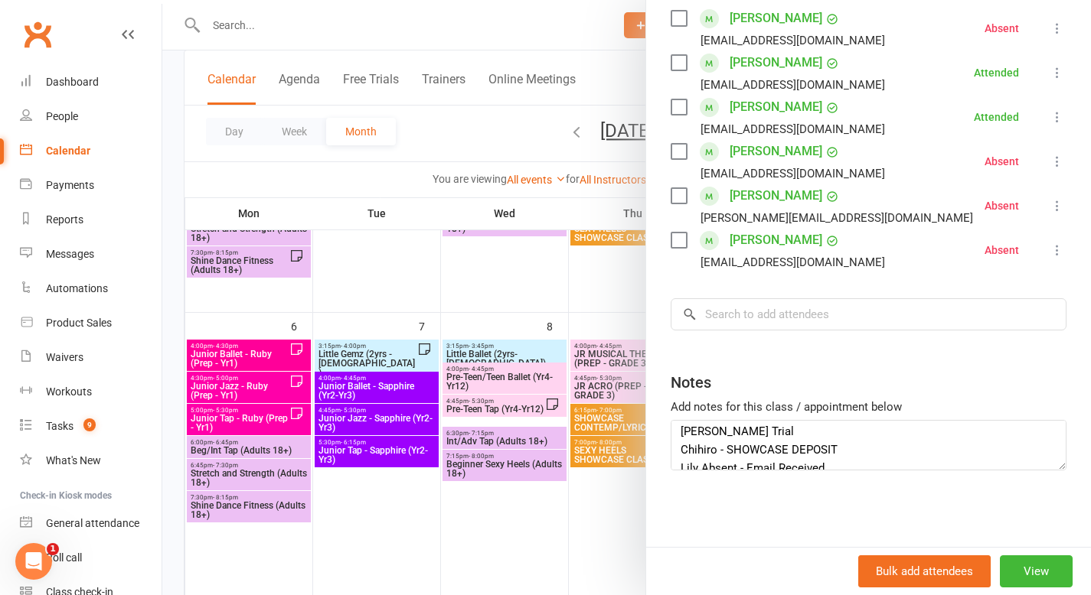
scroll to position [0, 0]
click at [537, 311] on div at bounding box center [626, 297] width 928 height 595
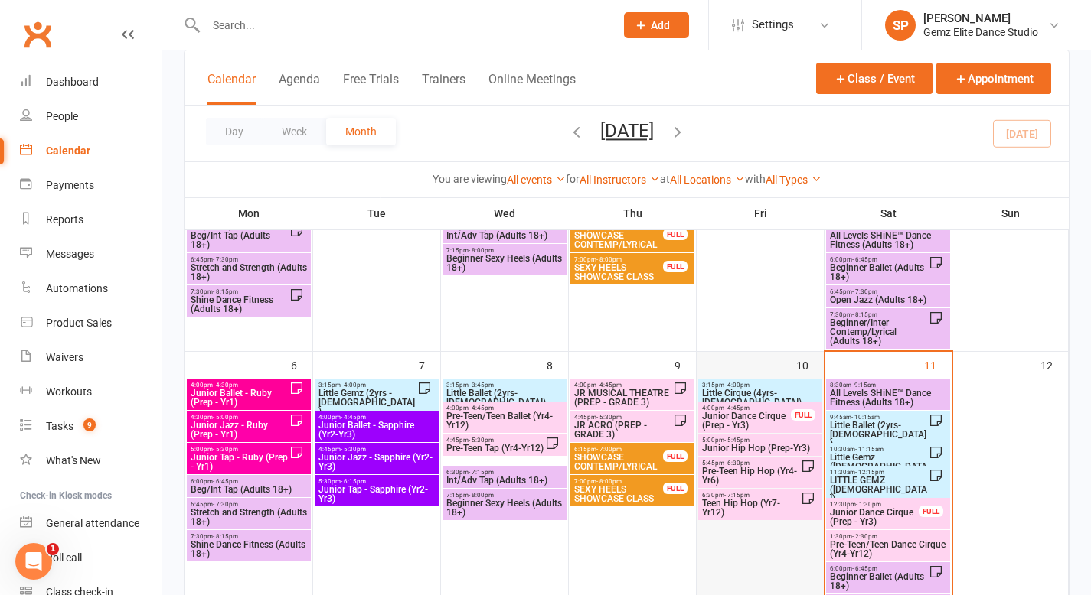
scroll to position [126, 0]
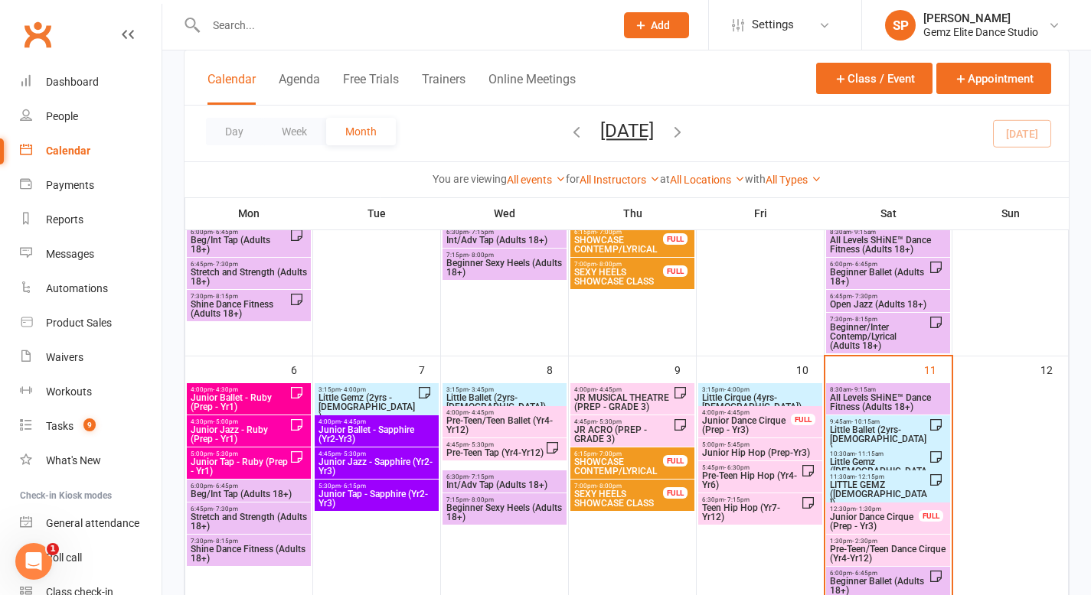
click at [488, 420] on span "Pre-Teen/Teen Ballet (Yr4-Yr12)" at bounding box center [504, 425] width 118 height 18
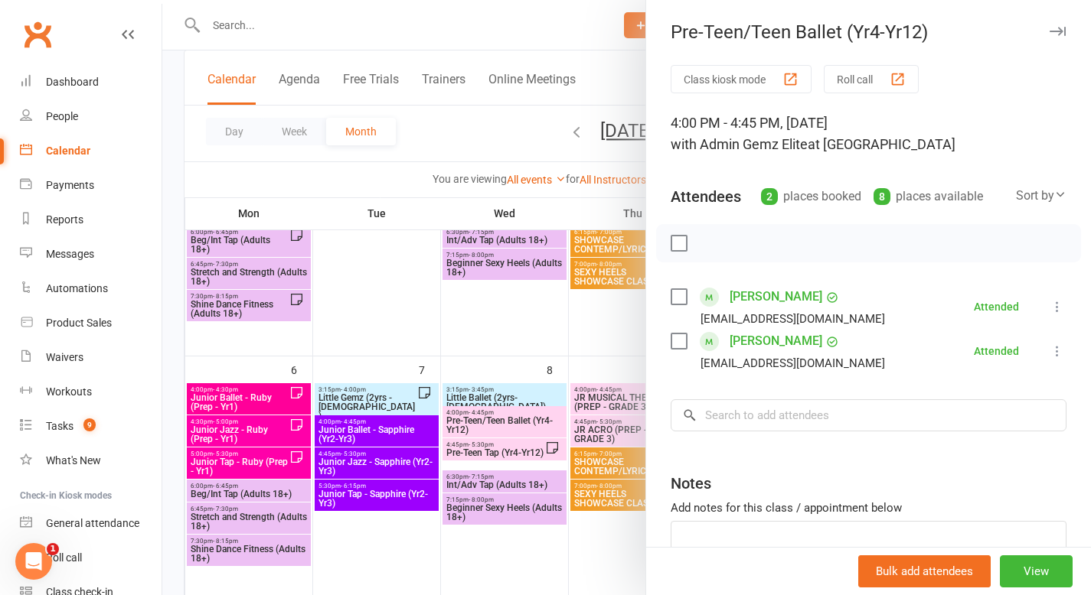
click at [506, 452] on div at bounding box center [626, 297] width 928 height 595
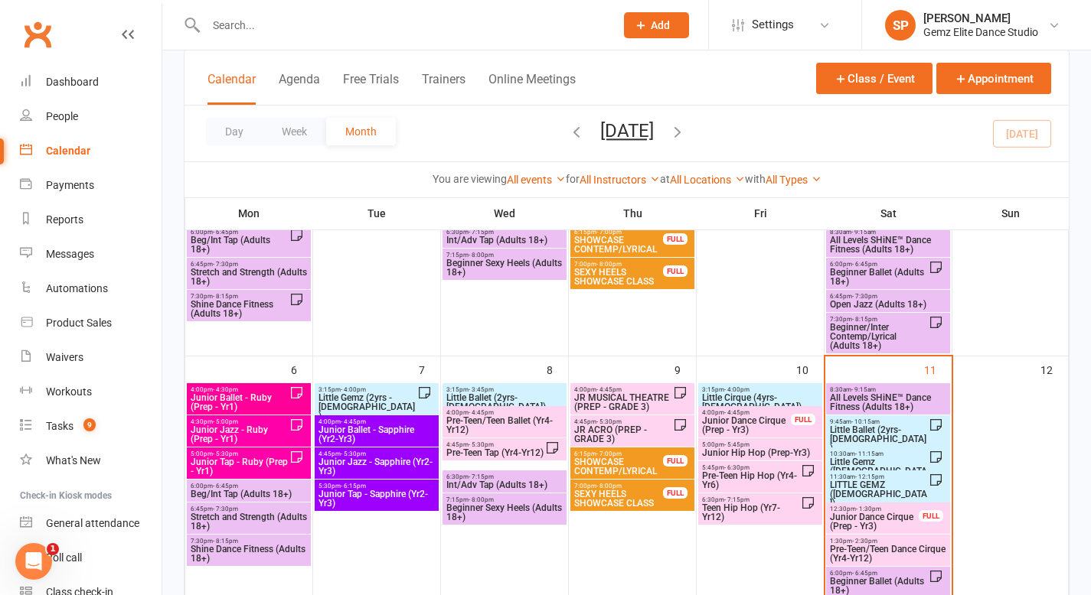
click at [506, 452] on span "Pre-Teen Tap (Yr4-Yr12)" at bounding box center [495, 453] width 100 height 9
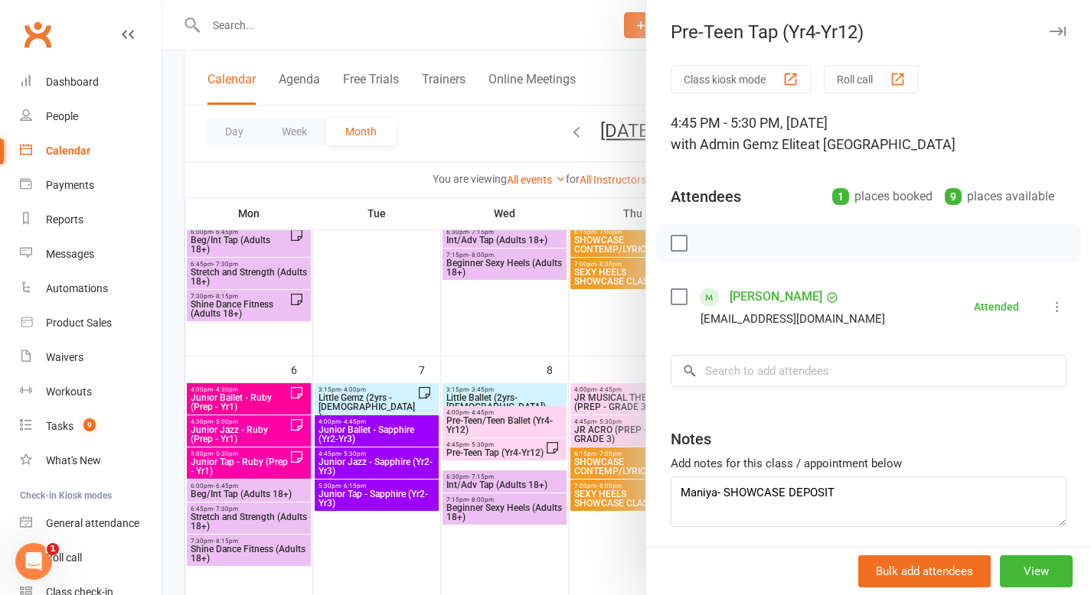
click at [546, 341] on div at bounding box center [626, 297] width 928 height 595
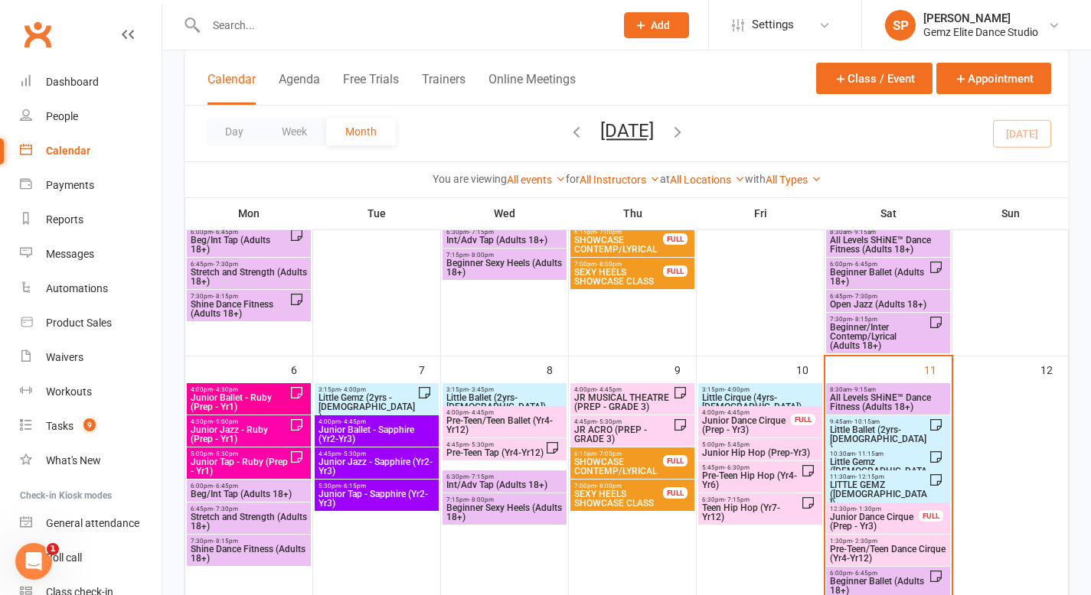
click at [591, 394] on span "JR MUSICAL THEATRE (PREP - GRADE 3)" at bounding box center [623, 402] width 100 height 18
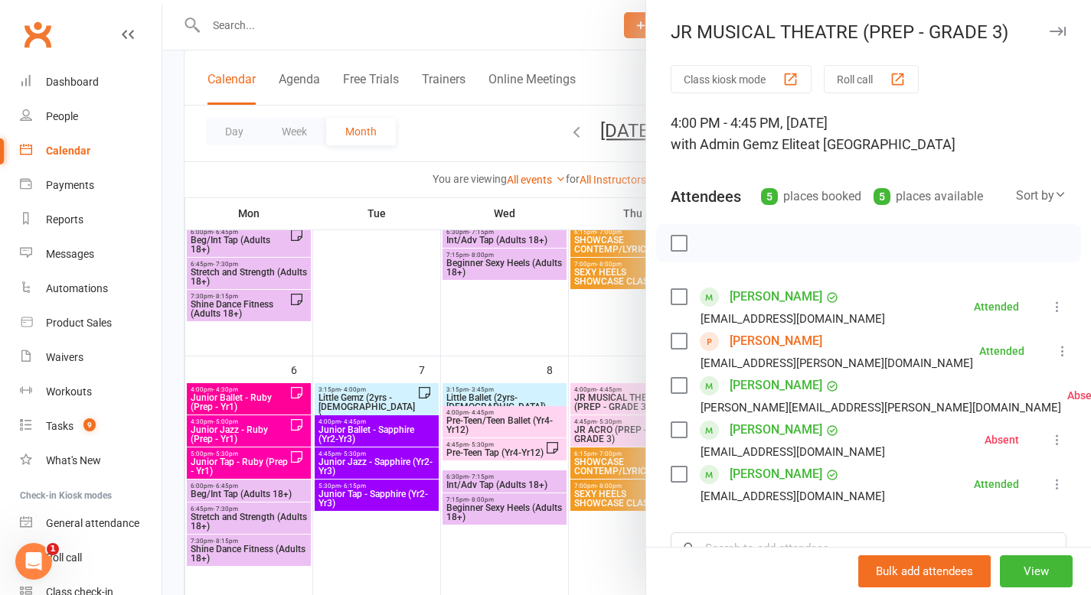
click at [761, 341] on link "[PERSON_NAME]" at bounding box center [775, 341] width 93 height 24
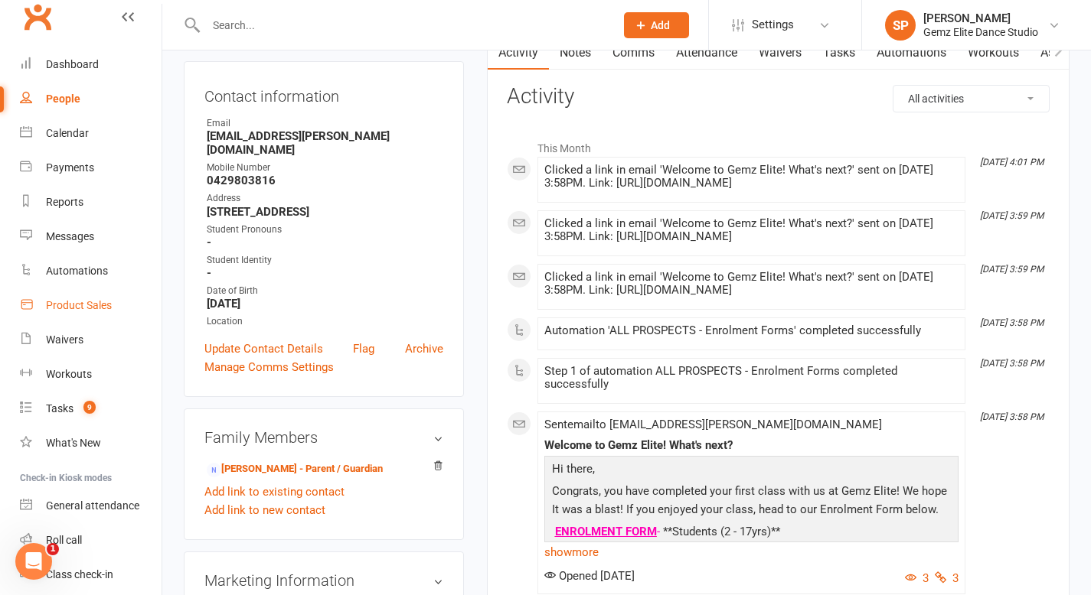
scroll to position [44, 0]
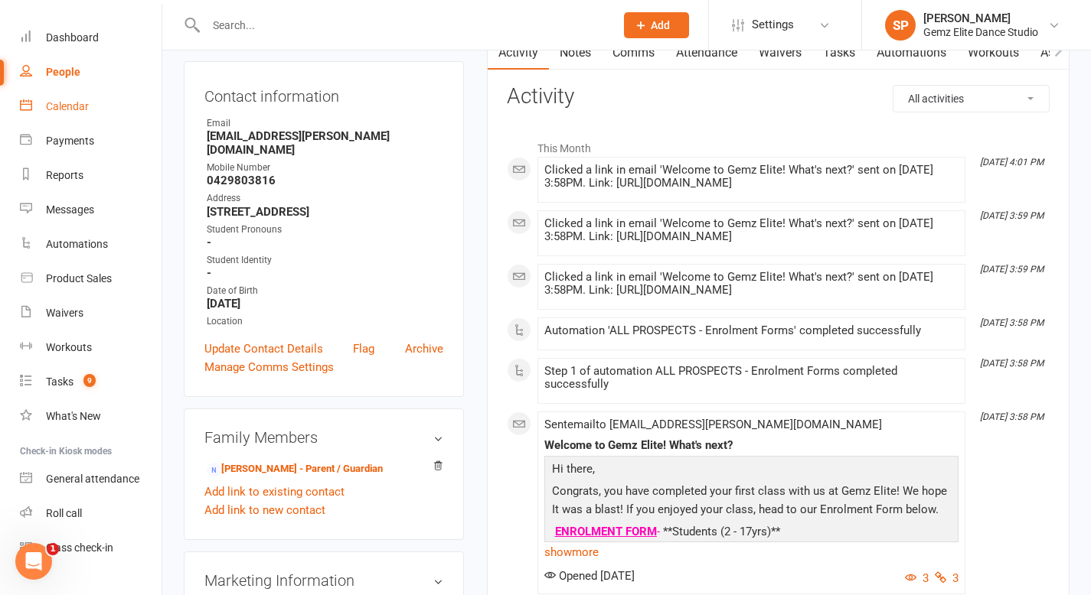
click at [82, 111] on div "Calendar" at bounding box center [67, 106] width 43 height 12
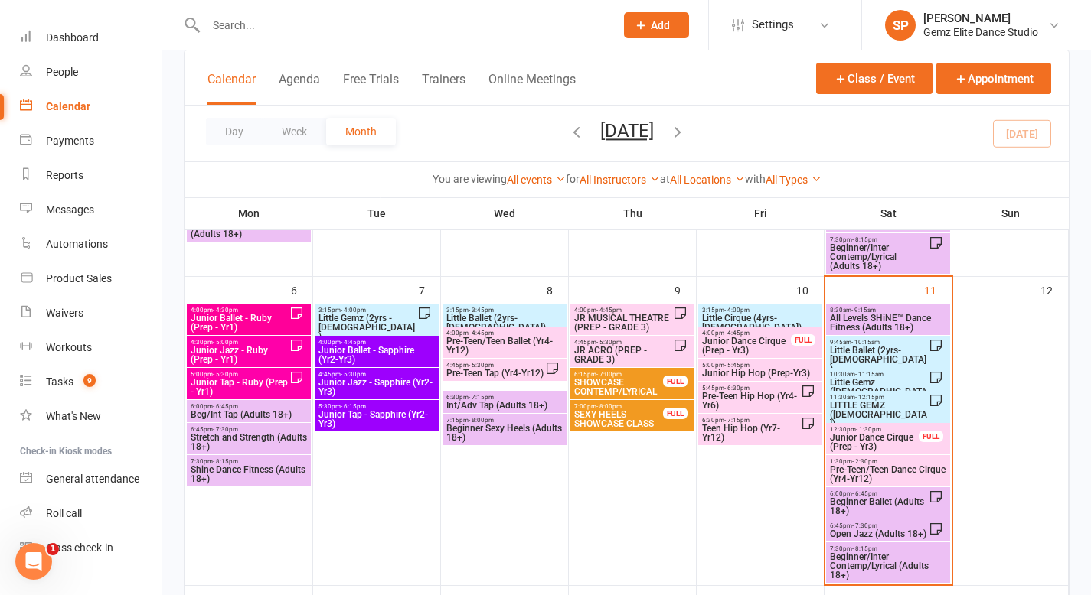
scroll to position [220, 0]
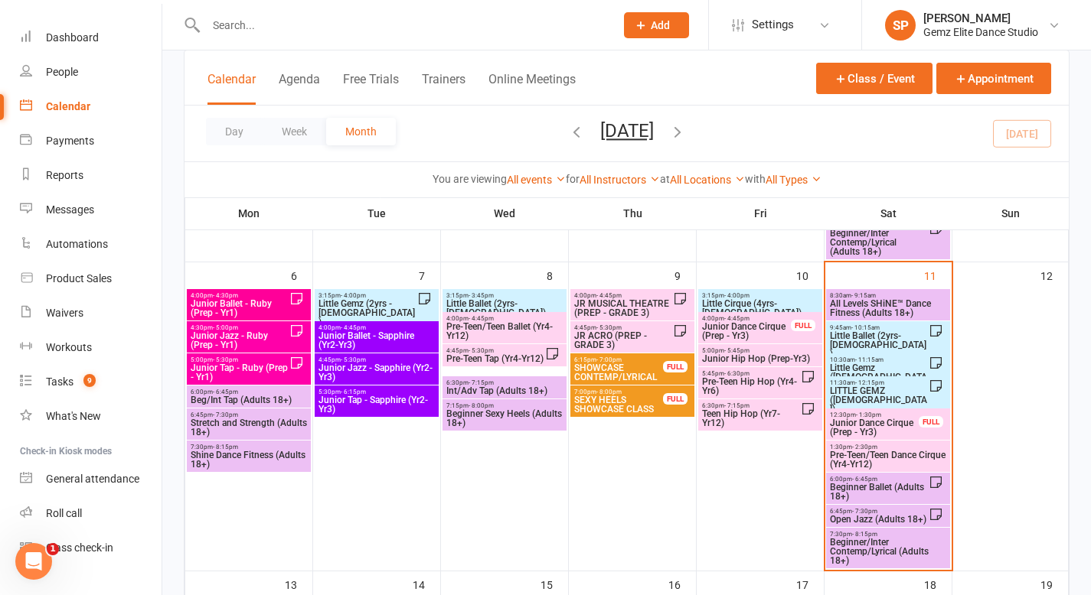
click at [860, 459] on span "Pre-Teen/Teen Dance Cirque (Yr4-Yr12)" at bounding box center [888, 460] width 118 height 18
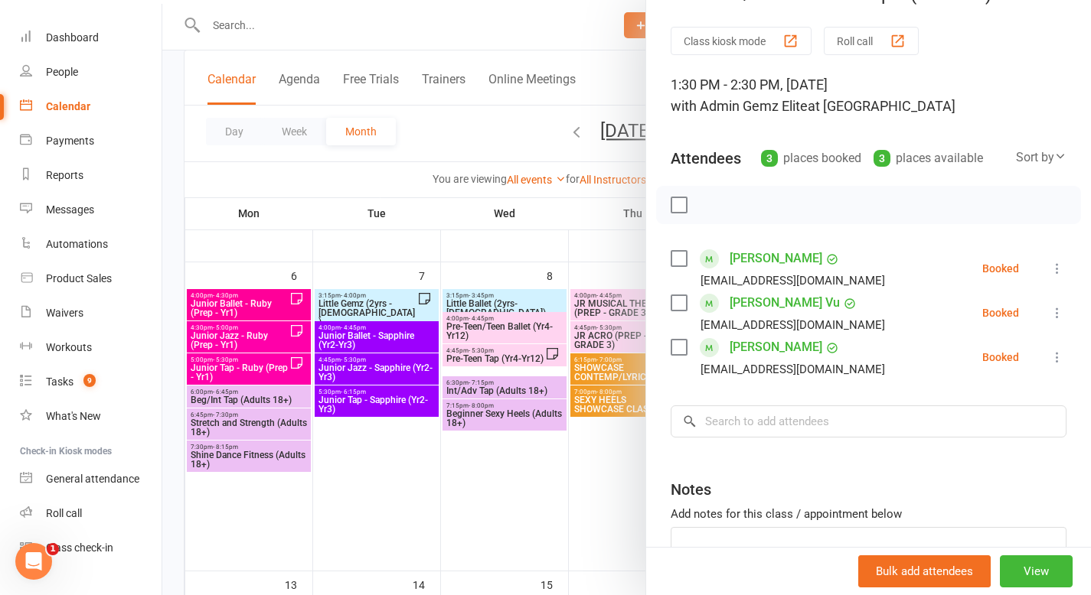
scroll to position [48, 0]
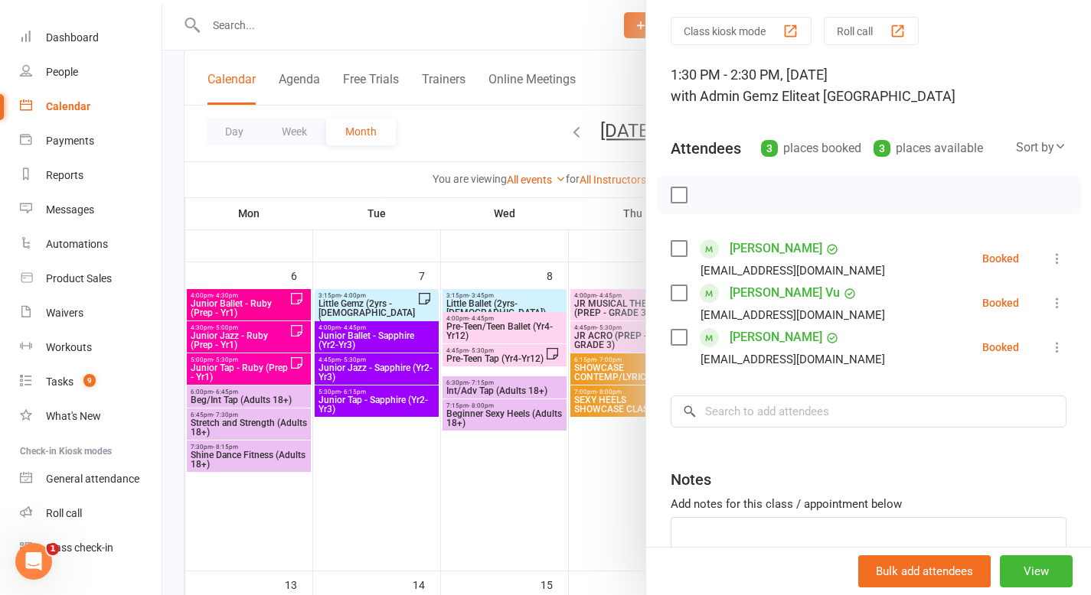
click at [584, 478] on div at bounding box center [626, 297] width 928 height 595
